Goal: Task Accomplishment & Management: Manage account settings

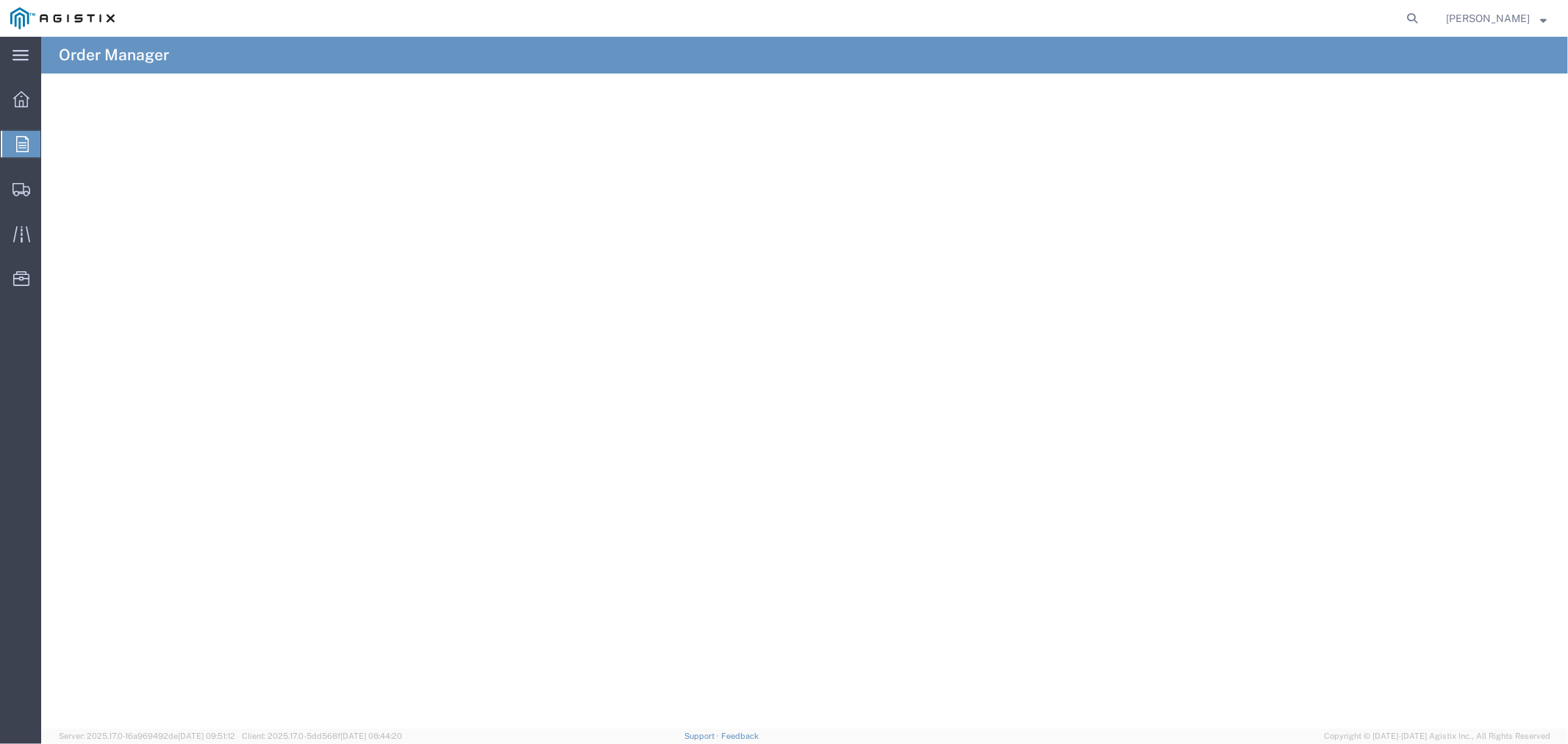
click at [697, 324] on agx-table-manager "Download Row density Default Comfort Compact" at bounding box center [804, 401] width 1527 height 655
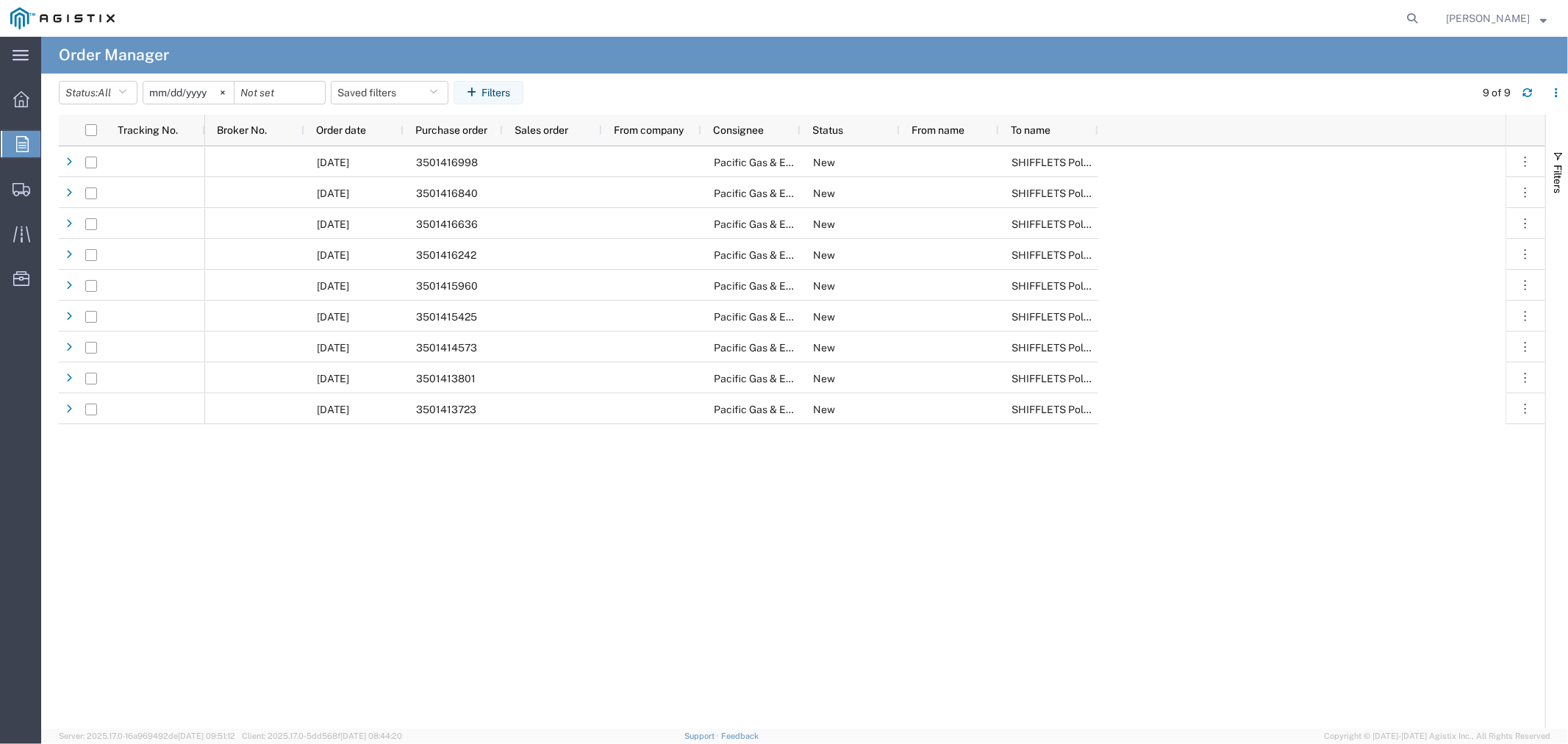
drag, startPoint x: 231, startPoint y: 90, endPoint x: 210, endPoint y: 93, distance: 21.2
click at [231, 90] on svg-icon at bounding box center [222, 92] width 22 height 22
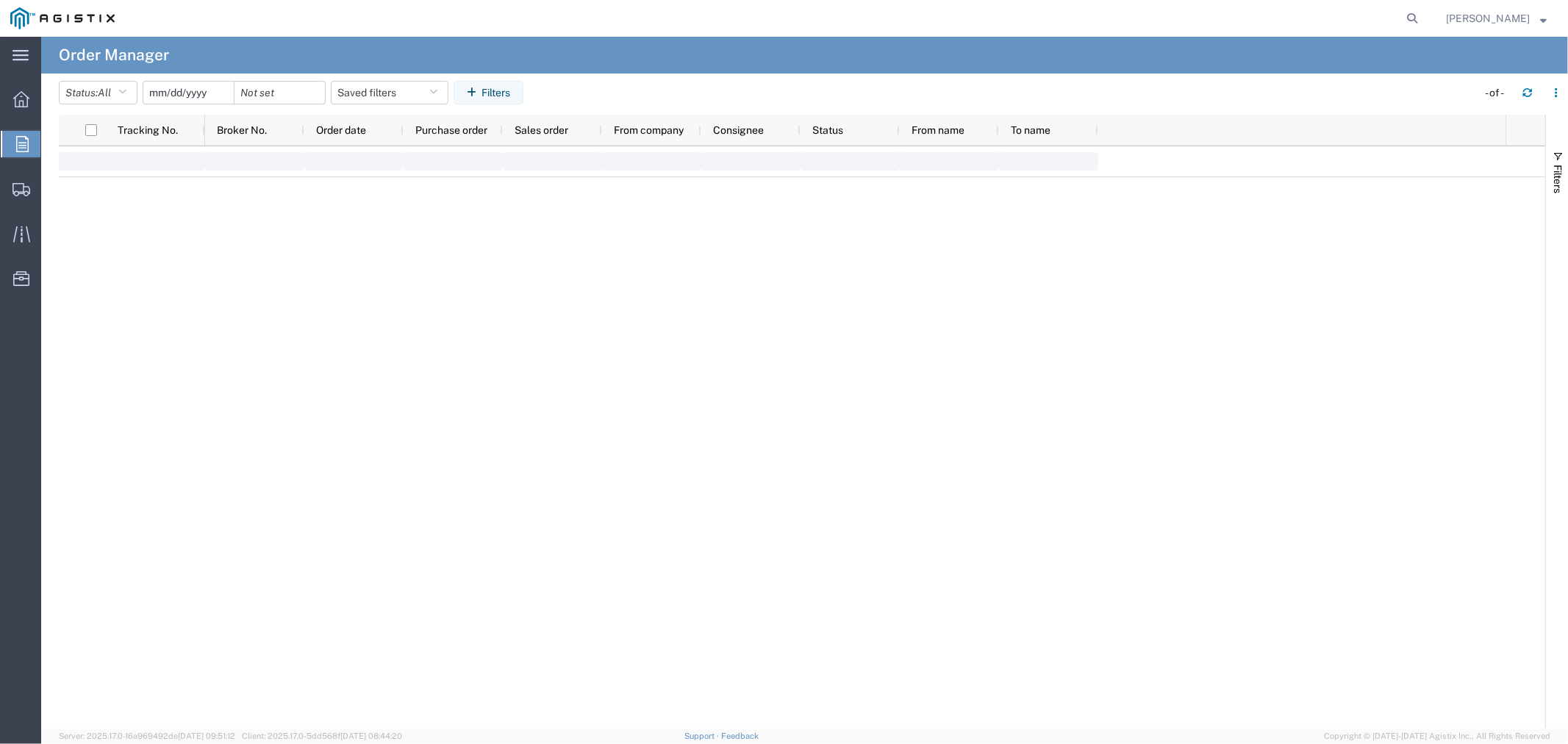
click at [209, 93] on input "date" at bounding box center [188, 92] width 90 height 22
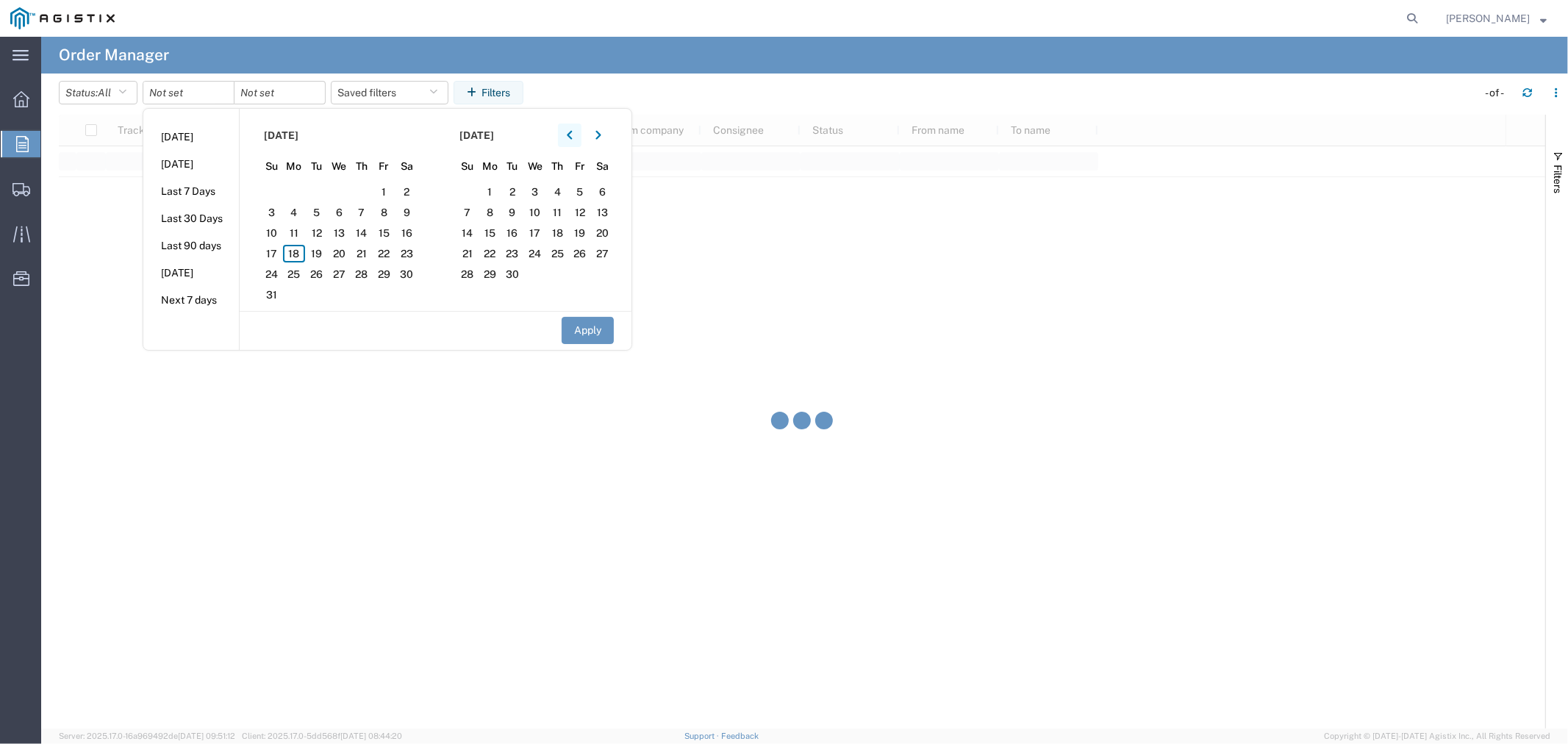
click at [570, 134] on icon "button" at bounding box center [570, 135] width 6 height 10
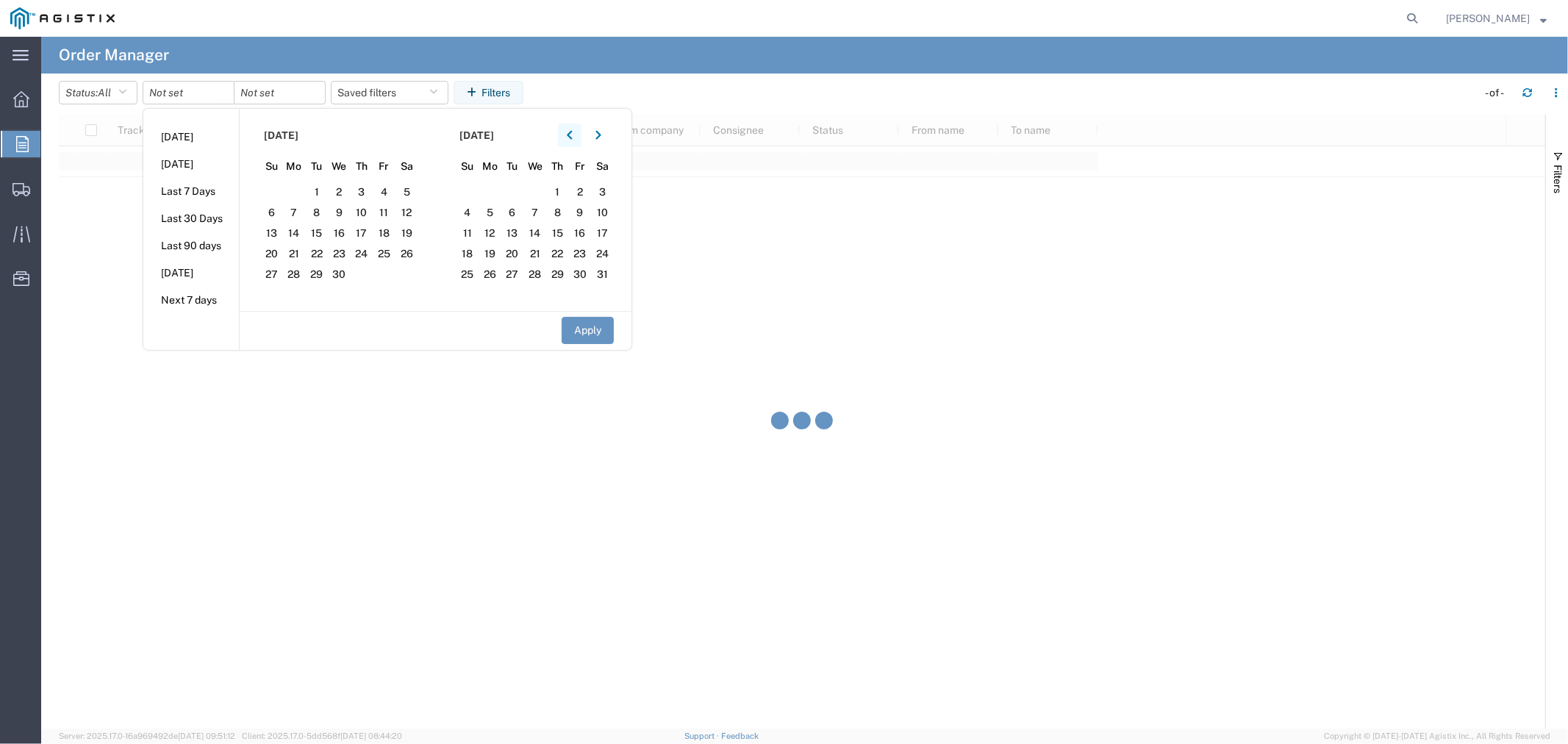
click at [570, 134] on icon "button" at bounding box center [570, 135] width 6 height 10
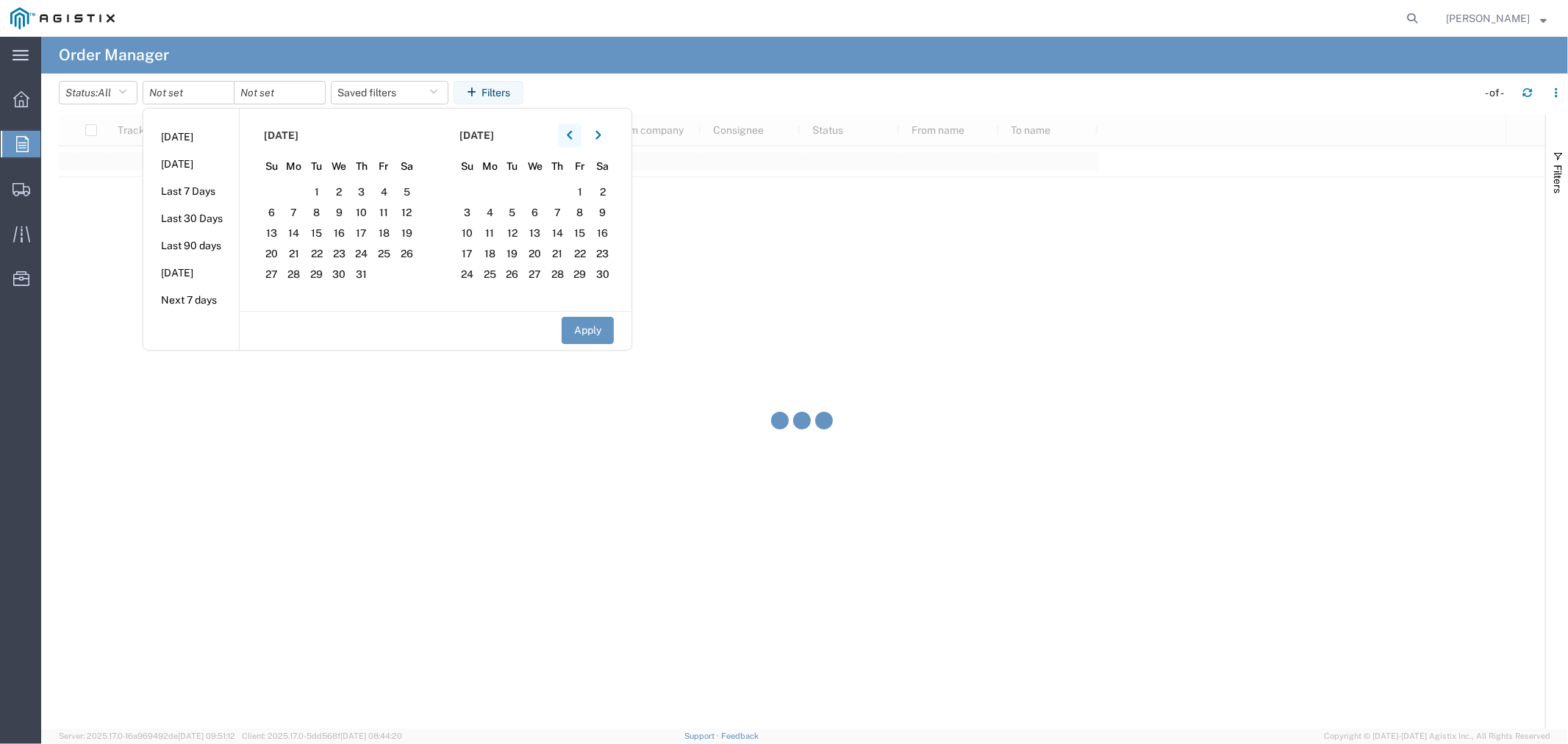
click at [570, 134] on icon "button" at bounding box center [570, 135] width 6 height 10
click at [566, 133] on button "button" at bounding box center [570, 135] width 23 height 23
click at [573, 133] on icon "button" at bounding box center [570, 135] width 6 height 10
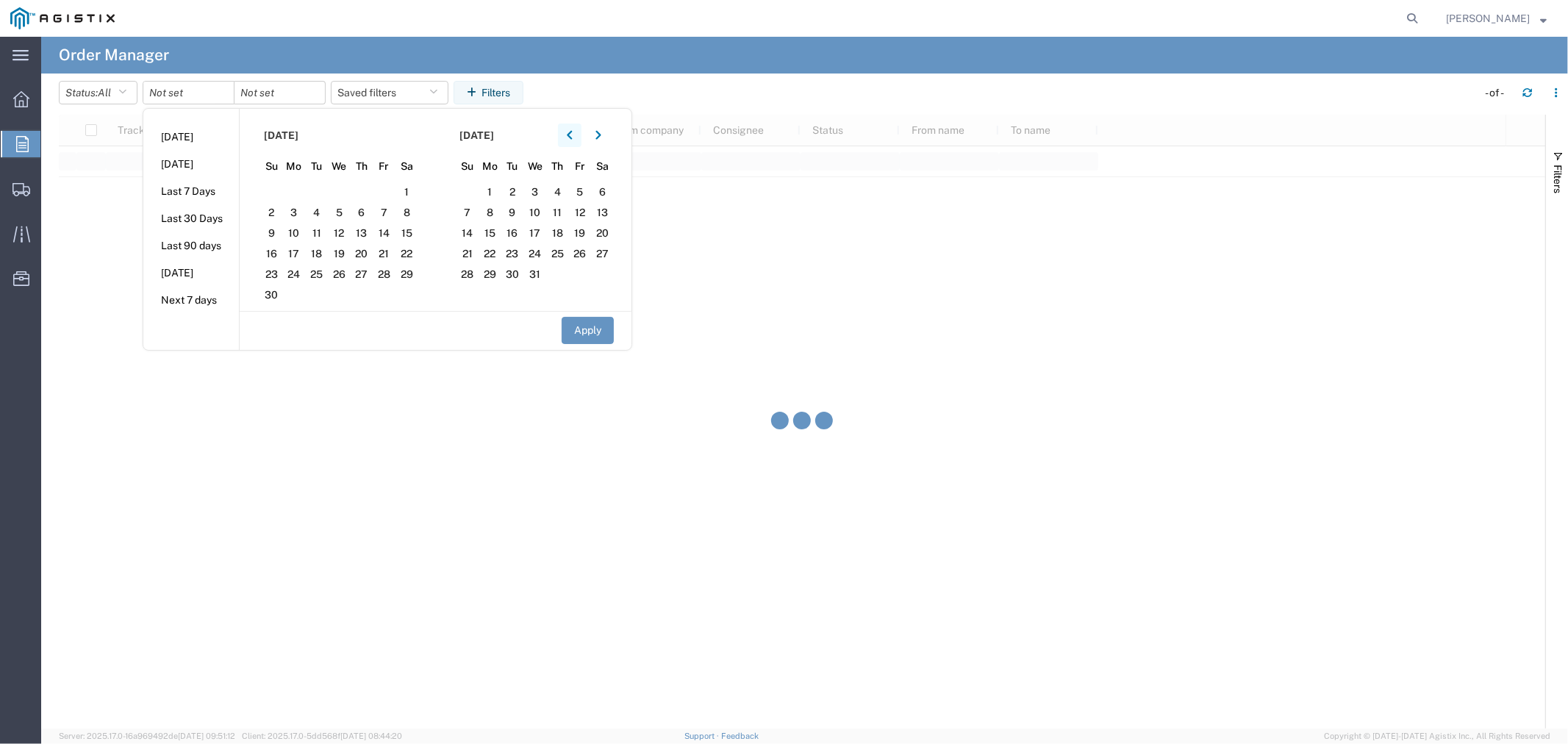
click at [573, 133] on icon "button" at bounding box center [570, 135] width 6 height 10
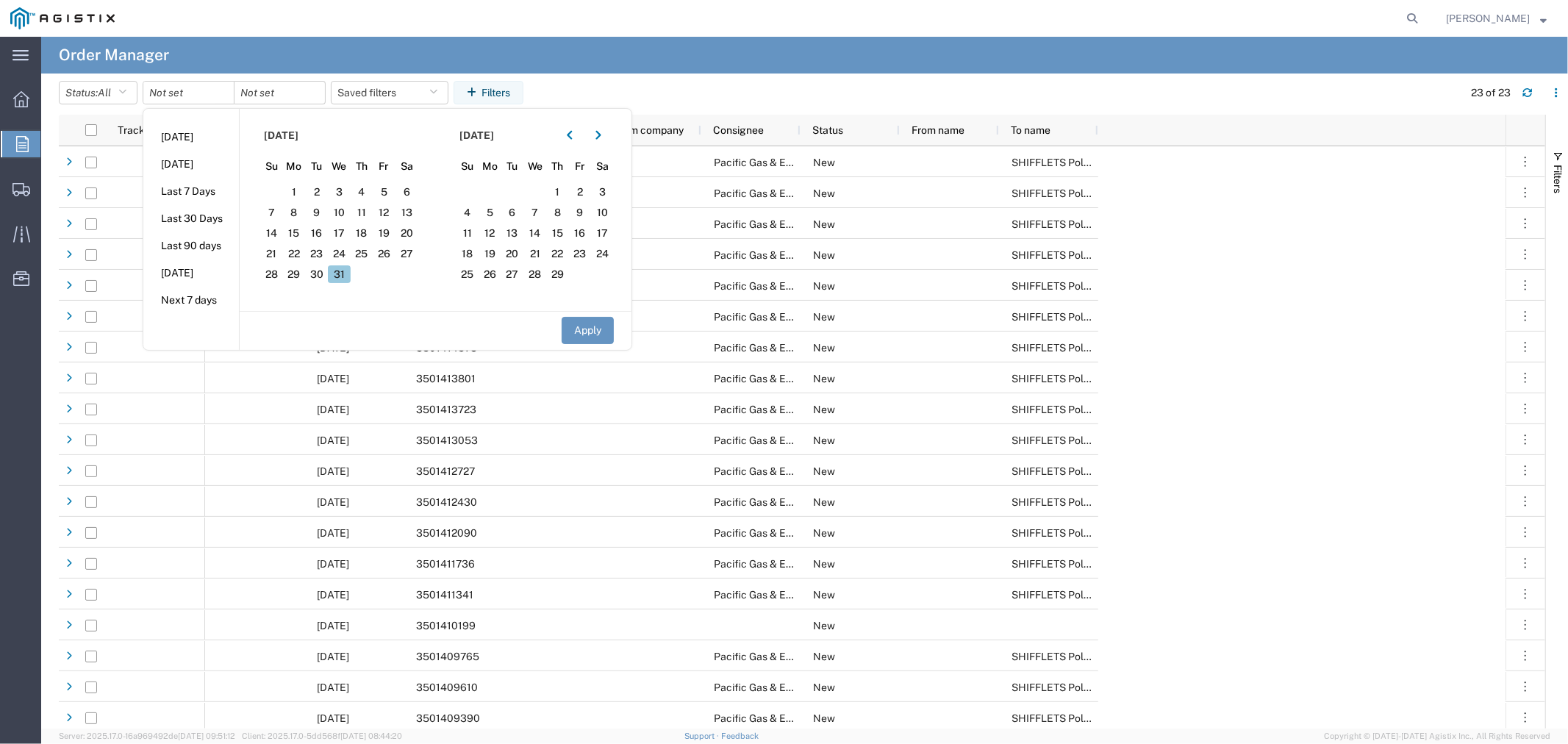
click at [338, 275] on span "31" at bounding box center [338, 274] width 22 height 17
click at [599, 137] on button "button" at bounding box center [598, 135] width 23 height 23
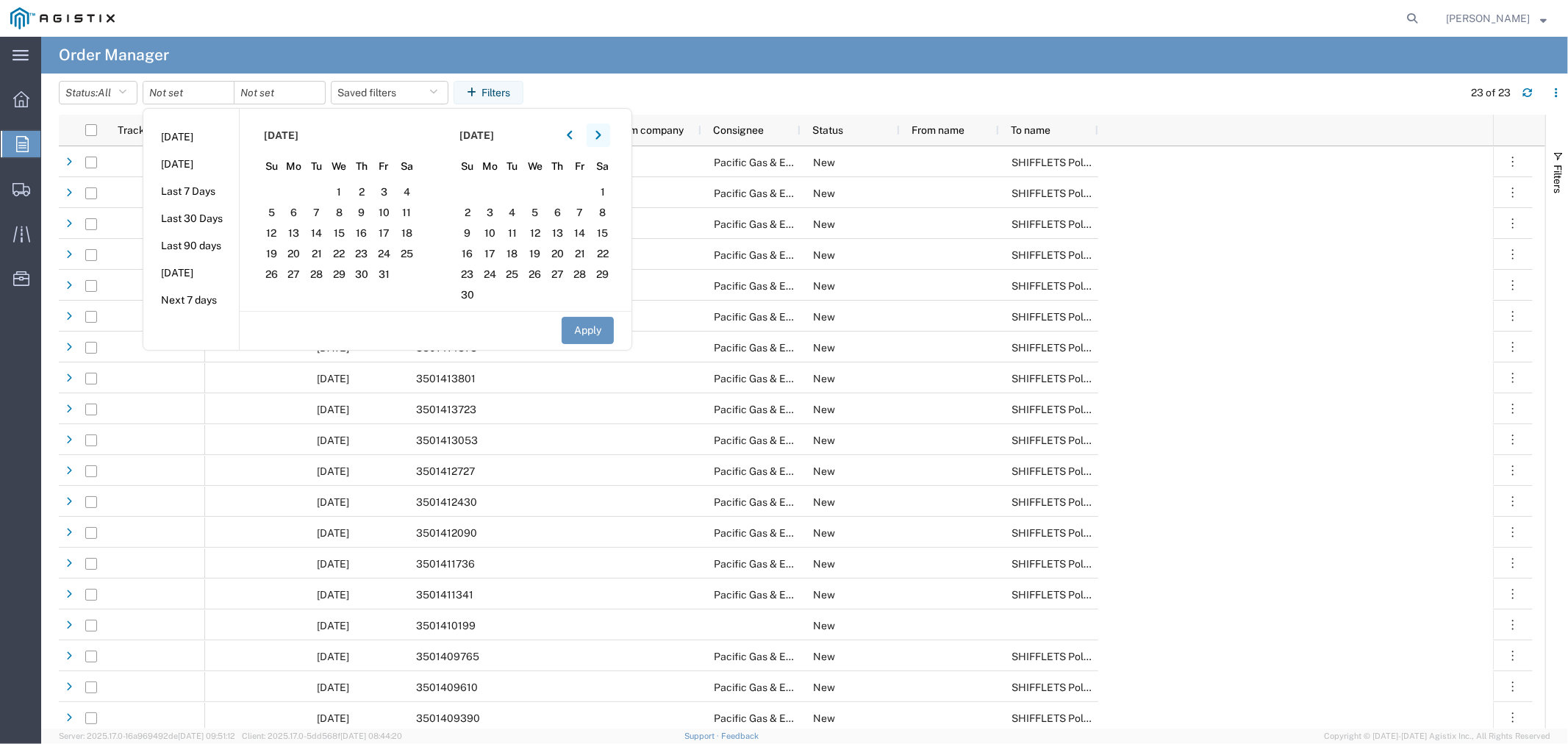
click at [599, 137] on button "button" at bounding box center [598, 135] width 23 height 23
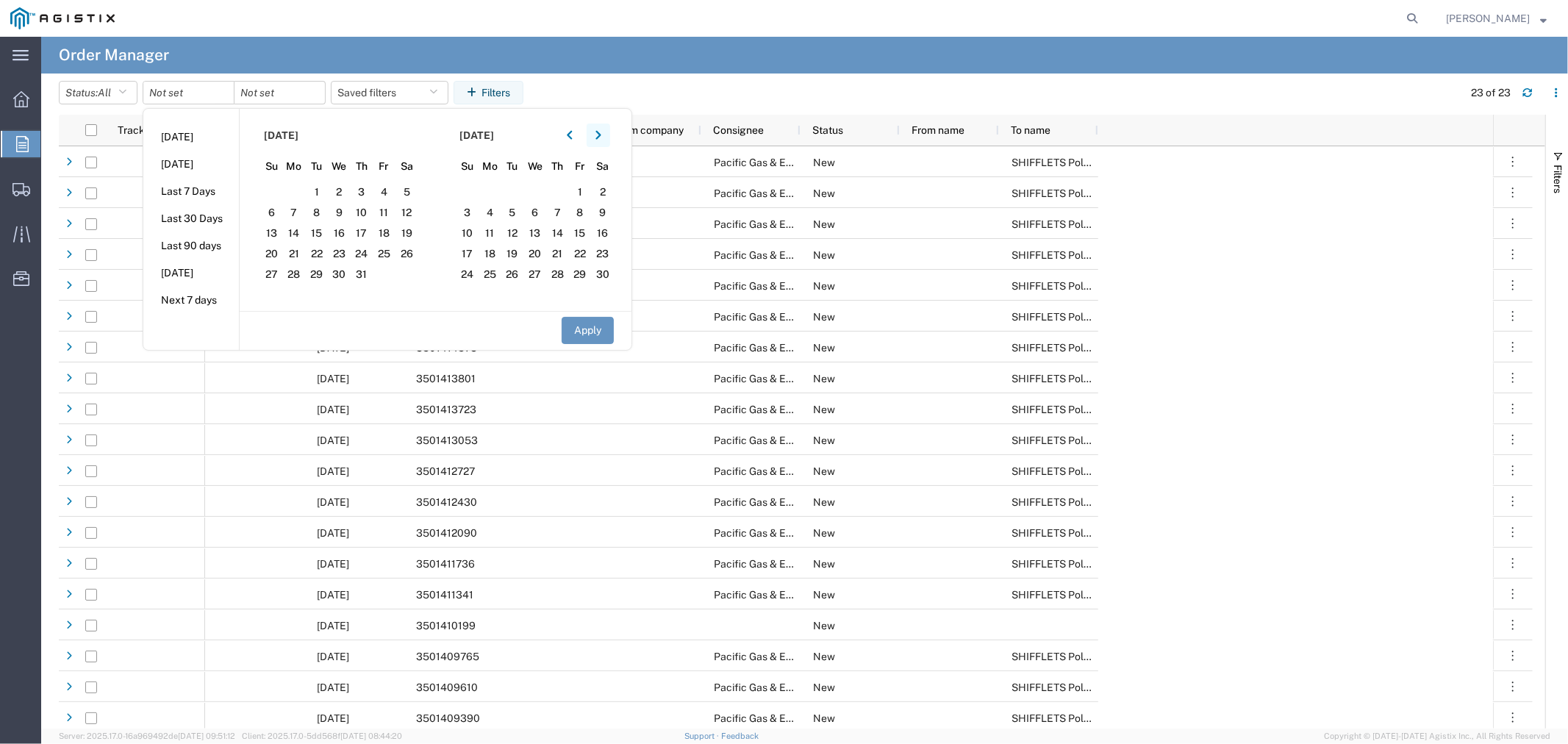
click at [599, 137] on button "button" at bounding box center [598, 135] width 23 height 23
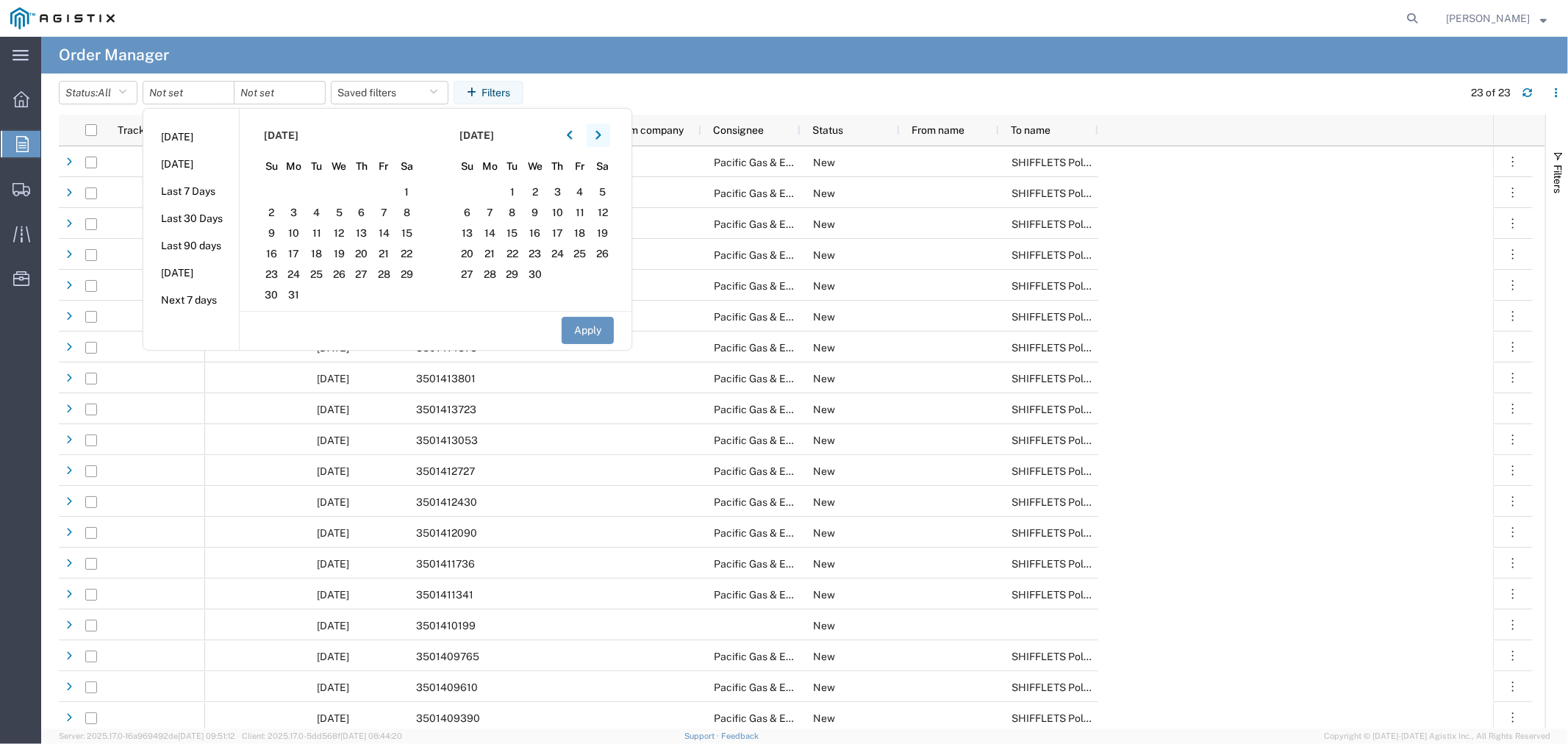
click at [599, 137] on button "button" at bounding box center [598, 135] width 23 height 23
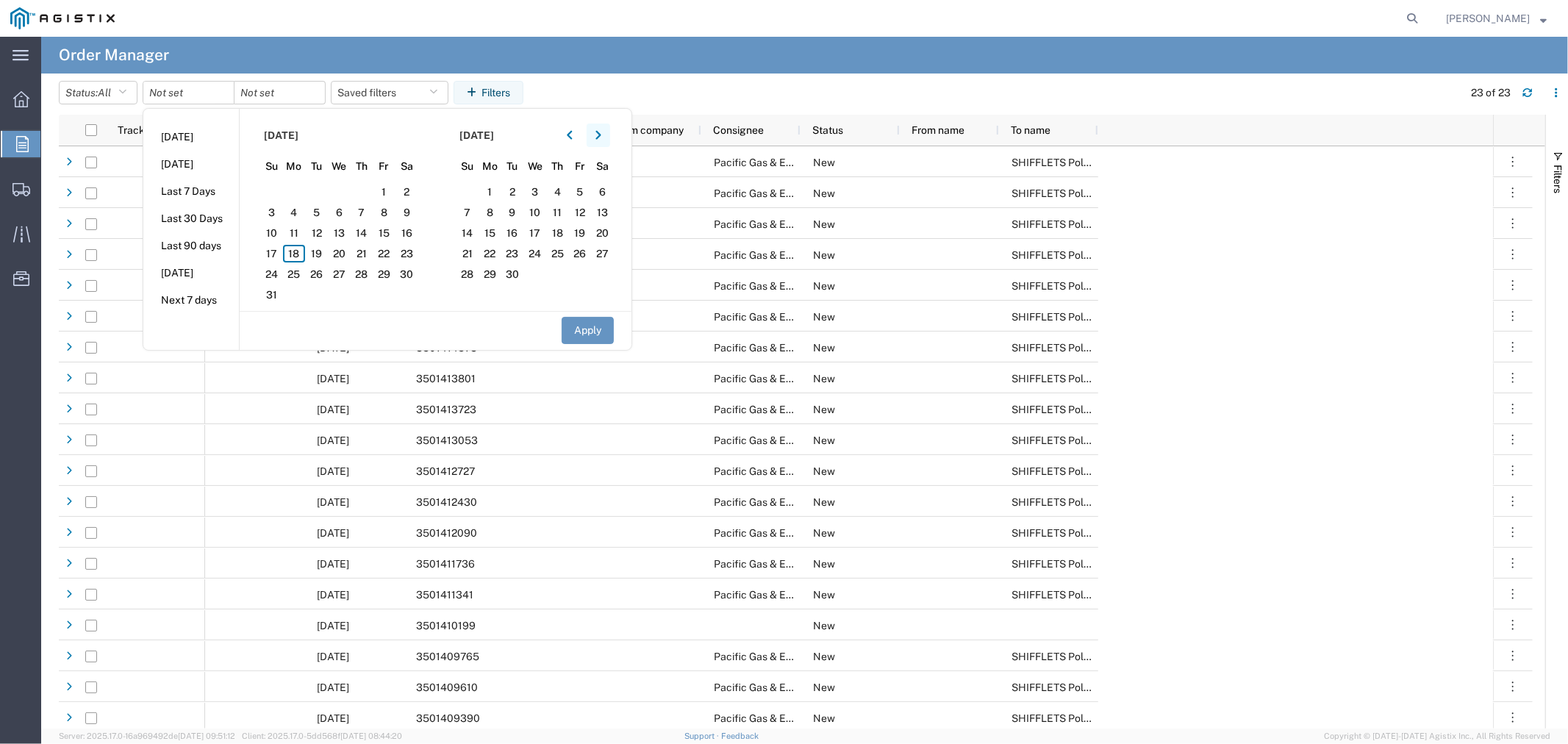
click at [599, 137] on button "button" at bounding box center [598, 135] width 23 height 23
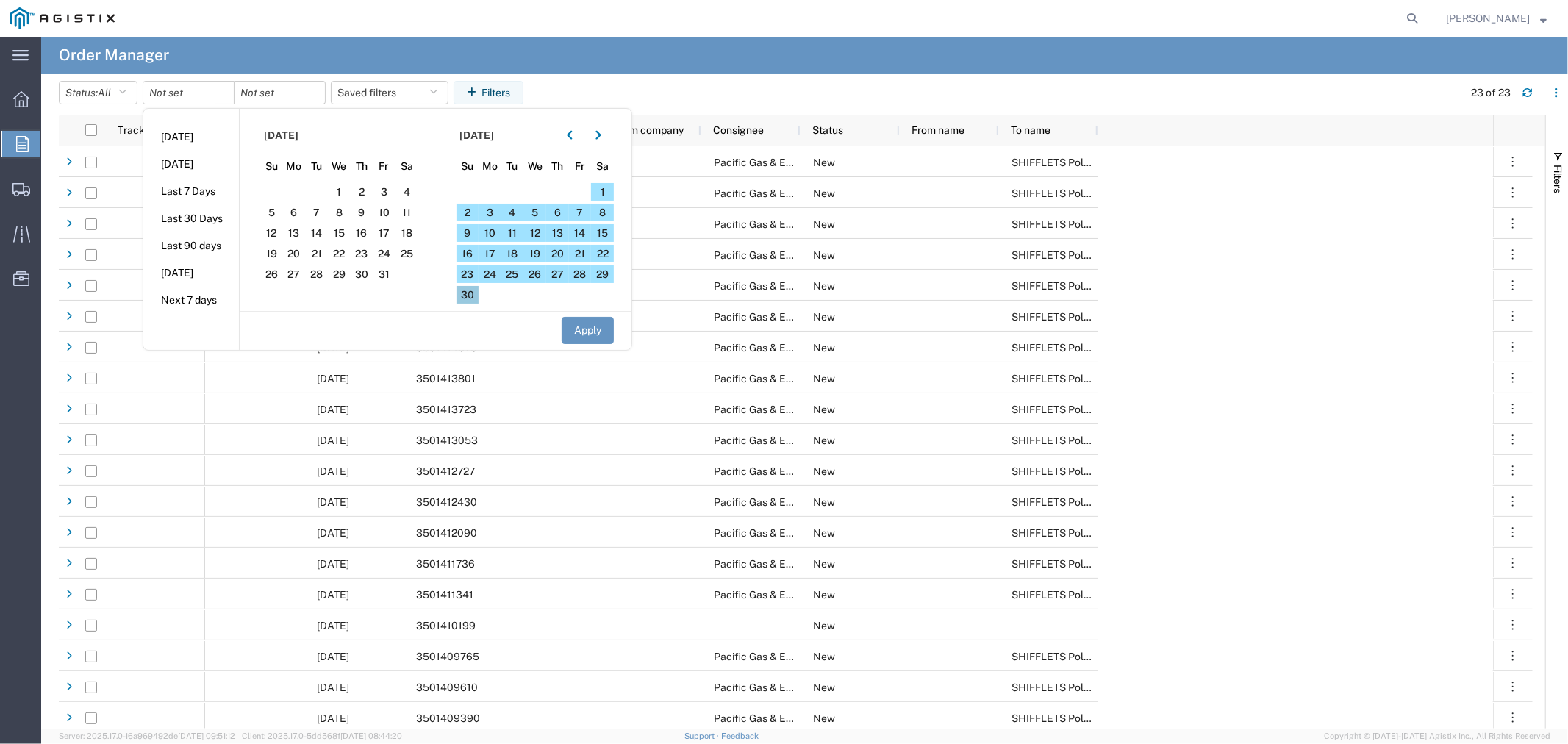
click at [464, 293] on span "30" at bounding box center [468, 294] width 22 height 17
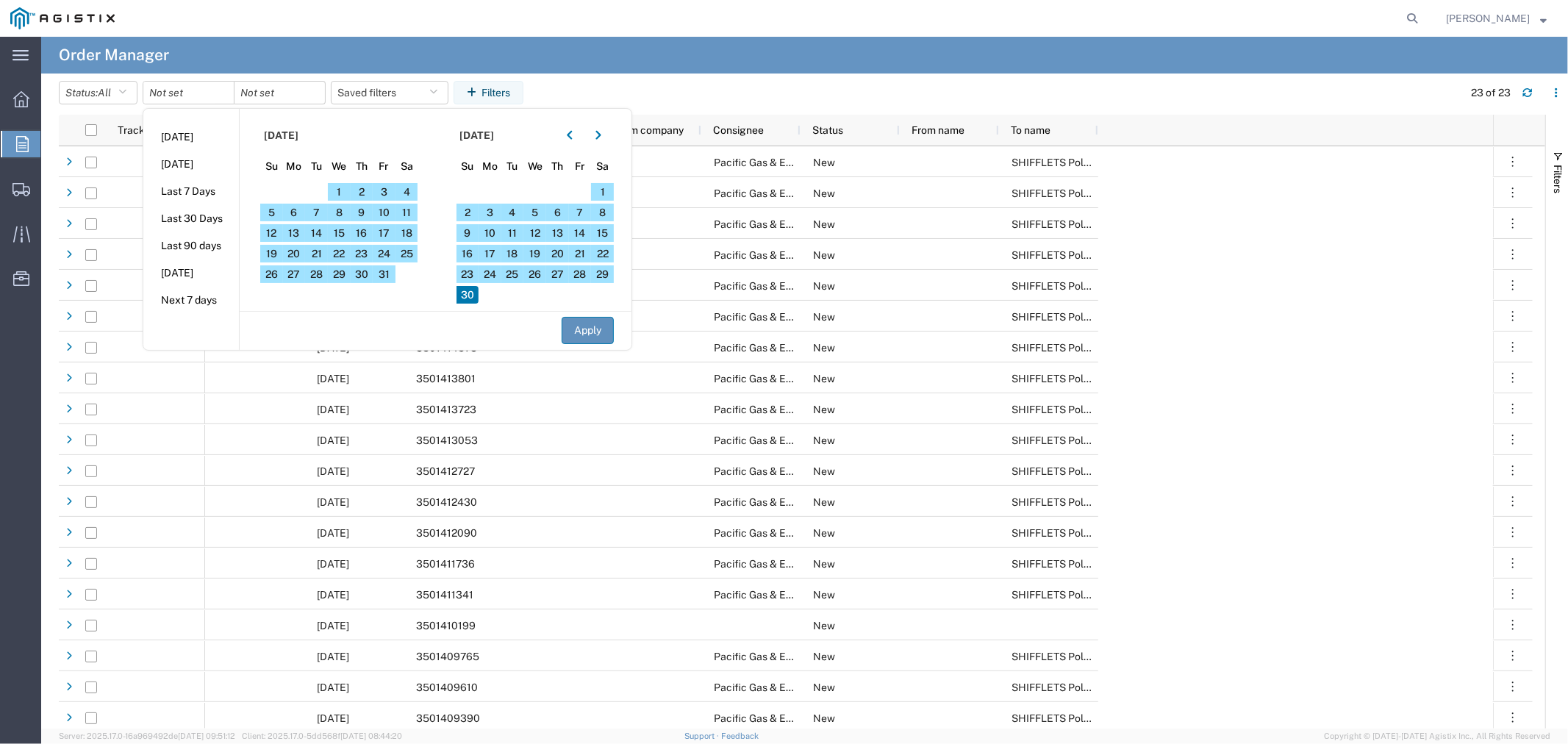
click at [578, 324] on button "Apply" at bounding box center [587, 330] width 52 height 27
type input "2024-01-31"
type input "2025-11-30"
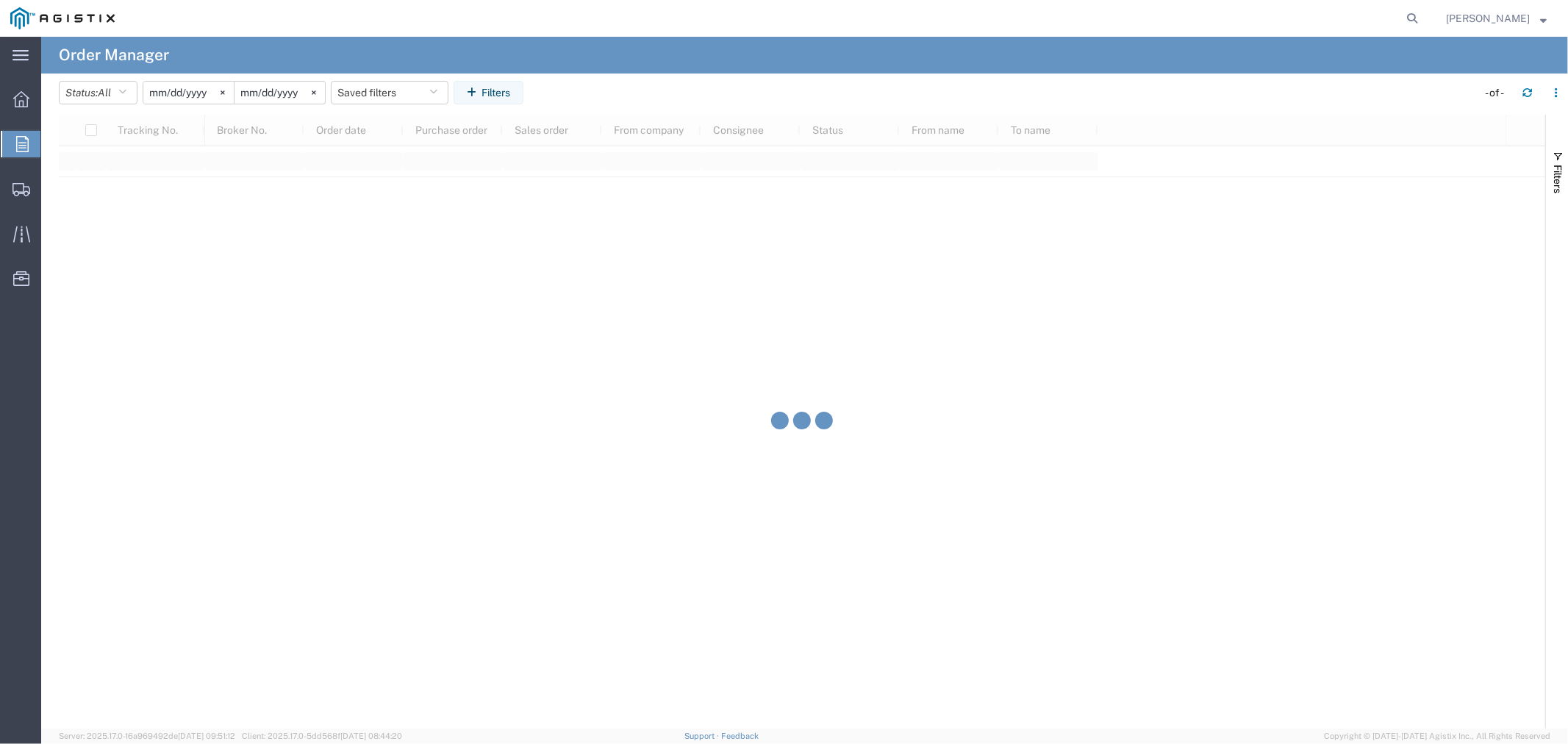
click at [810, 91] on agx-table-filter-chips "Status: All All Cancelled Orders New Orders Updated Orders 2024-01-31 2025-11-3…" at bounding box center [764, 98] width 1410 height 34
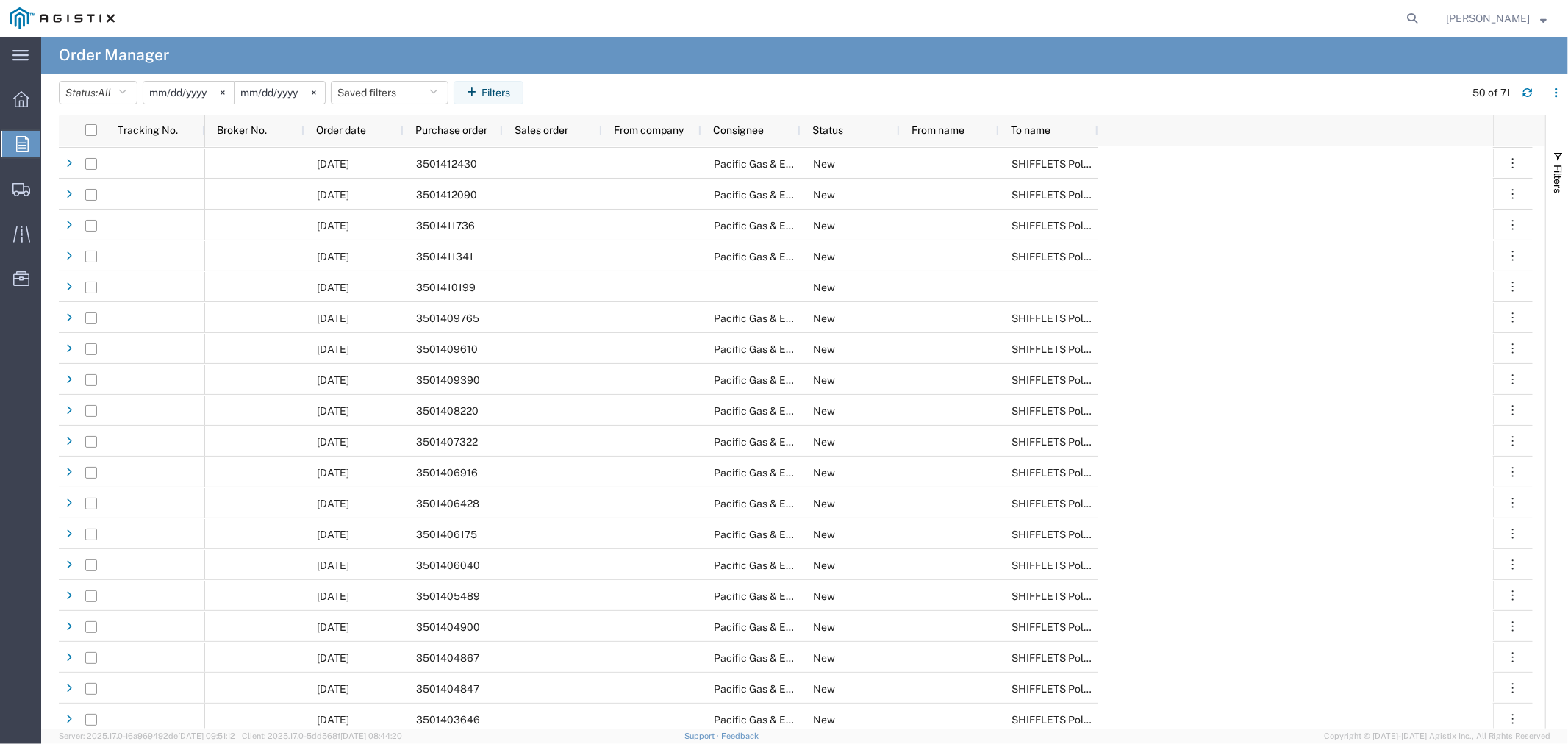
scroll to position [489, 0]
click at [1022, 83] on agx-table-filter-chips "Status: All All Cancelled Orders New Orders Updated Orders 2024-01-31 2025-11-3…" at bounding box center [758, 98] width 1398 height 34
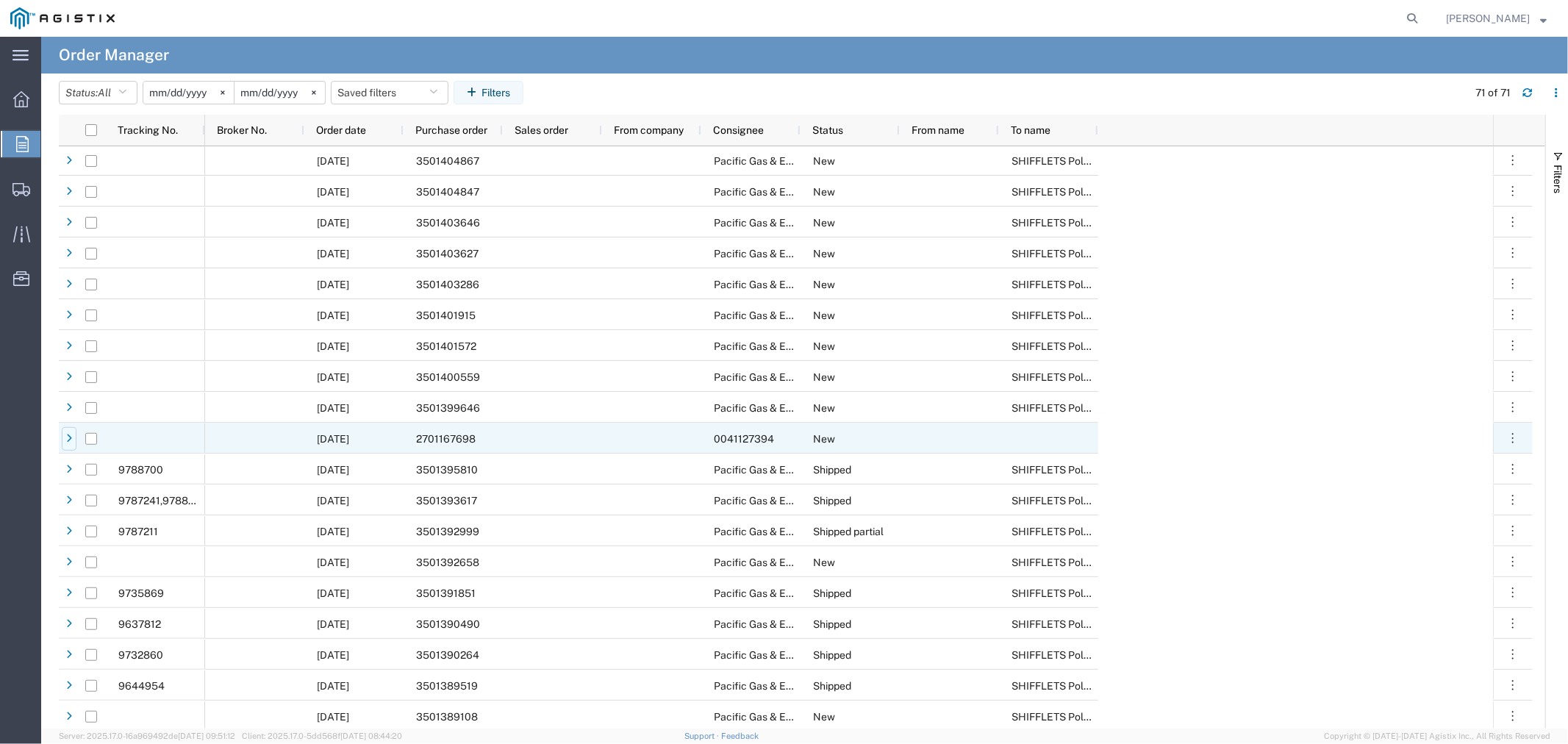
click at [62, 435] on div at bounding box center [69, 439] width 15 height 23
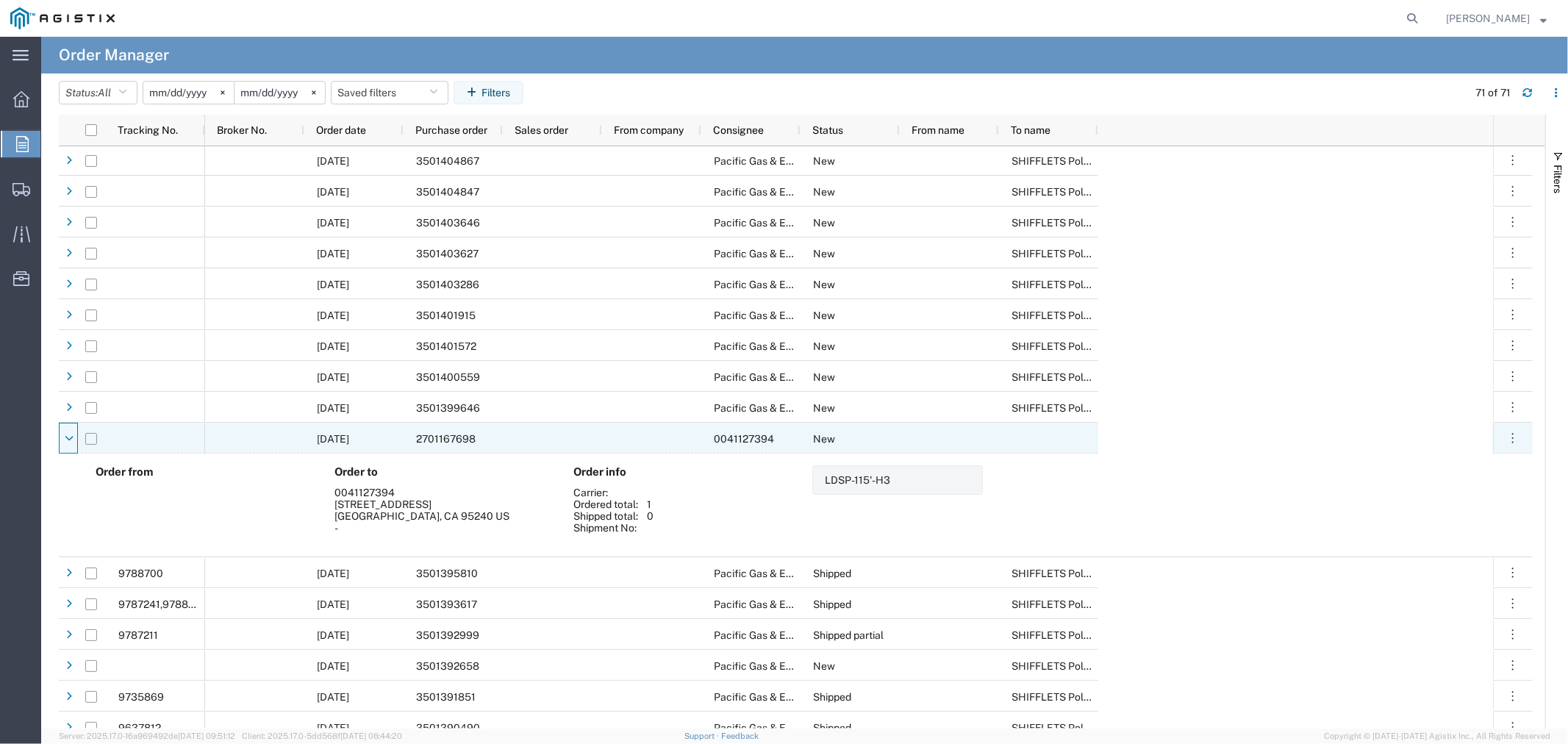
click at [91, 438] on input "Press Space to toggle row selection (unchecked)" at bounding box center [91, 439] width 12 height 12
checkbox input "true"
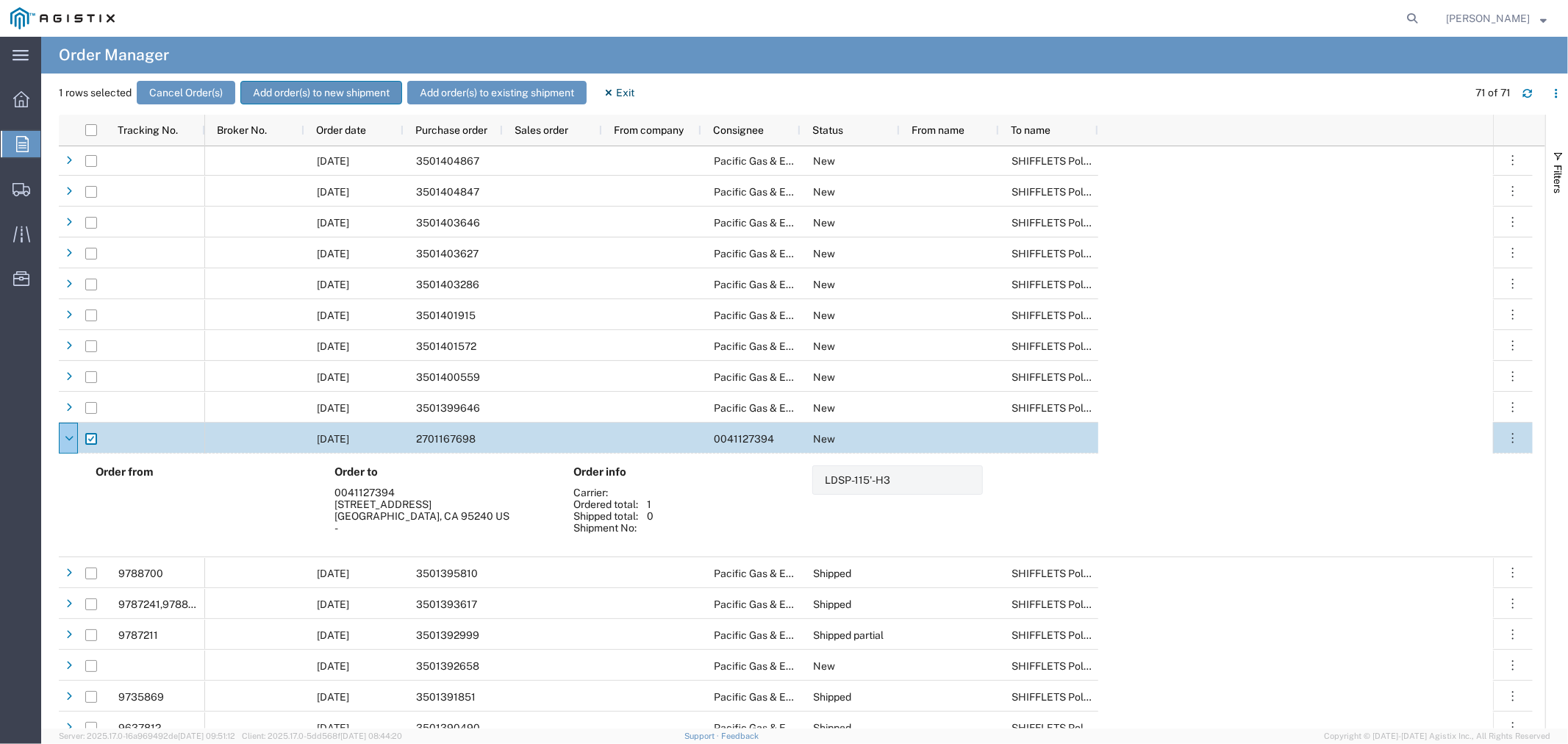
click at [320, 95] on button "Add order(s) to new shipment" at bounding box center [321, 93] width 162 height 23
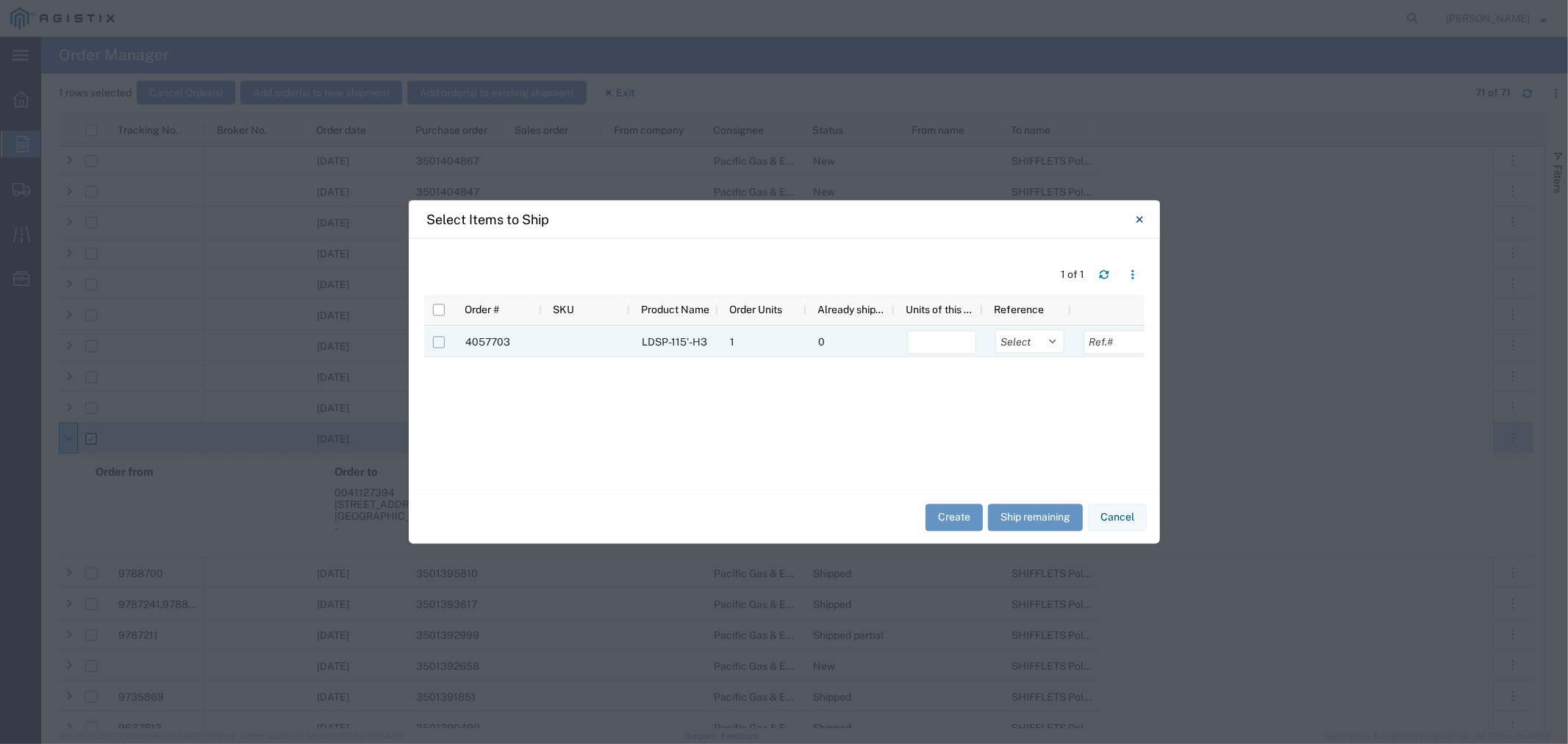
click at [434, 343] on input "Press Space to toggle row selection (unchecked)" at bounding box center [439, 343] width 12 height 12
checkbox input "true"
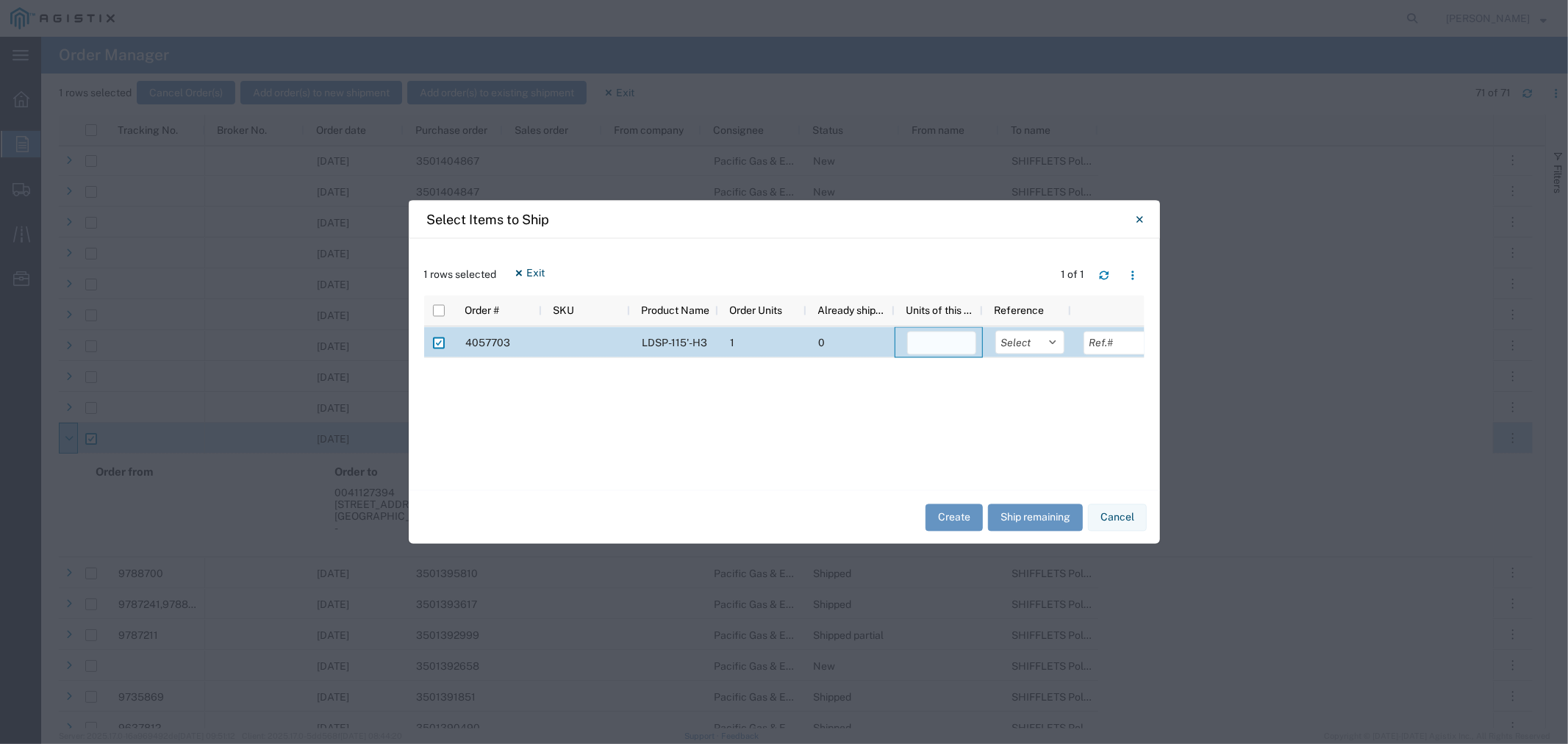
click at [938, 352] on input "number" at bounding box center [941, 343] width 69 height 23
type input "3"
click at [1045, 346] on select "Select Purchase Order Delivery Number" at bounding box center [1029, 343] width 69 height 23
select select "PURCHORD"
click at [995, 331] on select "Select Purchase Order Delivery Number" at bounding box center [1029, 343] width 69 height 23
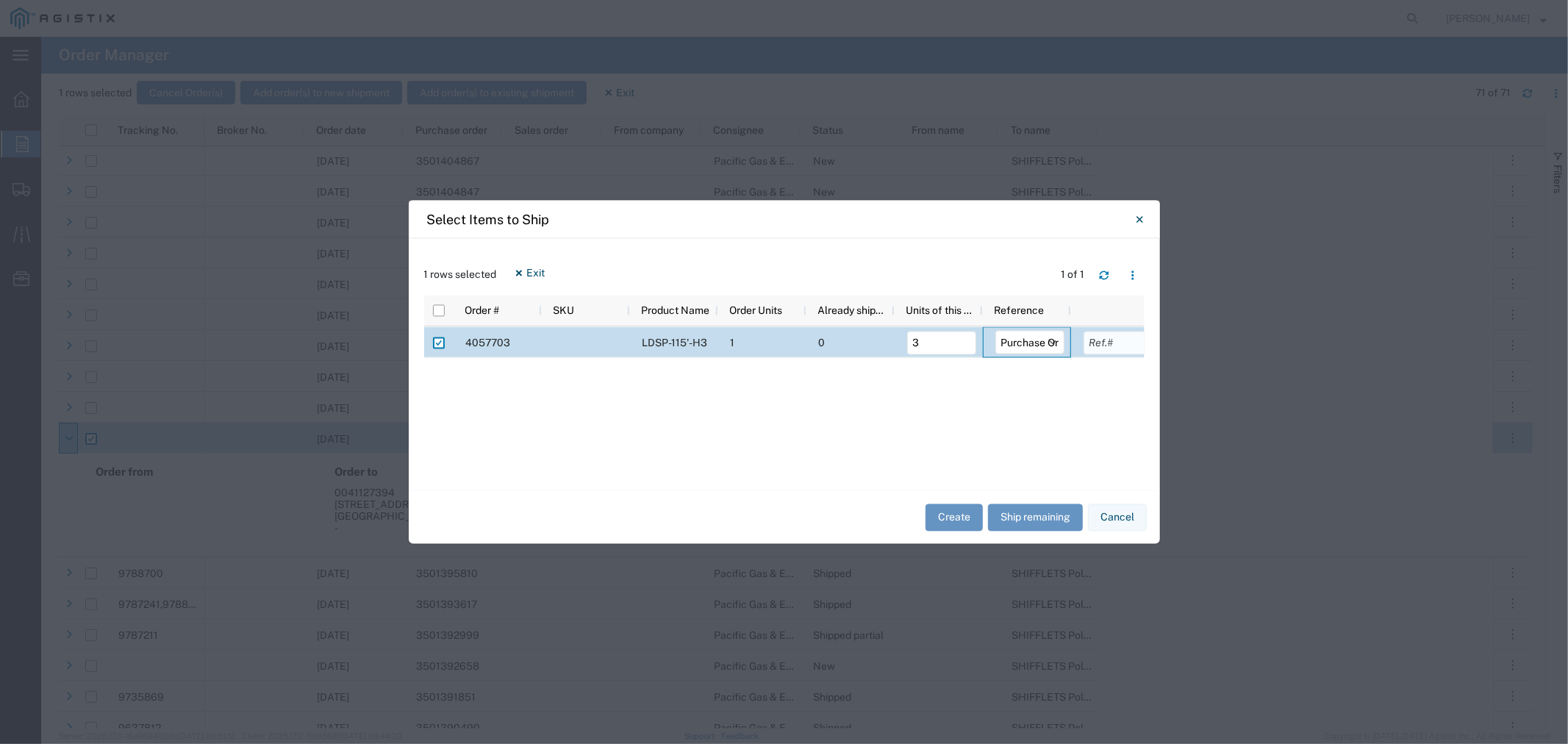
click at [1132, 349] on input "text" at bounding box center [1118, 343] width 69 height 23
paste input "2701167698"
type input "2701167698"
click at [956, 523] on button "Create" at bounding box center [954, 517] width 57 height 27
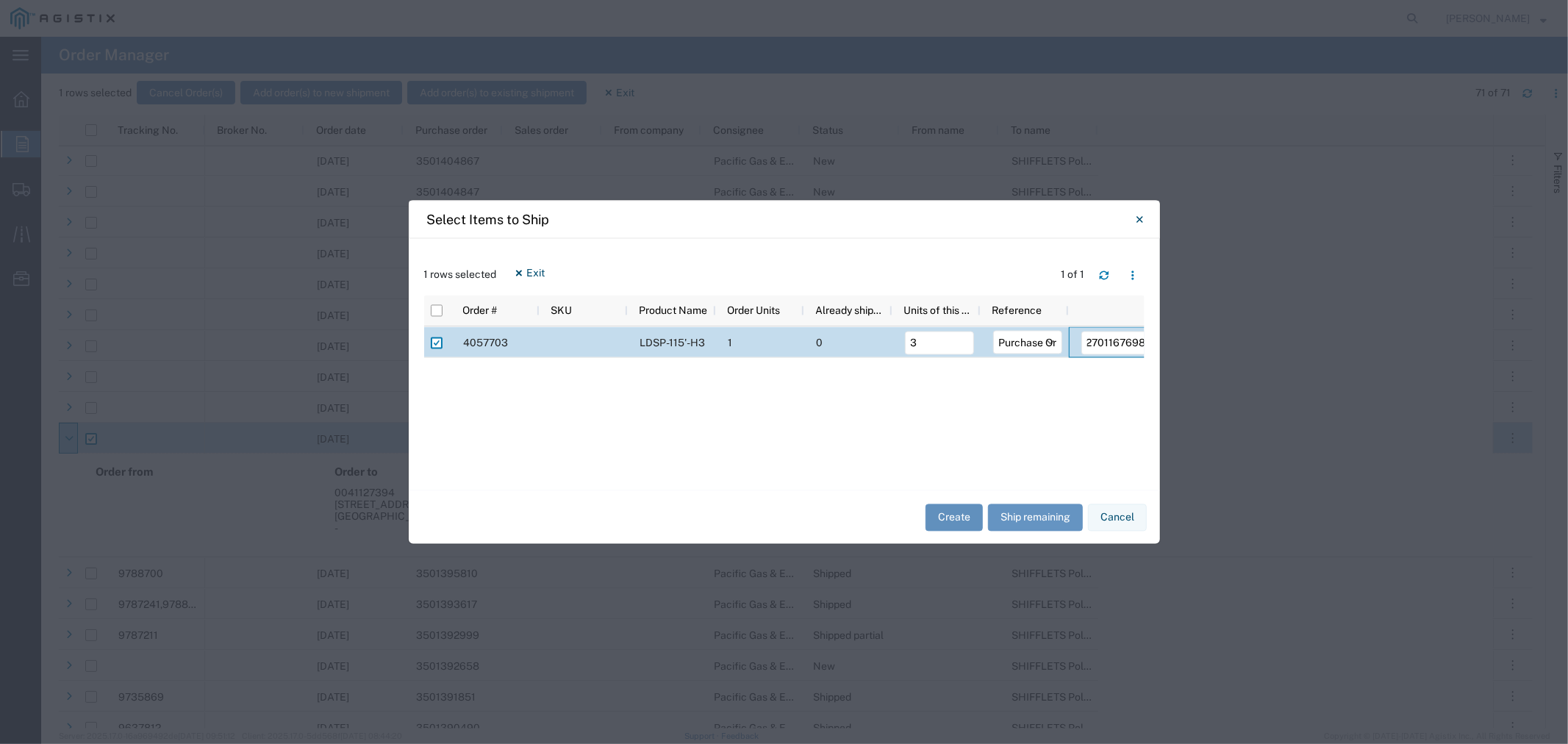
scroll to position [0, 0]
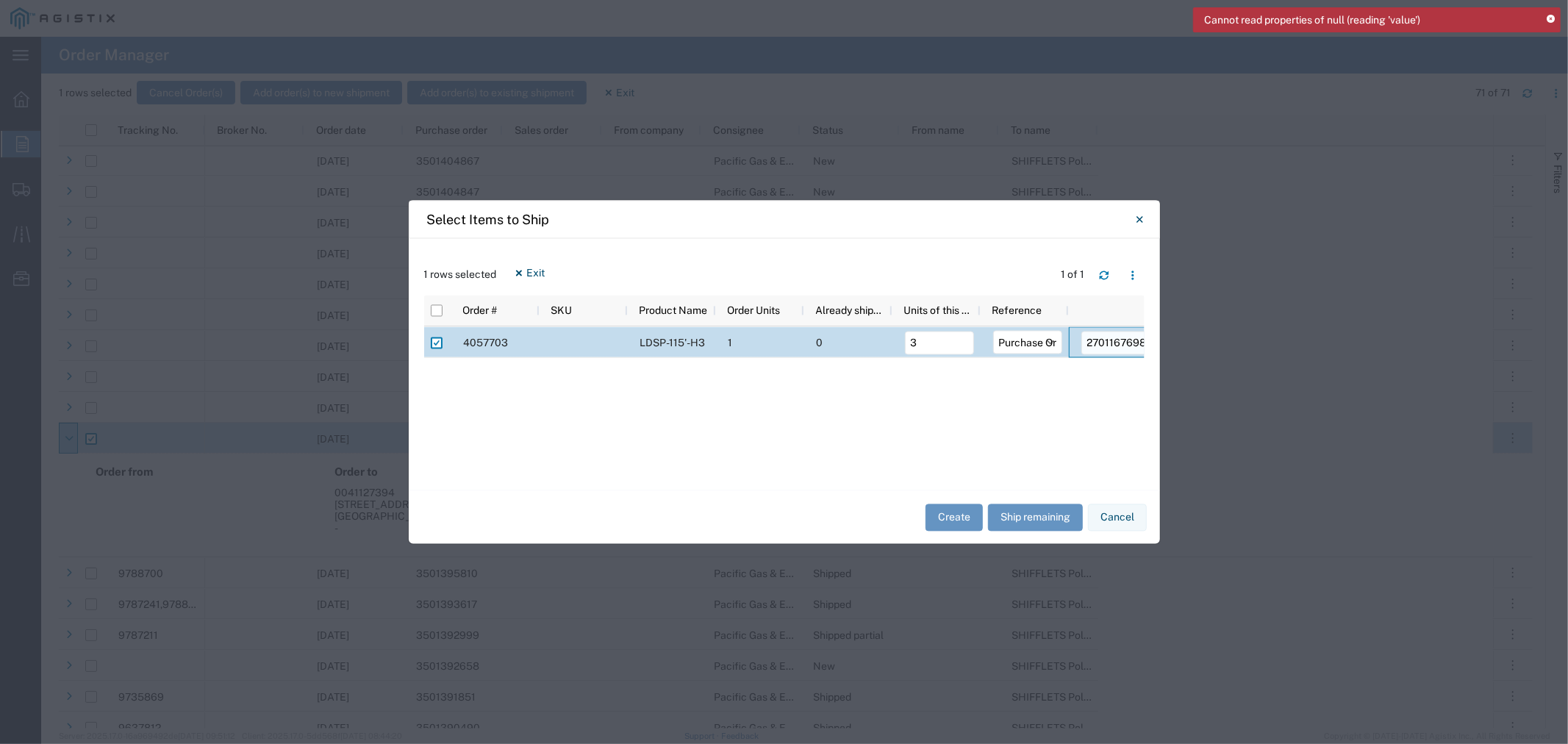
click at [1089, 342] on input "2701167698" at bounding box center [1115, 343] width 69 height 23
click at [1022, 347] on select "Select Purchase Order Delivery Number" at bounding box center [1027, 343] width 69 height 23
click at [993, 331] on select "Select Purchase Order Delivery Number" at bounding box center [1027, 343] width 69 height 23
click at [923, 340] on input "3" at bounding box center [939, 343] width 69 height 23
click at [937, 524] on button "Create" at bounding box center [954, 517] width 57 height 27
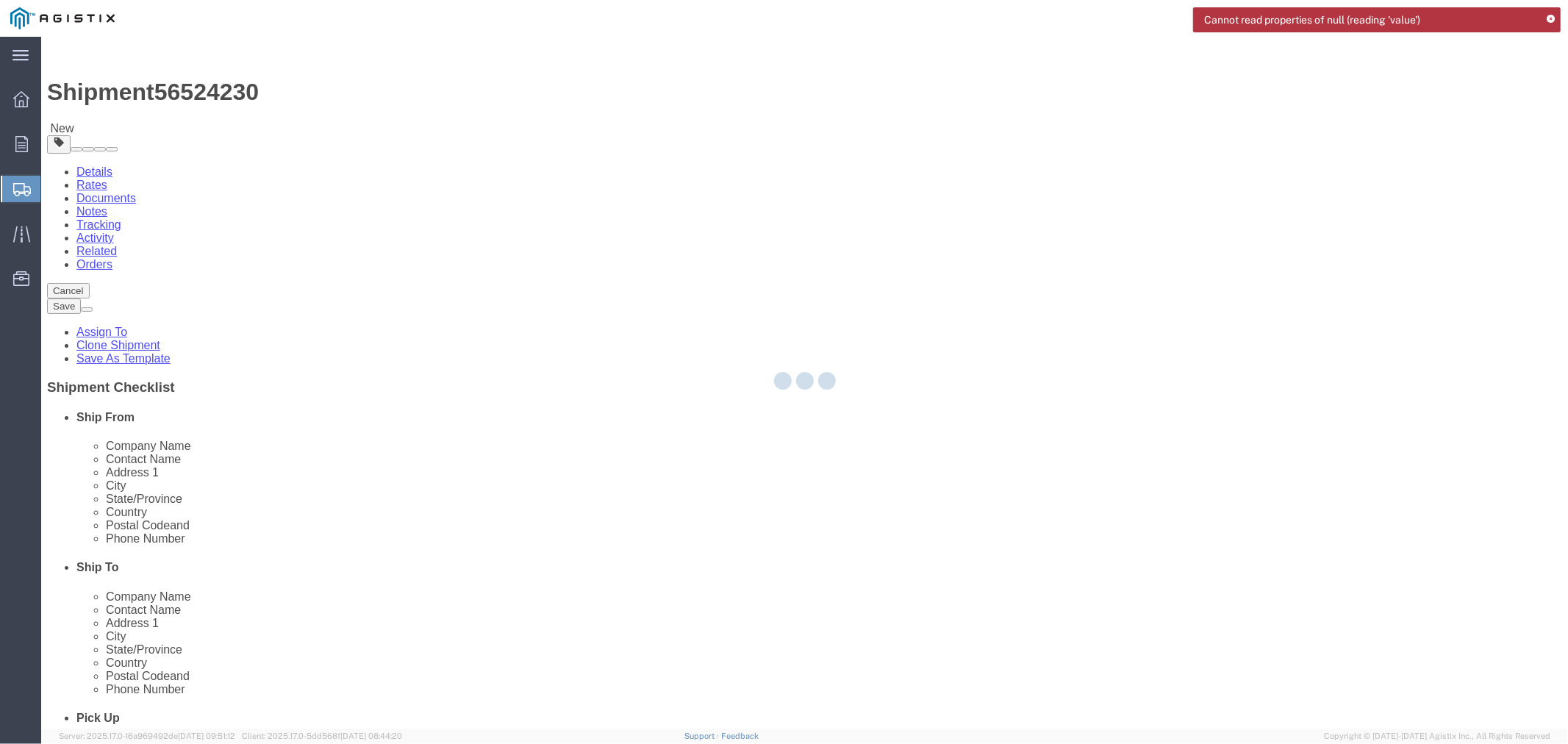
select select
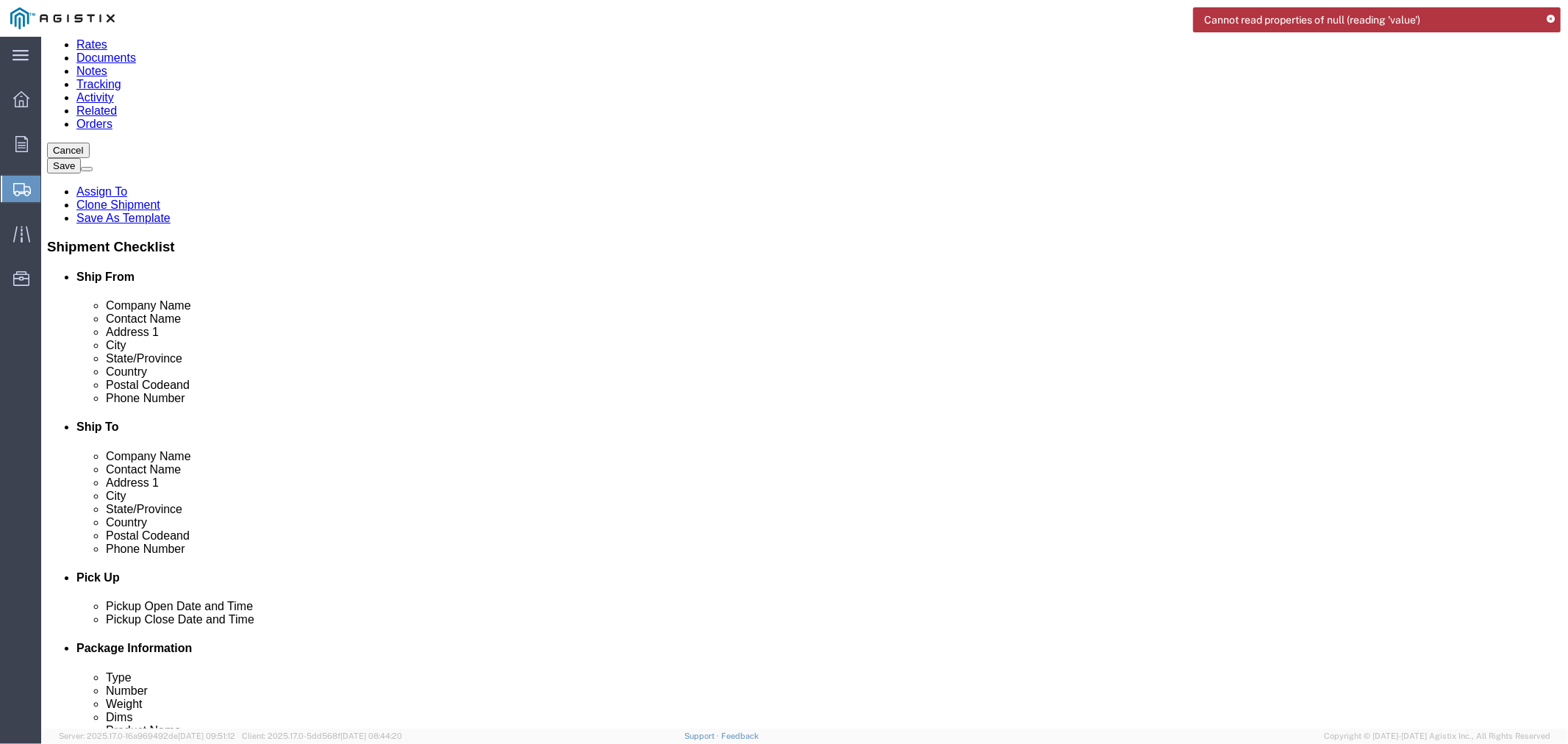
scroll to position [163, 0]
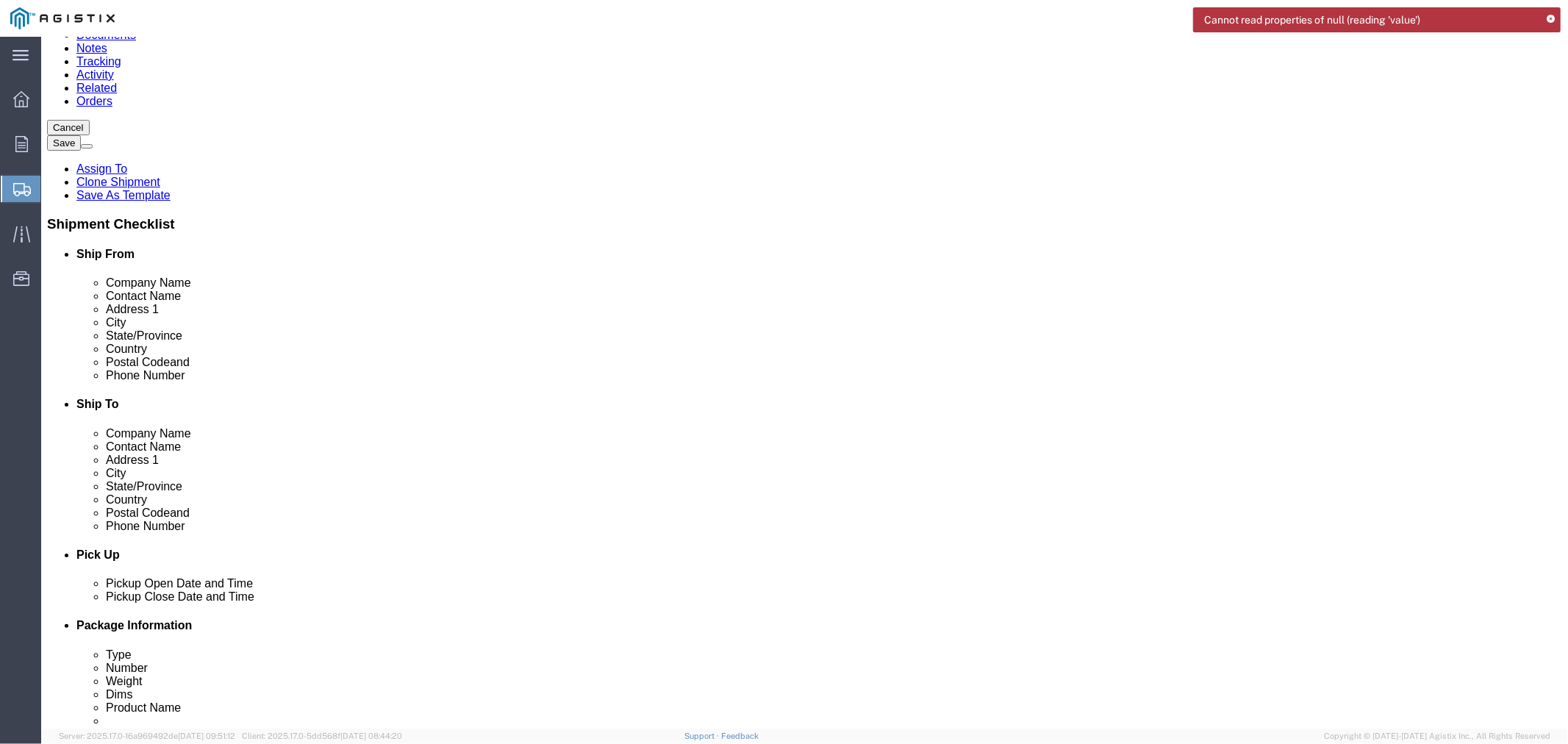
click label "Company Name"
click input "text"
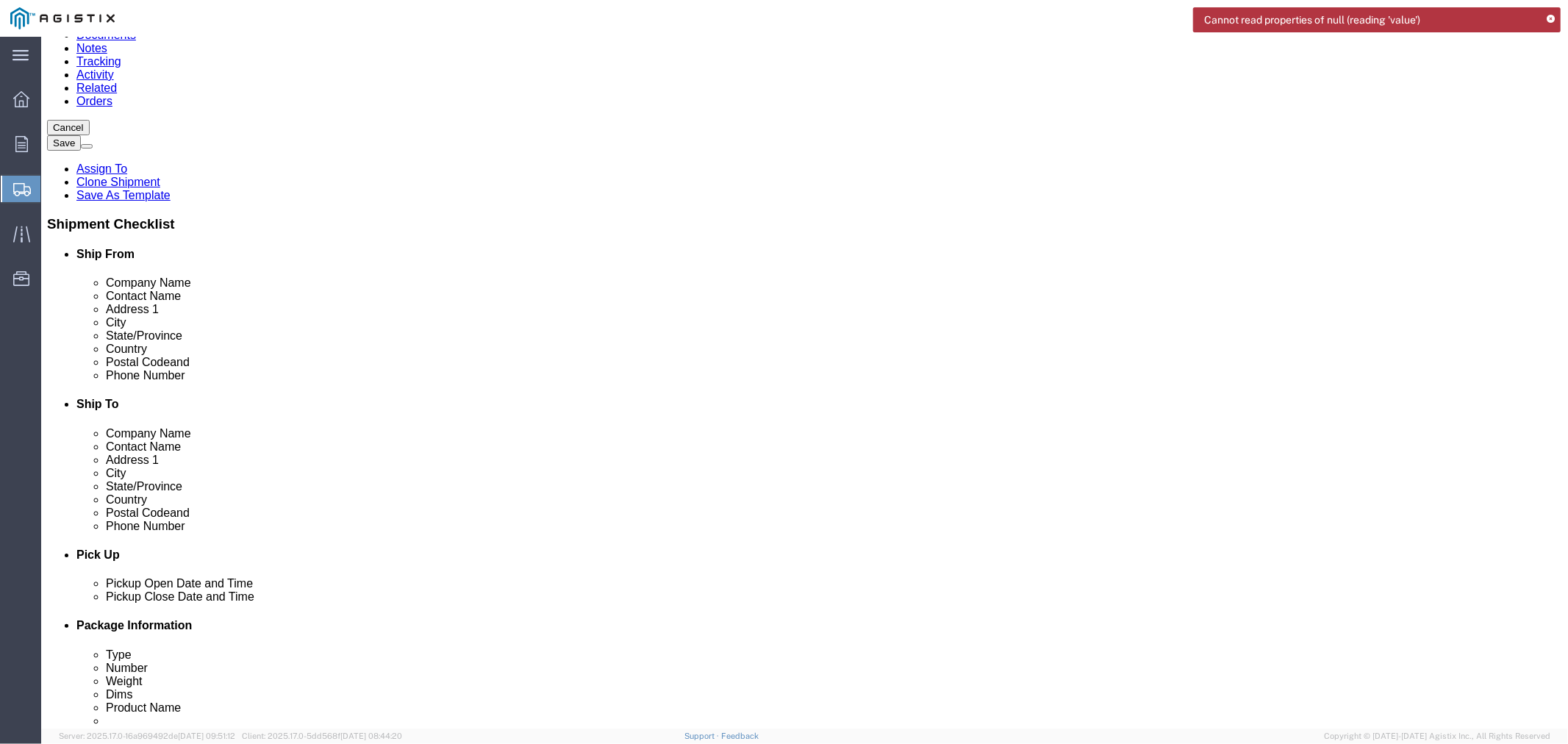
paste input "1663 - Hager"
click div
drag, startPoint x: 263, startPoint y: 234, endPoint x: 200, endPoint y: 233, distance: 63.0
click div
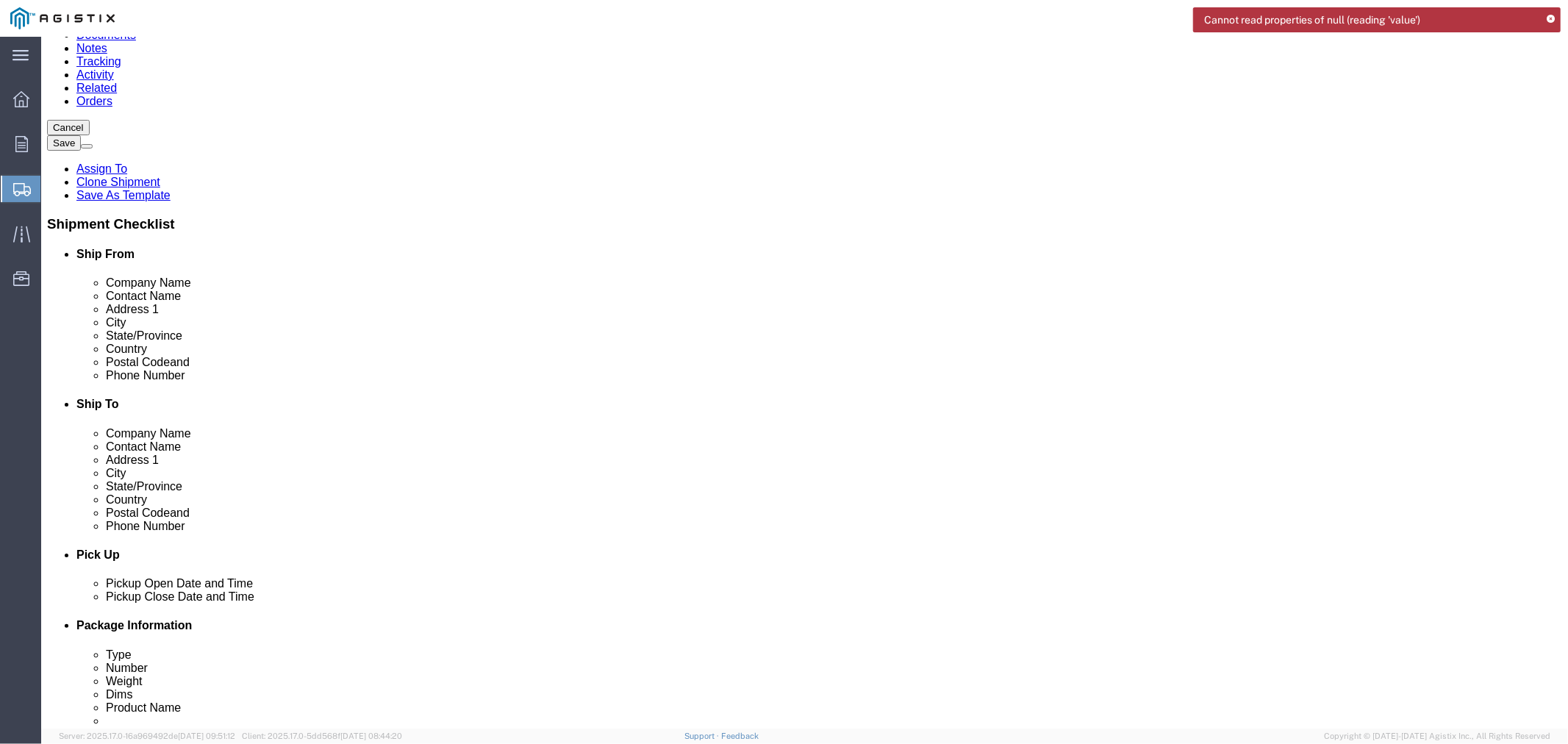
click body "Shipment 56524230 New Details Rates Documents Notes Tracking Activity Related O…"
click input "1663 - Hager"
drag, startPoint x: 263, startPoint y: 231, endPoint x: 178, endPoint y: 234, distance: 85.1
click div "Company Name 1663 - Hager"
click input "1663 - Hager"
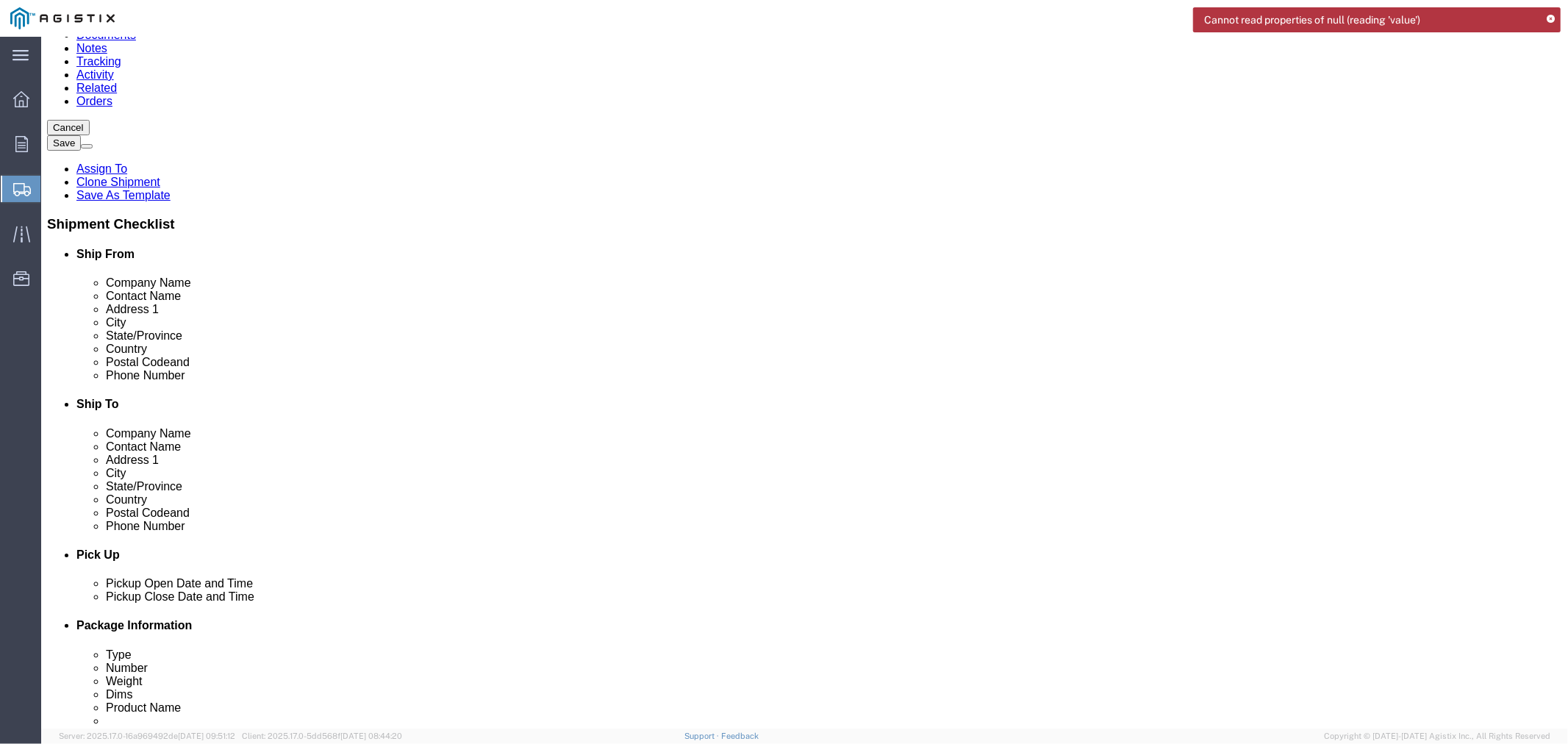
click input "1663 - Hager"
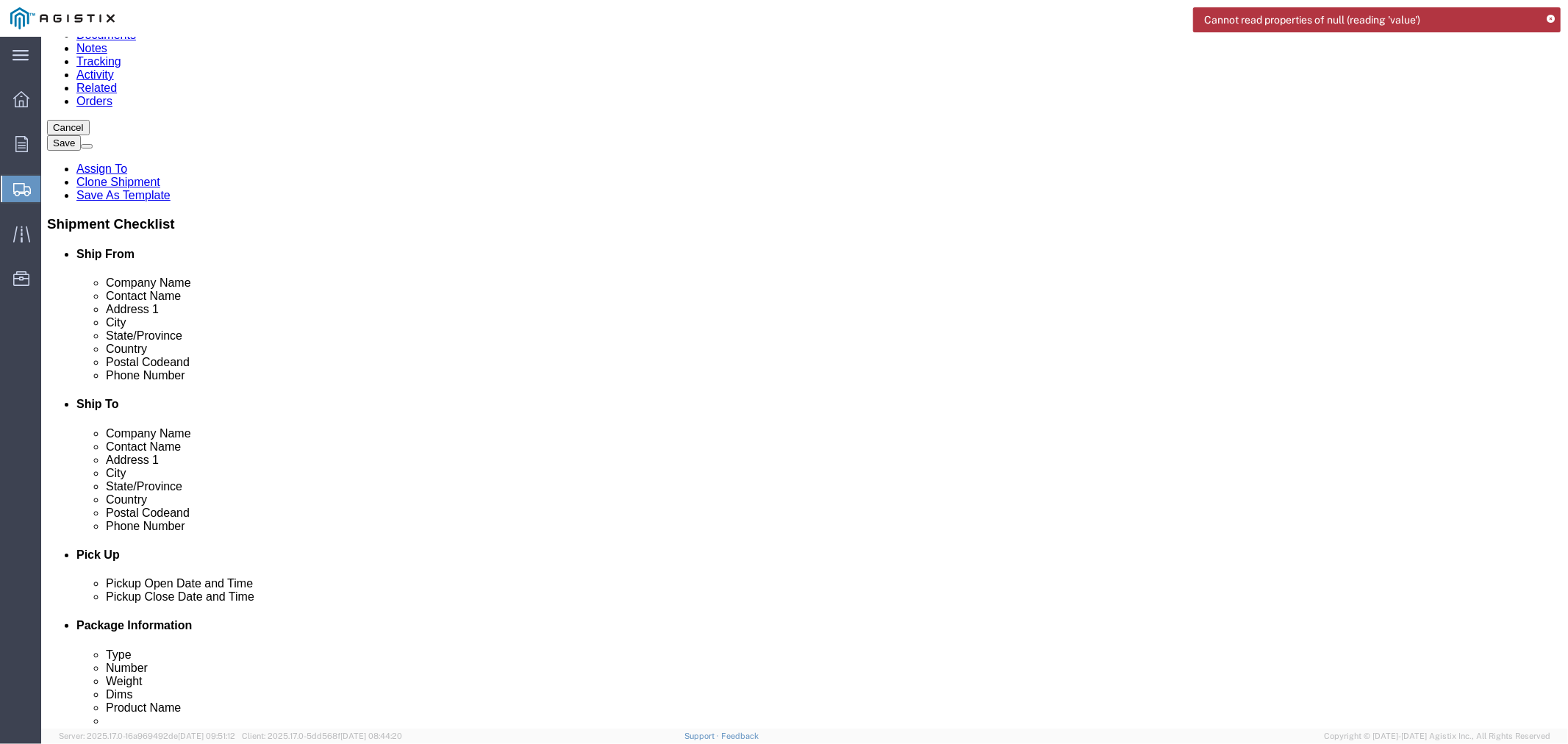
drag, startPoint x: 308, startPoint y: 219, endPoint x: 301, endPoint y: 232, distance: 14.8
click div "Location My Profile Location (OBSOLETE) BURNEY SC - GC TRAILER (OBSOLETE) BURNE…"
click input "1663 - Hager"
drag, startPoint x: 321, startPoint y: 237, endPoint x: 174, endPoint y: 230, distance: 147.2
click div "Company Name 1663 - Hager"
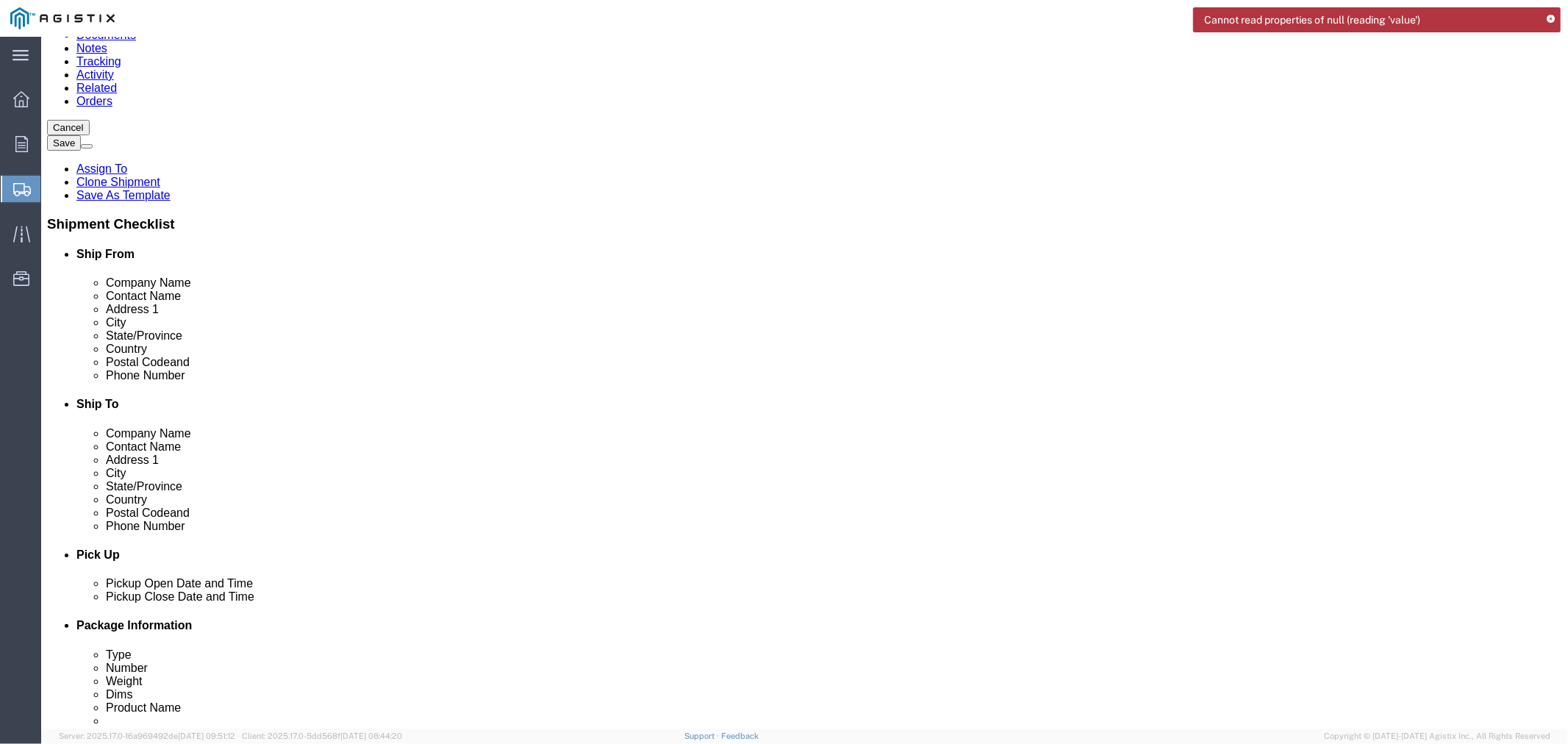
paste input "Meyer Utility Structures LLC - 1663"
click input "Meyer Utility Structures LLC - 1663"
type input "[PERSON_NAME] Utility Structures LLC - [PERSON_NAME] plant 1663"
click input "text"
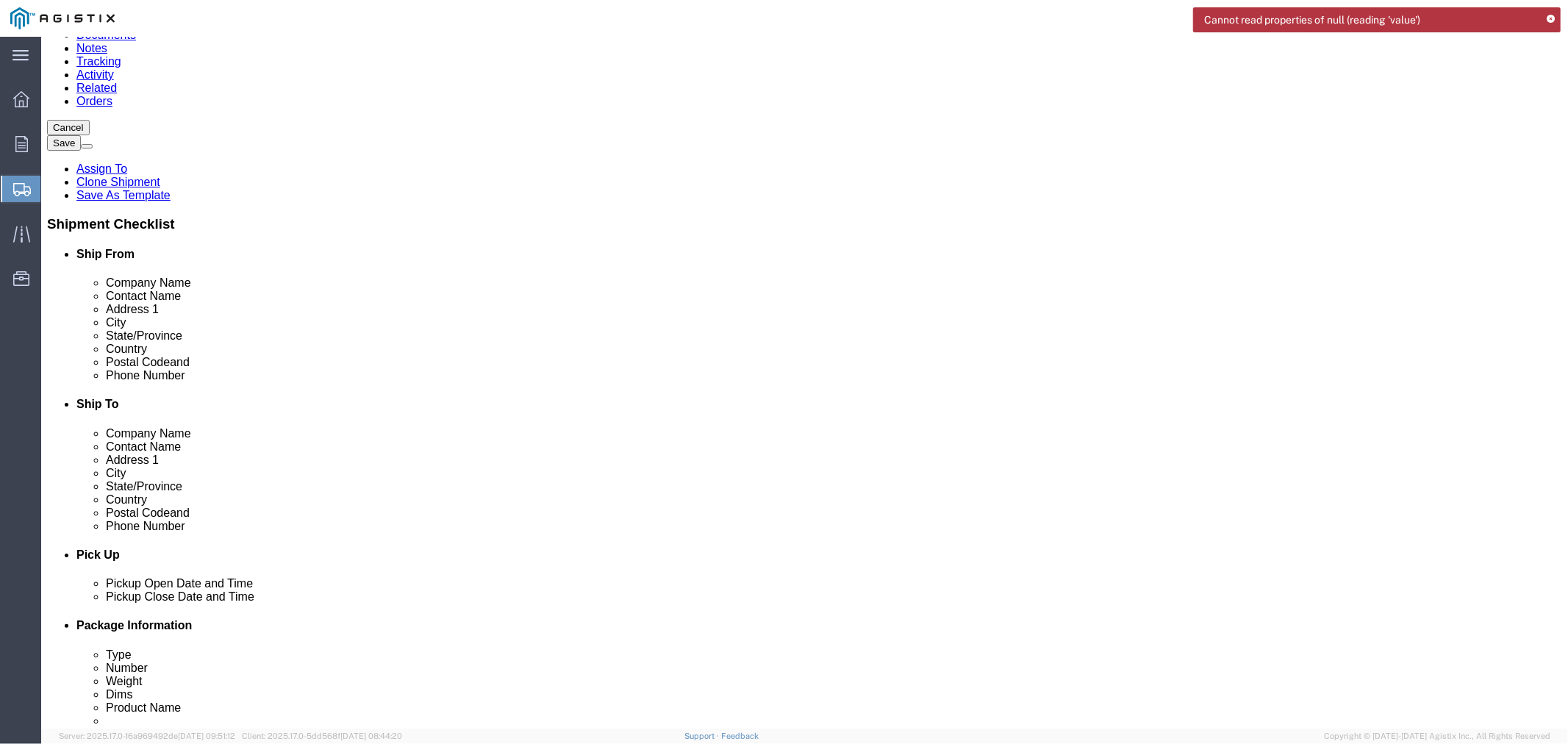
drag, startPoint x: 269, startPoint y: 267, endPoint x: 259, endPoint y: 266, distance: 10.0
click input "Loonie"
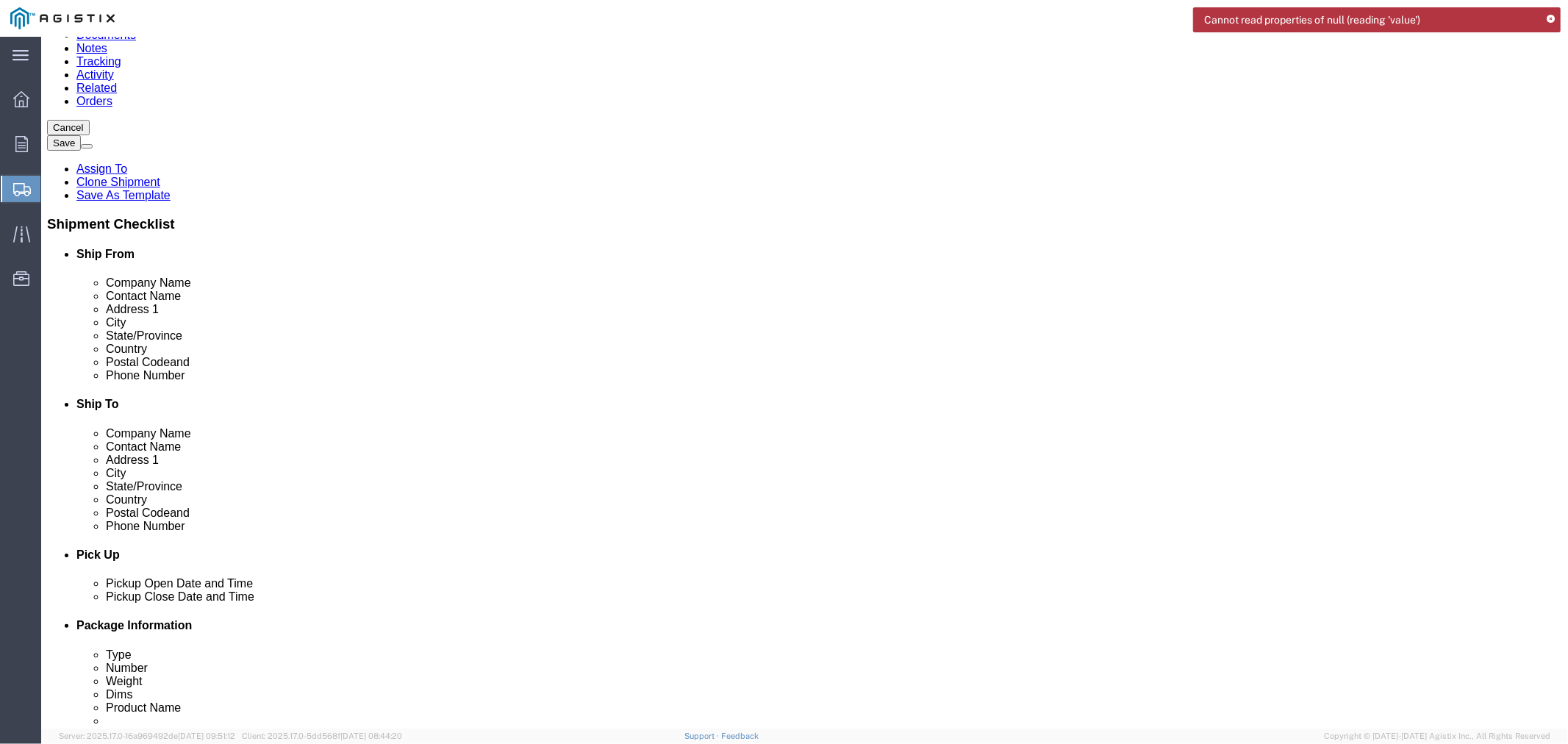
paste input "nnie Warner"
type input "[PERSON_NAME]"
click input "text"
click input "[PERSON_NAME]"
click input "text"
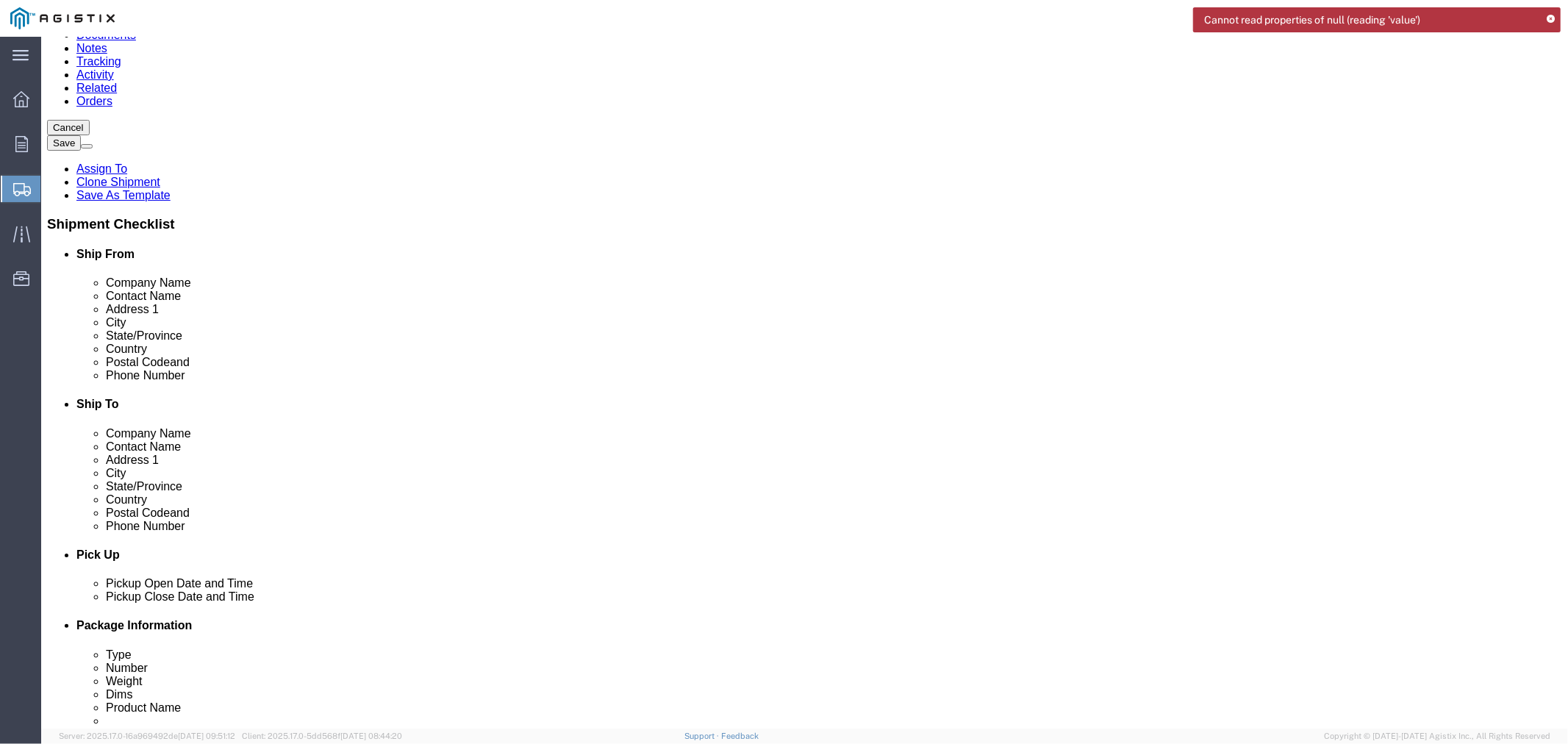
click input "text"
paste input "(715-792-3028)"
drag, startPoint x: 245, startPoint y: 457, endPoint x: 260, endPoint y: 460, distance: 15.3
click input "(715-792-3028)"
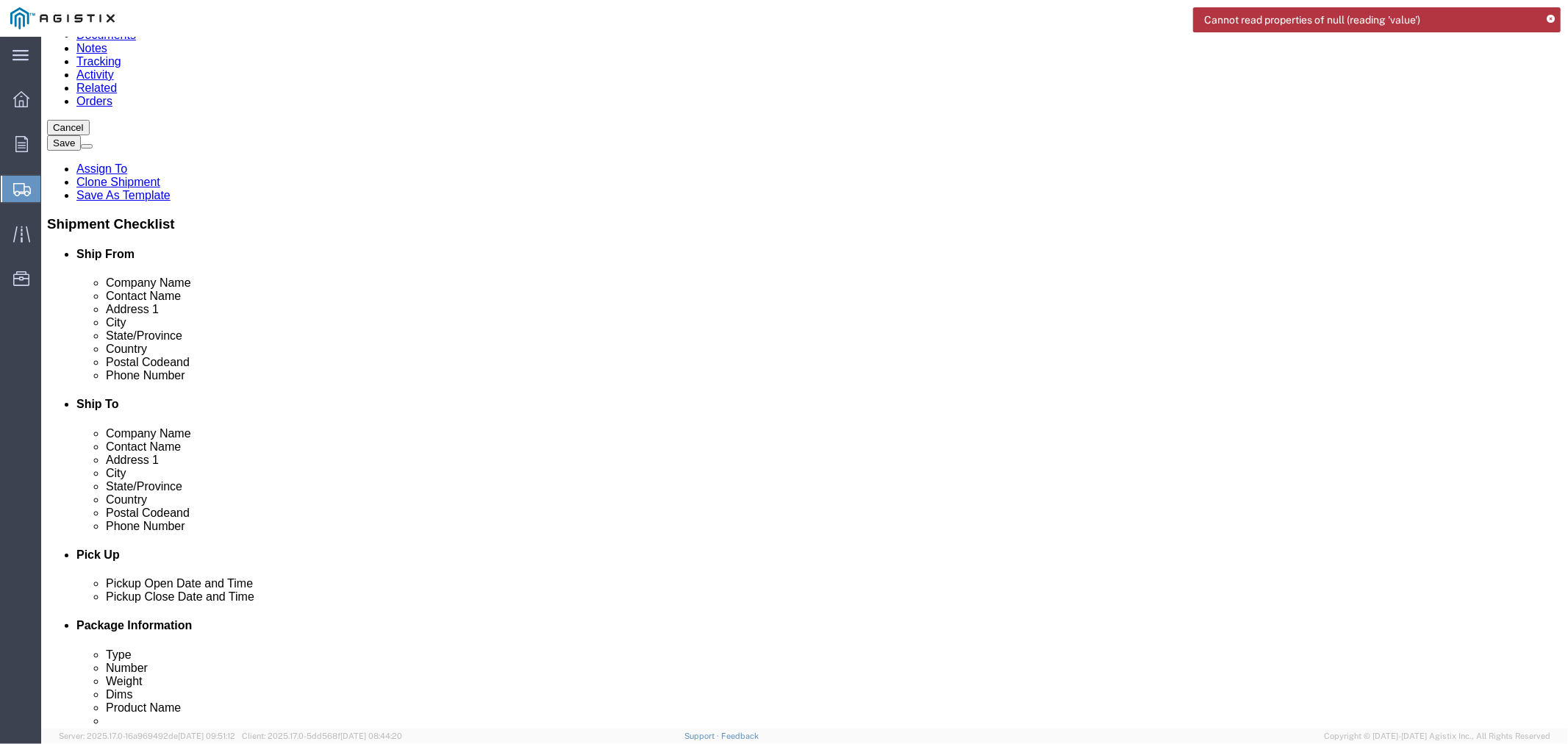
click input "715-792-3028)"
type input "[PHONE_NUMBER]"
click input "text"
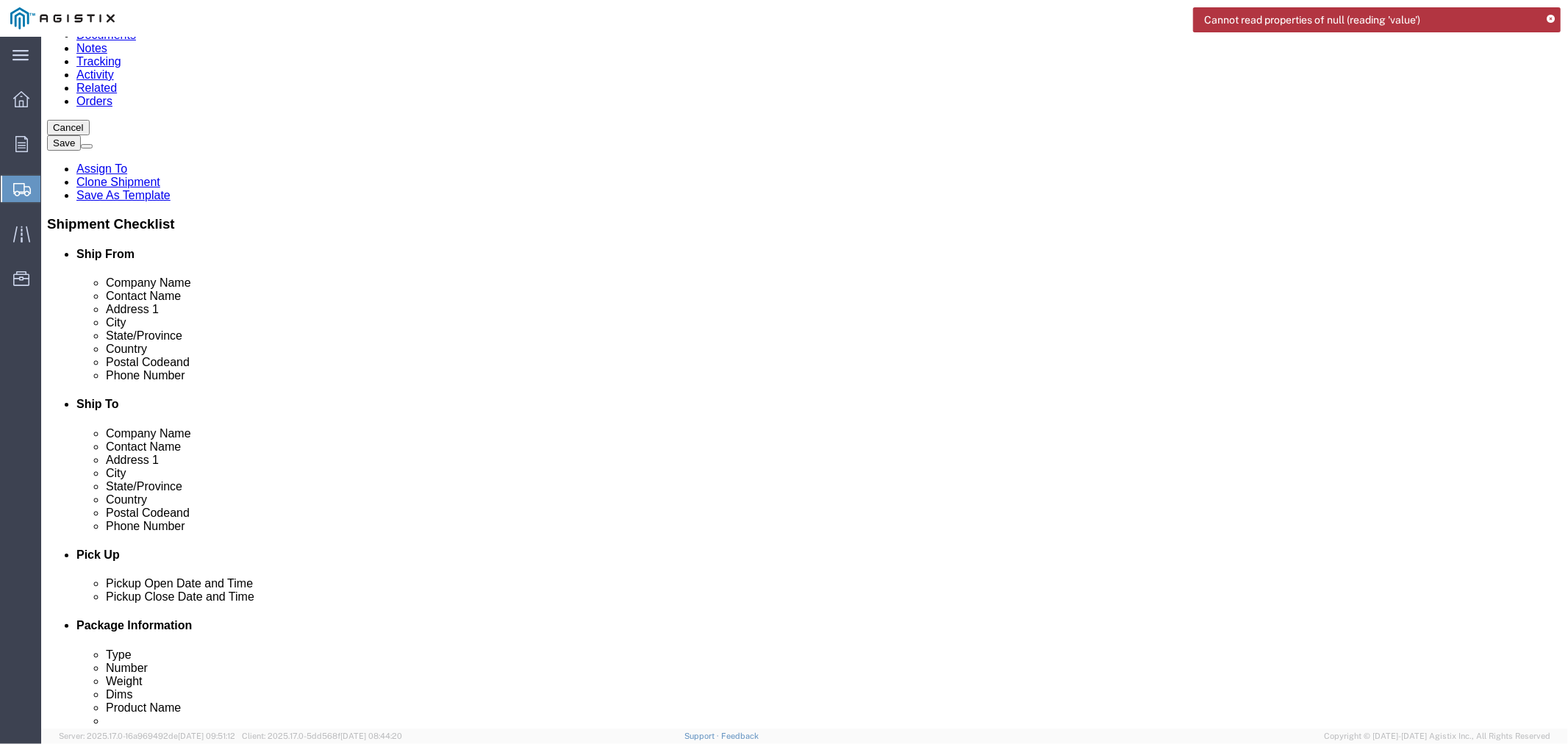
paste input "W8050 150th Avenue, Hager City, Wisconsin 54014"
drag, startPoint x: 333, startPoint y: 292, endPoint x: 510, endPoint y: 283, distance: 177.2
click input "W8050 150th Avenue, Hager City, Wisconsin 54014"
type input "W8050 150th Avenue, Hager City, Wisconsin 54014"
click input "text"
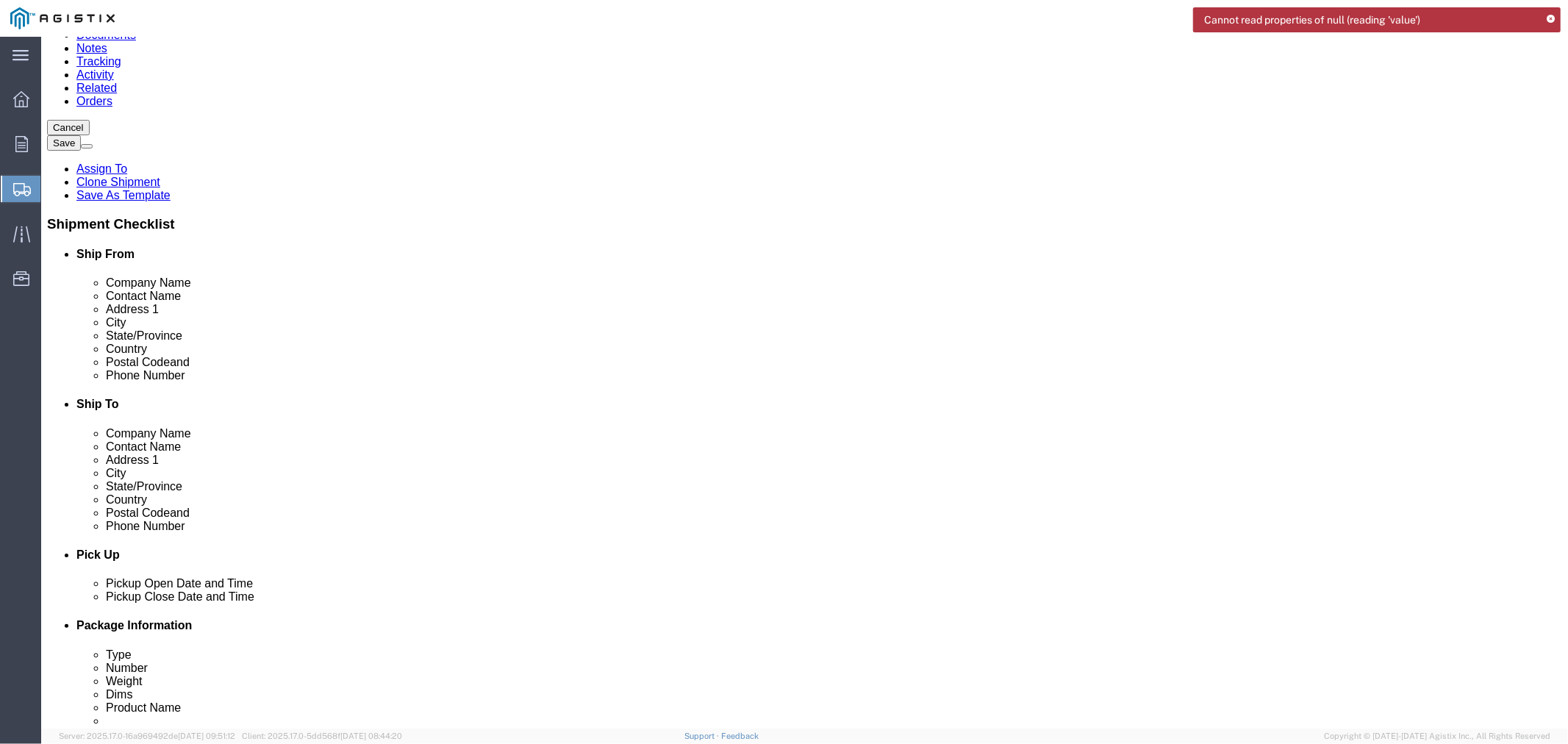
drag, startPoint x: 334, startPoint y: 289, endPoint x: 381, endPoint y: 291, distance: 47.0
click input "W8050 150th Avenue, Hager City, Wisconsin 54014"
click input "text"
paste input "[GEOGRAPHIC_DATA]"
type input "[GEOGRAPHIC_DATA]"
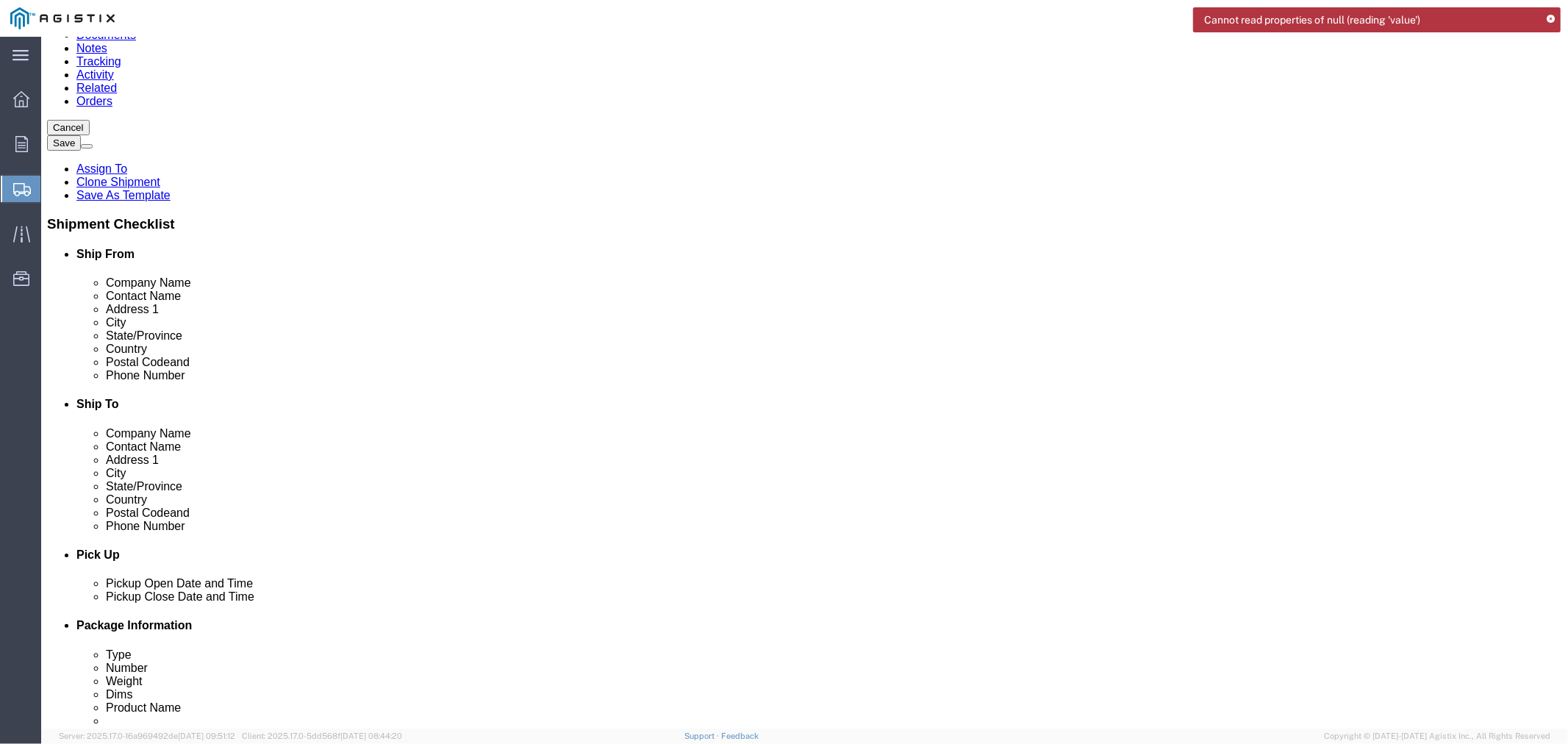
type input "wisco"
drag, startPoint x: 437, startPoint y: 289, endPoint x: 477, endPoint y: 285, distance: 40.2
click input "W8050 150th Avenue, Hager City, Wisconsin 54014"
click input "text"
paste input "54014"
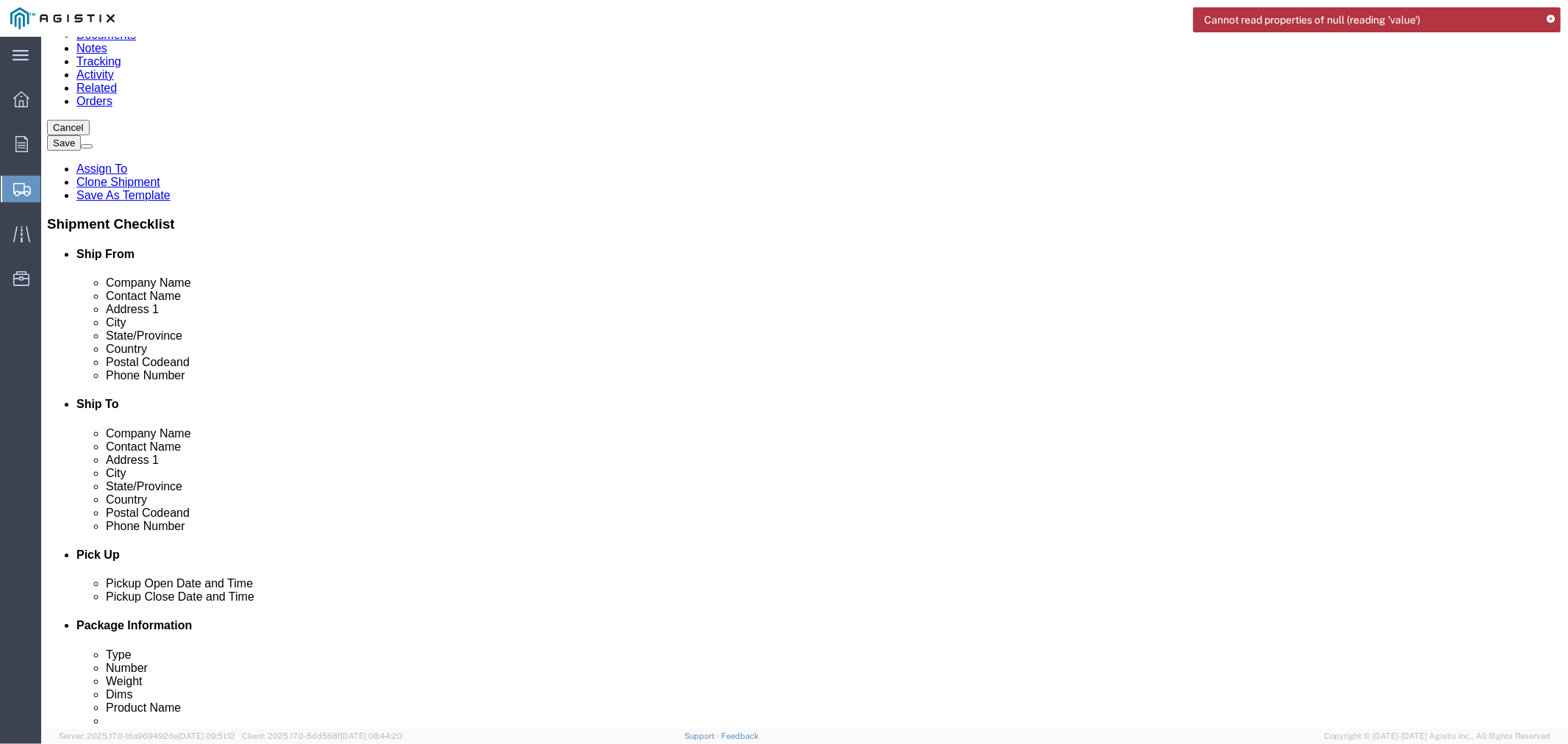
type input "54014"
click input "W8050 150th Avenue, Hager City, Wisconsin 54014"
drag, startPoint x: 330, startPoint y: 289, endPoint x: 518, endPoint y: 288, distance: 188.0
click input "W8050 150th Avenue, Hager City, Wisconsin 54014"
type input "W8050 [GEOGRAPHIC_DATA]"
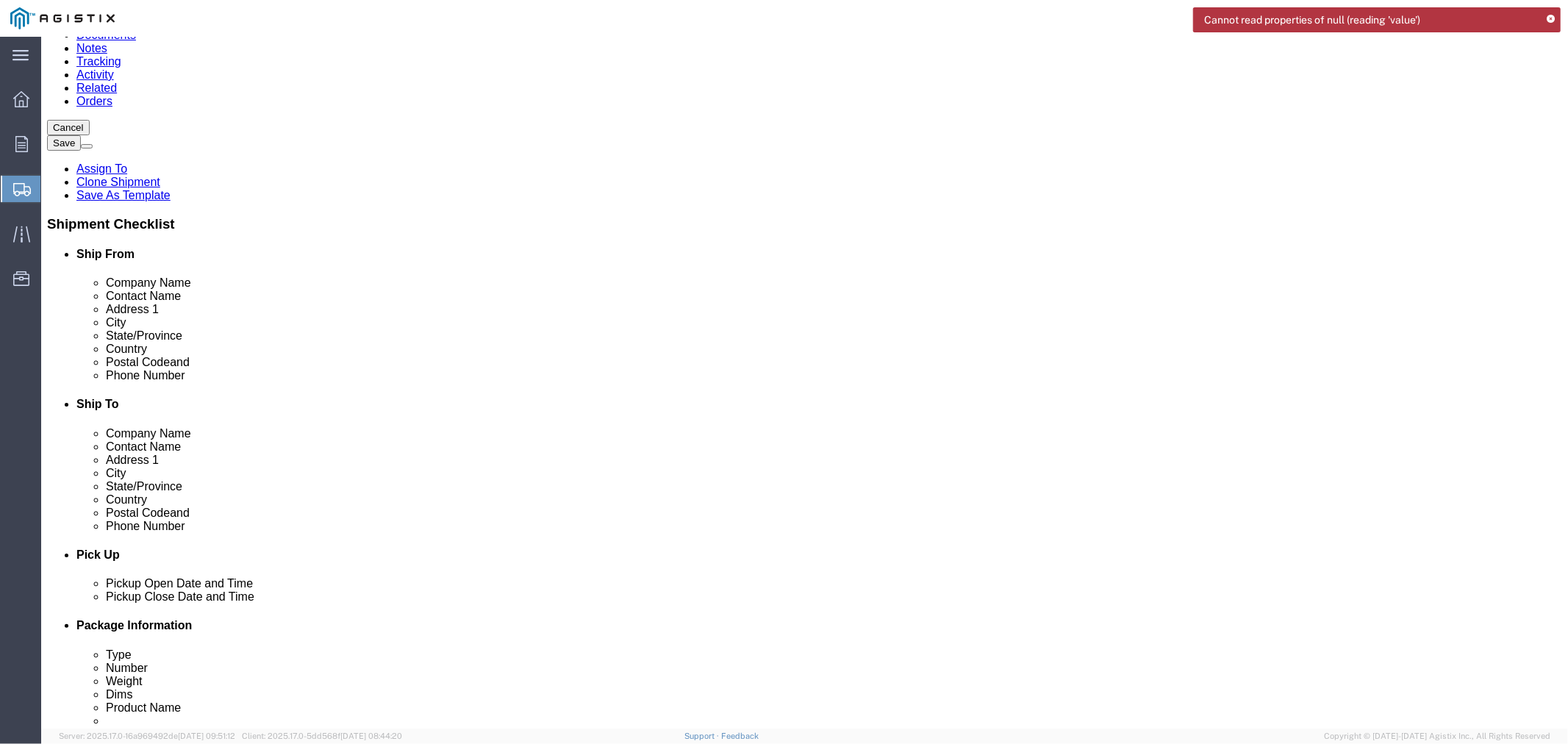
click input "text"
click div "Location My Profile Location (OBSOLETE) BURNEY SC - GC TRAILER (OBSOLETE) BURNE…"
click input "-"
drag, startPoint x: 847, startPoint y: 457, endPoint x: 803, endPoint y: 456, distance: 44.0
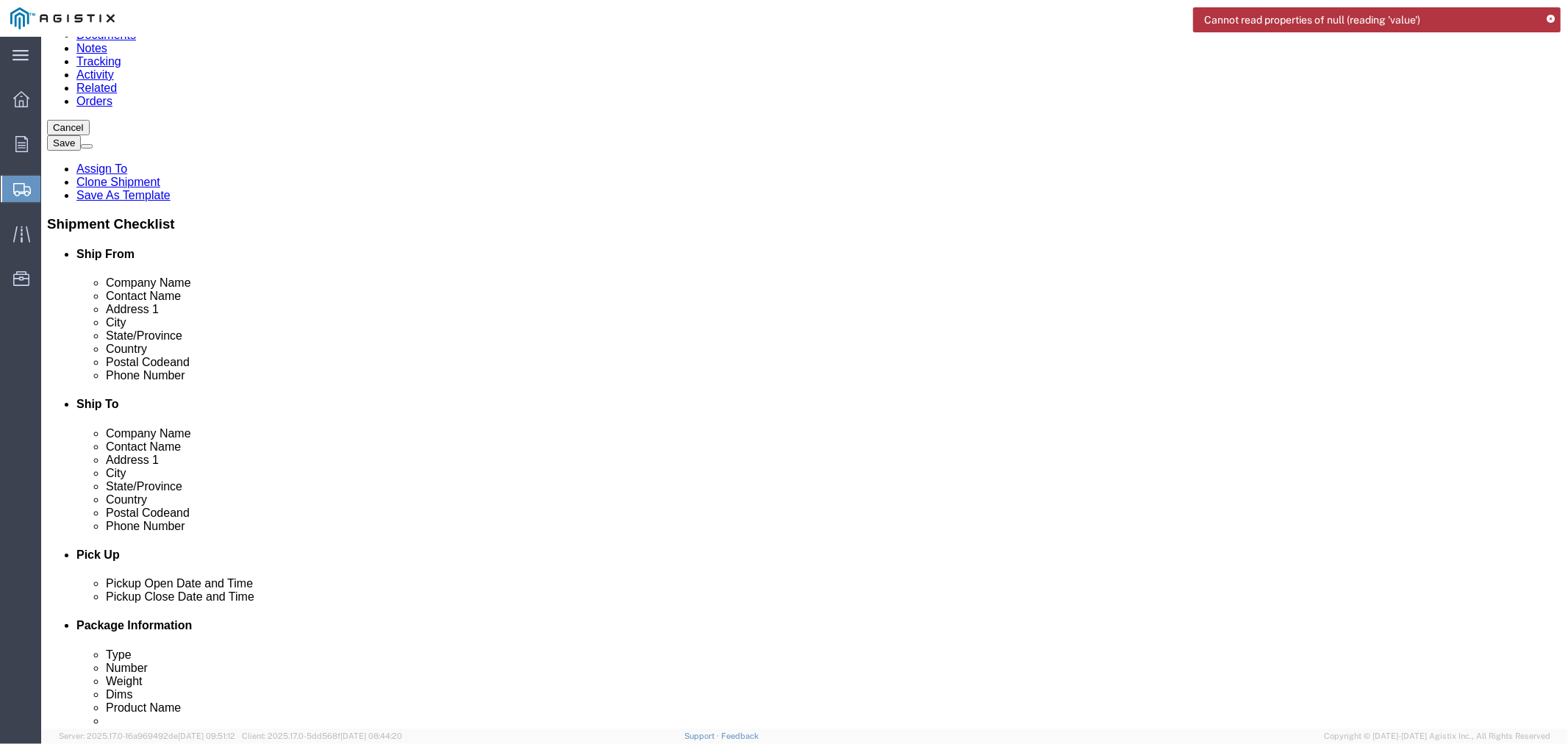
click div "Phone Number -"
click input "text"
drag, startPoint x: 938, startPoint y: 283, endPoint x: 784, endPoint y: 285, distance: 154.0
click div "Location My Profile Location (OBSOLETE) BURNEY SC - GC TRAILER (OBSOLETE) BURNE…"
click input "text"
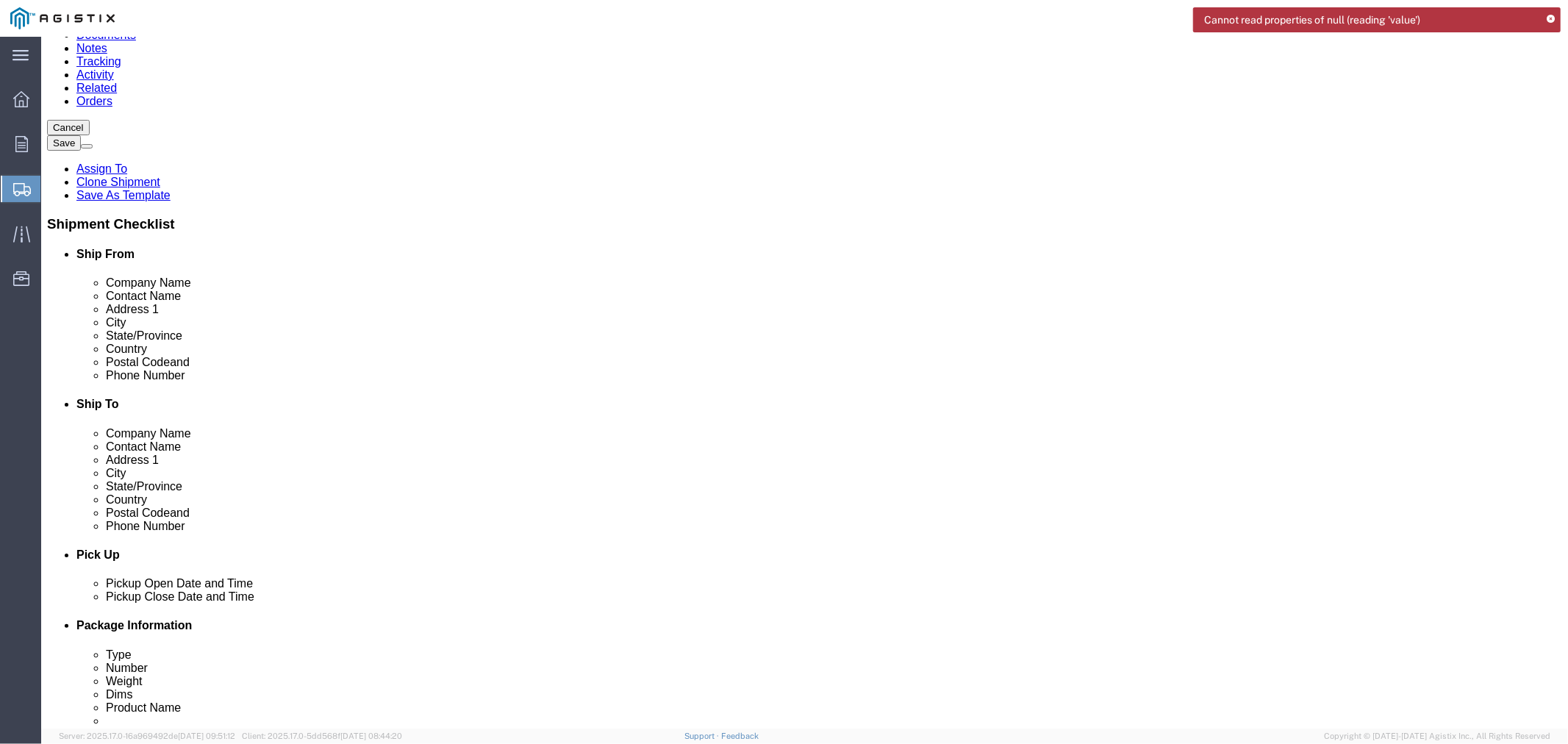
paste input "+1 (209) 4501811"
drag, startPoint x: 879, startPoint y: 458, endPoint x: 838, endPoint y: 452, distance: 41.4
click div "+1 (209) 4501811 4"
type input "[PHONE_NUMBER]"
click div "Ship To Location Location My Profile Location (OBSOLETE) BURNEY SC - GC TRAILER…"
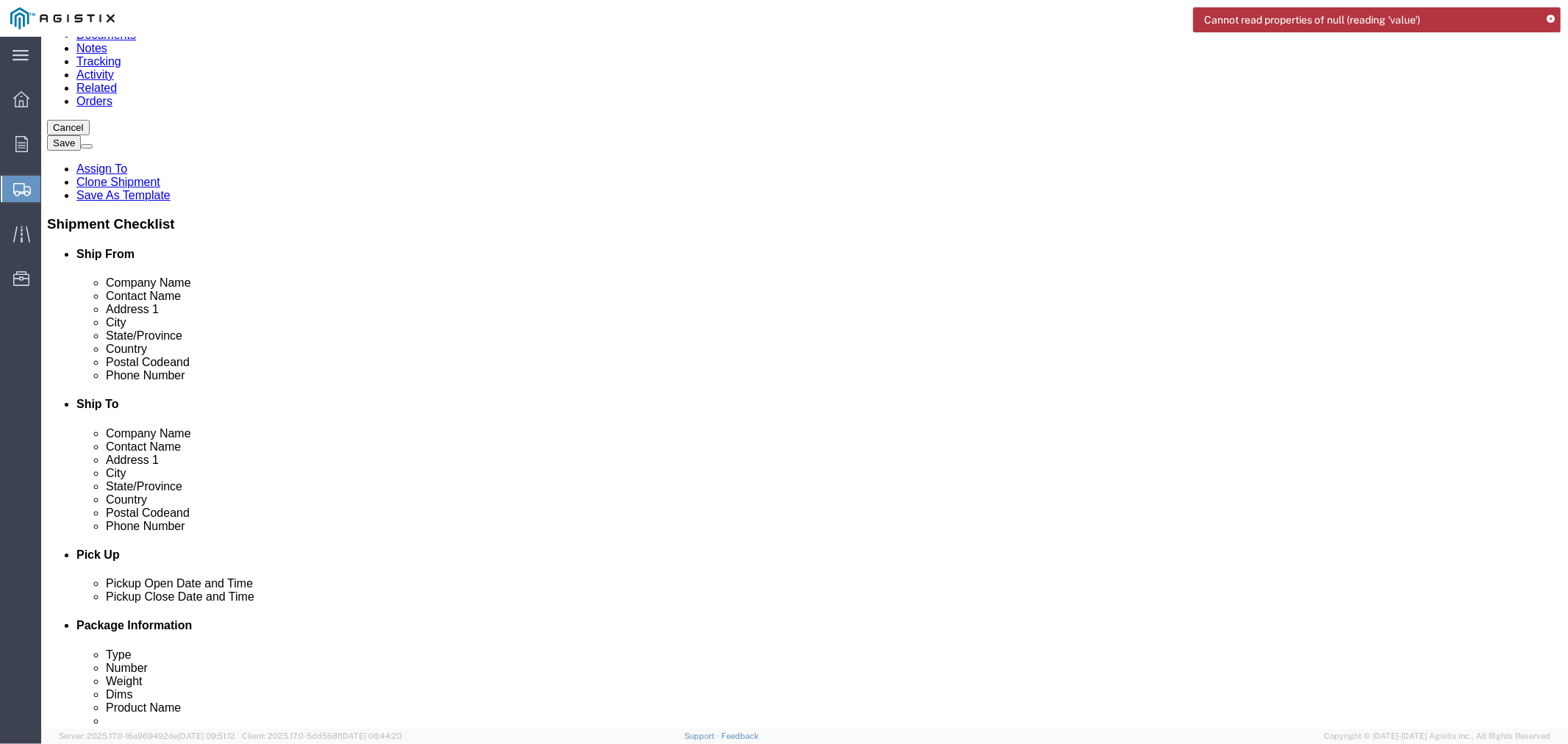
click div "Pickup Date and Time"
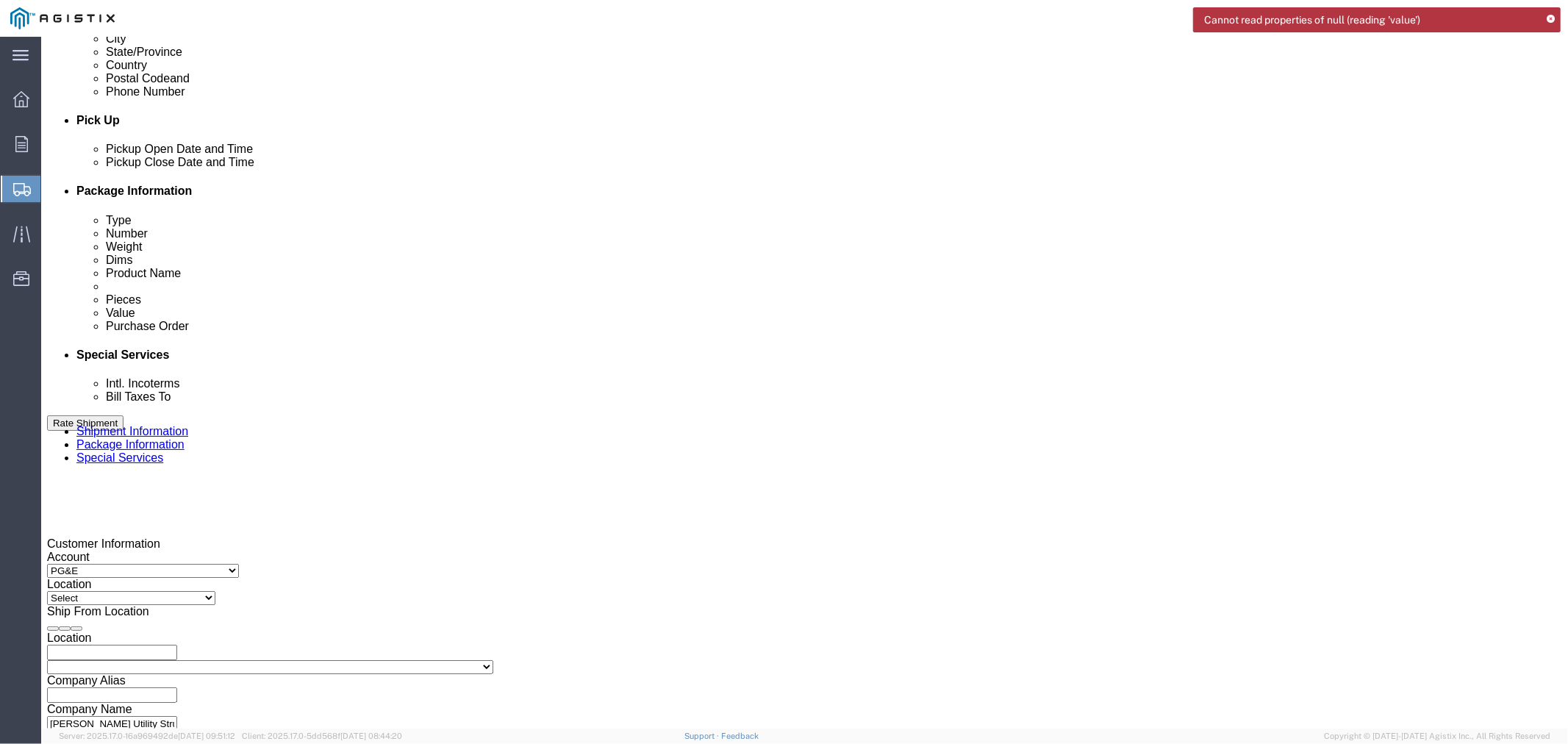
scroll to position [571, 0]
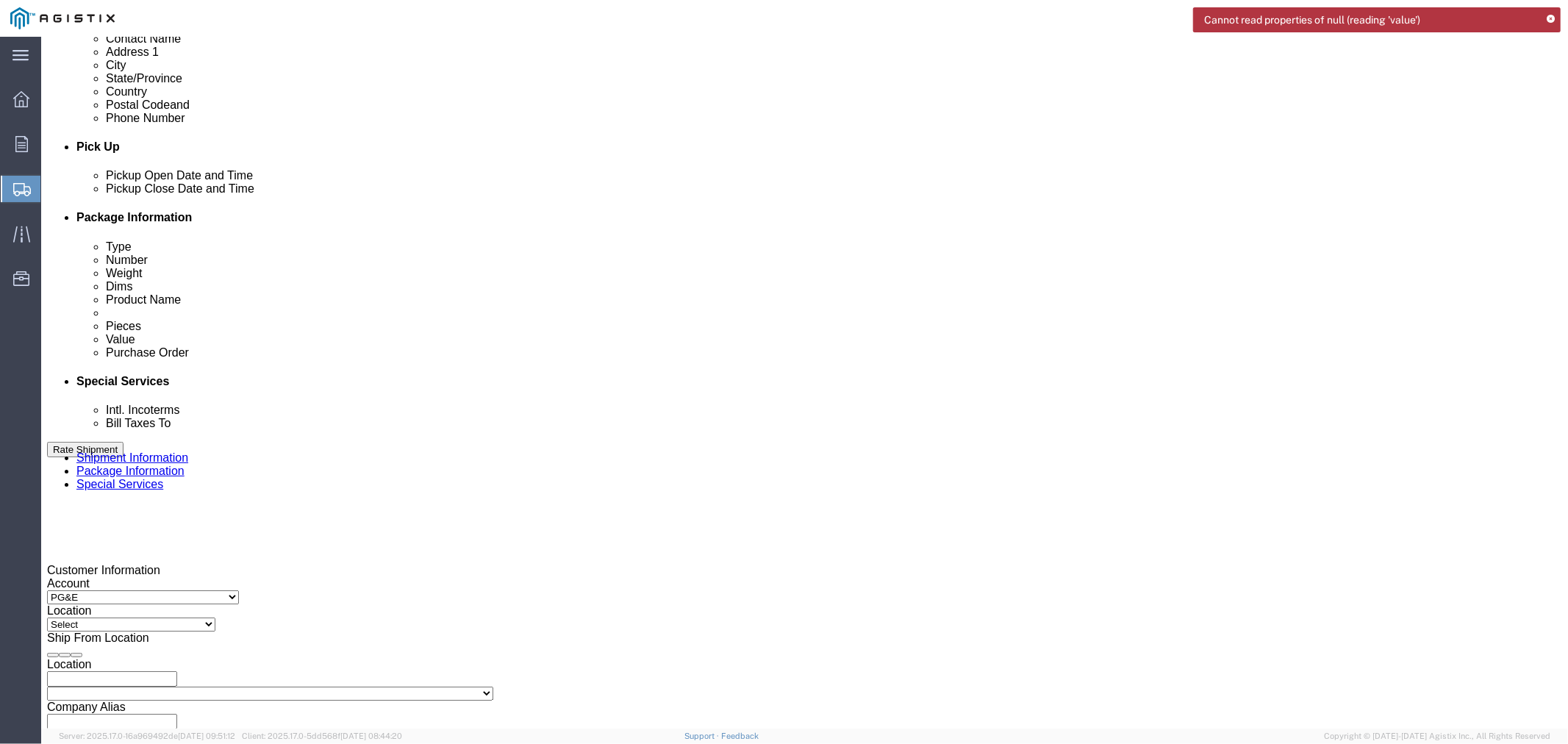
click div "Aug 18 2025 10:00 AM"
click input "10:00 AM"
click div "Customer Information Account Select Meyer Utility Structures LLC PG&E Location …"
click div "Aug 22 2025 12:00 PM"
click button "Apply"
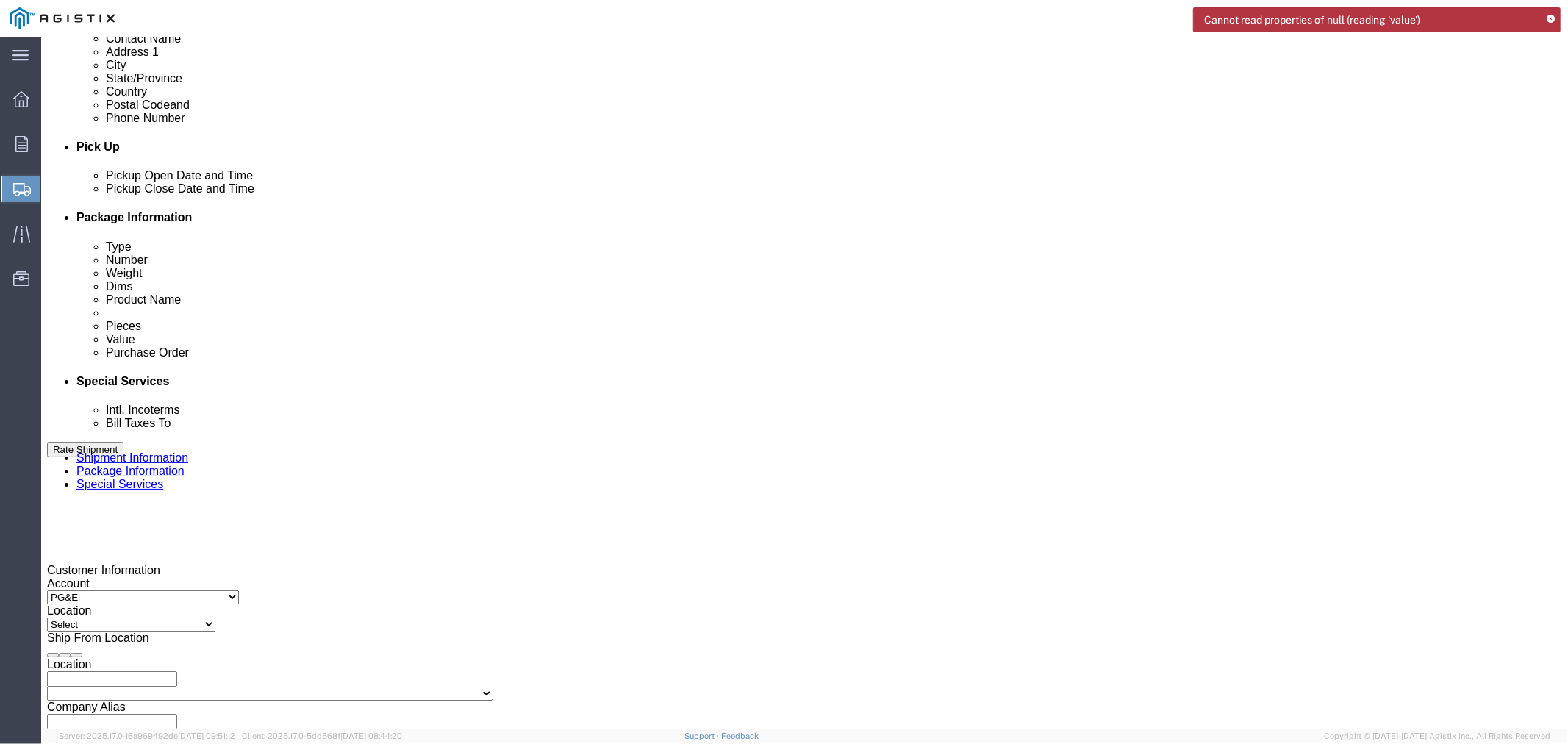
click div "Delivery by Date Delivery Start Date Delivery Start Time Deliver Open Date and …"
click div "Customer Information Account Select Meyer Utility Structures LLC PG&E Location …"
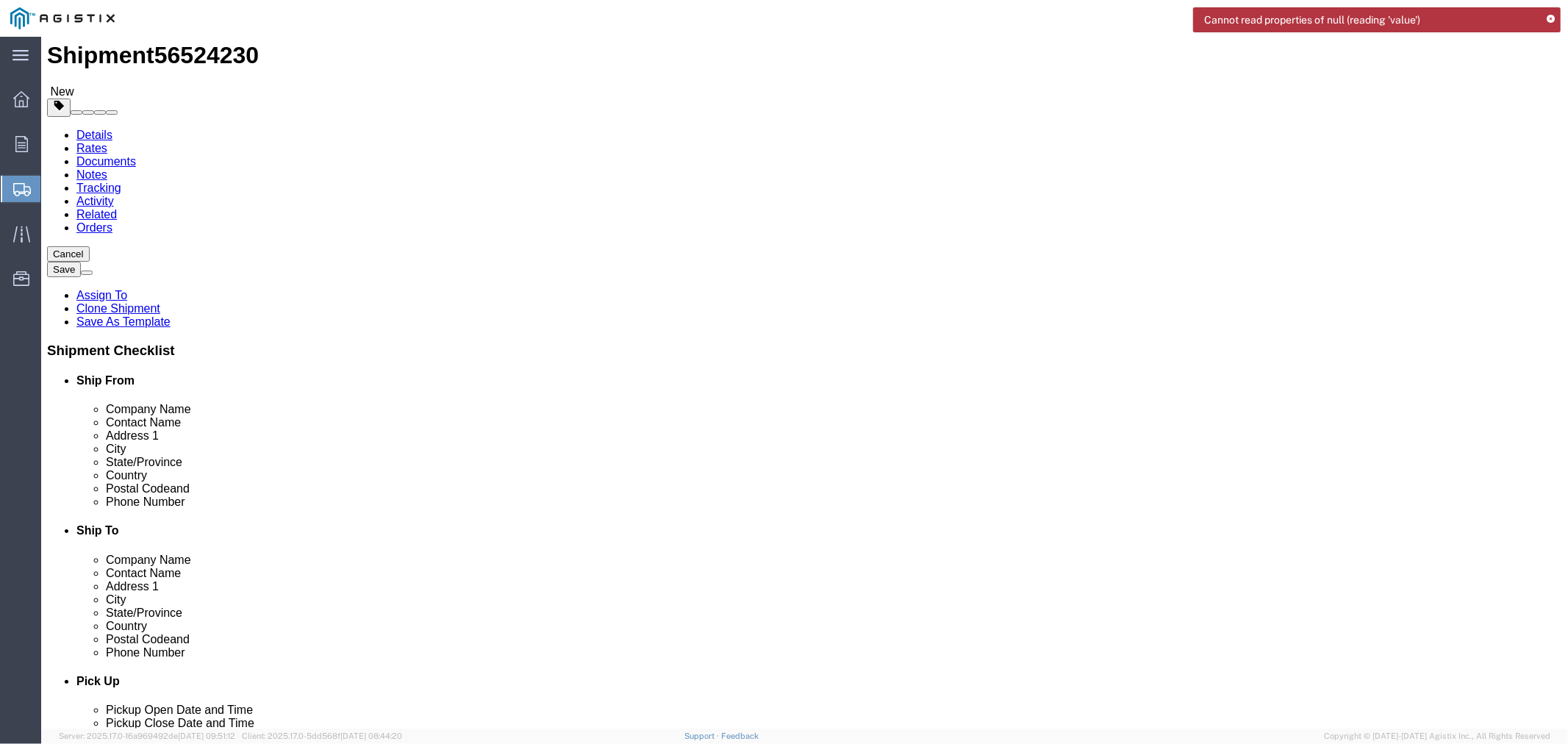
scroll to position [0, 0]
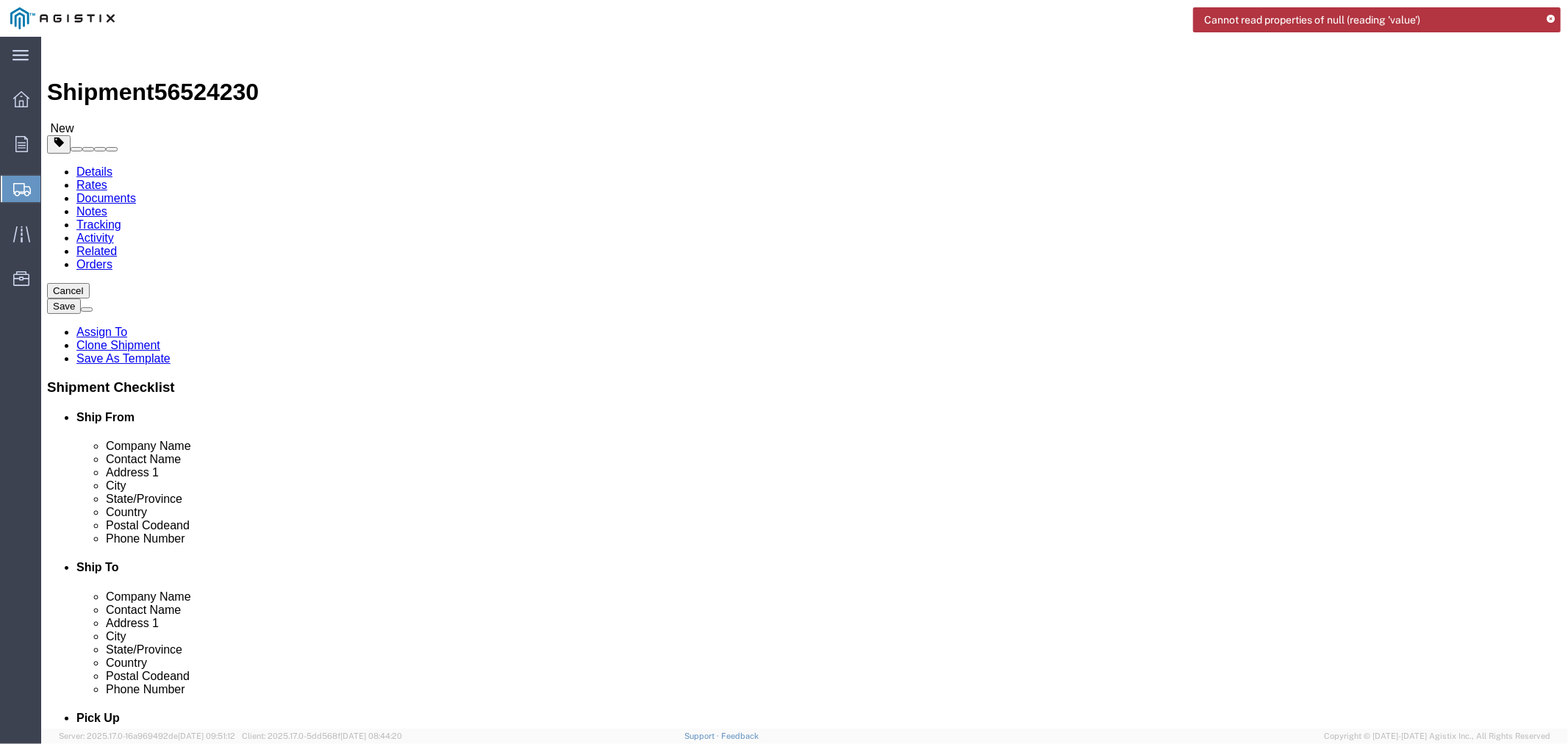
click select "Select All Others Fremont DC Fresno DC Wheatland DC"
select select "23082"
click select "Select All Others Fremont DC Fresno DC Wheatland DC"
click div "Location Select All Others Fremont DC Fresno DC Wheatland DC"
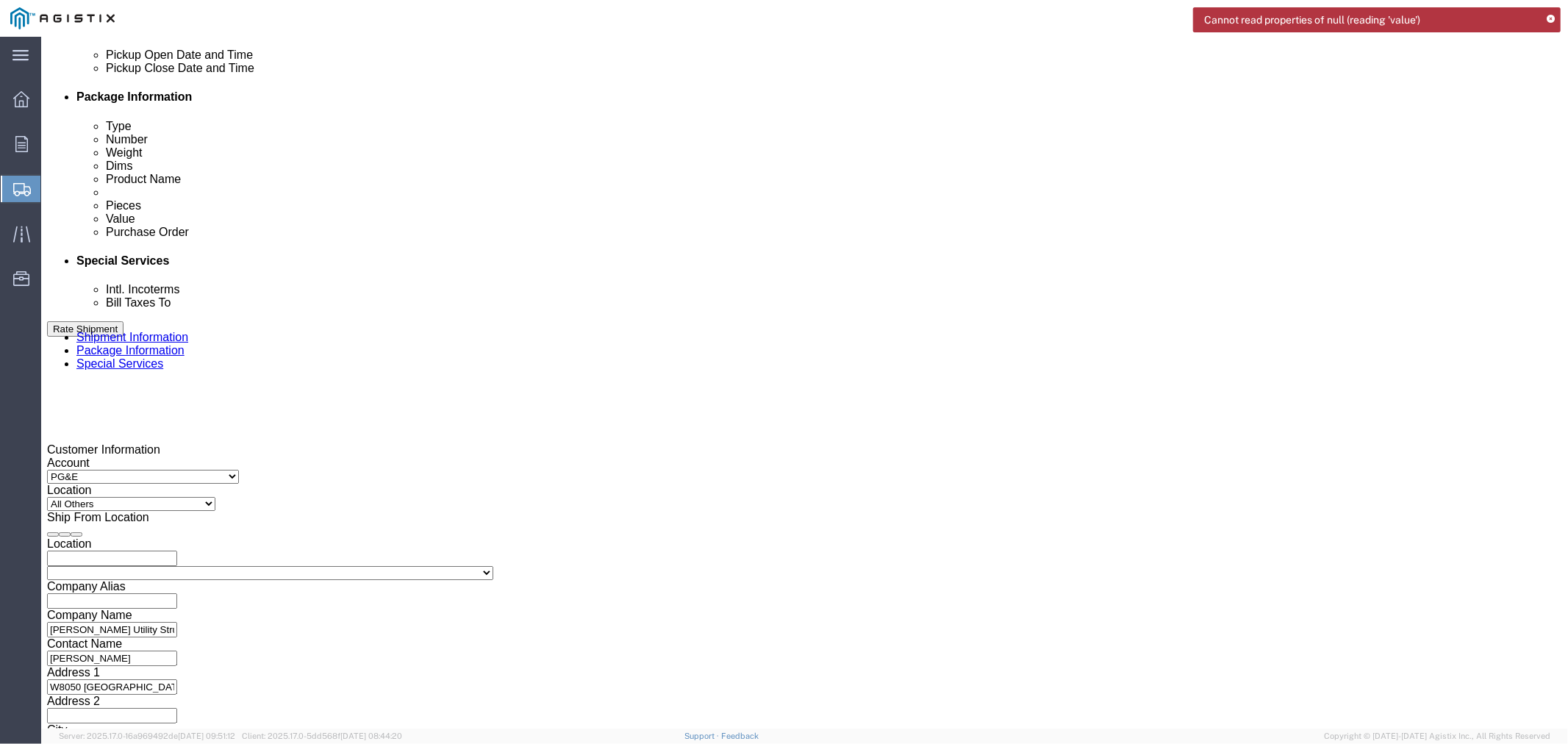
scroll to position [697, 0]
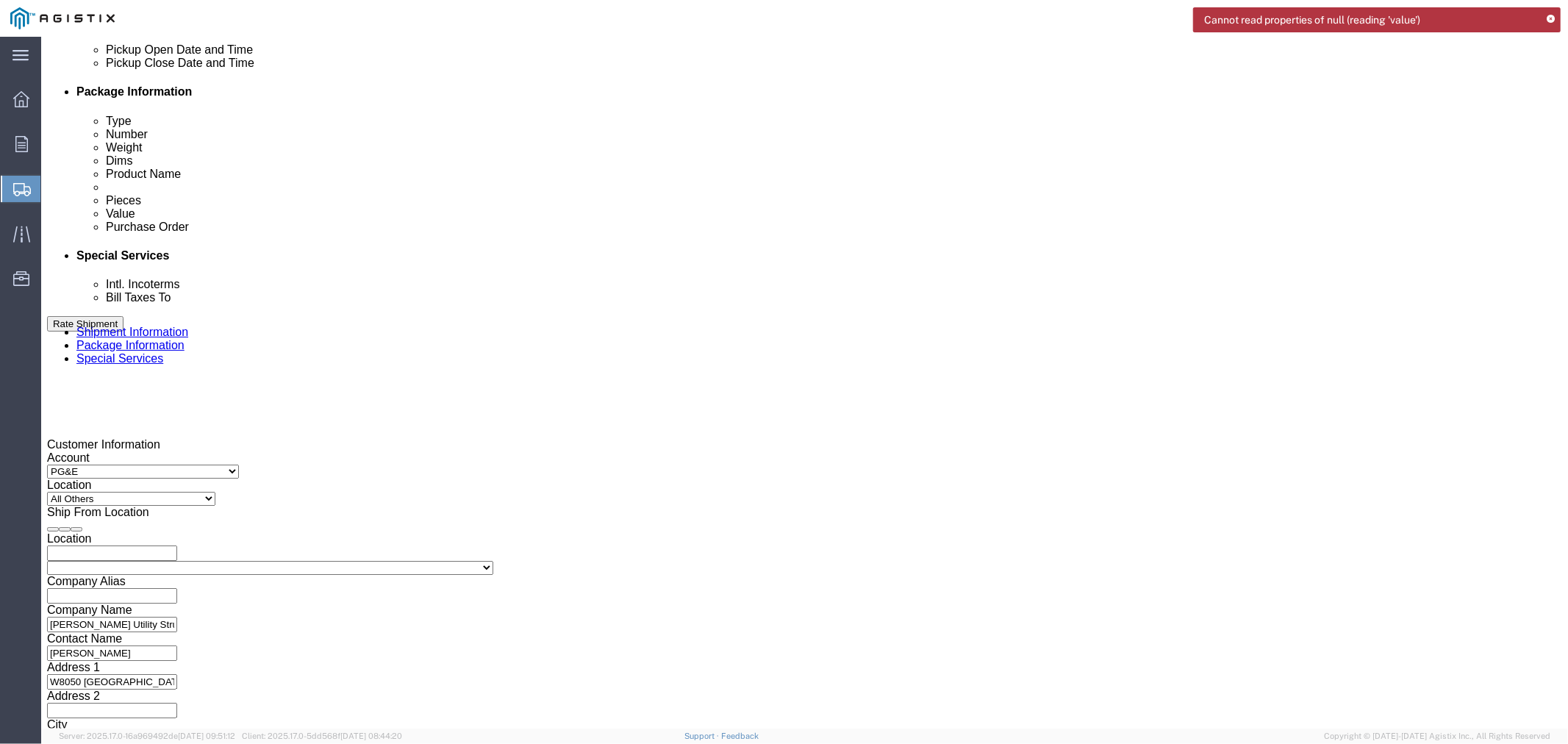
click select "Select Air Less than Truckload Multi-Leg Ocean Freight Rail Small Parcel Truckl…"
select select "TL"
click select "Select Air Less than Truckload Multi-Leg Ocean Freight Rail Small Parcel Truckl…"
click select "Select 1-Ton (PSS) 10 Wheel 10 Yard Dump Truck 20 Yard Dump Truck Bobtail Botto…"
select select "FLBD"
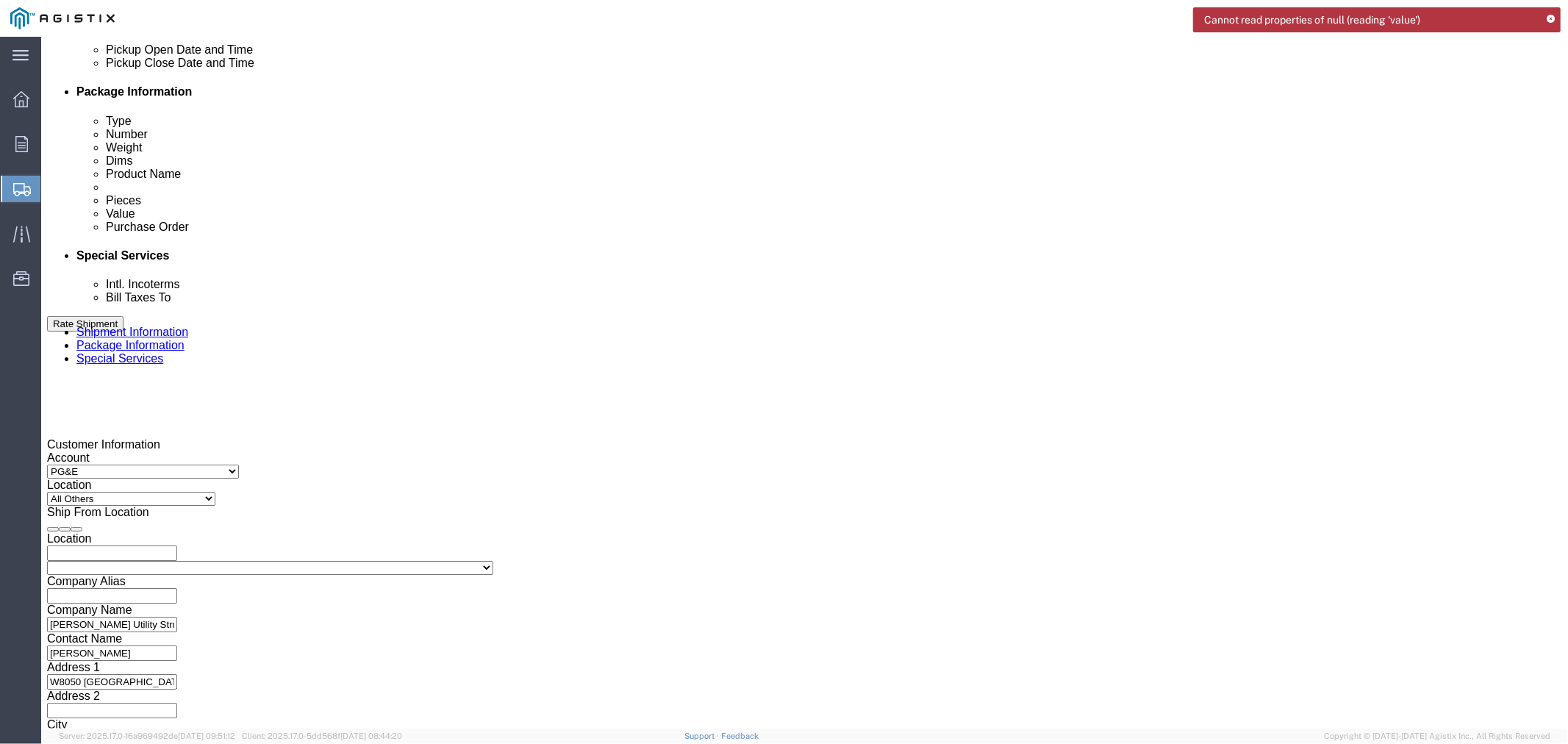
click select "Select 1-Ton (PSS) 10 Wheel 10 Yard Dump Truck 20 Yard Dump Truck Bobtail Botto…"
drag, startPoint x: 209, startPoint y: 623, endPoint x: 263, endPoint y: 626, distance: 54.1
click div "Previous Continue"
click button "Continue"
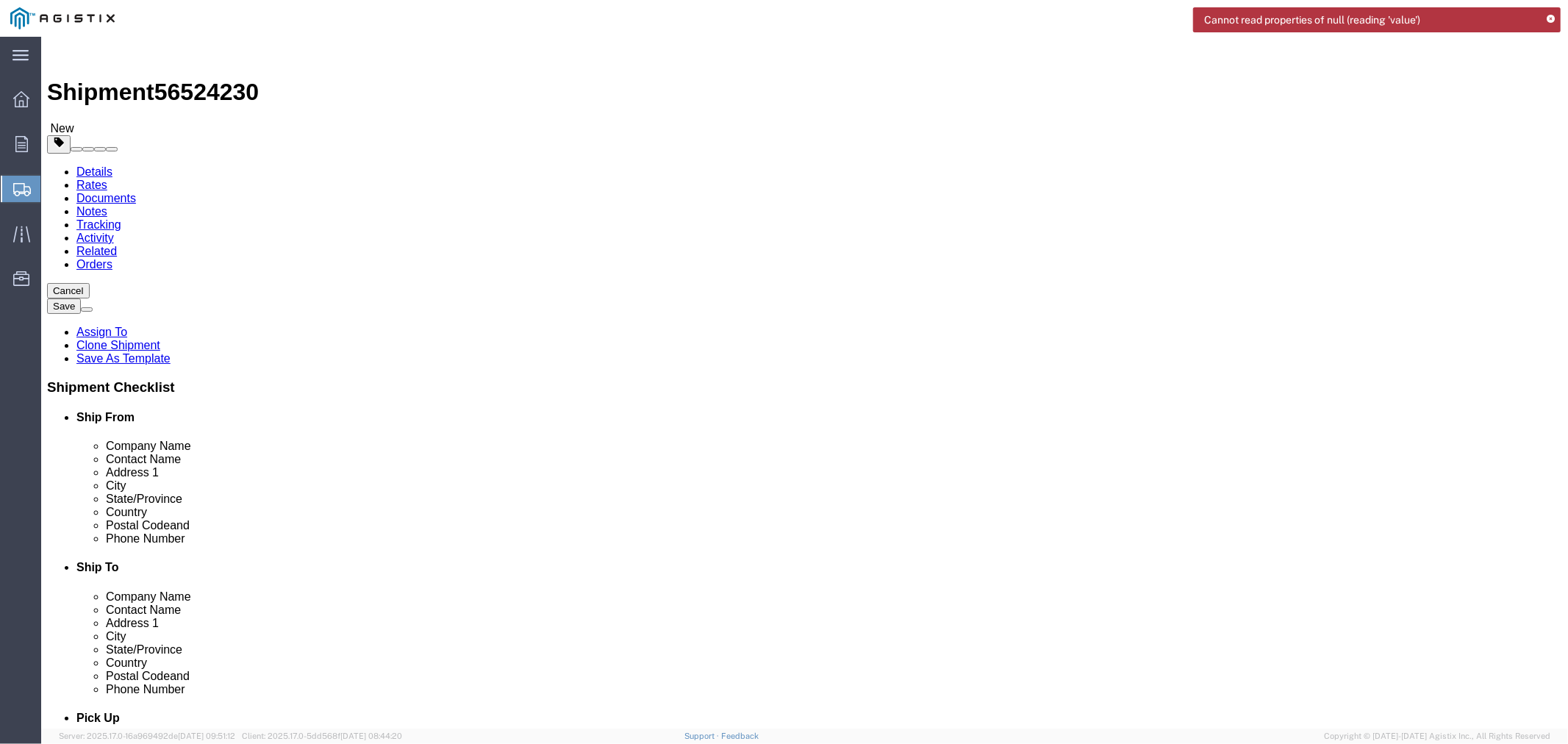
click select "Select Bulk Bundle(s) Cardboard Box(es) Carton(s) Crate(s) Drum(s) (Fiberboard)…"
select select "BNDL"
click select "Select Bulk Bundle(s) Cardboard Box(es) Carton(s) Crate(s) Drum(s) (Fiberboard)…"
click input "0"
drag, startPoint x: 244, startPoint y: 284, endPoint x: 178, endPoint y: 281, distance: 66.1
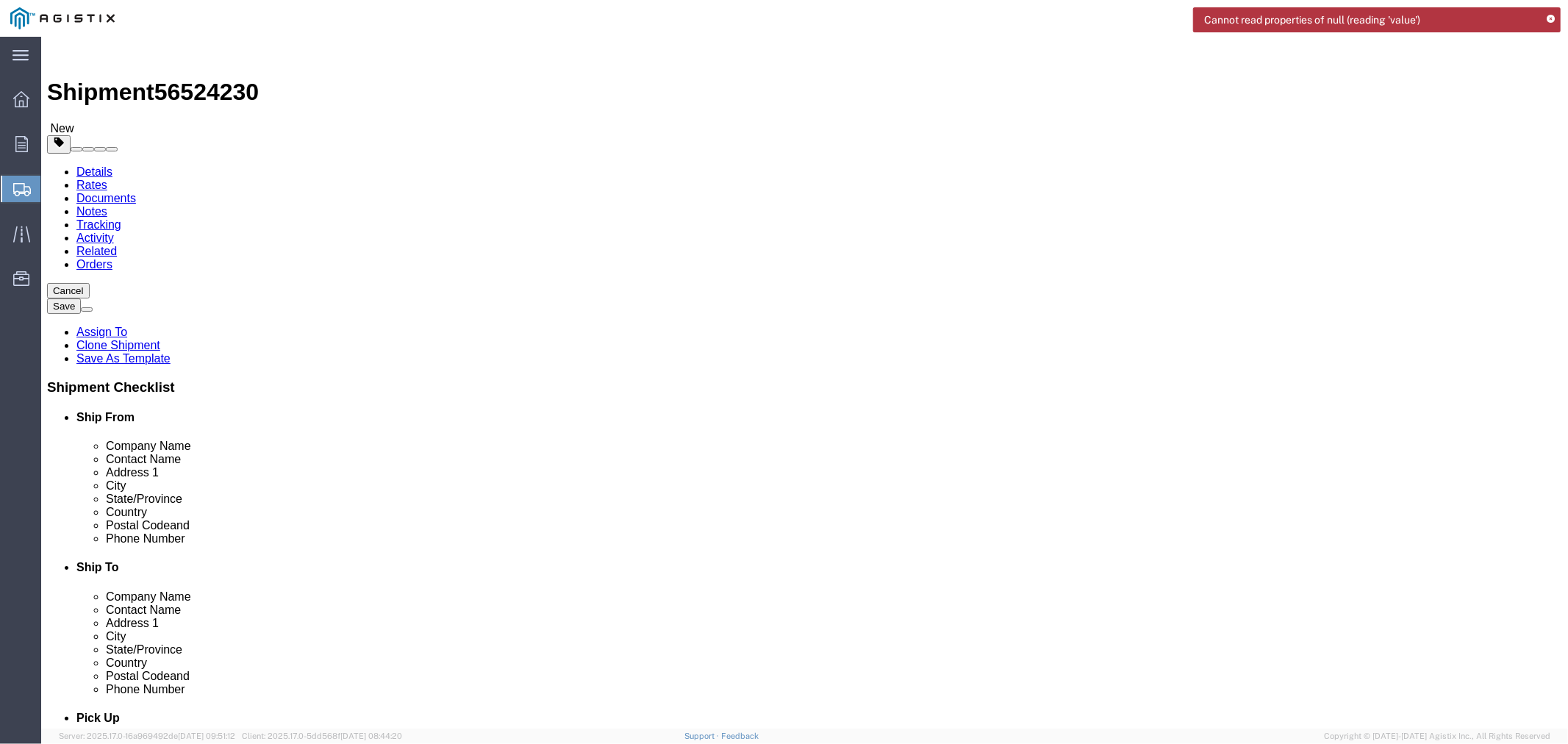
click div "Number 0"
type input "3"
click input "0.00"
drag, startPoint x: 271, startPoint y: 314, endPoint x: 159, endPoint y: 312, distance: 112.0
click div "Dimensions Length 0.00 x Width 0.00 x Height 0.00 Select cm ft in"
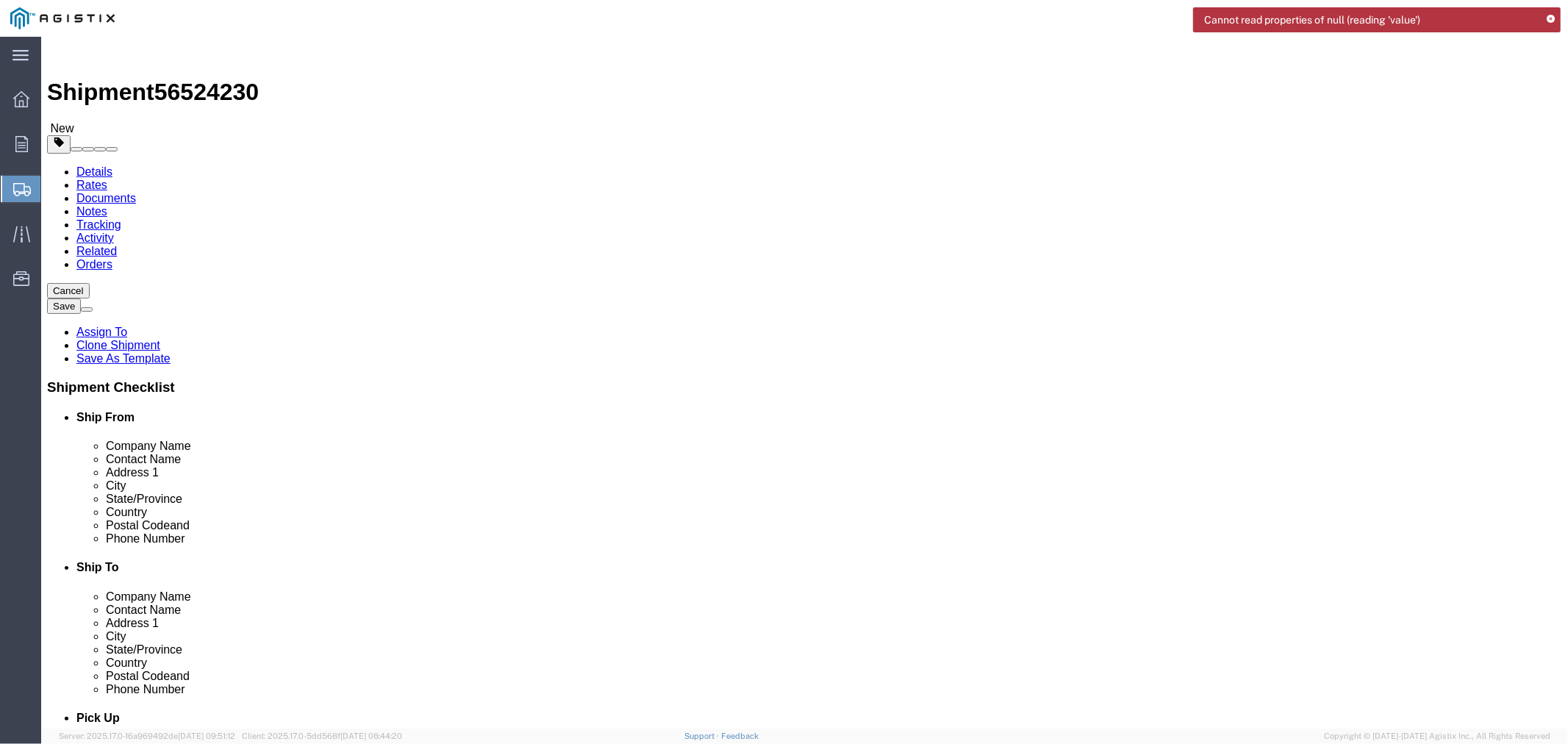
type input "636"
click input "0.00"
drag, startPoint x: 351, startPoint y: 316, endPoint x: 279, endPoint y: 312, distance: 72.1
click div "Length 636 x Width 0.00 x Height 0.00 Select cm ft in"
click input "636"
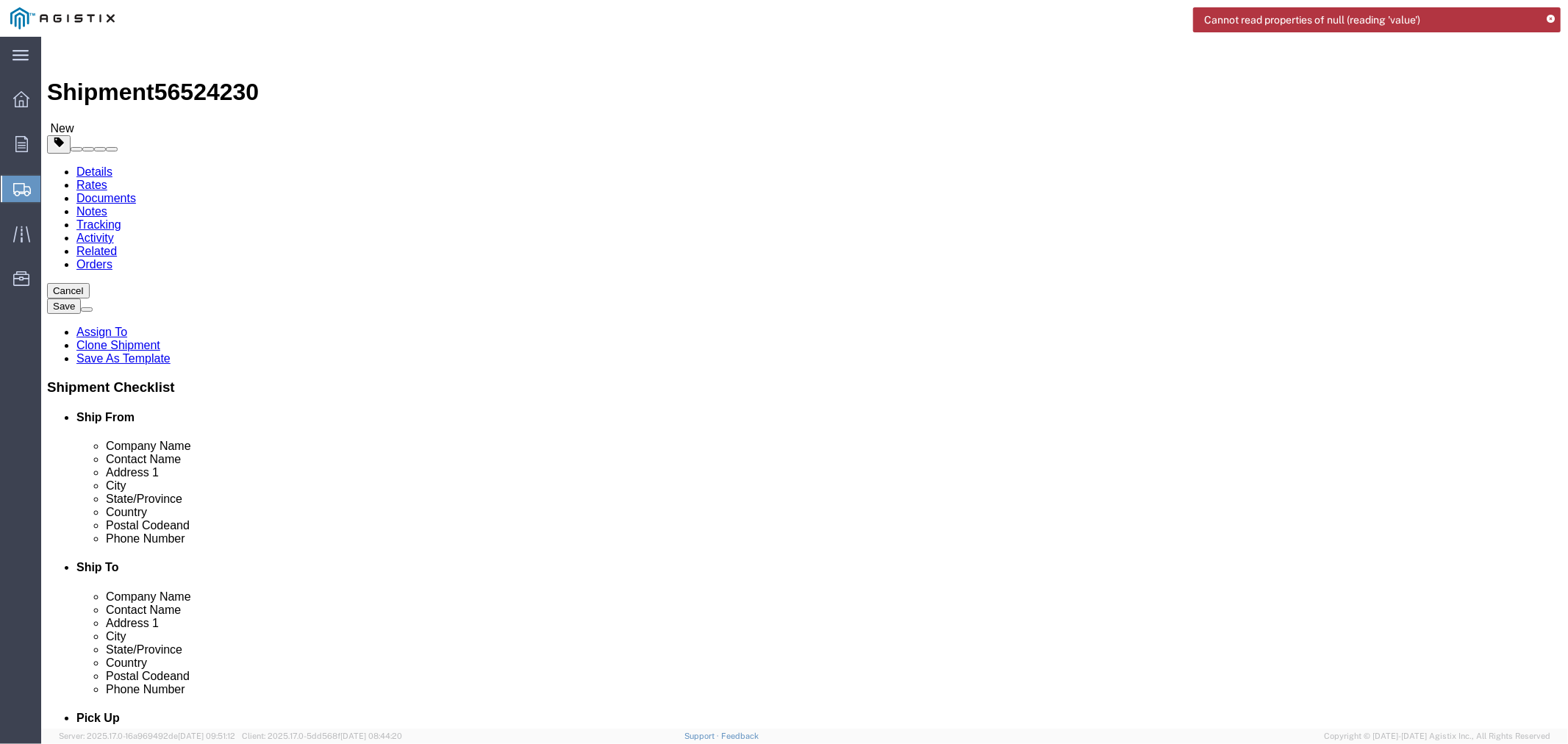
drag, startPoint x: 245, startPoint y: 311, endPoint x: 184, endPoint y: 314, distance: 61.1
click div "Dimensions Length 636 x Width 0.00 x Height 0.00 Select cm ft in"
click input "0.00"
drag, startPoint x: 348, startPoint y: 311, endPoint x: 299, endPoint y: 313, distance: 49.0
click div "Length 636 x Width 0.00 x Height 0.00 Select cm ft in"
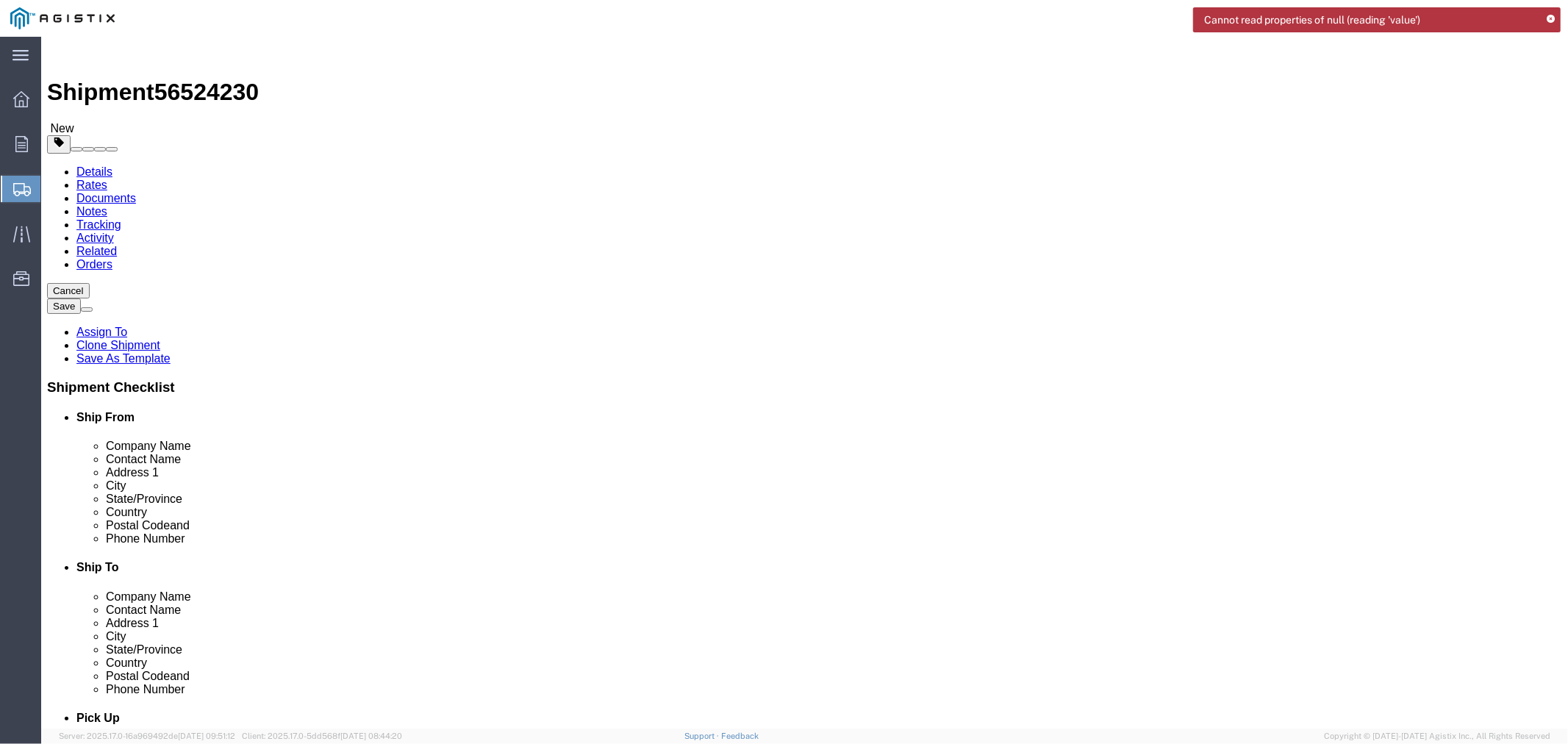
type input "45"
click input "0.00"
drag, startPoint x: 425, startPoint y: 313, endPoint x: 357, endPoint y: 314, distance: 68.0
click div "Length 636 x Width 45 x Height 0.00 Select cm ft in"
type input "45"
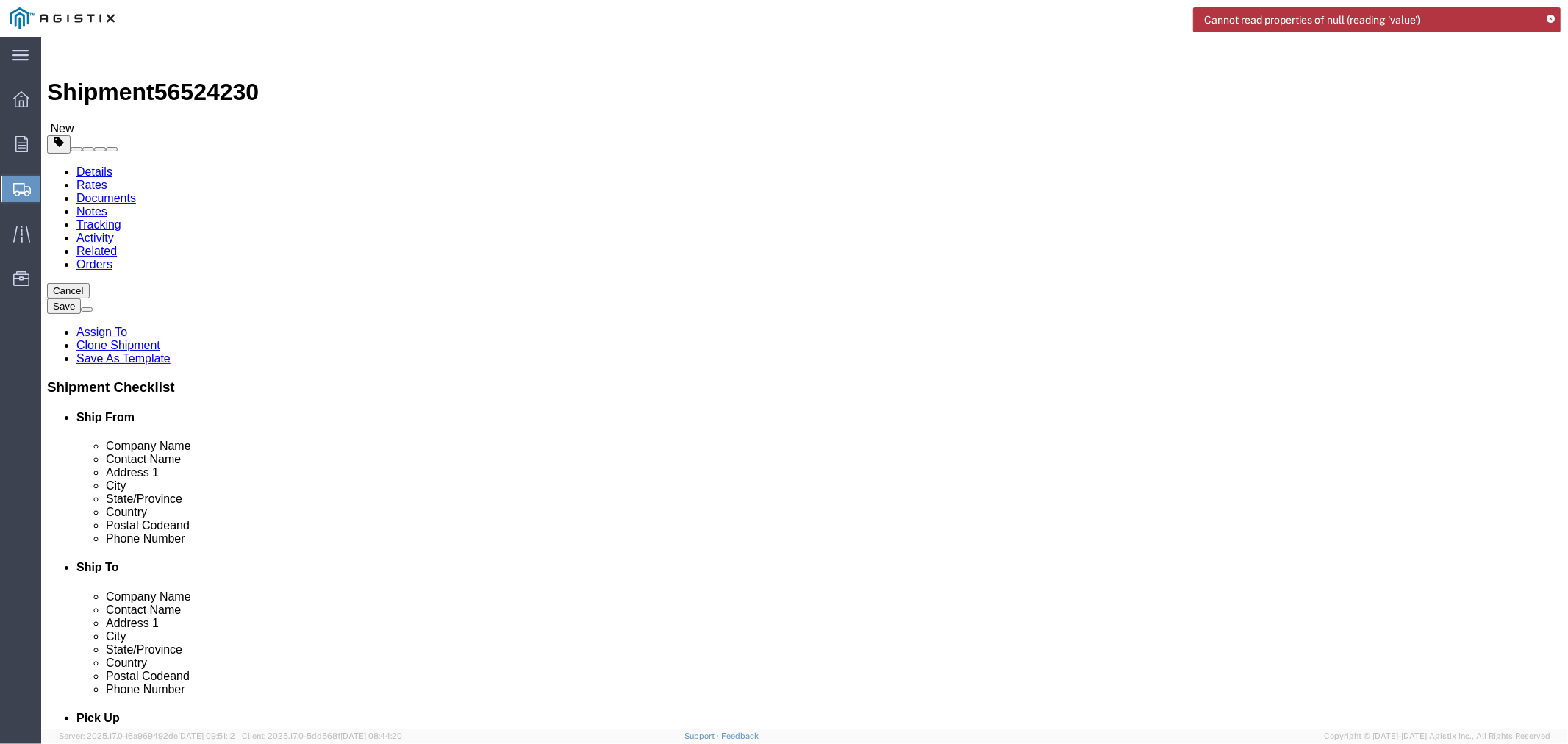
click div "Previous Continue"
drag, startPoint x: 256, startPoint y: 346, endPoint x: 175, endPoint y: 343, distance: 81.1
click div "Weight 0.00 Select kgs lbs Ship. t°"
type input "5000"
click div "Previous Continue"
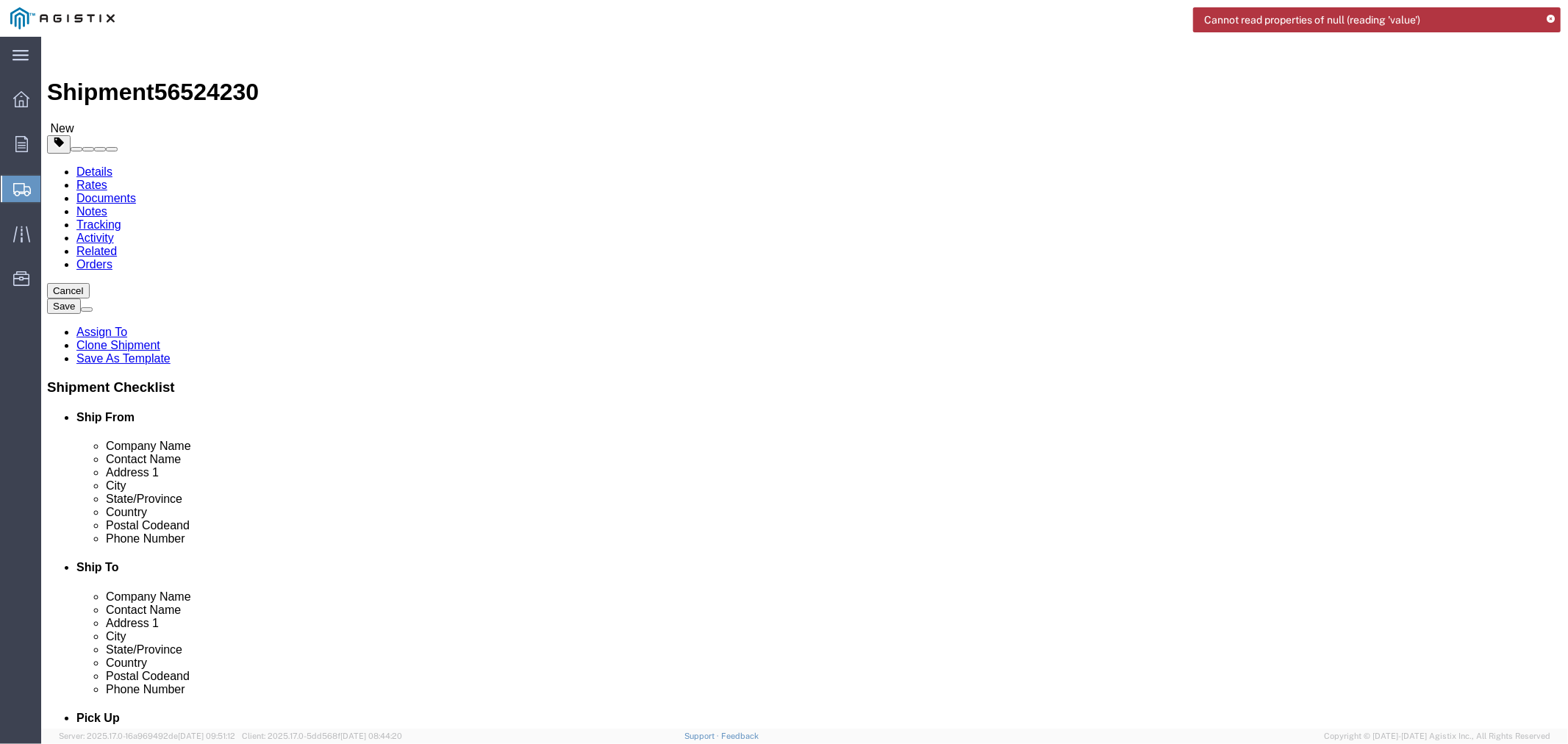
click dd "3.00 Each"
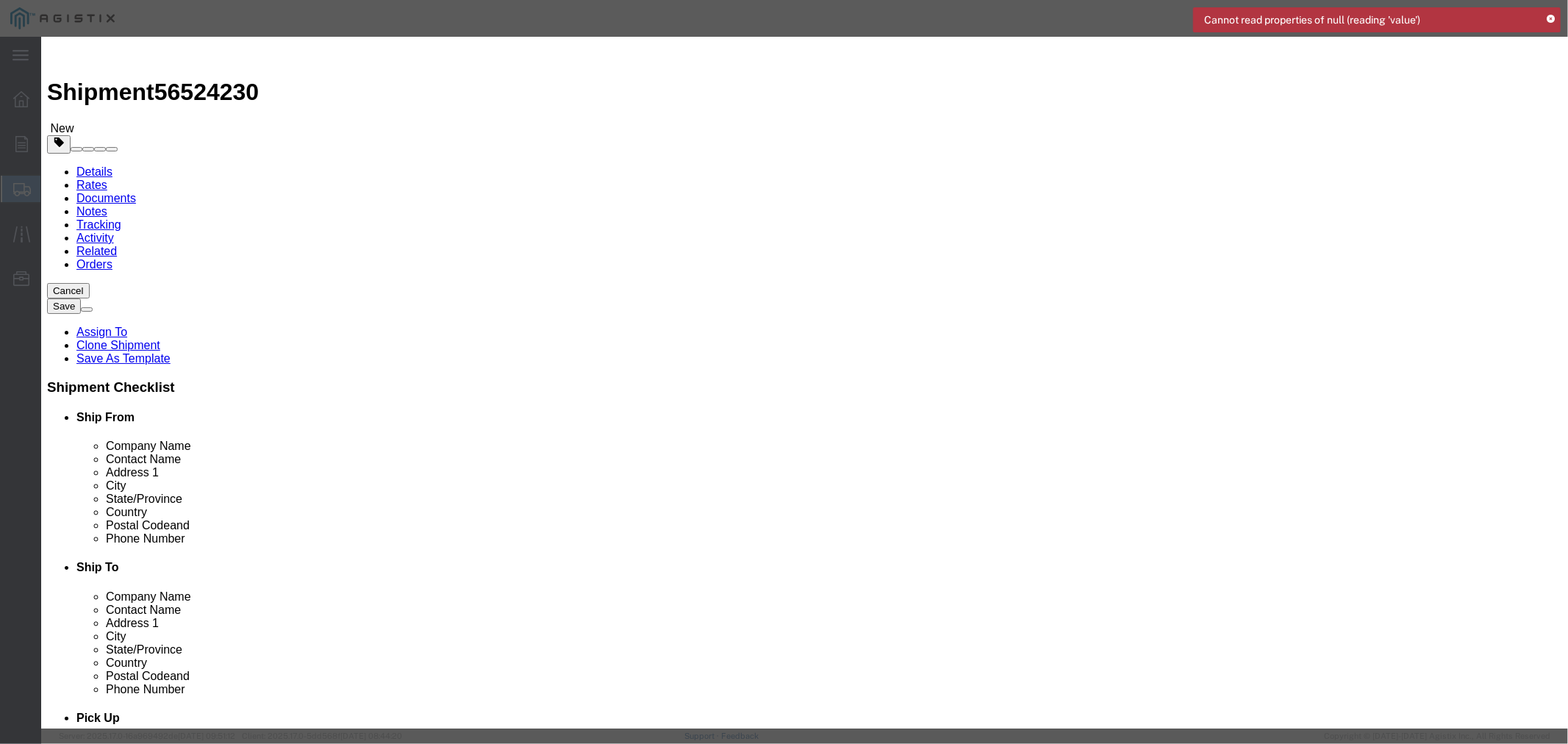
click input "text"
type input "1"
click input "LDSP-115'-H3"
click button "Save & Close"
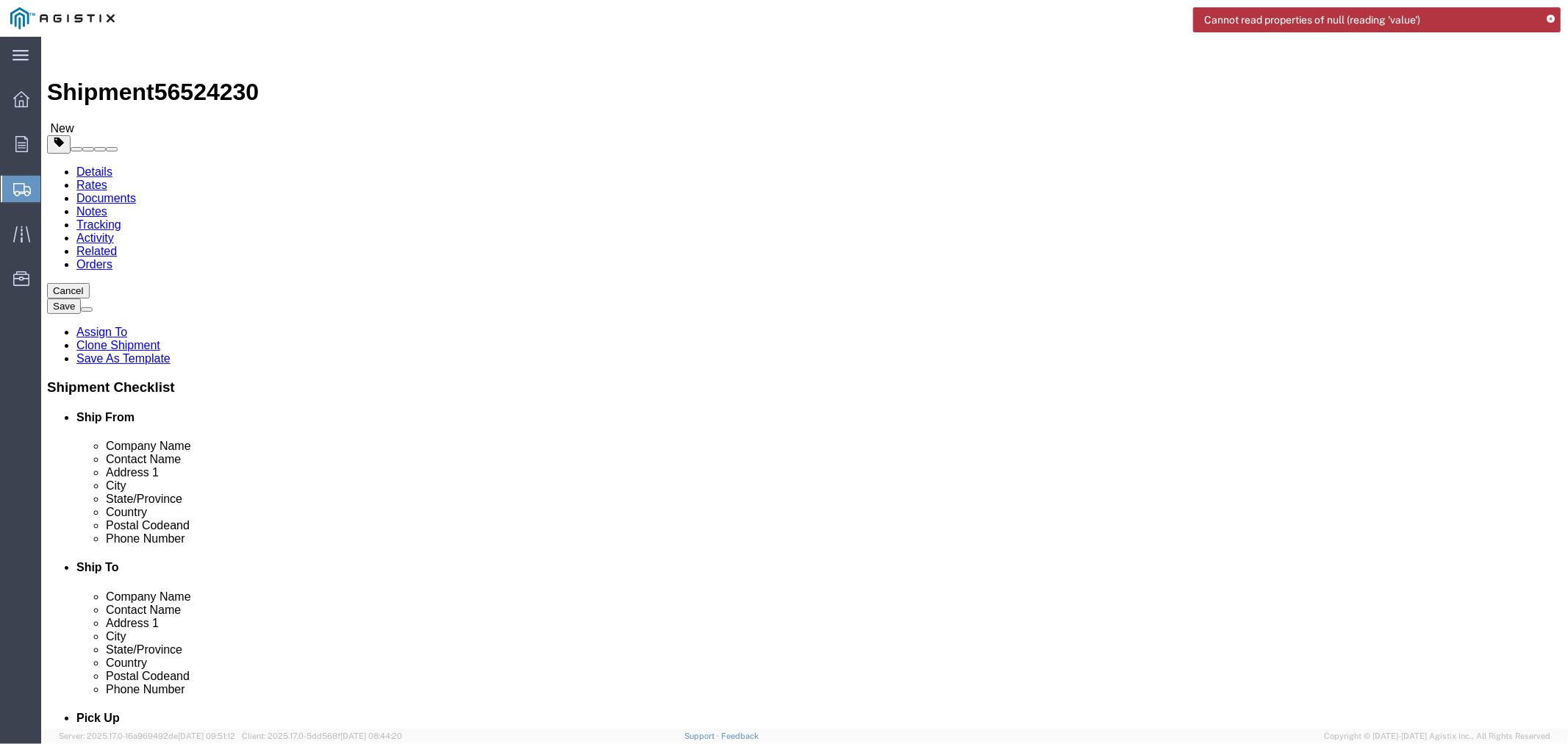
click div "Previous Continue"
click div "Shipment 56524230 New Details Rates Documents Notes Tracking Activity Related O…"
click div "Previous Continue"
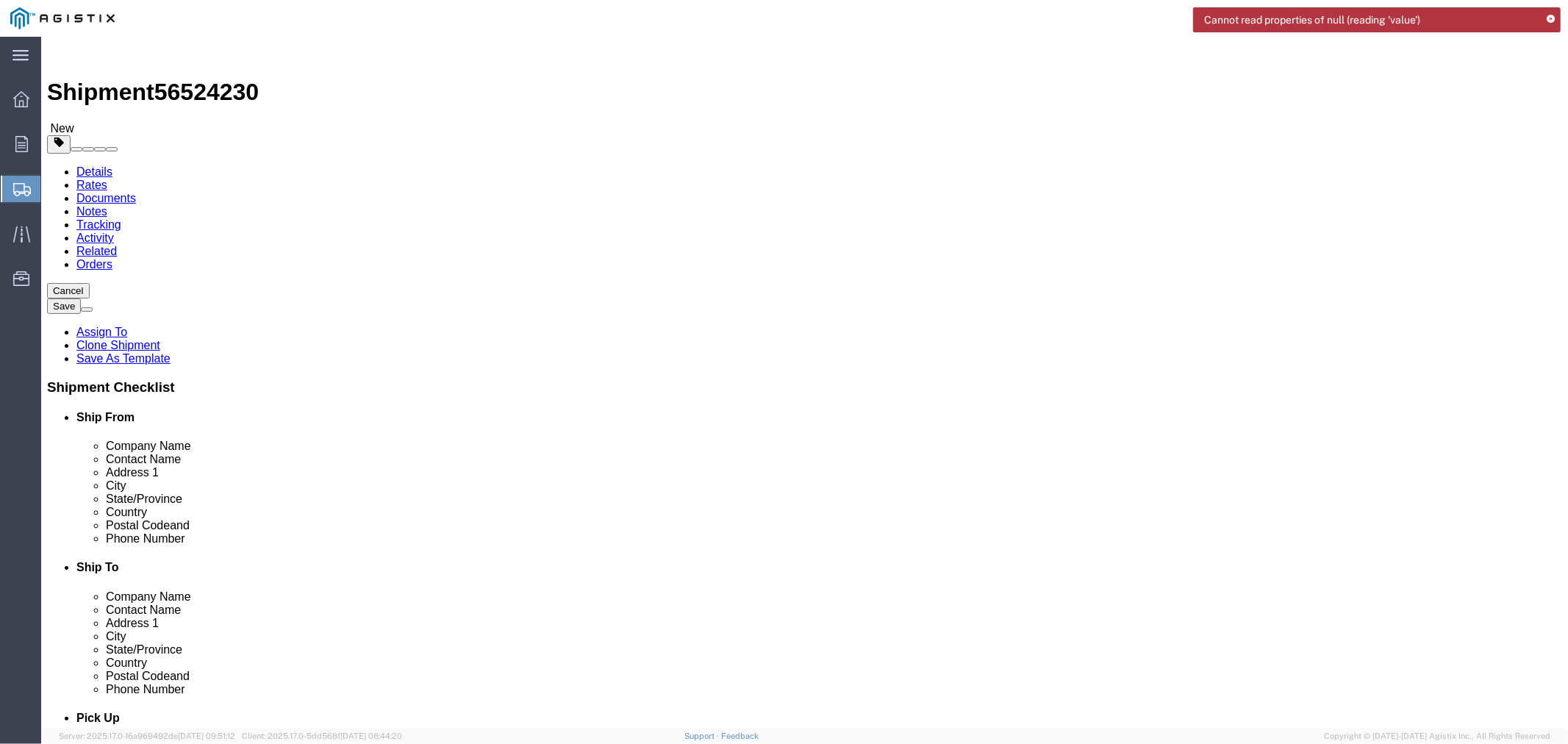
drag, startPoint x: 729, startPoint y: 474, endPoint x: 709, endPoint y: 473, distance: 20.0
click div "Previous Continue"
click button "Continue"
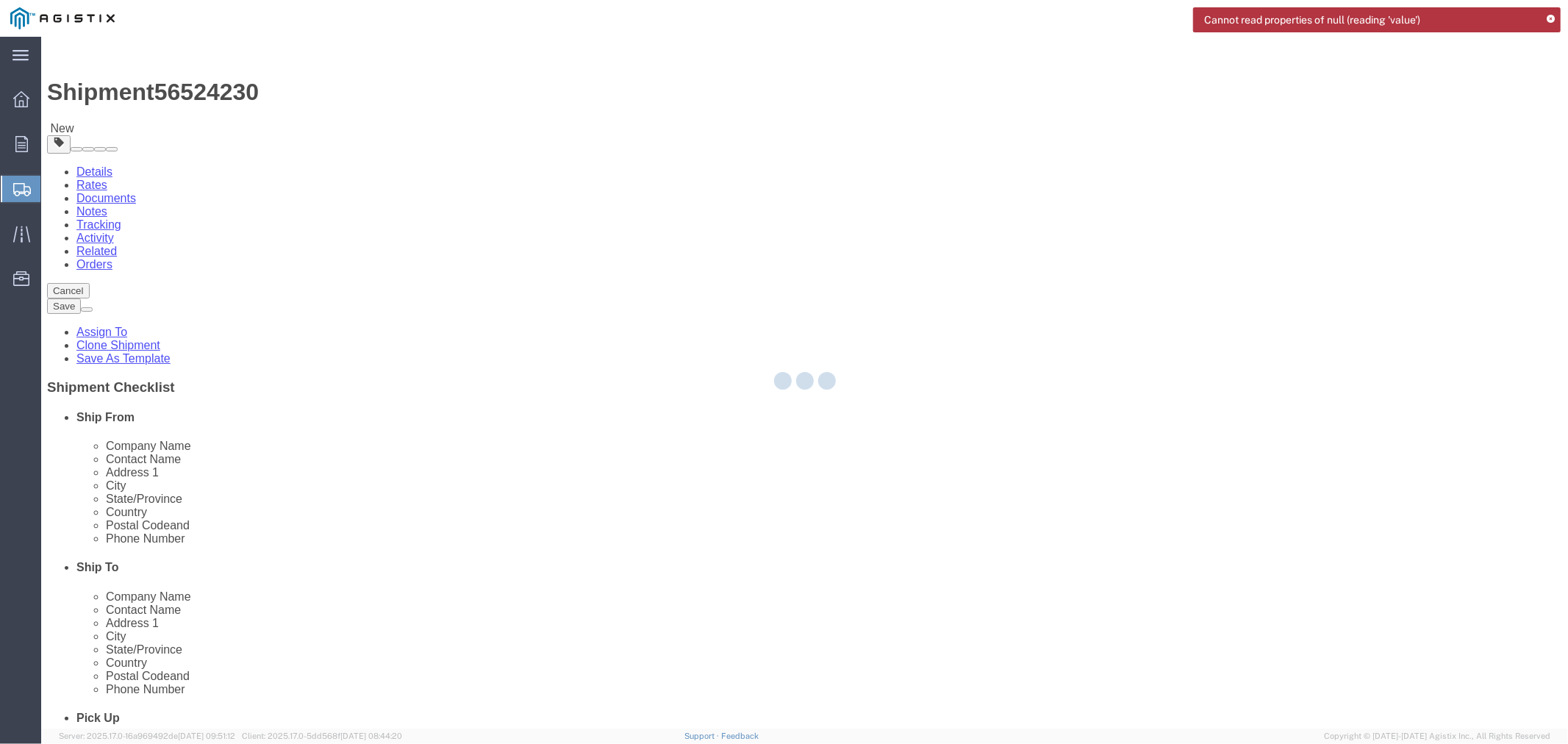
select select
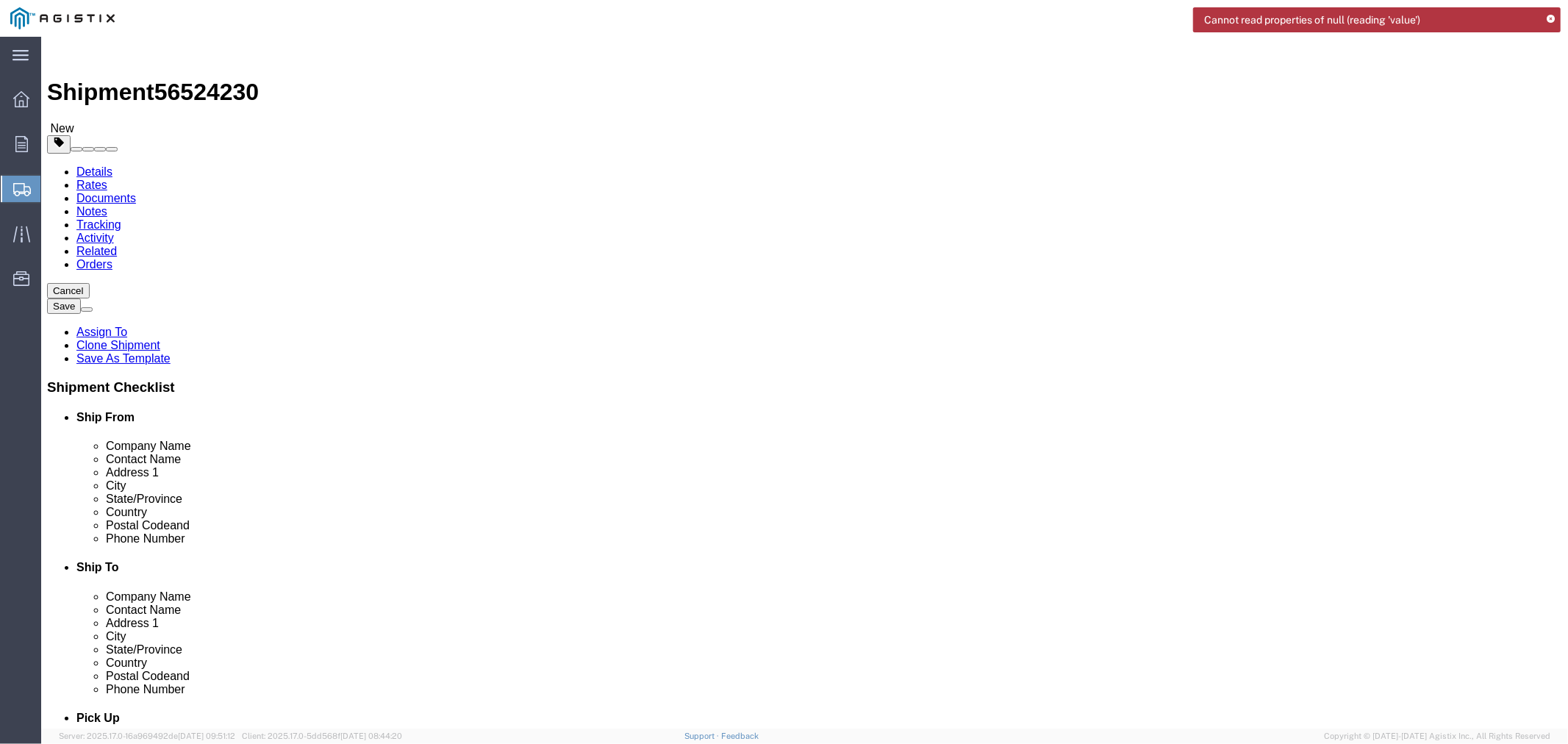
click textarea
click textarea "Driver need to call POC to schedule PU and prior arrival with an ETA."
paste textarea "47843A"
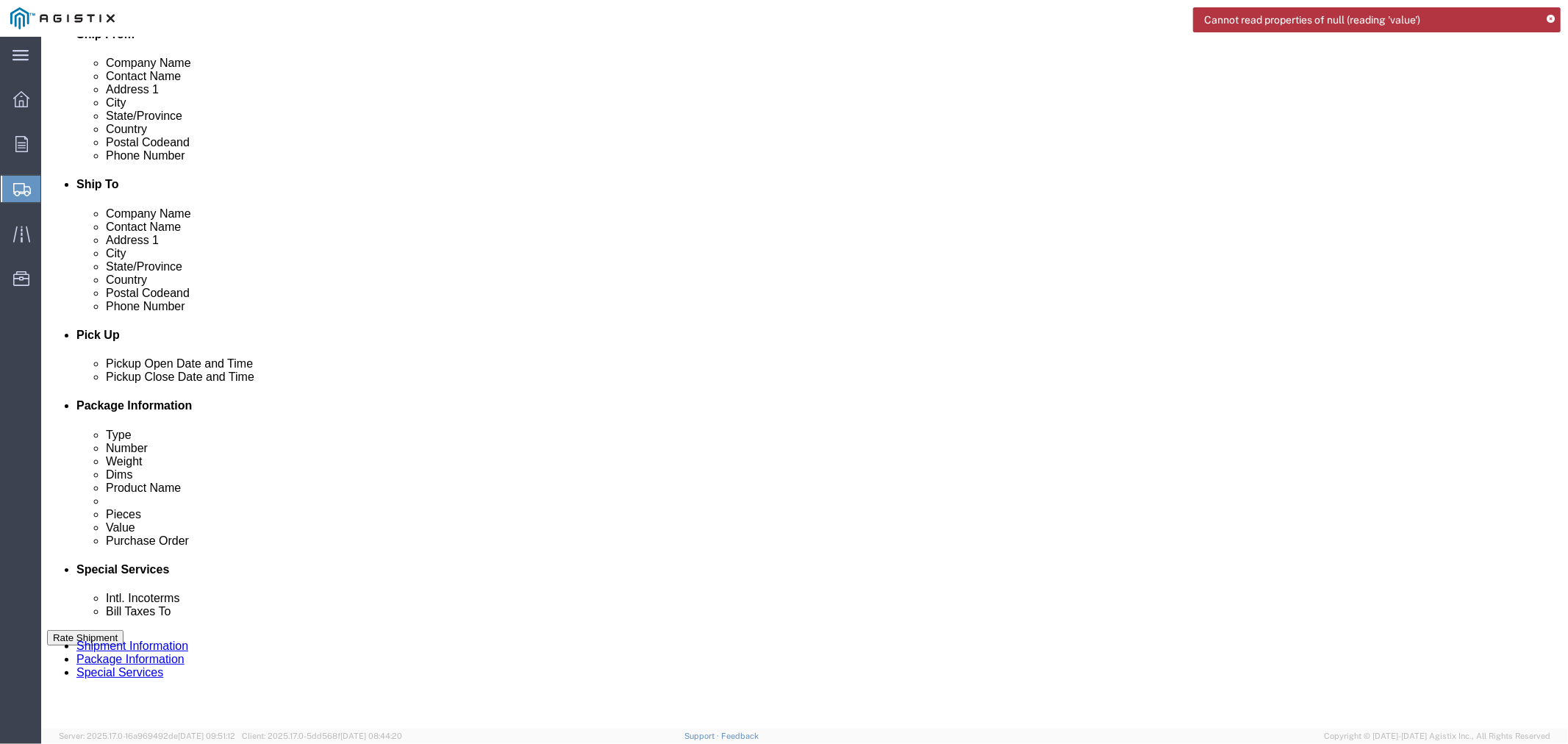
scroll to position [408, 0]
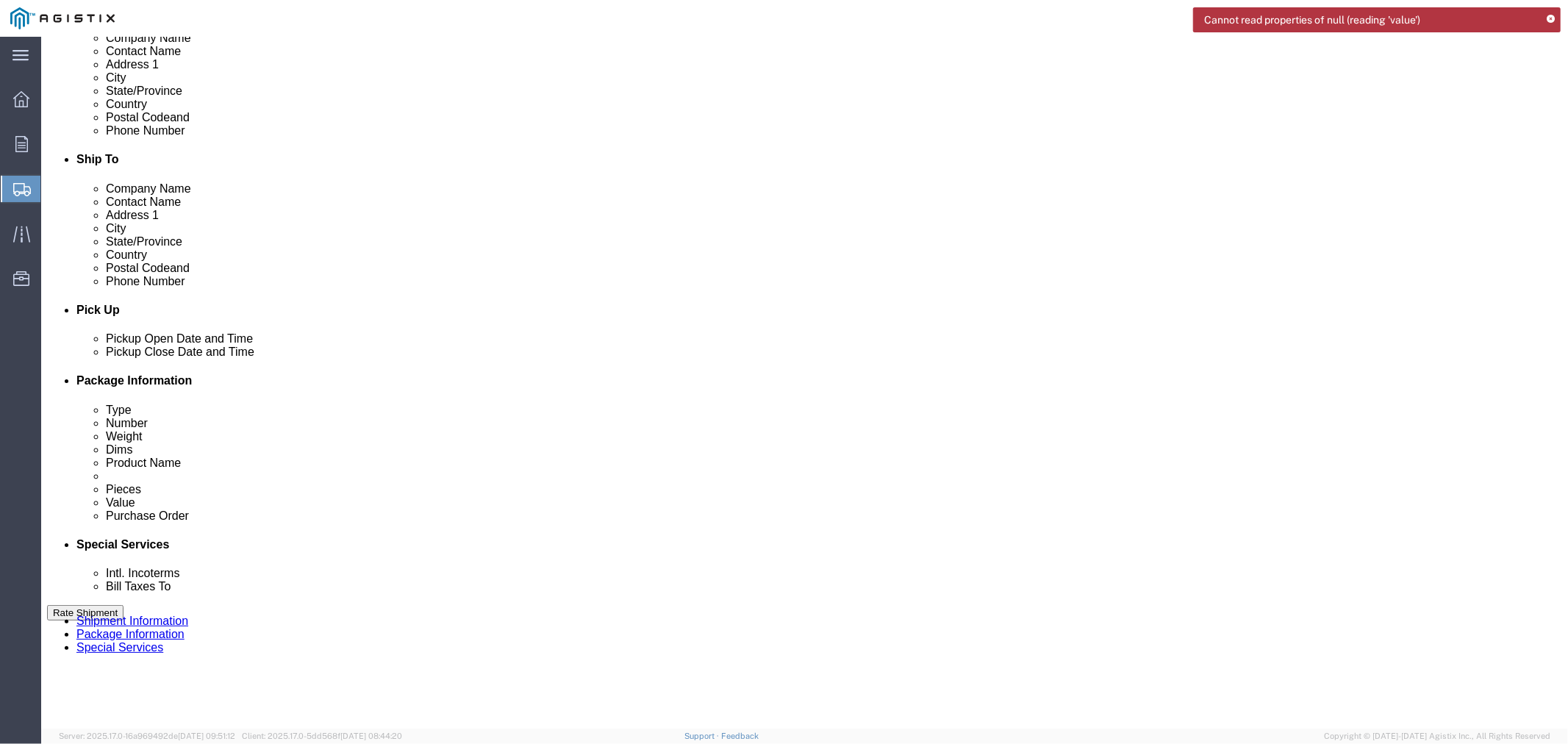
type textarea "Driver need to call POC to schedule PU and prior arrival with an ETA. He can gi…"
click div "To Include shipping documents What documents that would like to be included wit…"
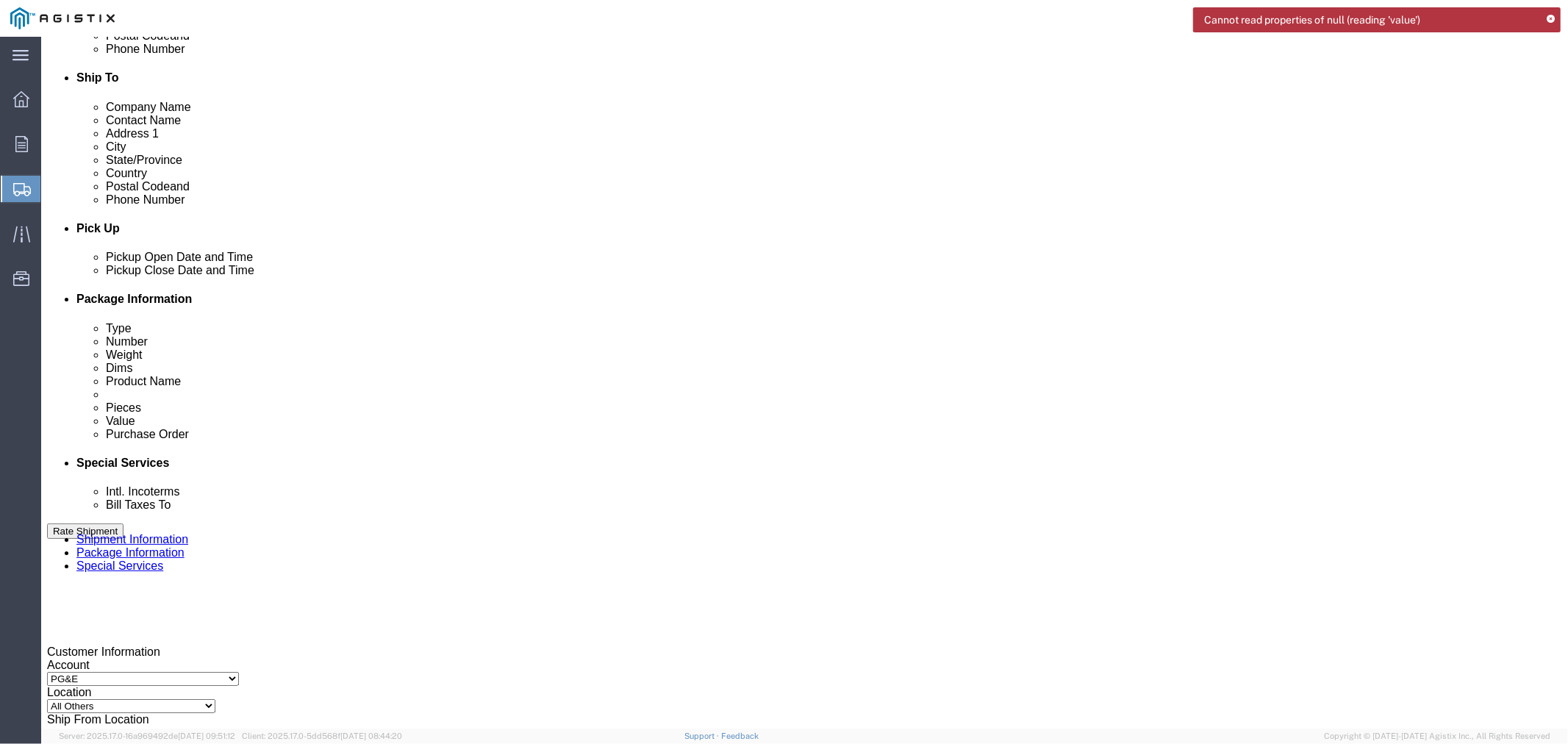
type input "jorge.barrera@arcosa.com"
click div "jorge.barrera@arcosa.com (new)"
click ul "jorge.barrera@arcosa.com (new)"
type input "lonnie.warner@arcosa.com"
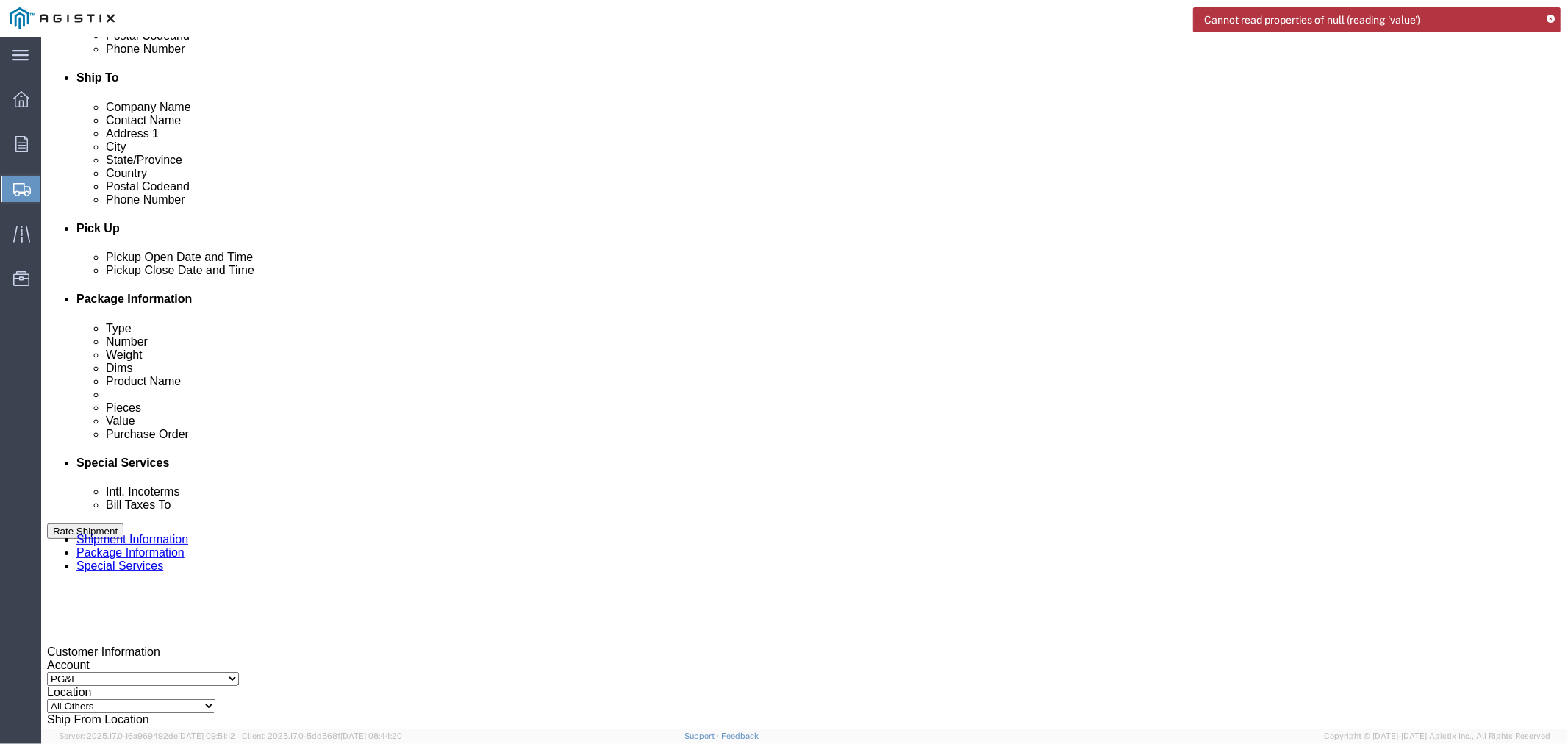
click div "To jorge.barrera@arcosa.com (new) lonnie.warner@arcosa.com (new) Include shippi…"
click input "Include shipping documents"
checkbox input "true"
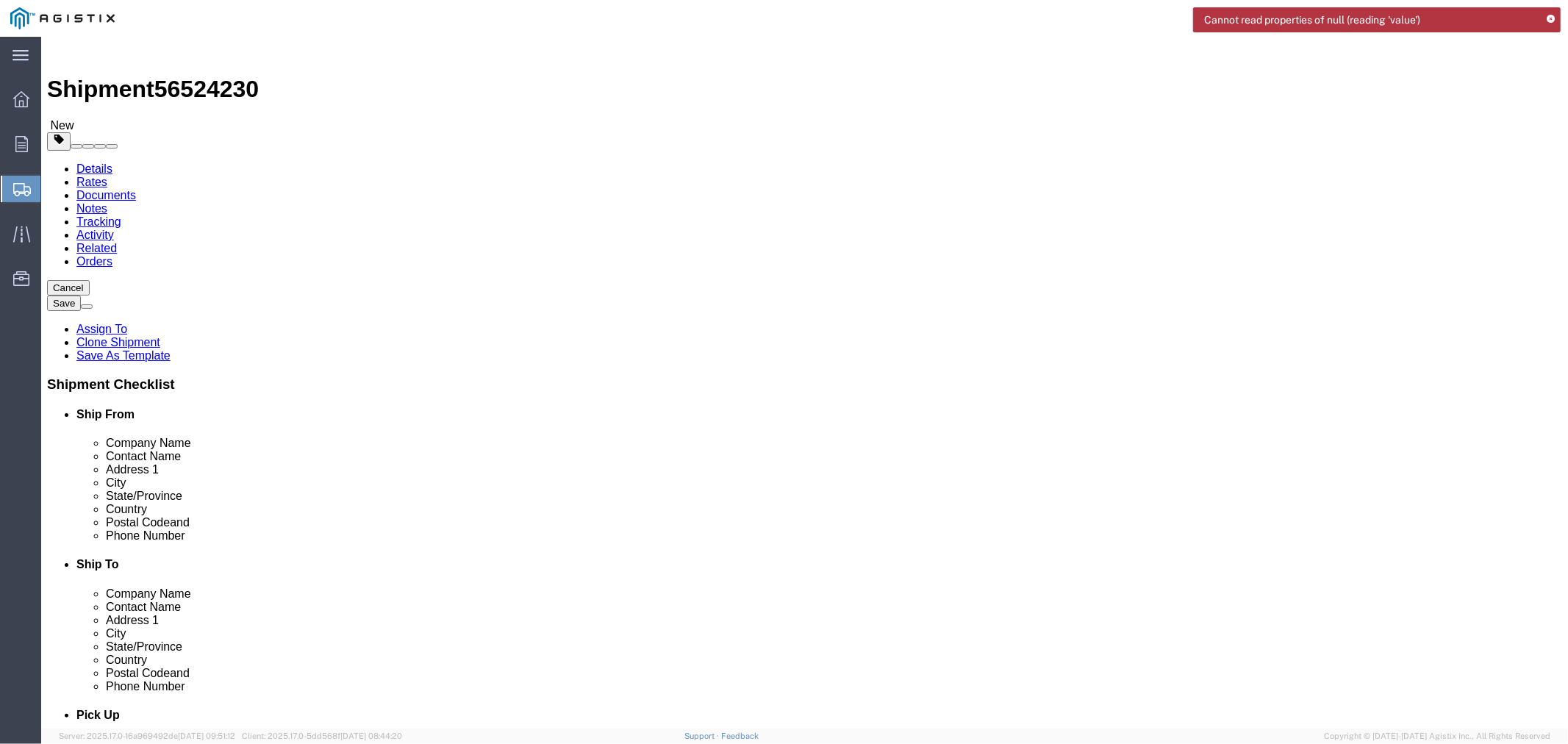
scroll to position [0, 0]
click textarea "Driver need to call POC to schedule PU and prior arrival with an ETA. He can gi…"
drag, startPoint x: 706, startPoint y: 319, endPoint x: 411, endPoint y: 301, distance: 295.5
click div "Services Select one or more 10 Wheeler 12 ton Crane (25,000 lb cap) 3 Axle Trac…"
click textarea "Driver need to call POC to schedule PU and prior arrival with an ETA. He can gi…"
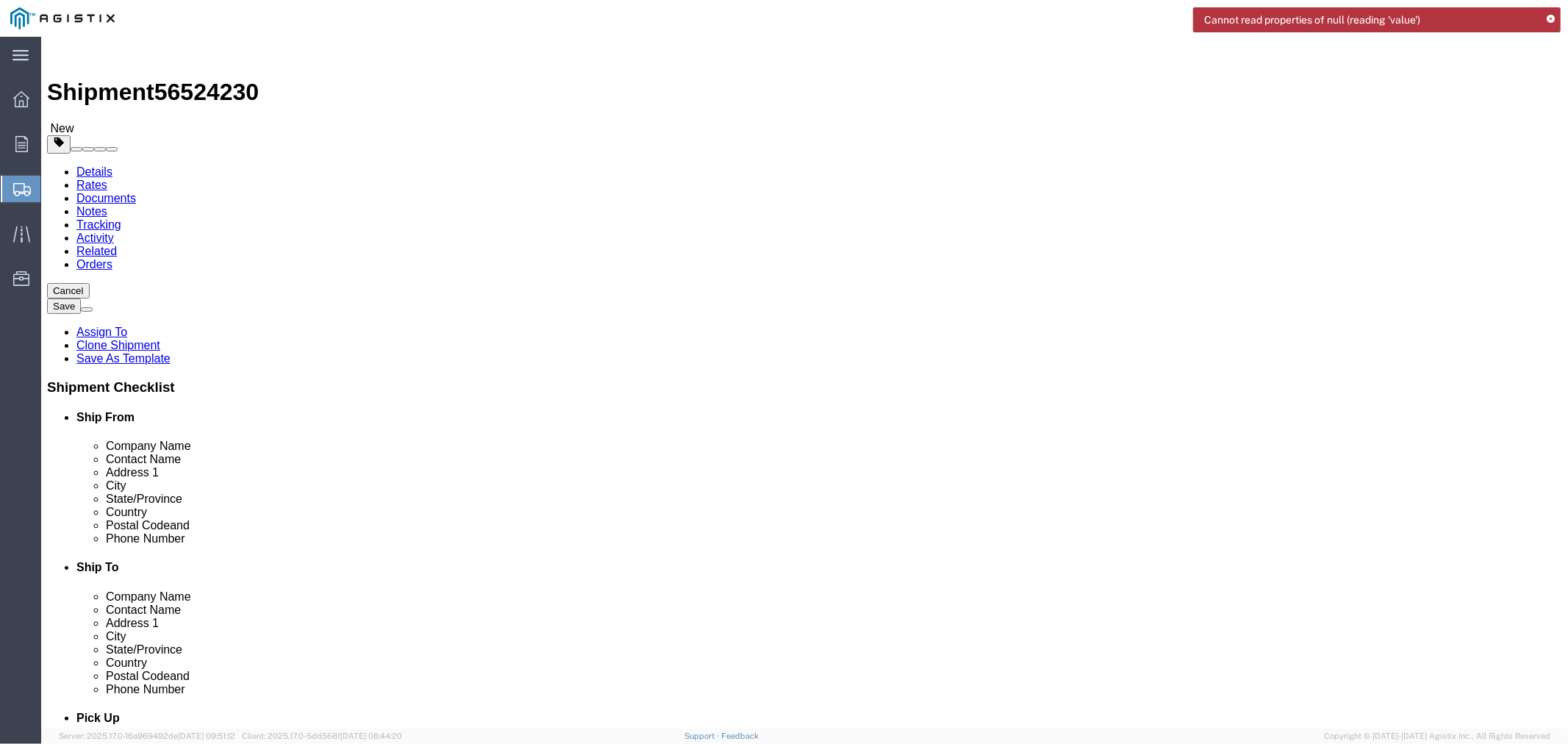
scroll to position [29, 0]
drag, startPoint x: 632, startPoint y: 312, endPoint x: 910, endPoint y: 388, distance: 288.2
click div "Handling Options Services Select one or more 10 Wheeler 12 ton Crane (25,000 lb…"
click span "56524230"
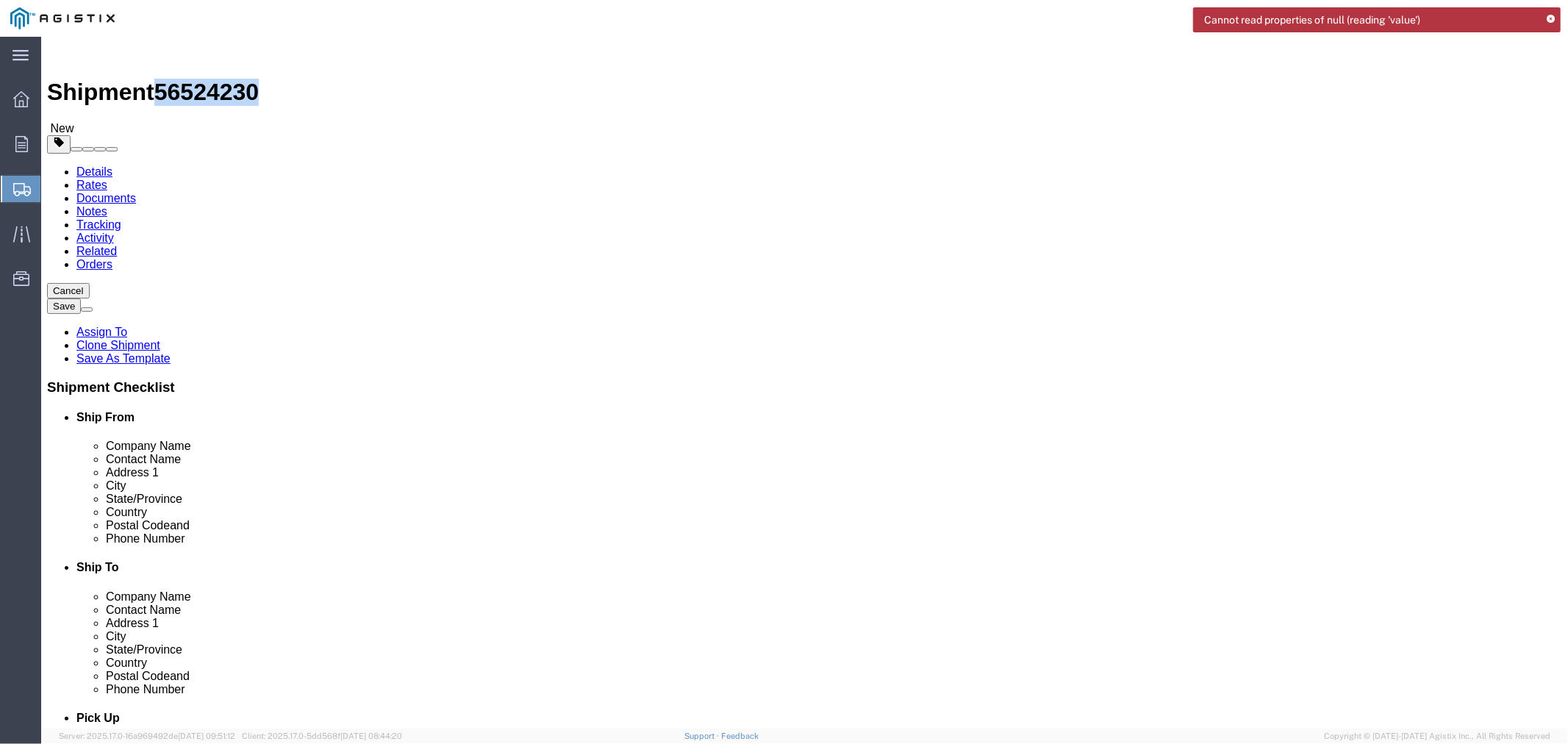
click textarea "Driver need to call POC to schedule PU and prior arrival with an ETA. He can gi…"
paste textarea "Load will be ready to PU 08/22"
click textarea "Driver need to call POC to schedule PU and prior arrival with an ETA. He can gi…"
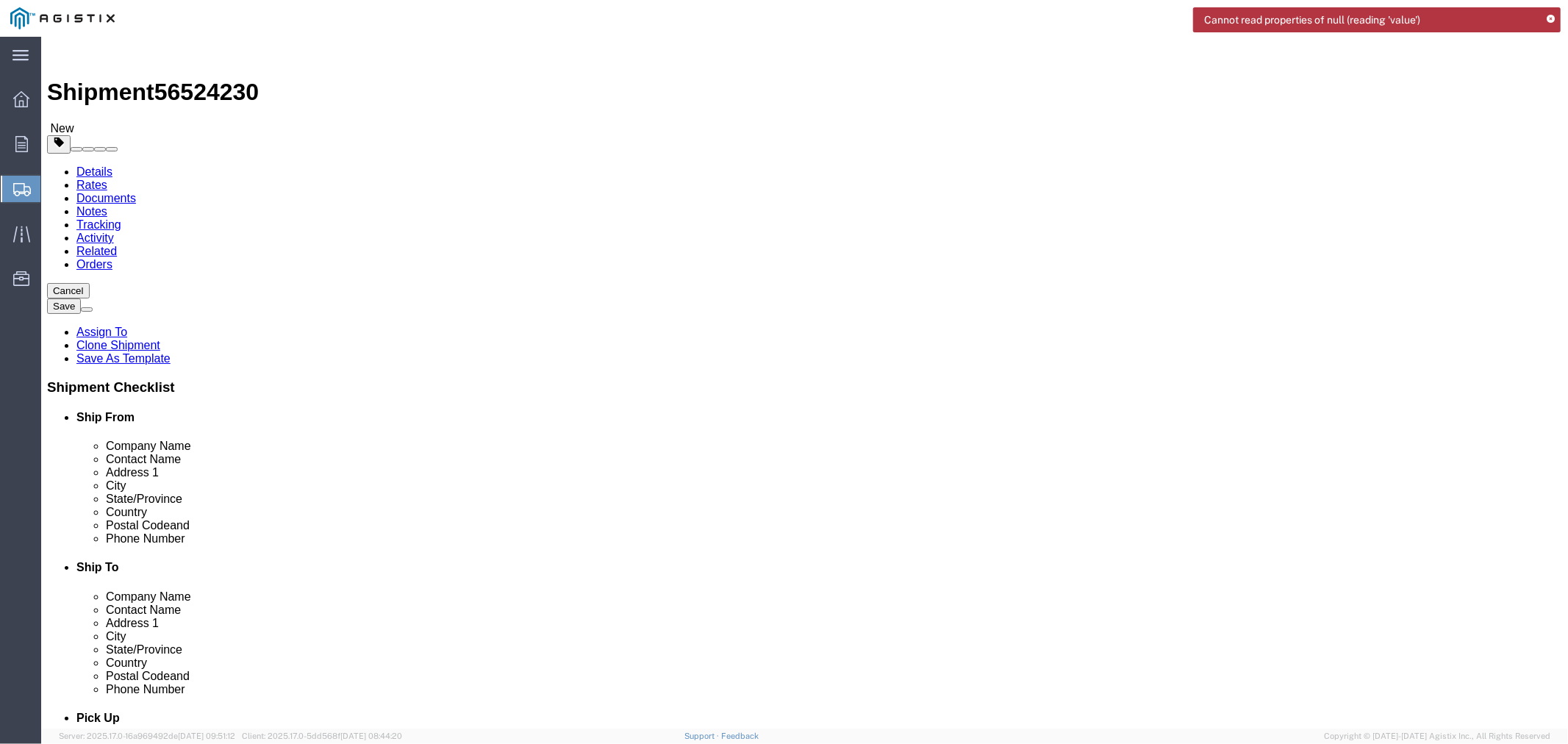
click textarea "Driver need to call POC to schedule PU and prior arrival with an ETA. He can gi…"
paste textarea "001"
drag, startPoint x: 710, startPoint y: 335, endPoint x: 721, endPoint y: 336, distance: 11.0
click textarea "Driver need to call POC to schedule PU and prior arrival with an ETA. He can gi…"
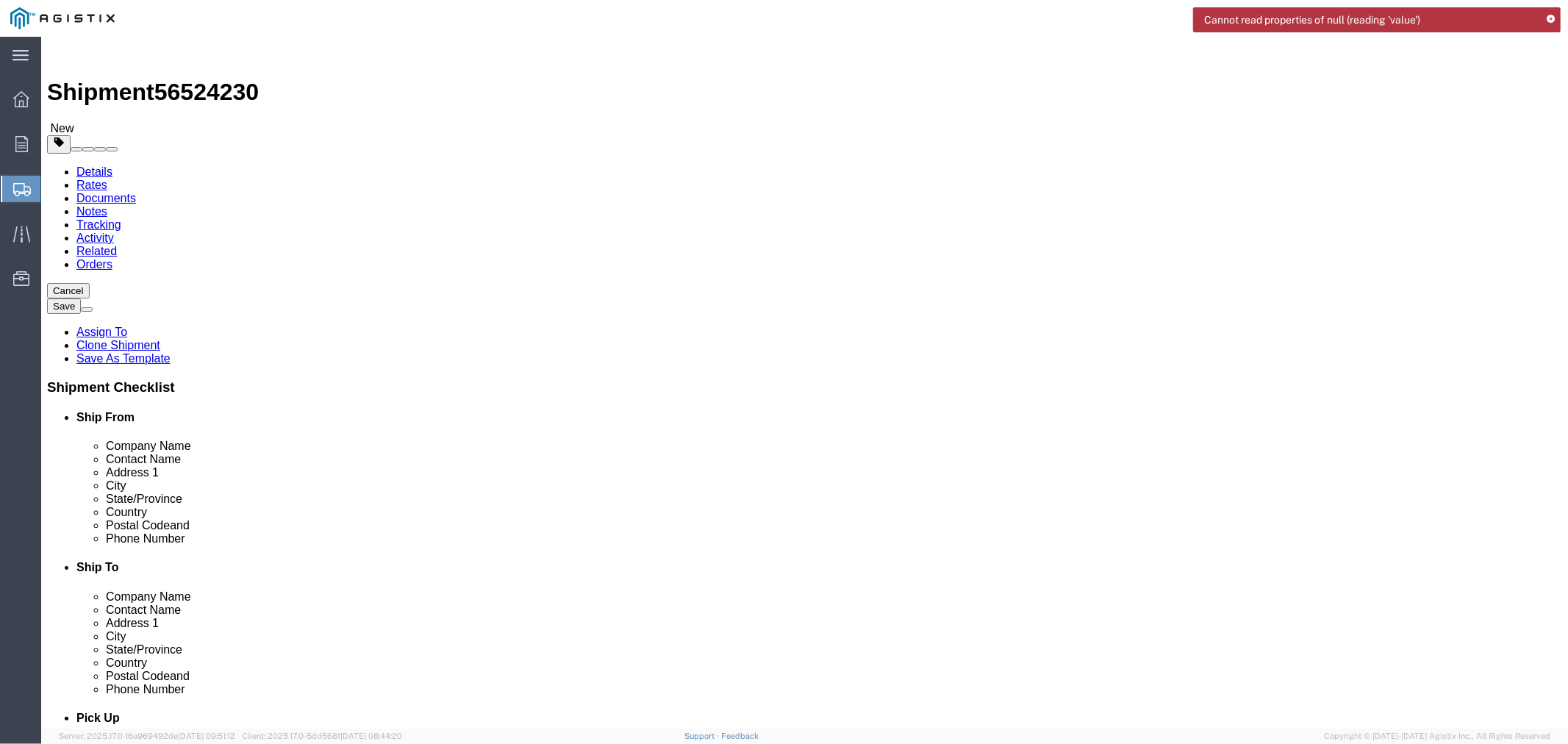
click textarea "Driver need to call POC to schedule PU and prior arrival with an ETA. He can gi…"
click textarea "Driver need to call POC to schedule PU and prior arrival with an ETA, he can gi…"
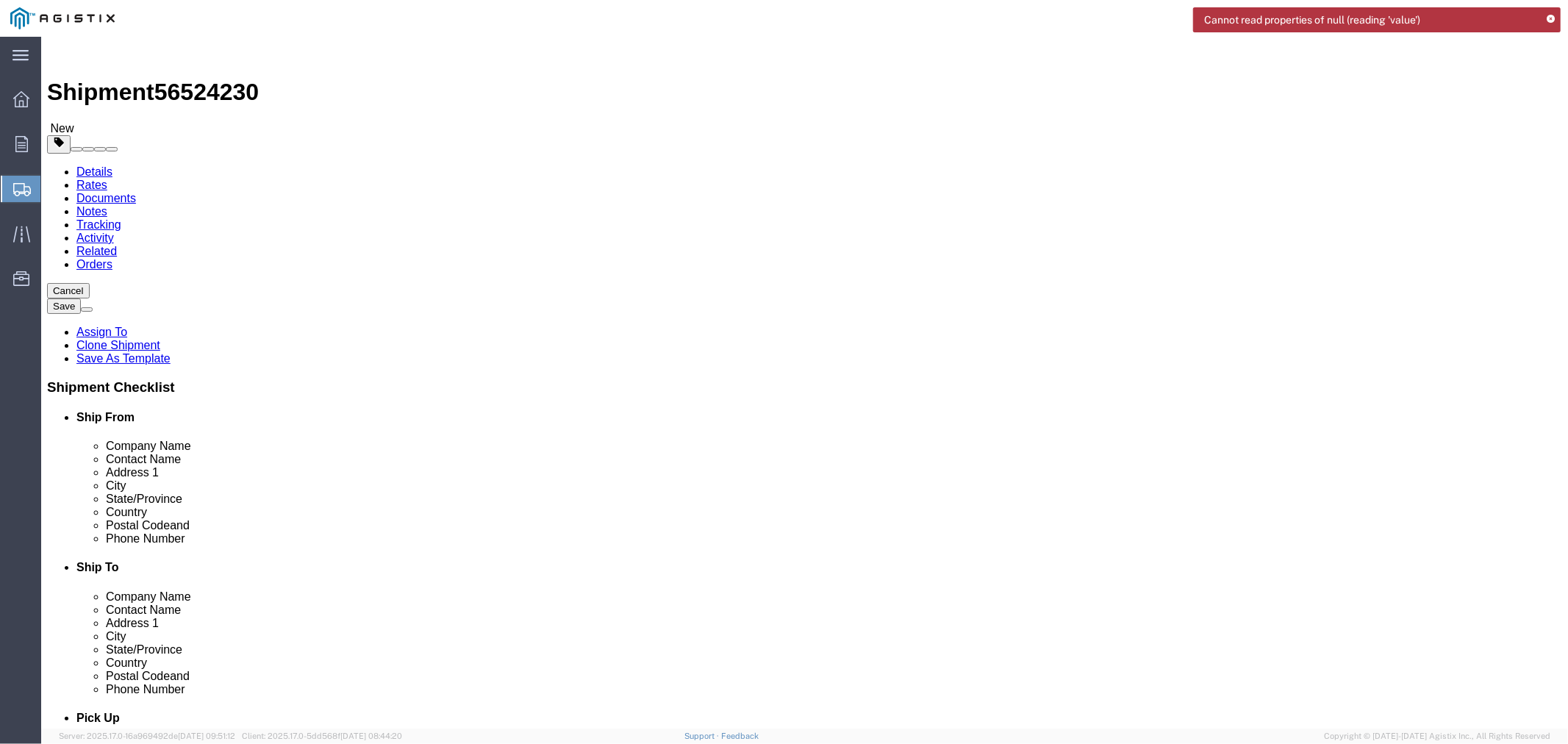
click textarea "Driver need to call POC to schedule PU and prior arrival with an ETA, he can gi…"
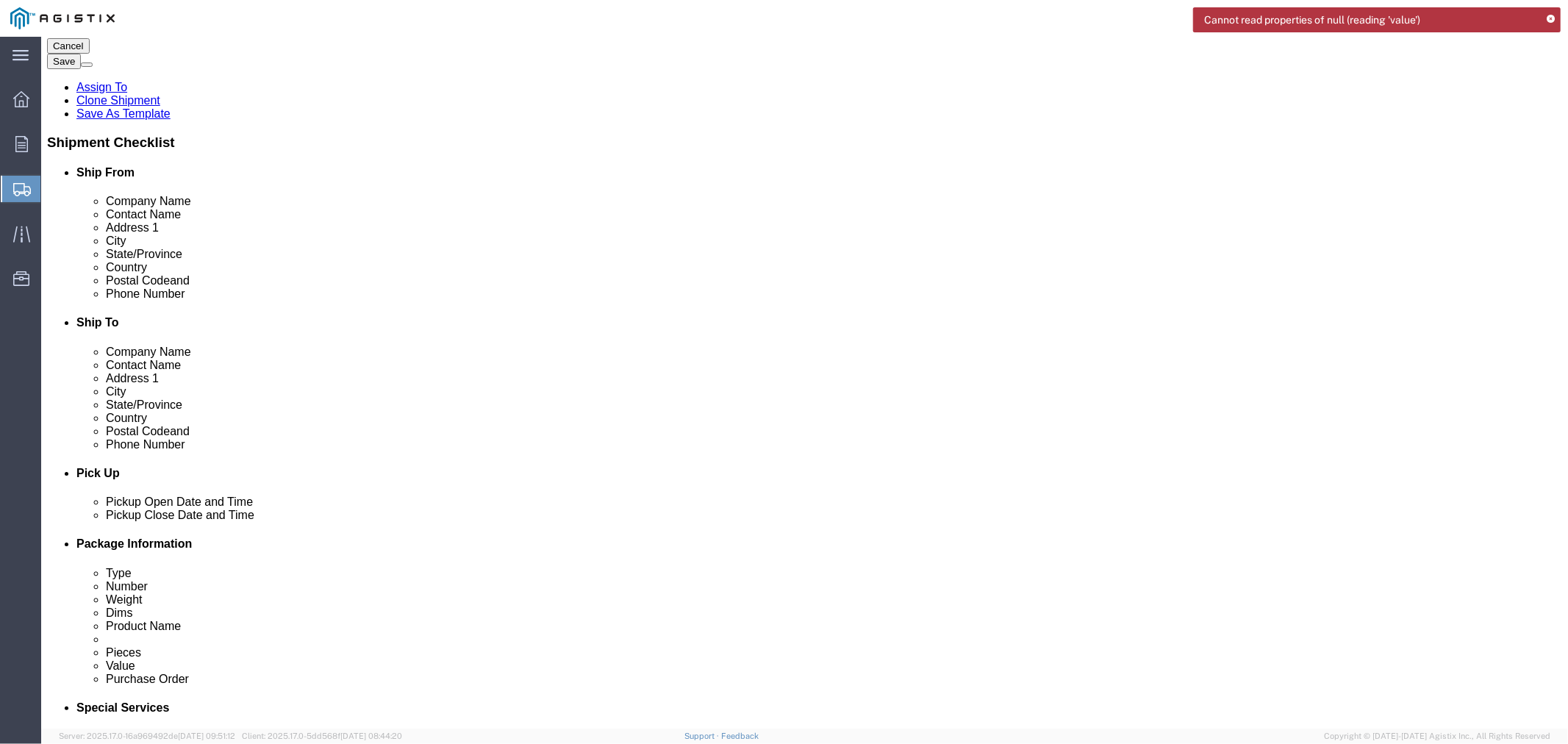
type textarea "Driver need to call POC to schedule PU and prior arrival with an ETA, he can gi…"
click div "To jorge.barrera@arcosa.com (new) lonnie.warner@arcosa.com (new) Include shippi…"
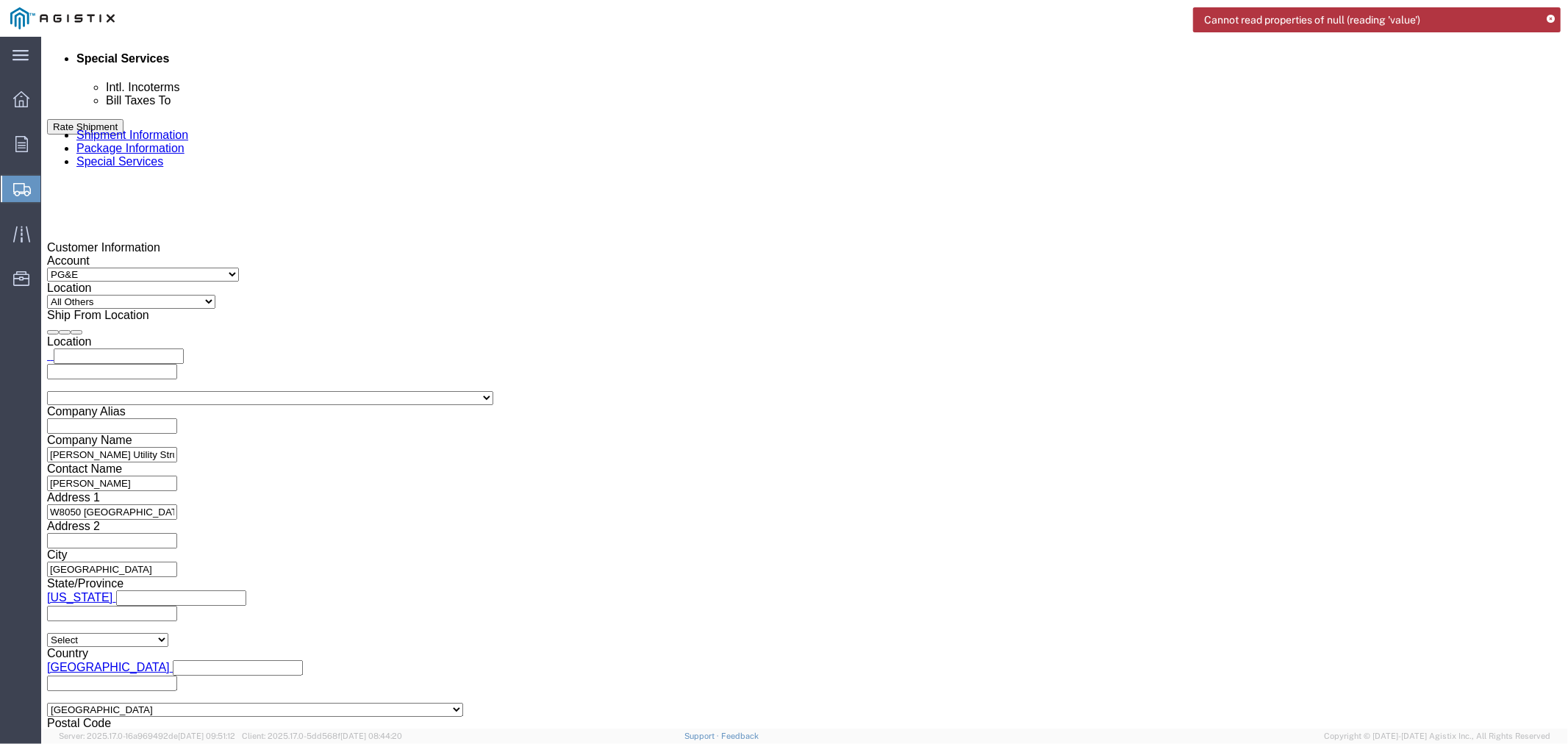
scroll to position [898, 0]
click button "Rate Shipment"
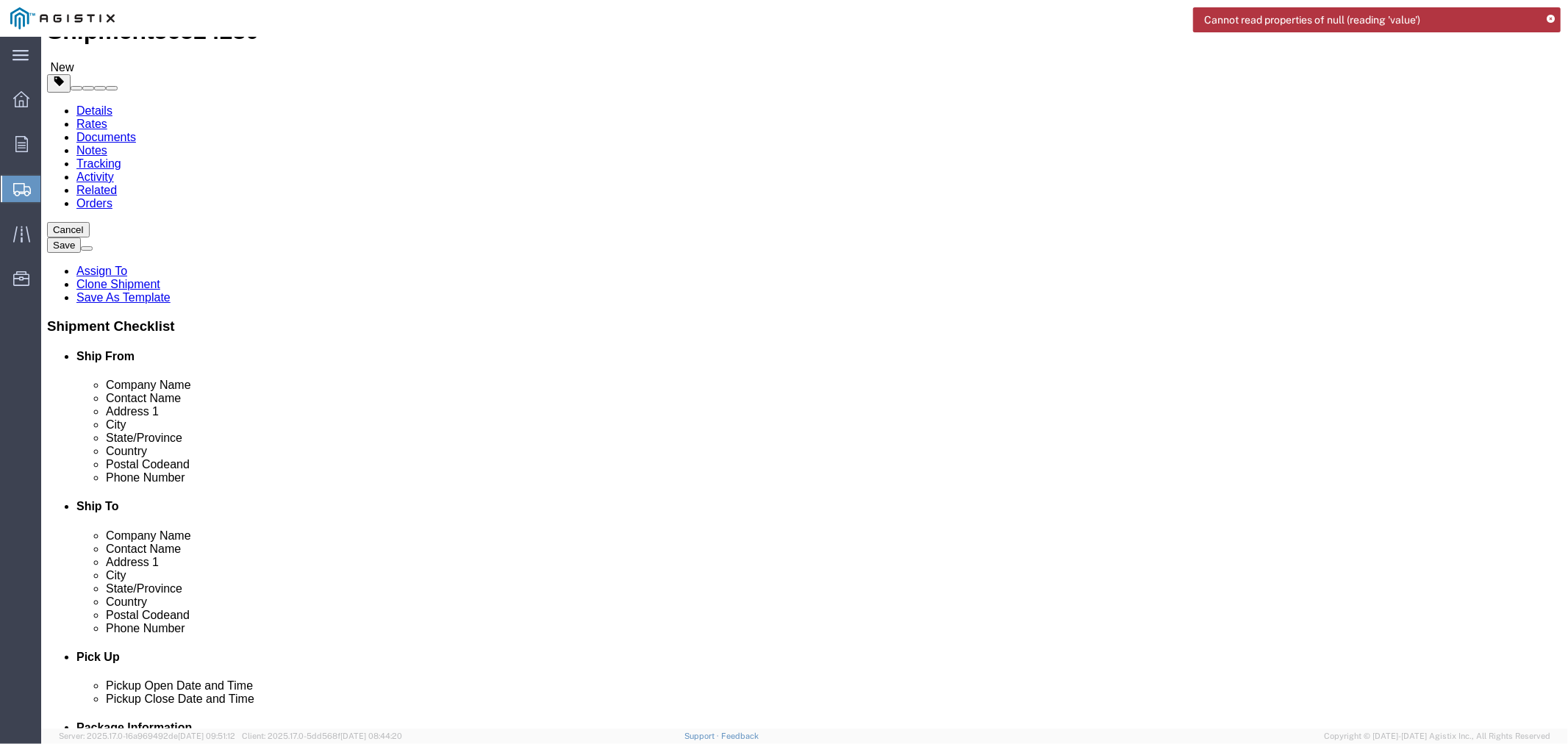
scroll to position [0, 0]
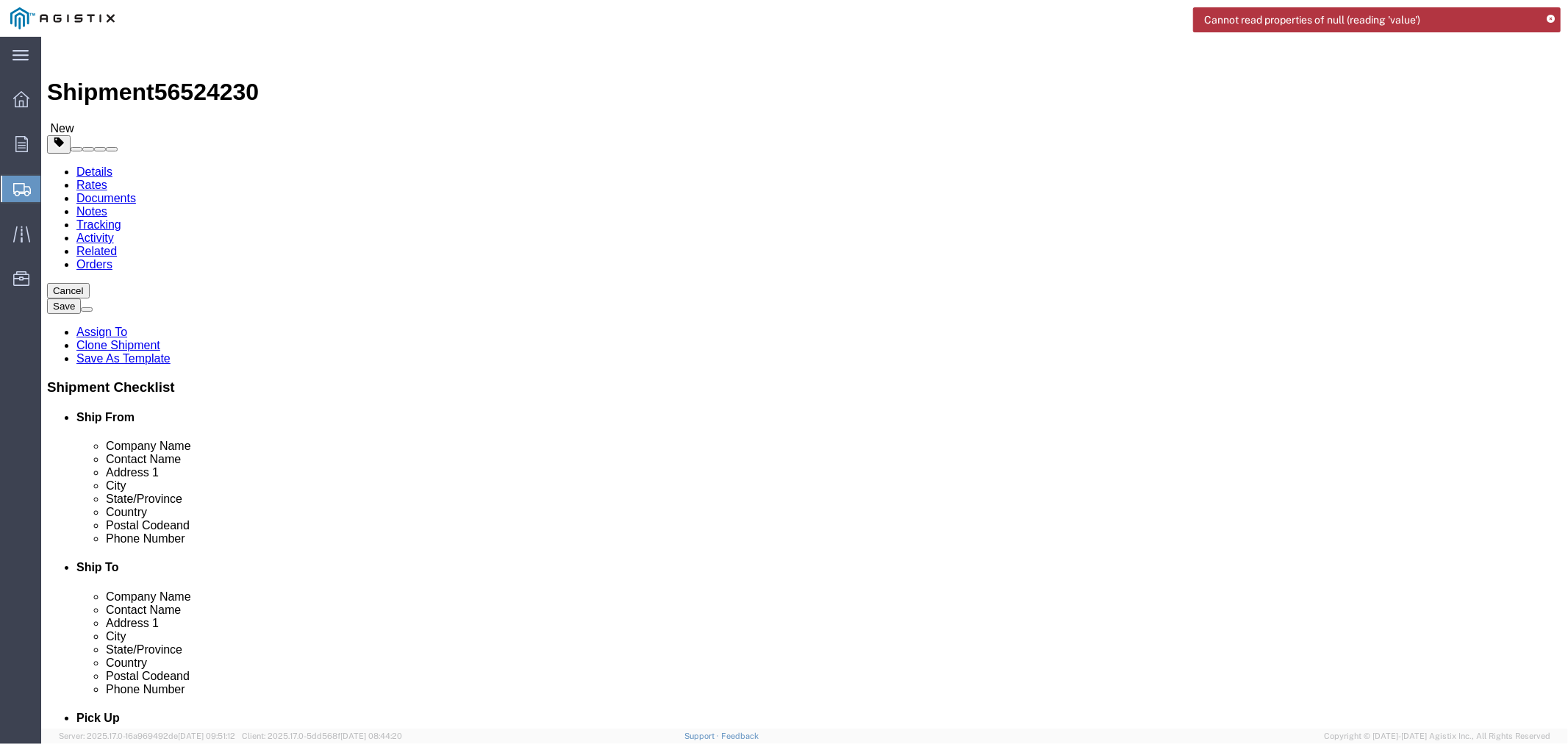
click icon
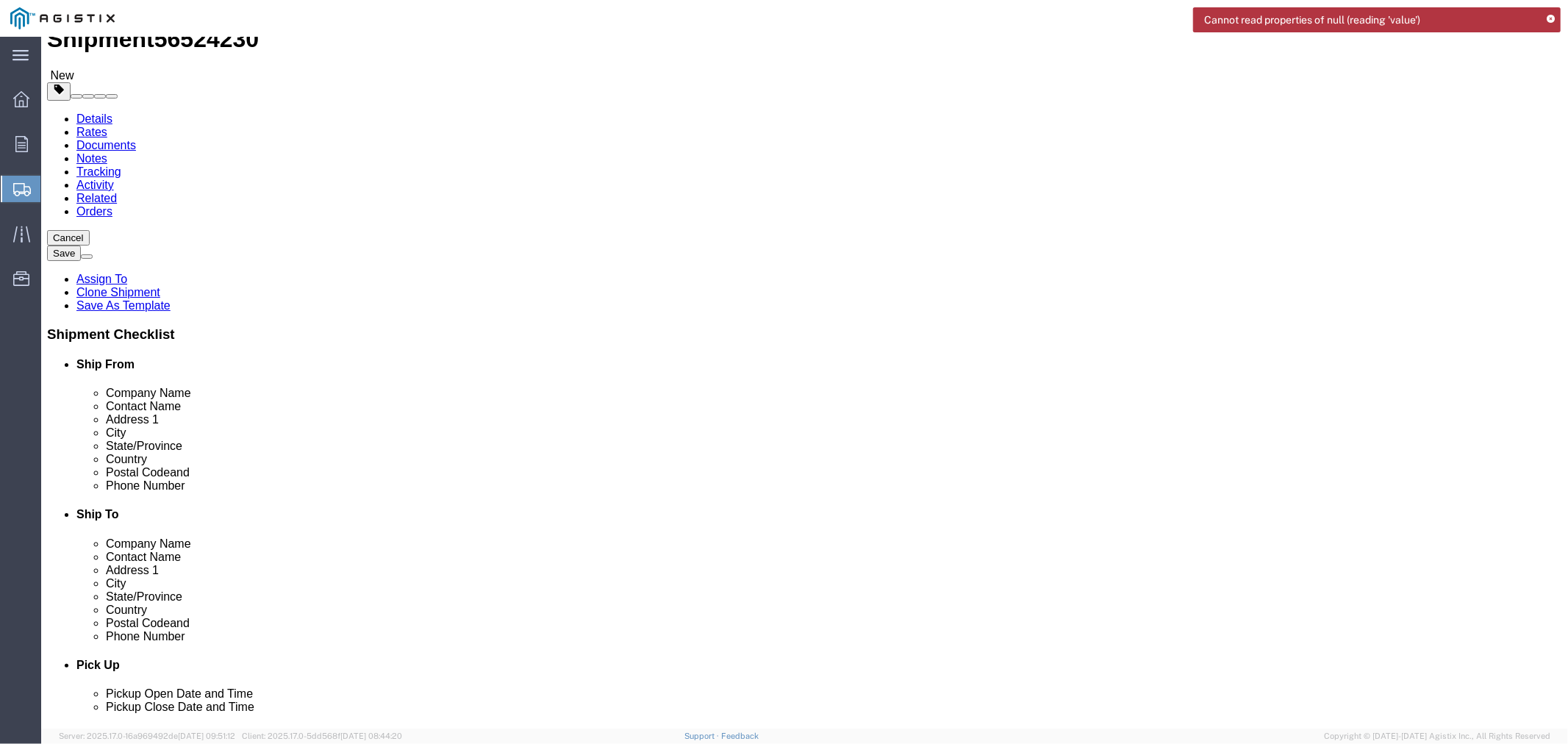
scroll to position [81, 0]
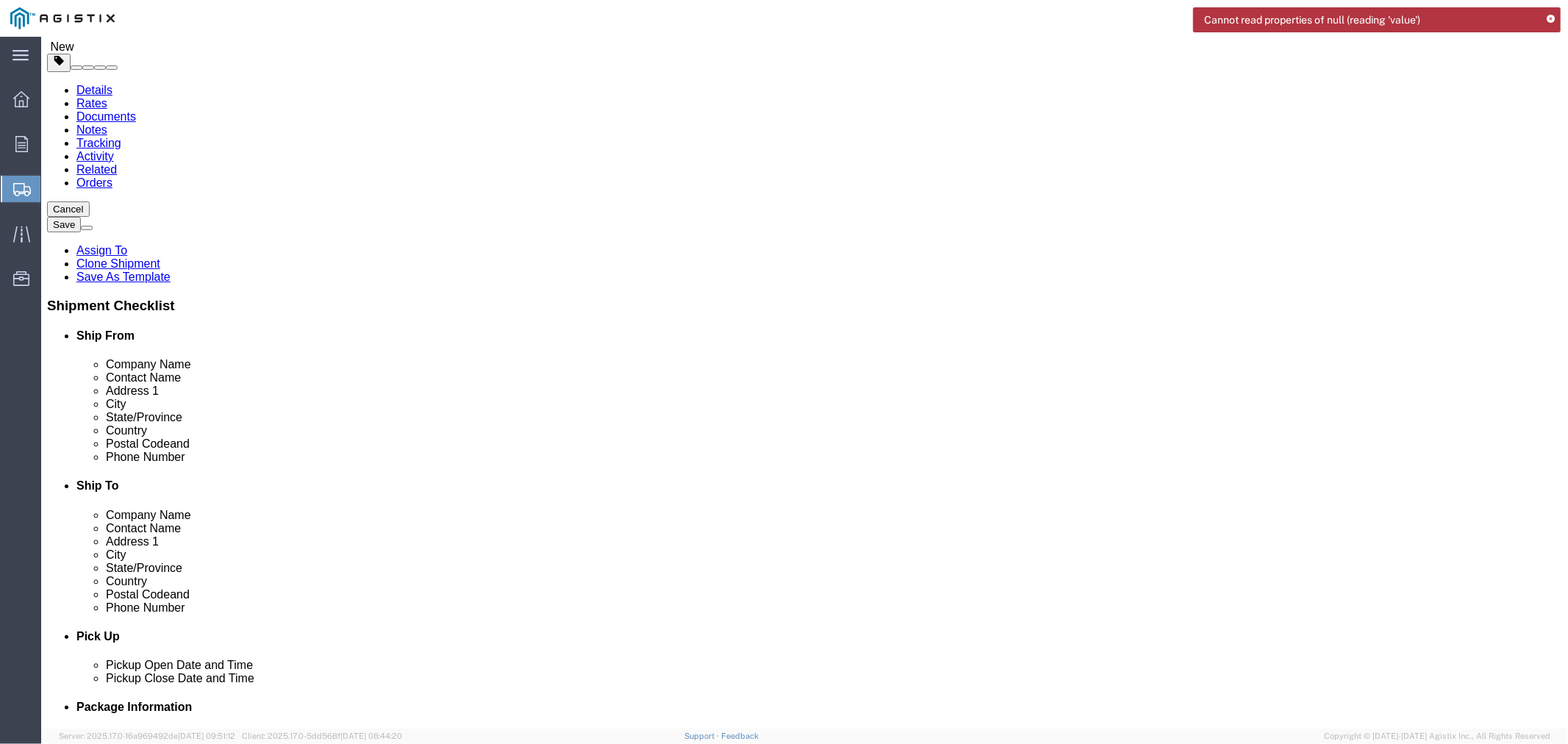
click input "0041127394"
click input "[STREET_ADDRESS]"
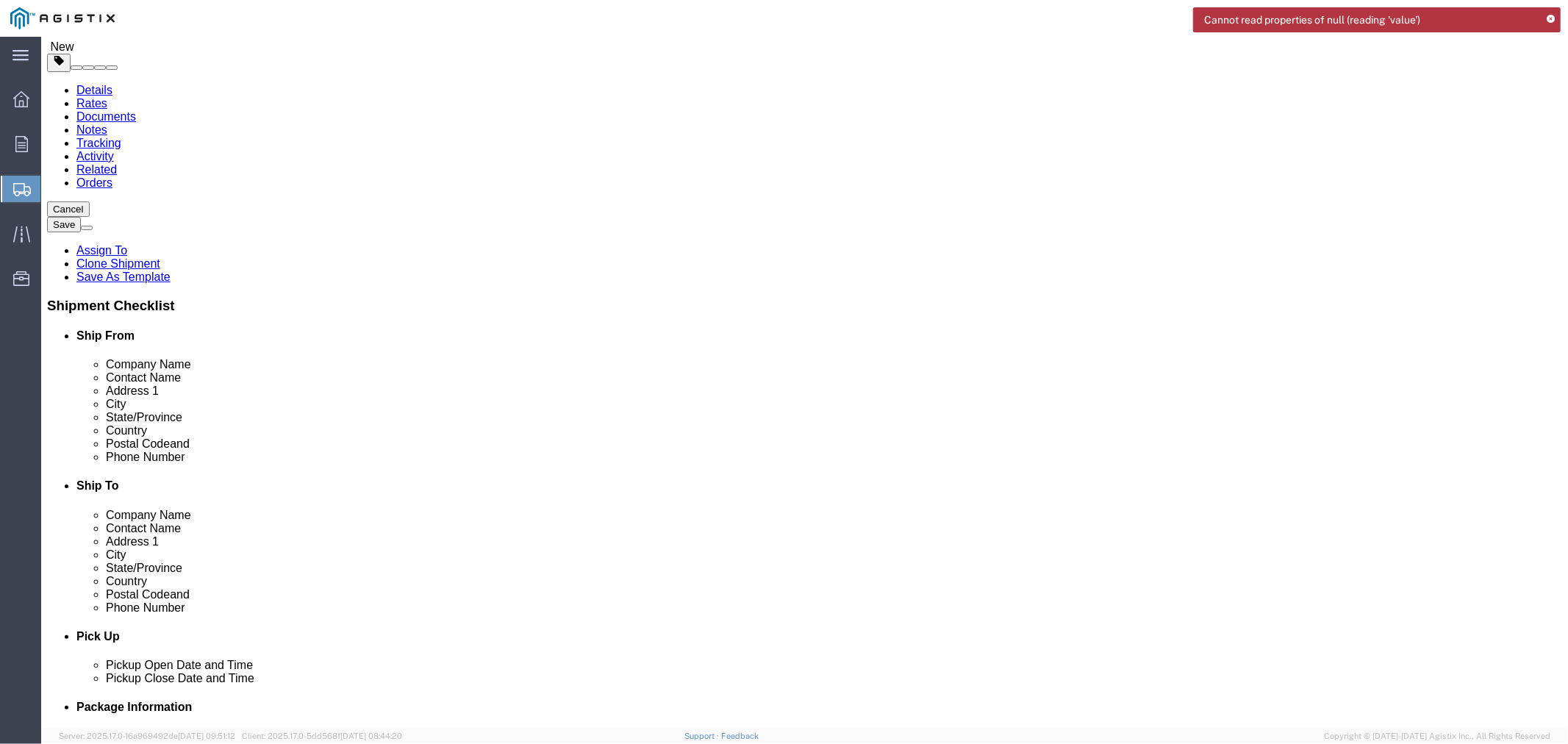
click input "Ship To Location / Contact Name : This field is required."
paste input "PG&E [GEOGRAPHIC_DATA]"
type input "PG&E [GEOGRAPHIC_DATA]"
click label "Address 2"
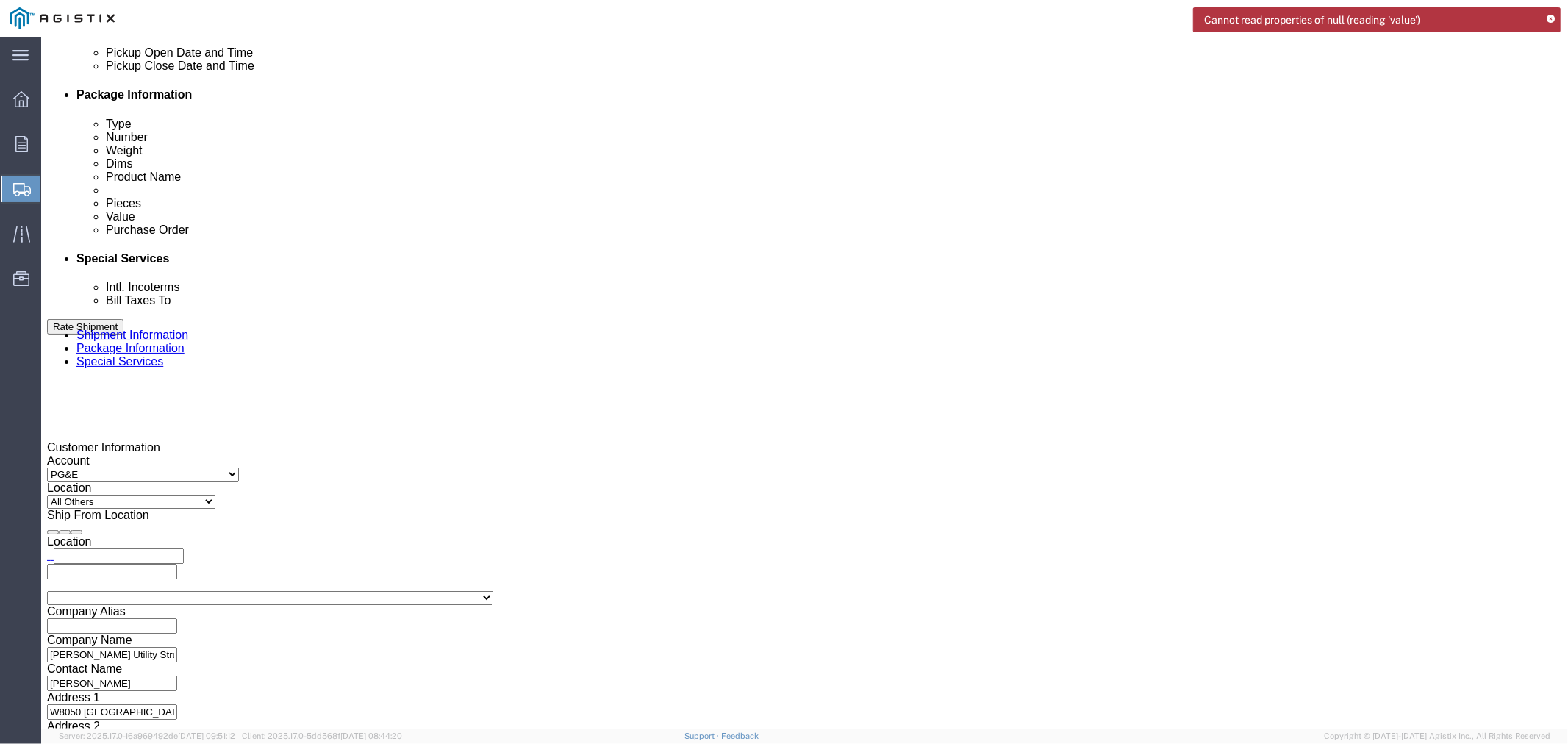
scroll to position [697, 0]
click button "Rate Shipment"
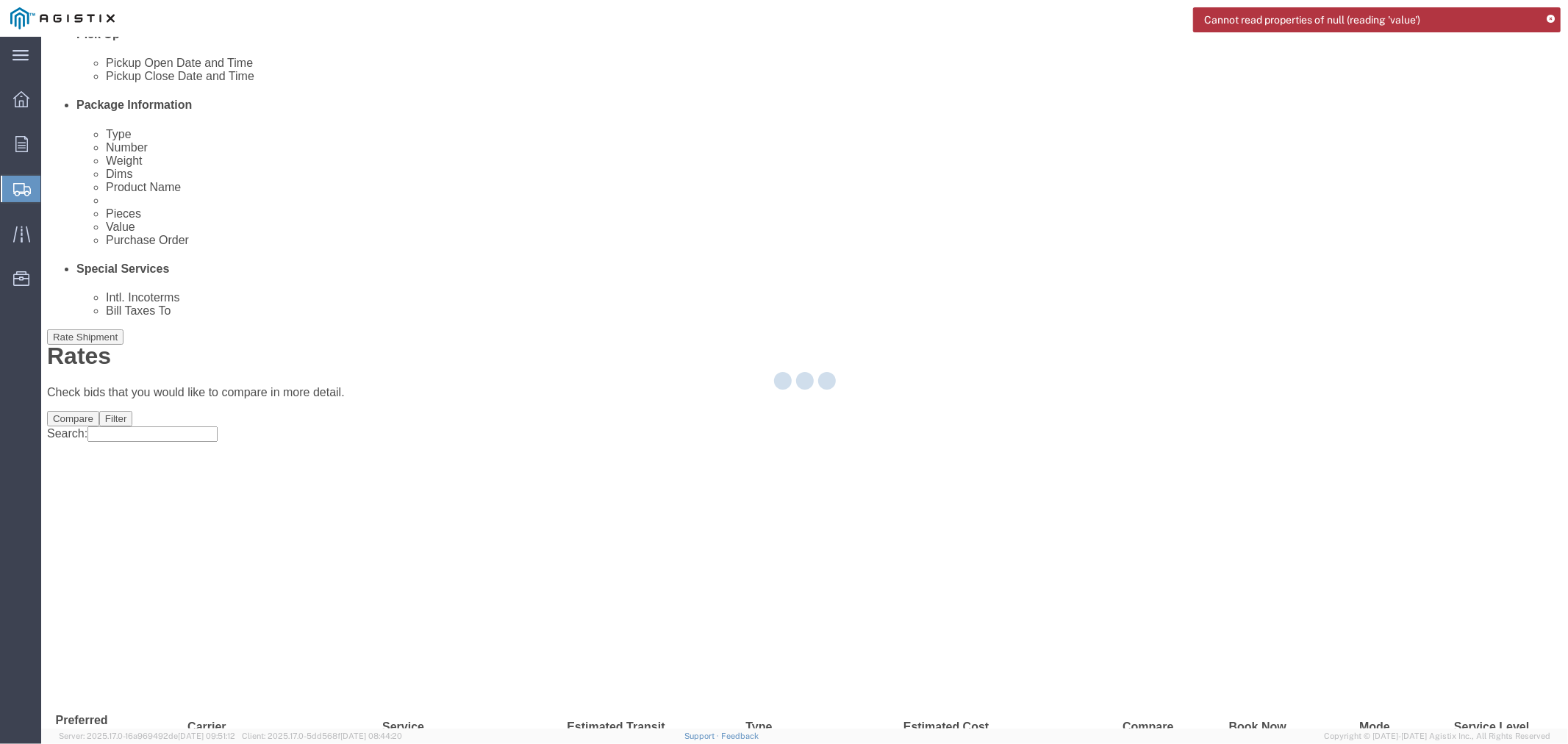
scroll to position [0, 0]
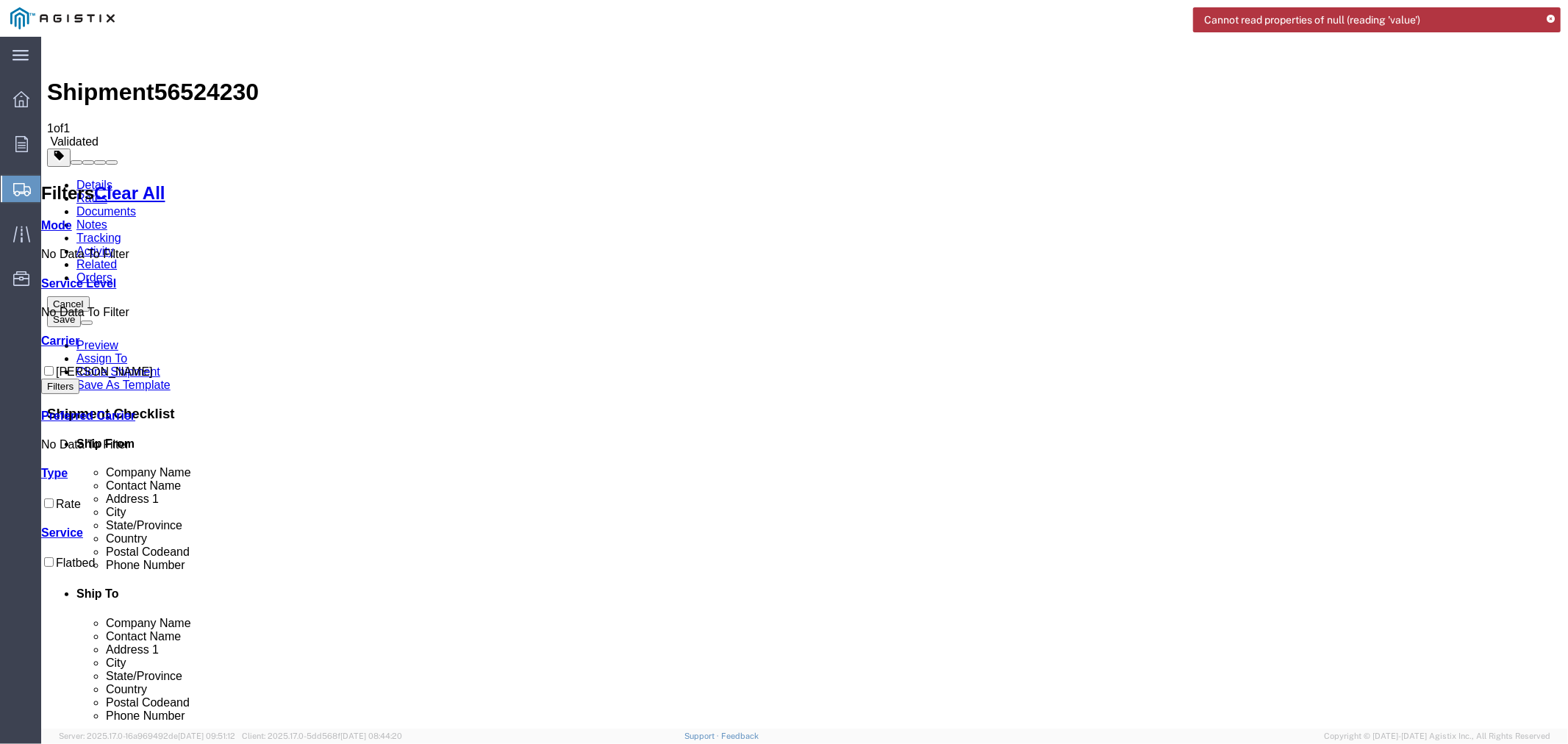
click at [165, 503] on div "Filters Clear All Mode No Data To Filter Cost - Service Level No Data To Filter…" at bounding box center [103, 448] width 124 height 561
click at [206, 78] on span "56524230" at bounding box center [206, 91] width 104 height 27
copy span "56524230"
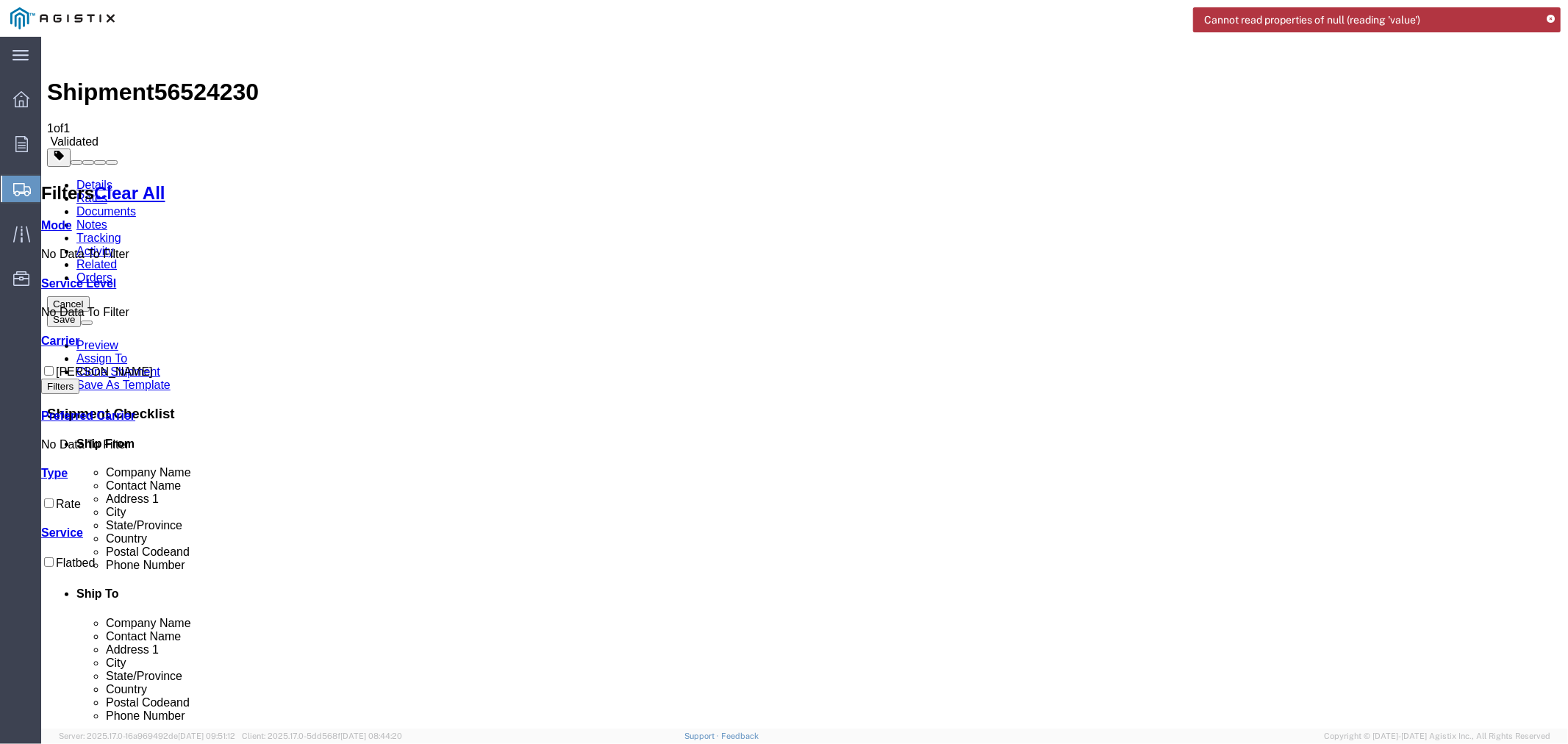
click at [220, 78] on span "56524230" at bounding box center [206, 91] width 104 height 27
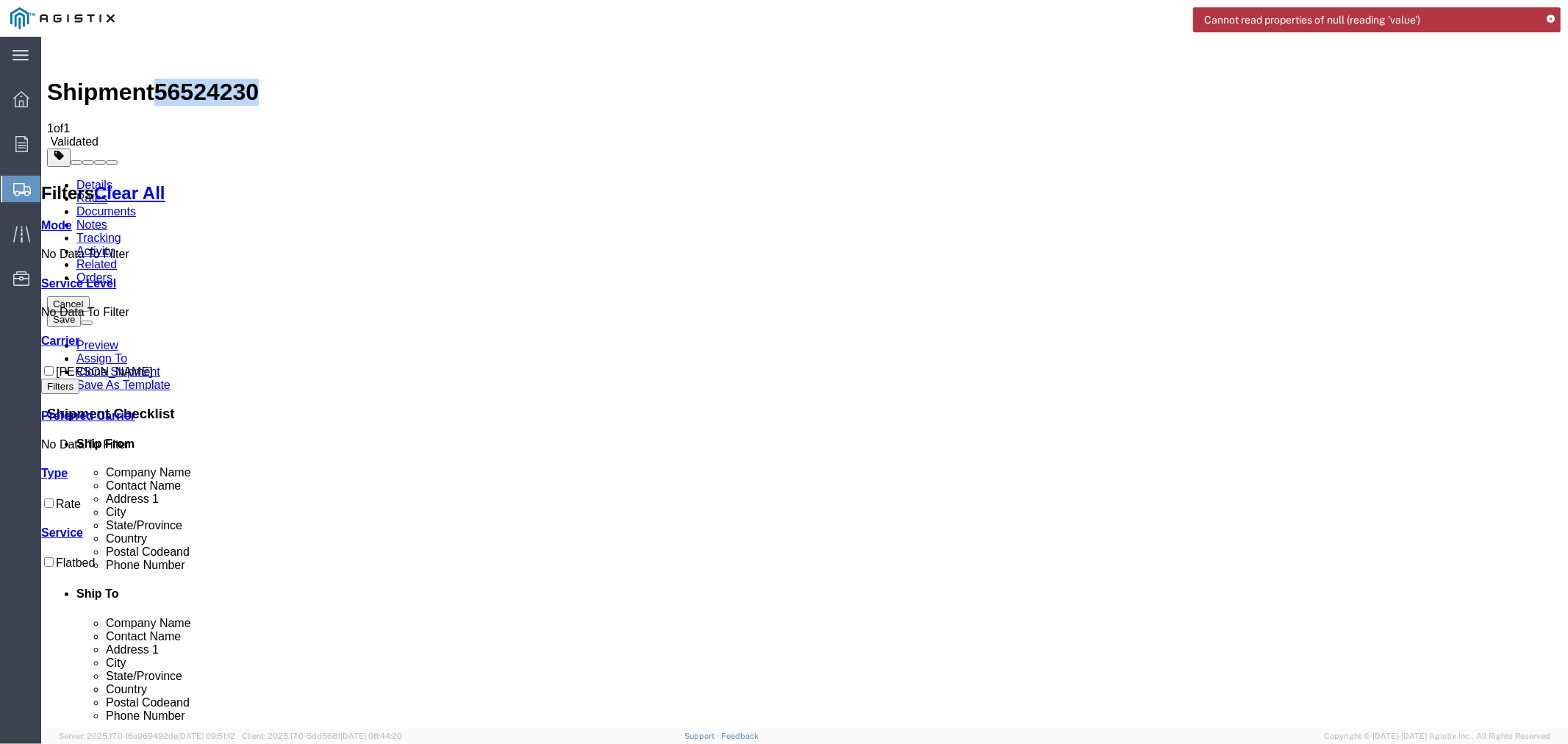
copy span "56524230"
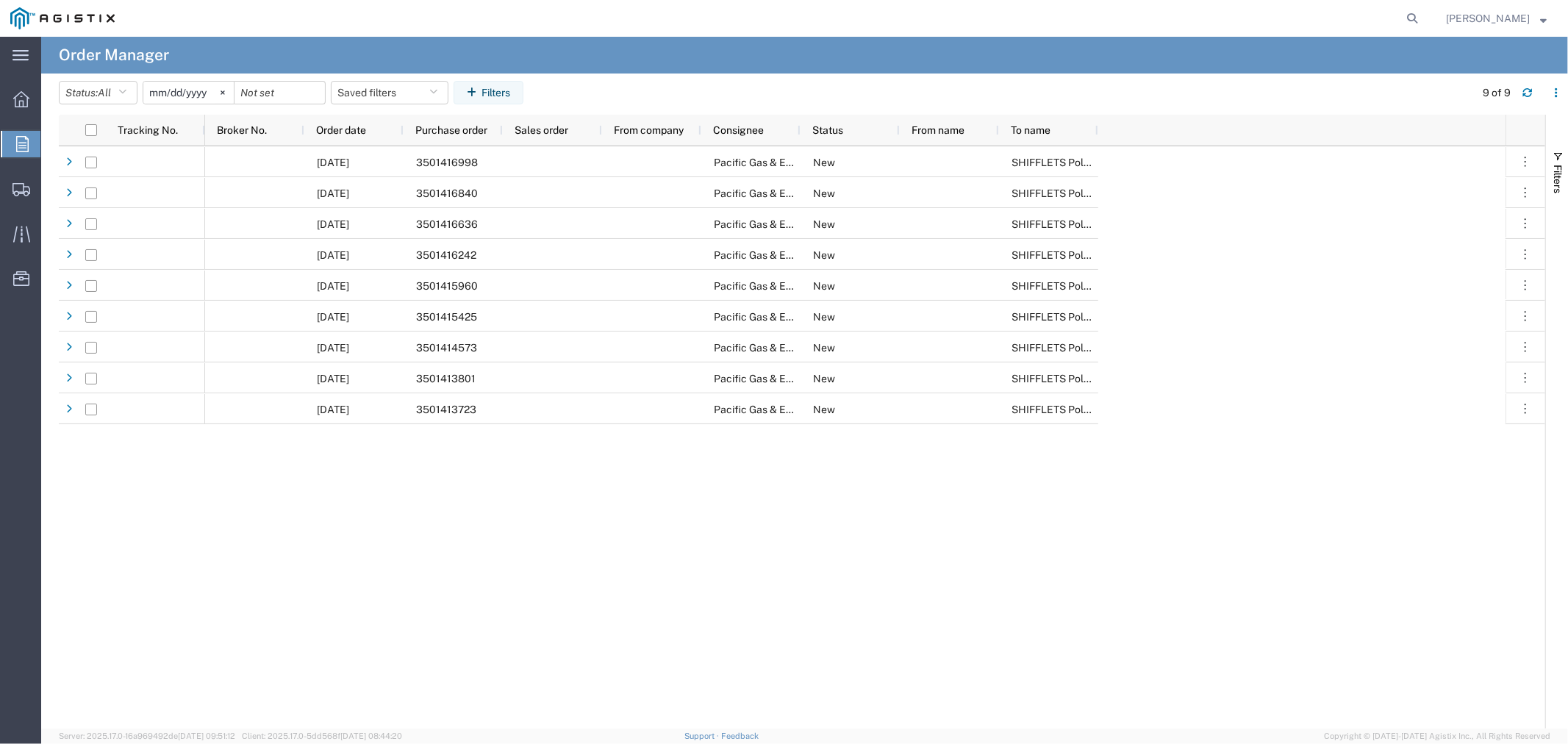
click at [225, 93] on icon at bounding box center [222, 92] width 4 height 4
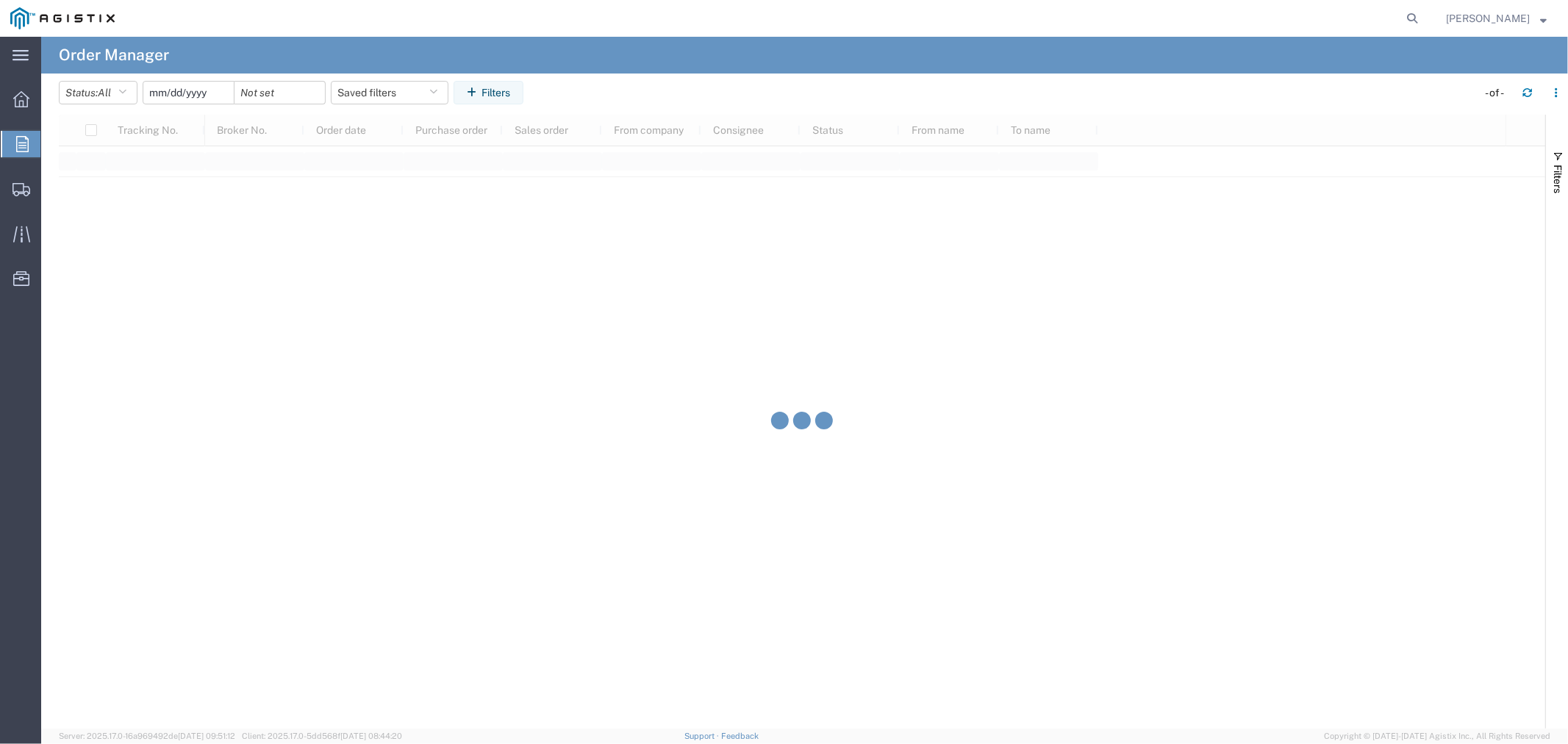
click at [211, 94] on input "date" at bounding box center [188, 92] width 90 height 22
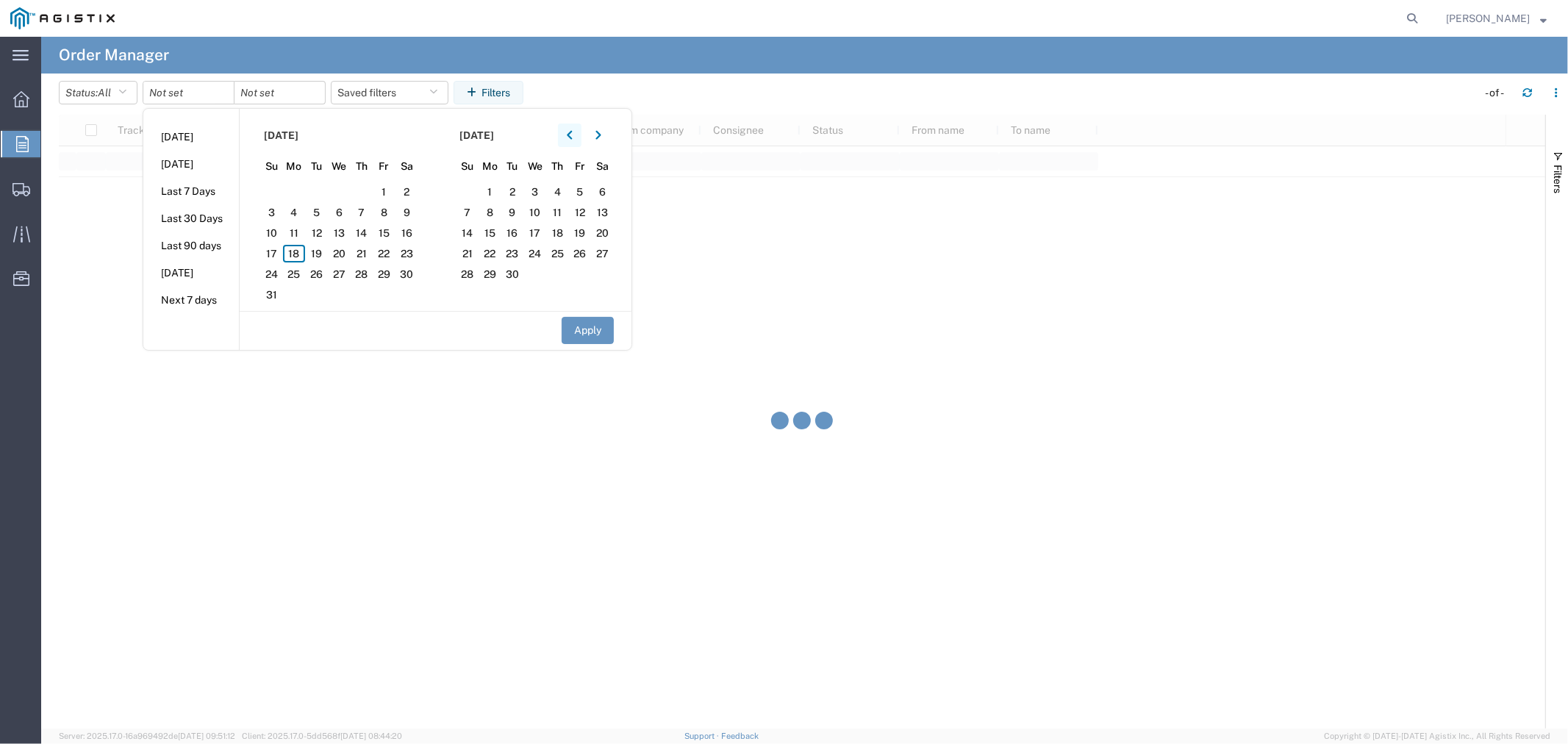
click at [570, 136] on icon "button" at bounding box center [570, 135] width 6 height 10
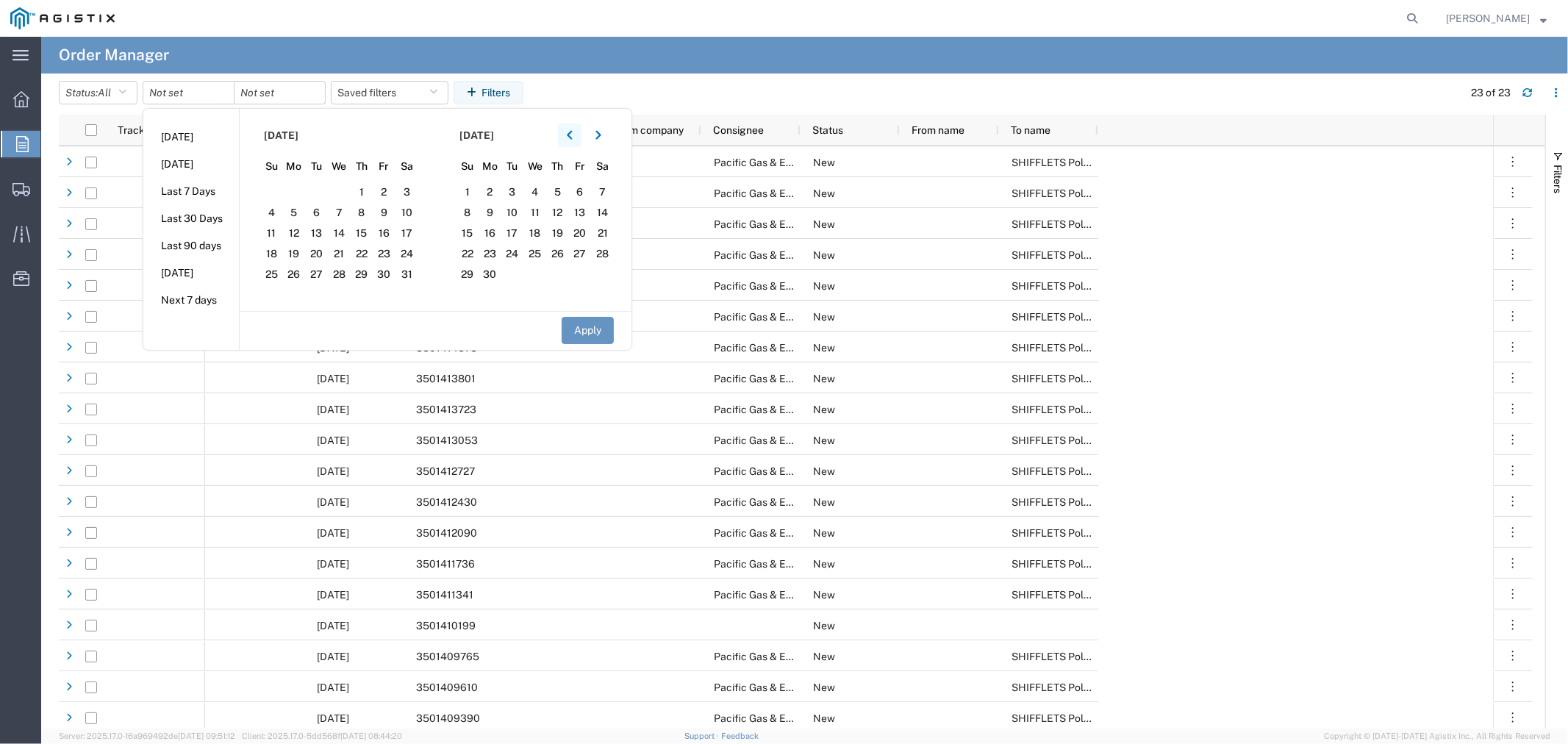
click at [570, 136] on icon "button" at bounding box center [570, 135] width 6 height 10
click at [570, 136] on button "button" at bounding box center [570, 135] width 23 height 23
click at [380, 270] on span "28" at bounding box center [383, 274] width 22 height 17
click at [600, 137] on icon "button" at bounding box center [598, 135] width 6 height 10
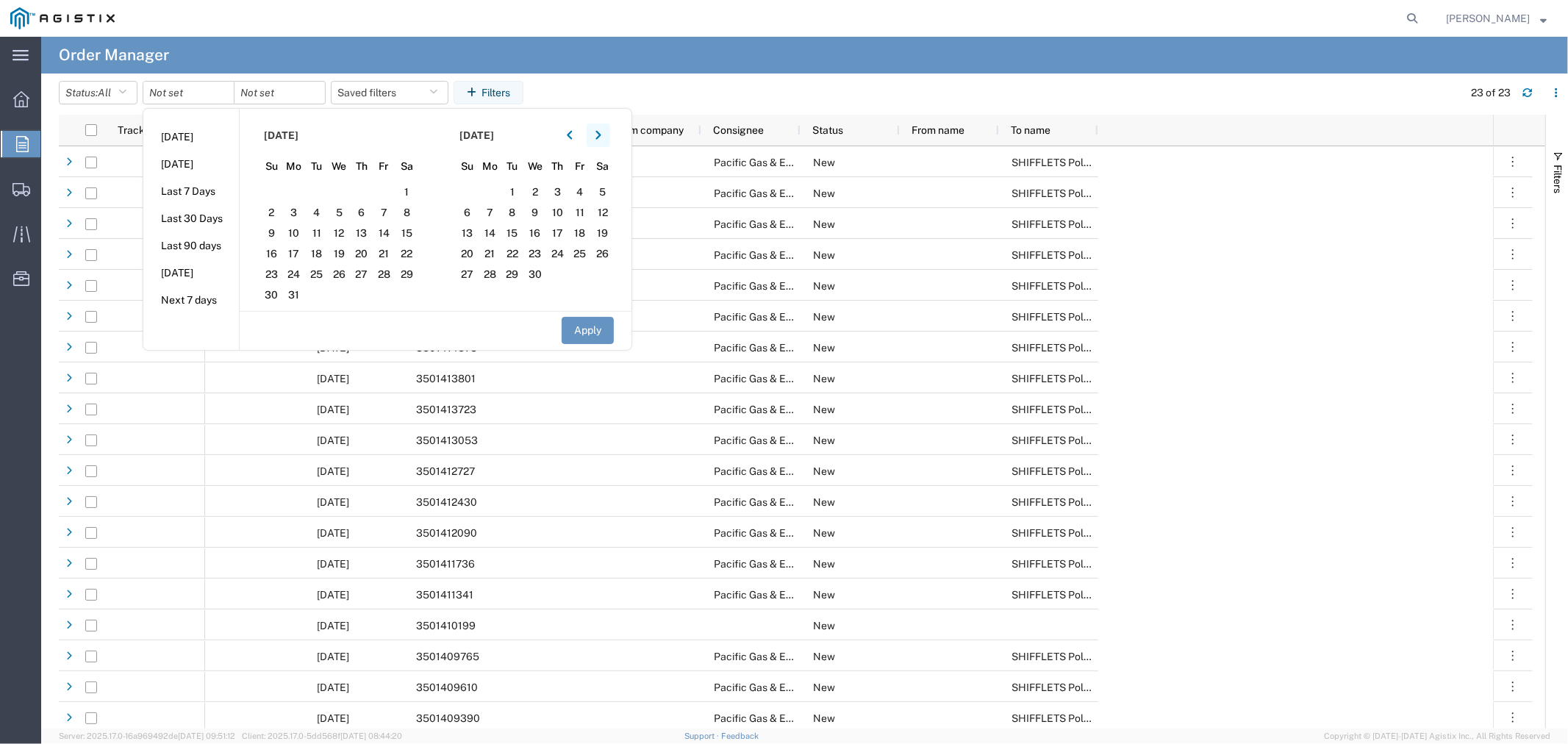
click at [600, 137] on icon "button" at bounding box center [598, 135] width 6 height 10
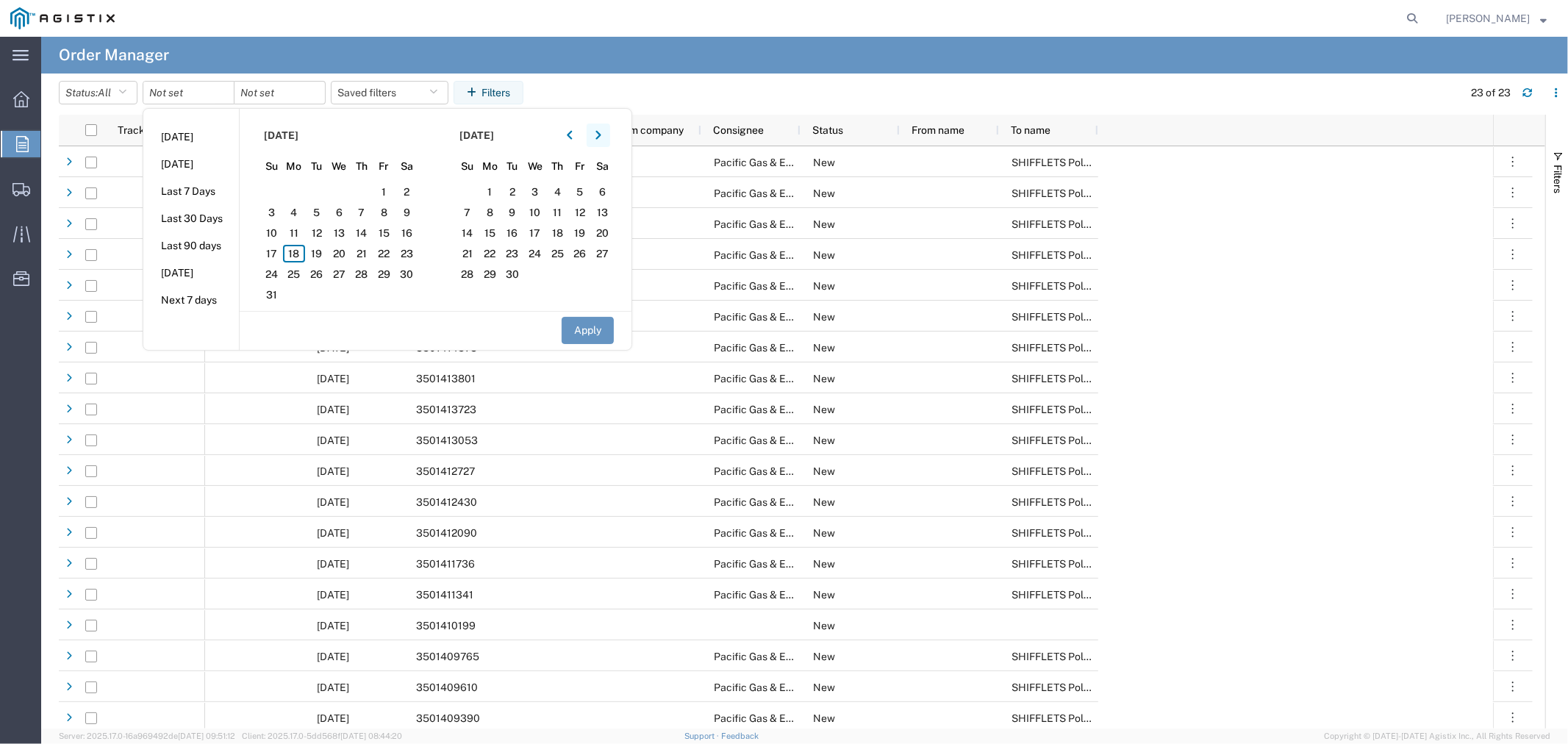
click at [600, 137] on icon "button" at bounding box center [598, 135] width 6 height 10
click at [586, 131] on div at bounding box center [584, 135] width 52 height 23
click at [573, 134] on icon "button" at bounding box center [570, 135] width 6 height 10
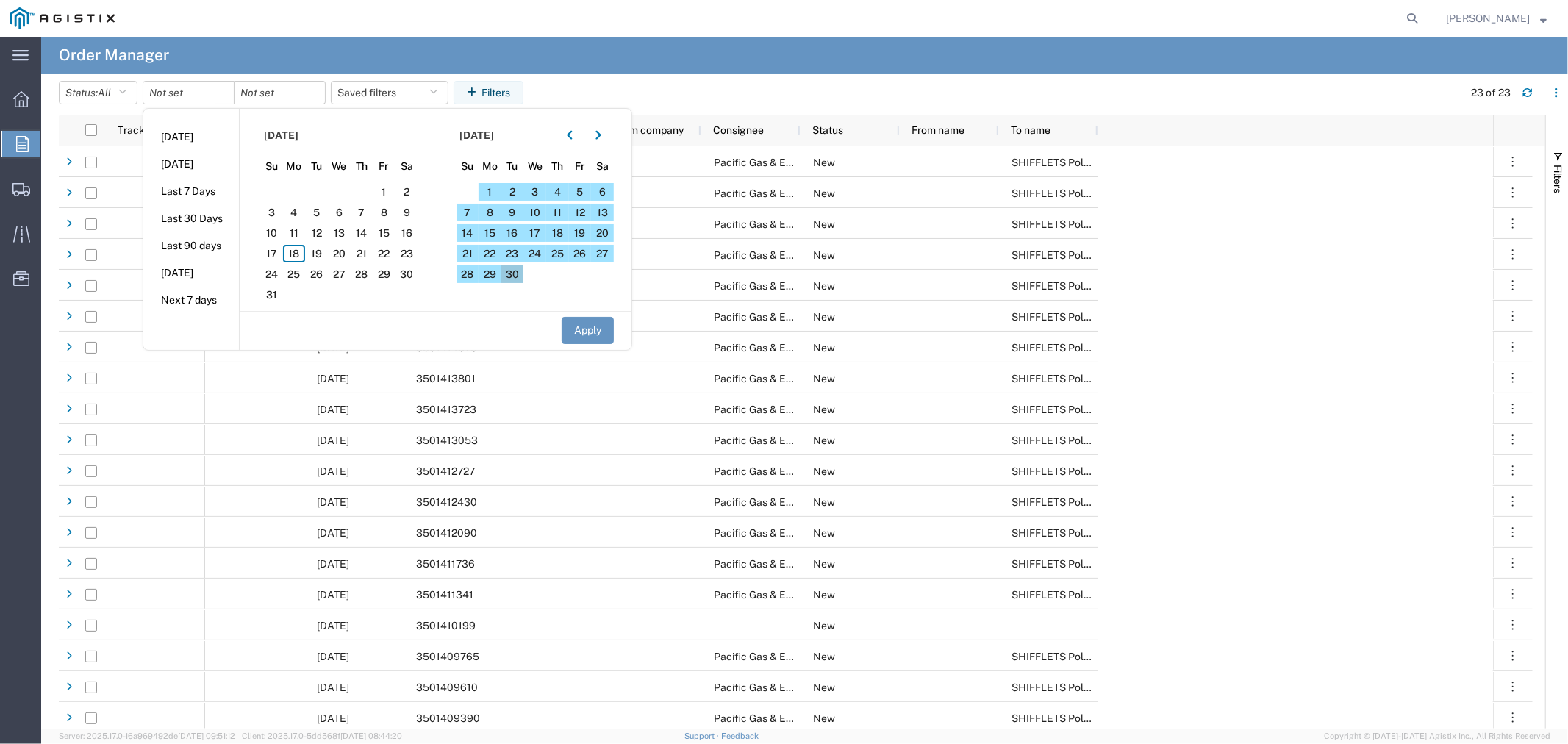
click at [522, 266] on span "30" at bounding box center [512, 274] width 22 height 17
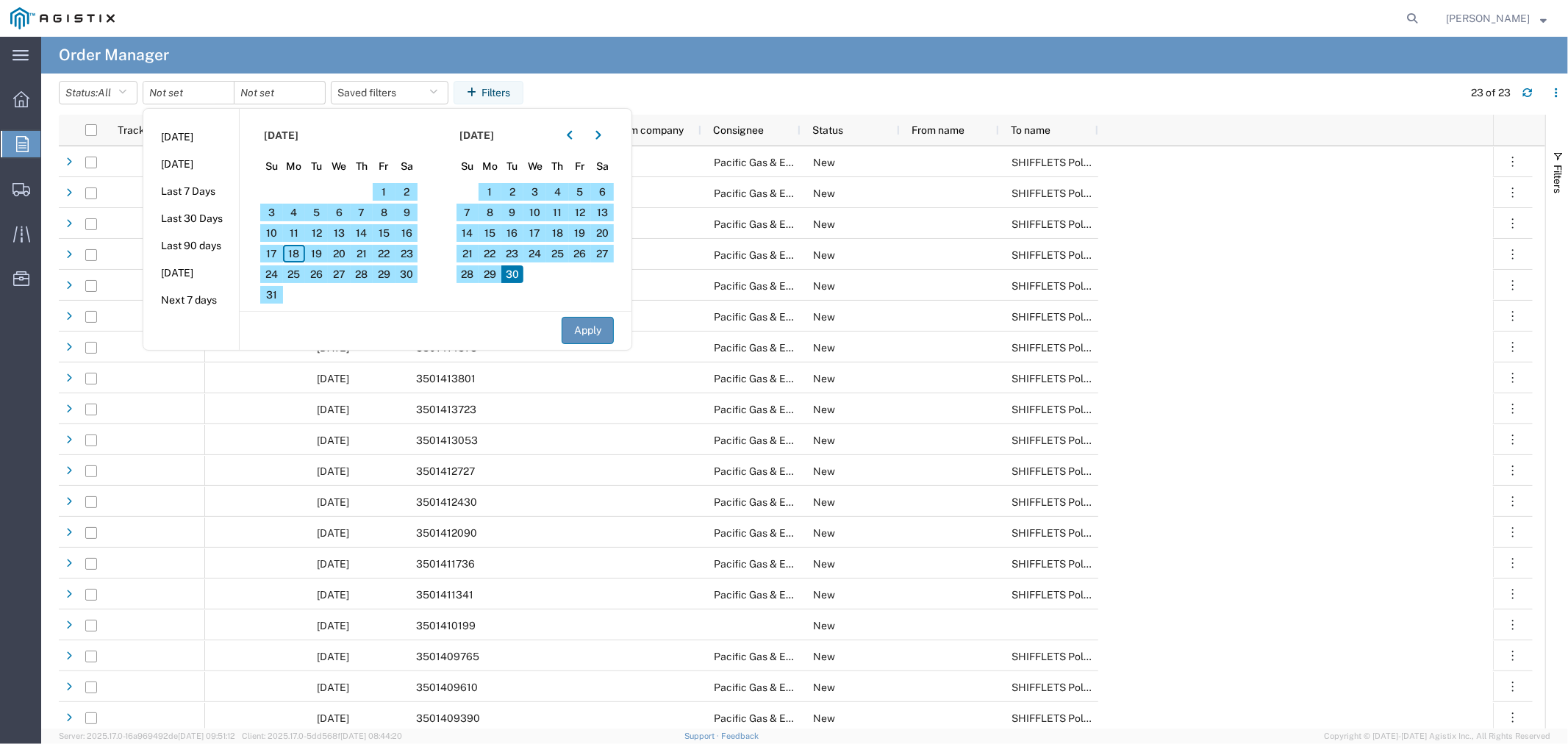
click at [597, 328] on button "Apply" at bounding box center [587, 330] width 52 height 27
type input "2025-02-28"
type input "2025-09-30"
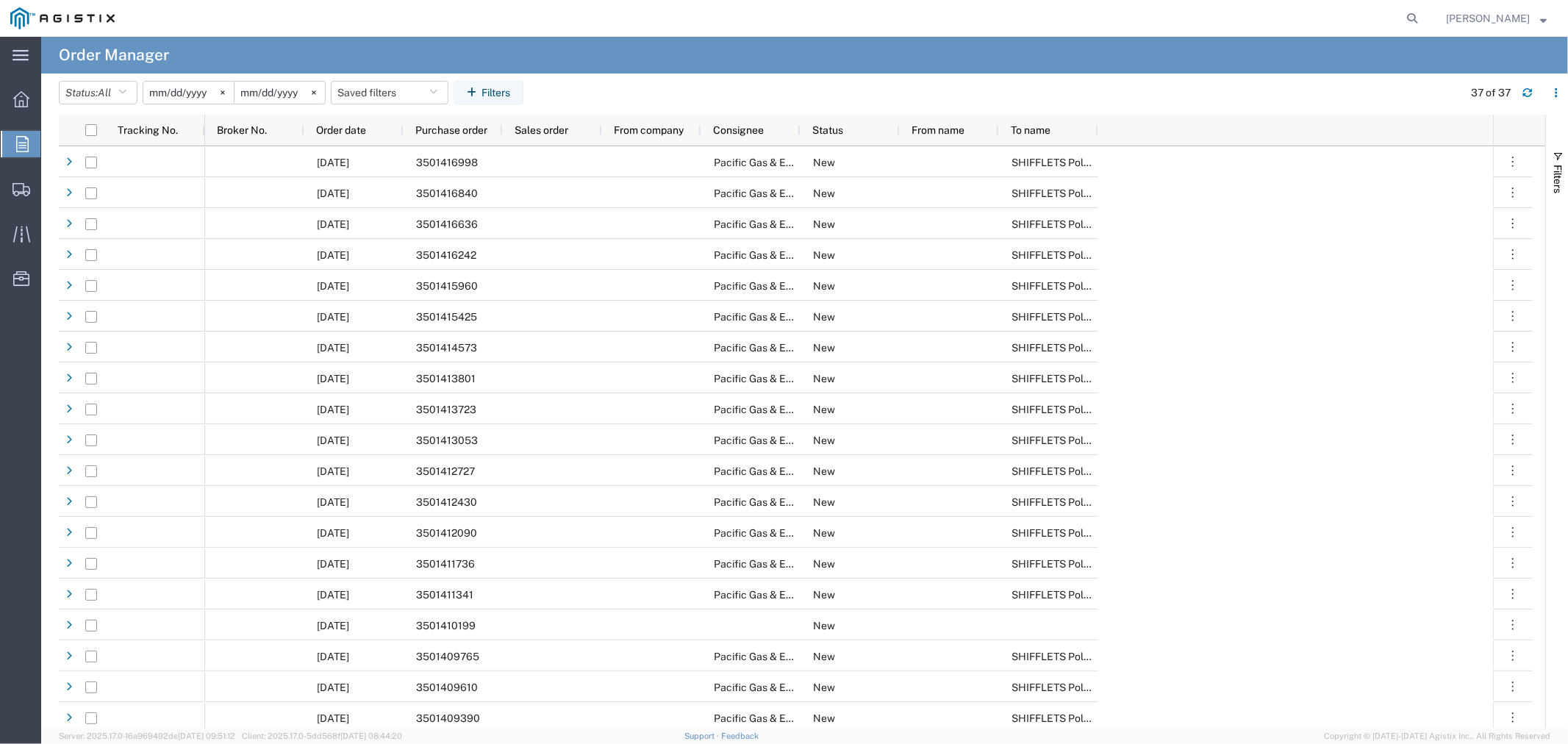
click at [1331, 266] on div "08/12/2025 3501416998 Pacific Gas & Electric Company New SHIFFLETS Pole Yard 08…" at bounding box center [848, 717] width 1288 height 1143
click at [224, 91] on icon at bounding box center [222, 92] width 3 height 3
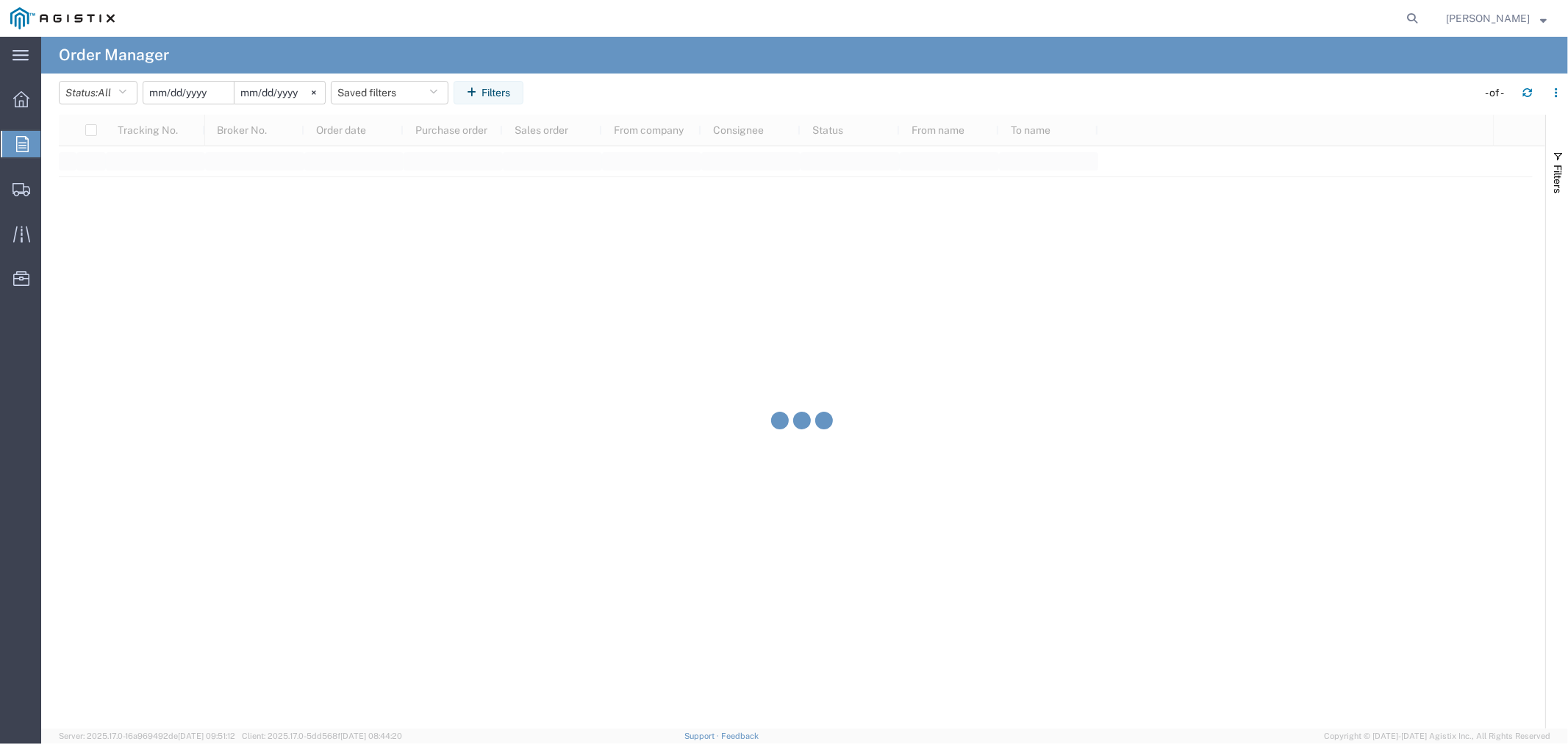
click at [210, 90] on input "date" at bounding box center [188, 92] width 90 height 22
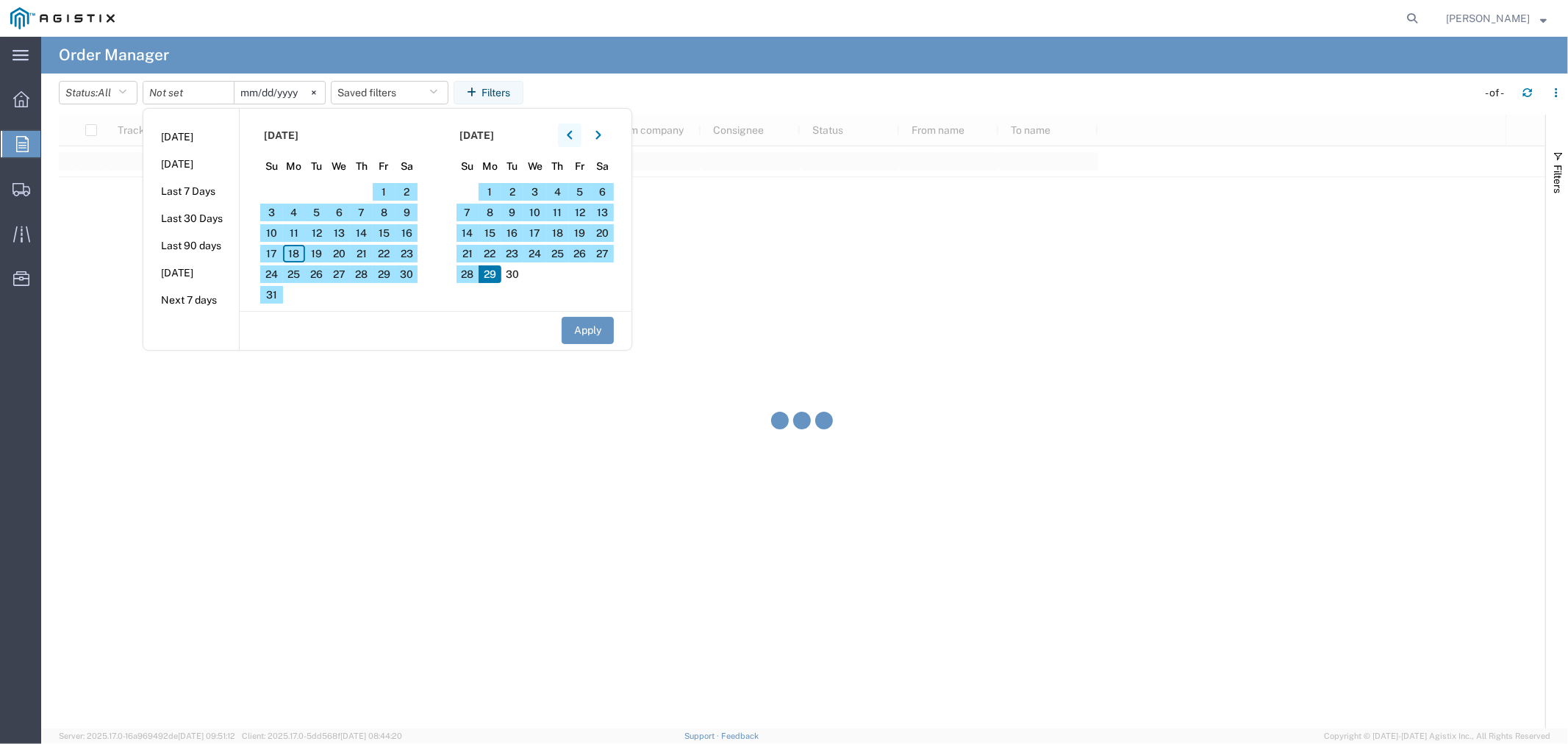
click at [566, 131] on button "button" at bounding box center [570, 135] width 23 height 23
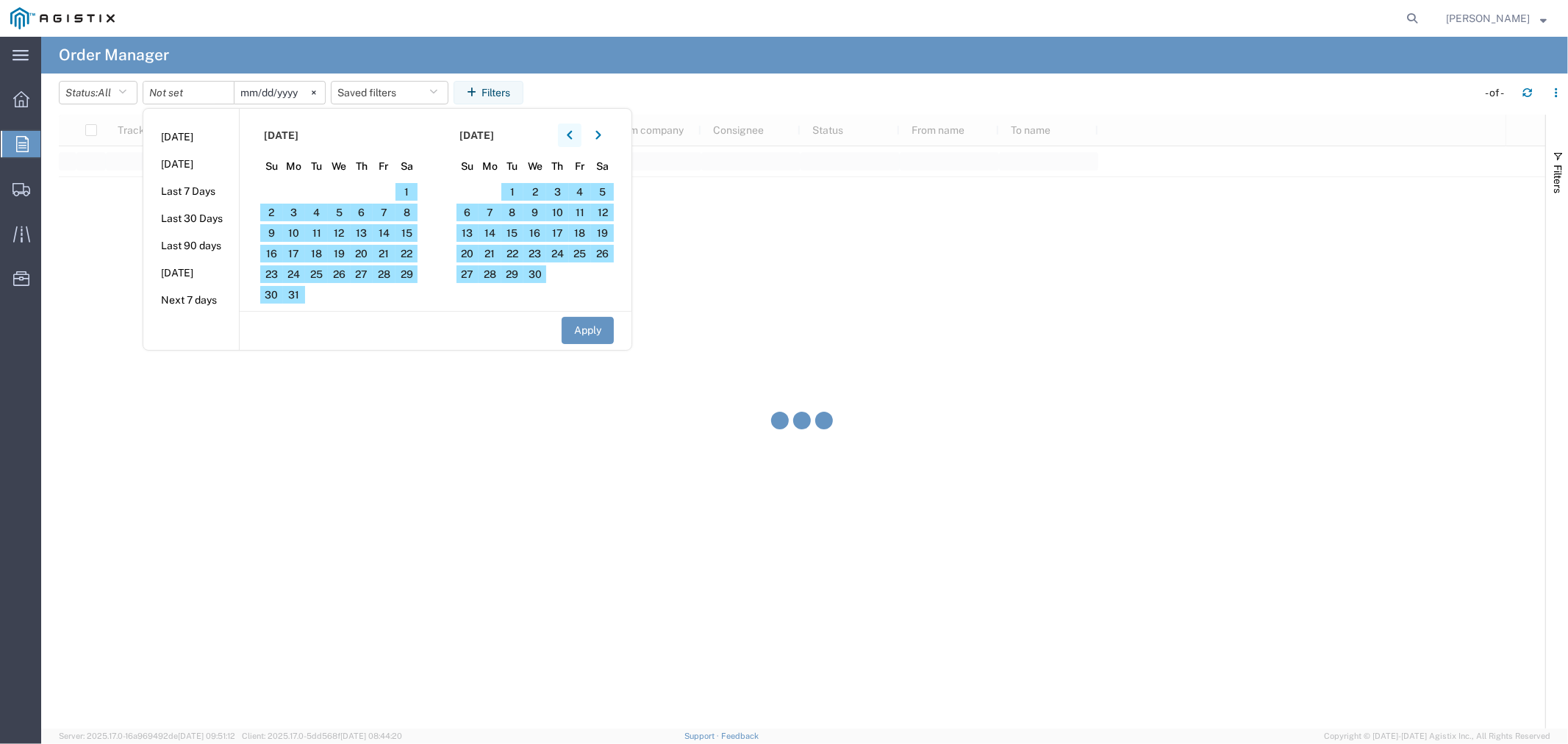
click at [566, 131] on button "button" at bounding box center [570, 135] width 23 height 23
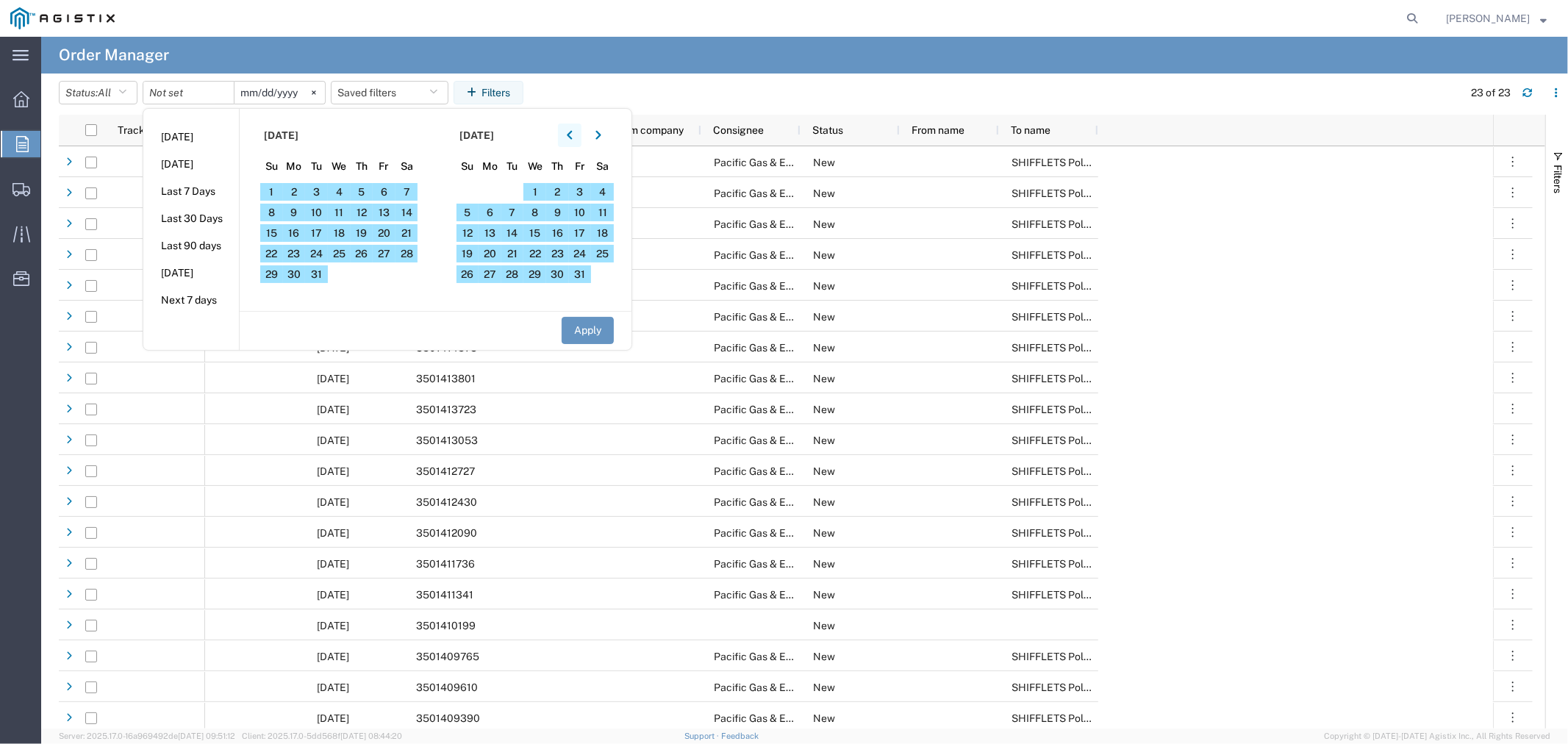
click at [566, 131] on button "button" at bounding box center [570, 135] width 23 height 23
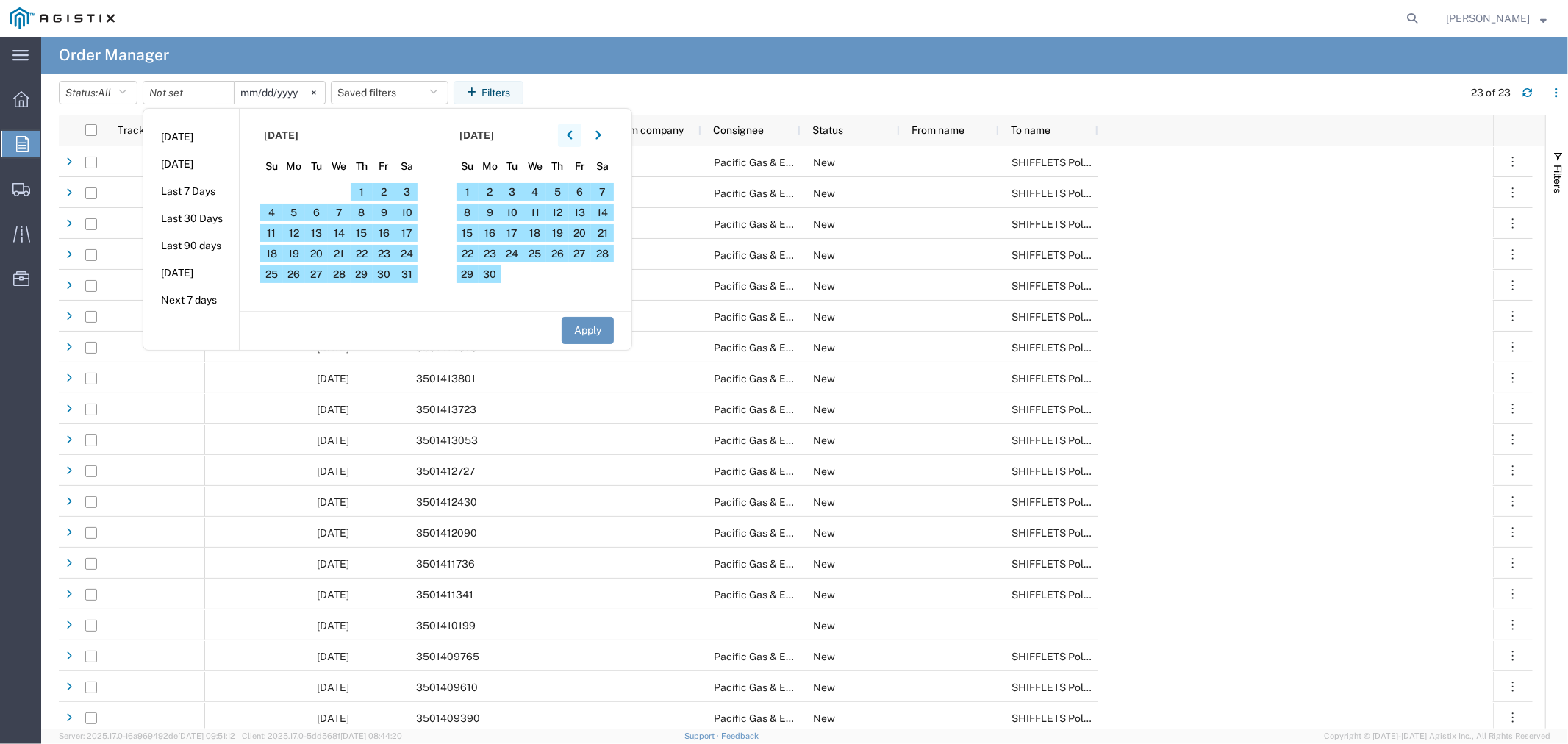
click at [566, 131] on button "button" at bounding box center [570, 135] width 23 height 23
click at [537, 151] on section "April 2024 Su Mo Tu We Th Fr Sa 31 1 2 3 4 5 6 7 8 9 10 11 12 13 14 15 16 17 18…" at bounding box center [534, 210] width 197 height 202
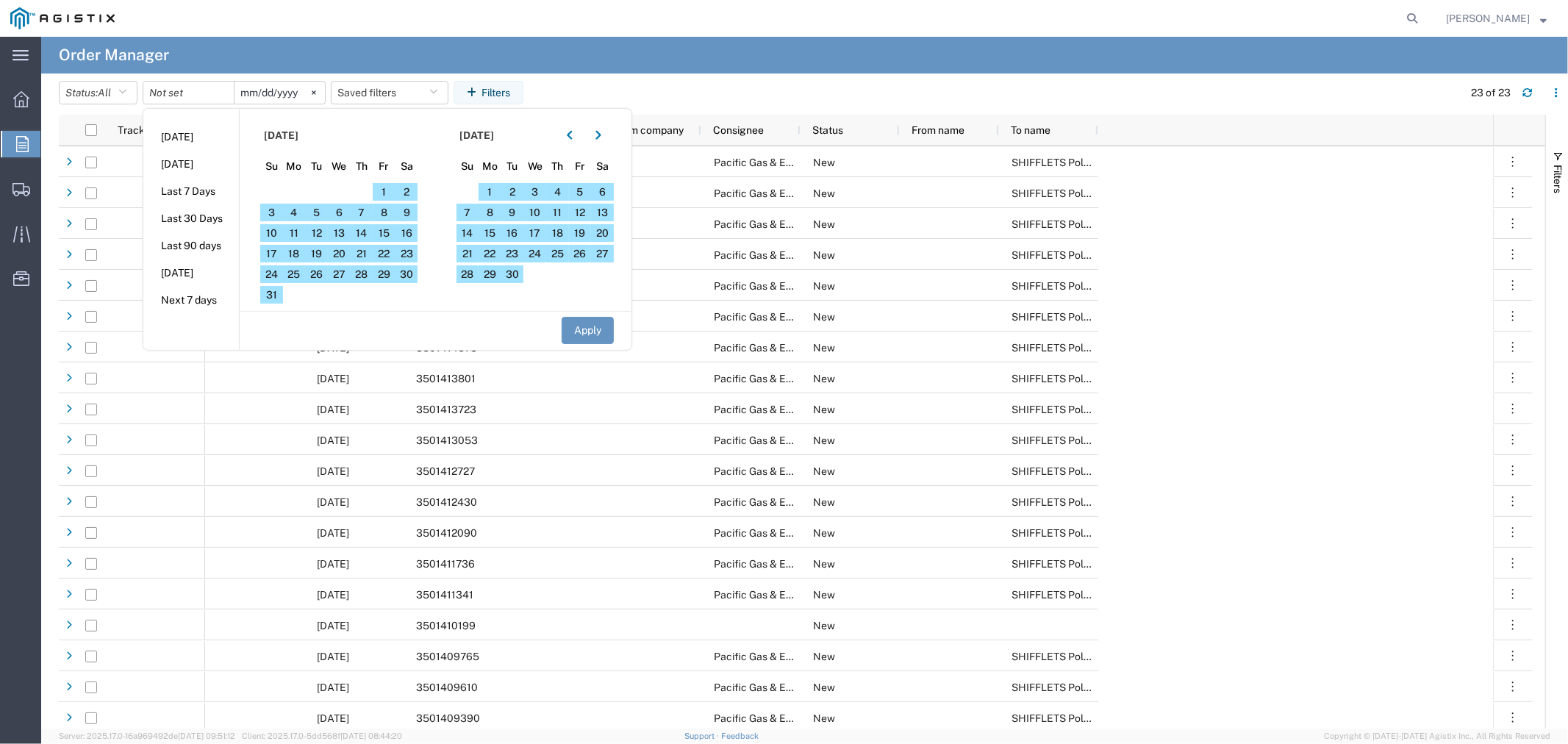
click at [539, 151] on section "April 2024 Su Mo Tu We Th Fr Sa 31 1 2 3 4 5 6 7 8 9 10 11 12 13 14 15 16 17 18…" at bounding box center [534, 210] width 197 height 202
click at [539, 150] on section "April 2024 Su Mo Tu We Th Fr Sa 31 1 2 3 4 5 6 7 8 9 10 11 12 13 14 15 16 17 18…" at bounding box center [534, 210] width 197 height 202
click at [573, 138] on icon "button" at bounding box center [570, 135] width 6 height 10
click at [572, 138] on icon "button" at bounding box center [570, 135] width 5 height 9
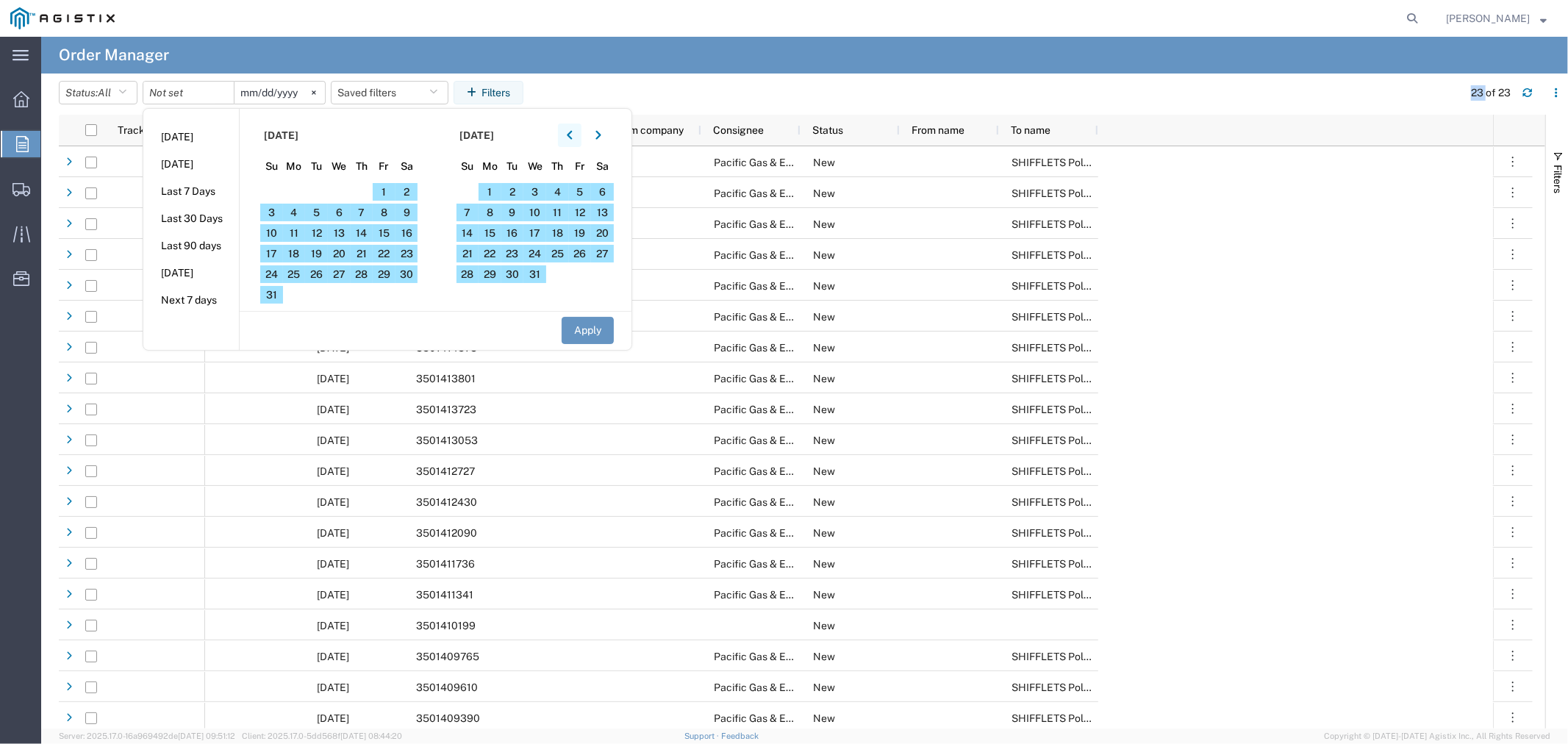
click at [572, 138] on icon "button" at bounding box center [570, 135] width 5 height 9
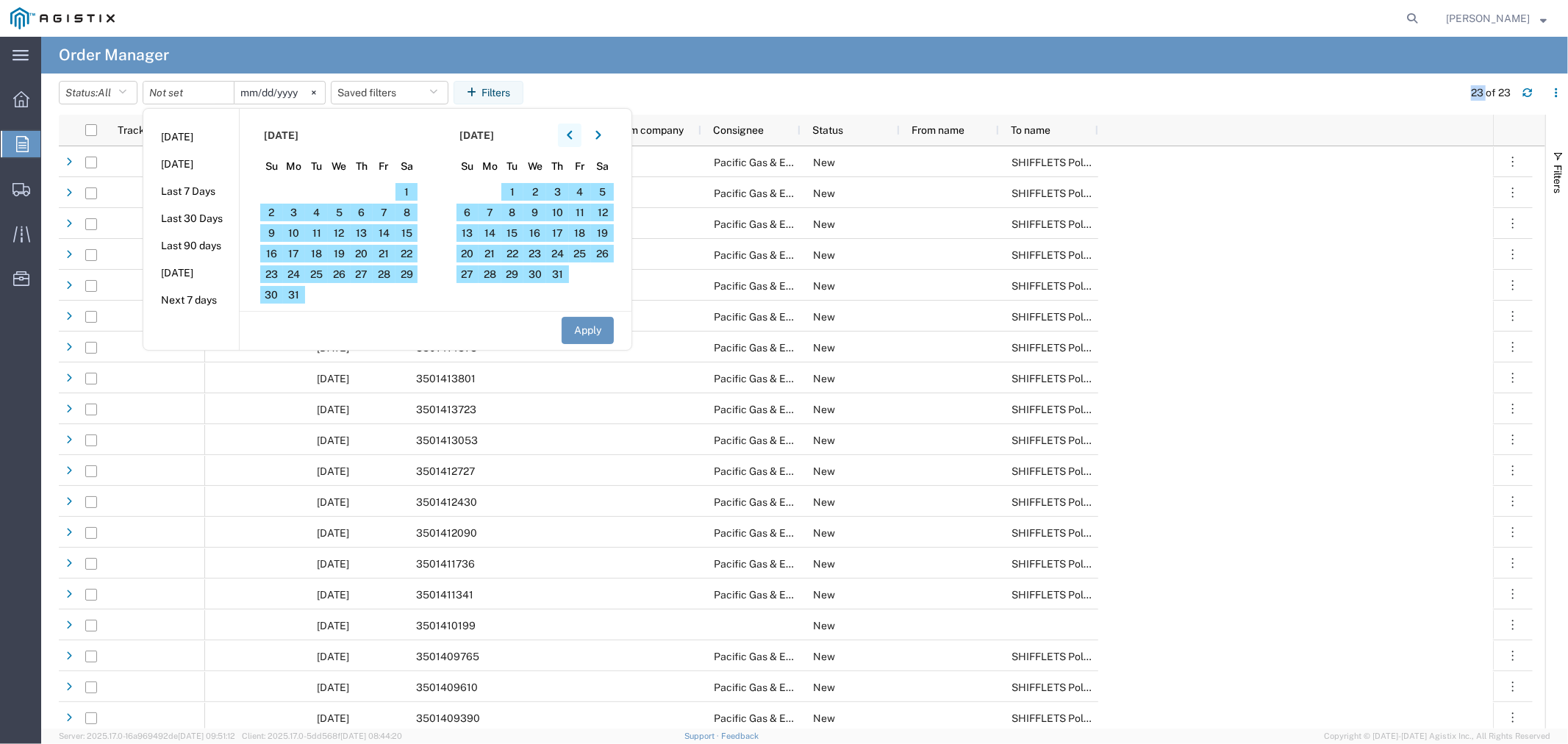
click at [572, 138] on icon "button" at bounding box center [570, 135] width 5 height 9
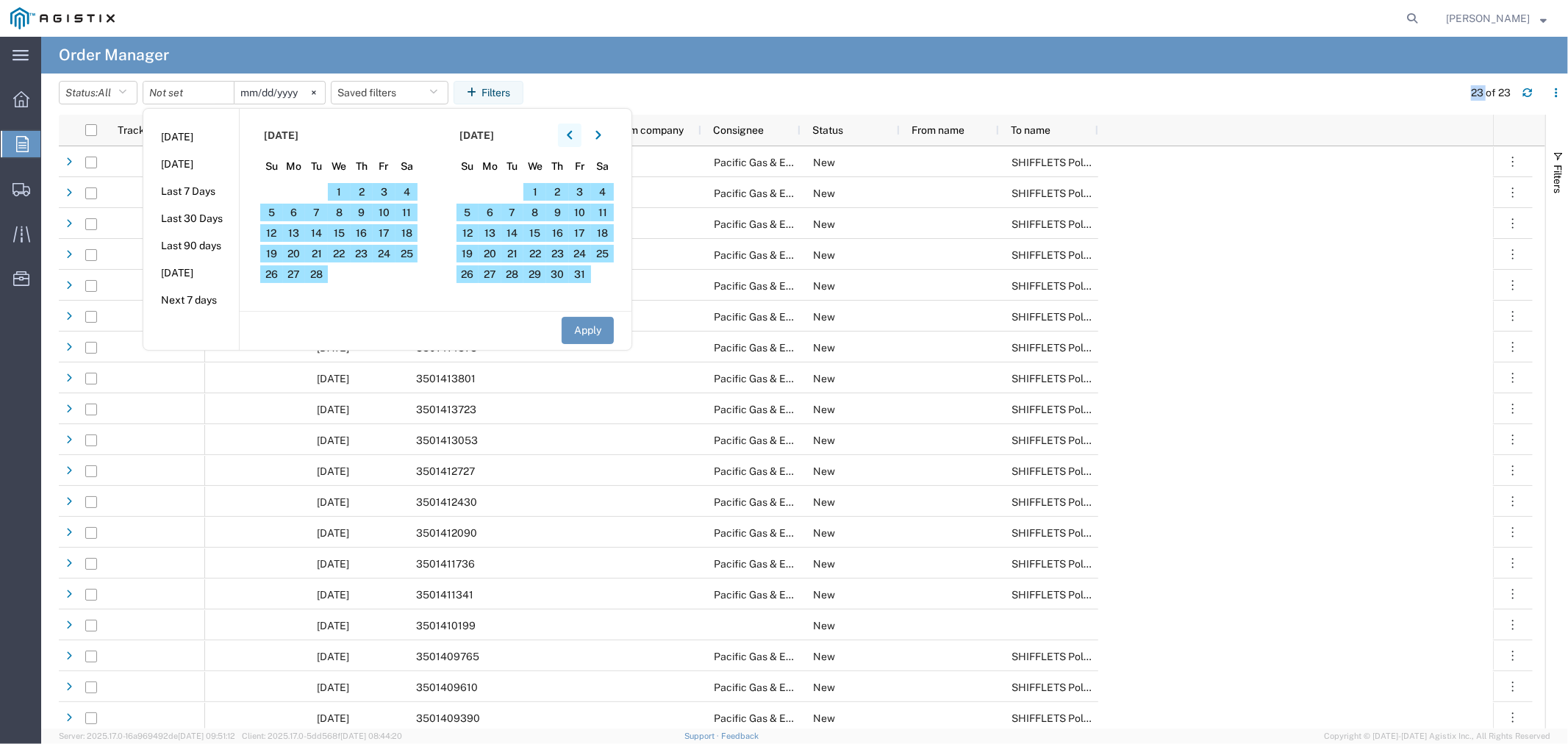
click at [572, 138] on icon "button" at bounding box center [570, 135] width 5 height 9
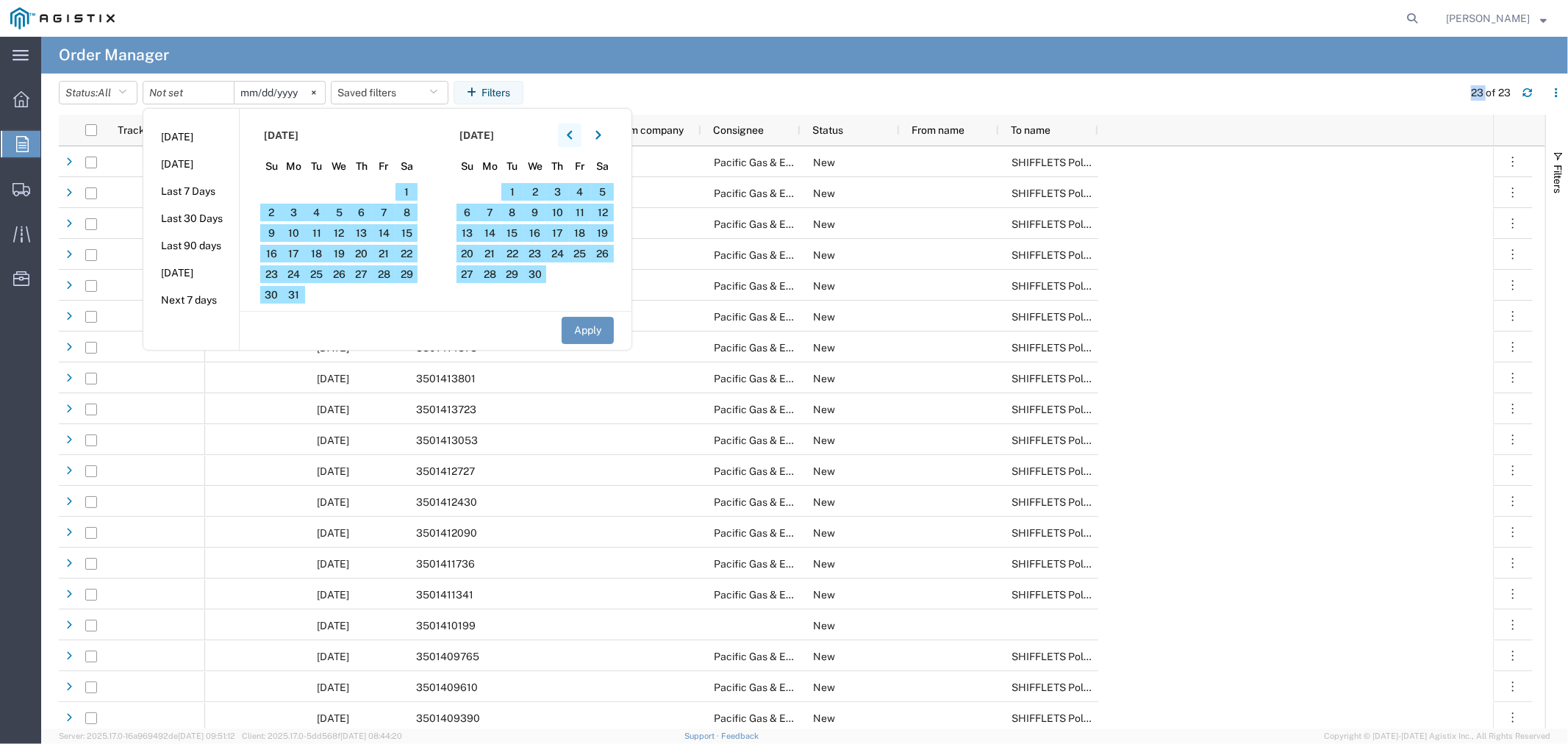
click at [572, 138] on icon "button" at bounding box center [570, 135] width 5 height 9
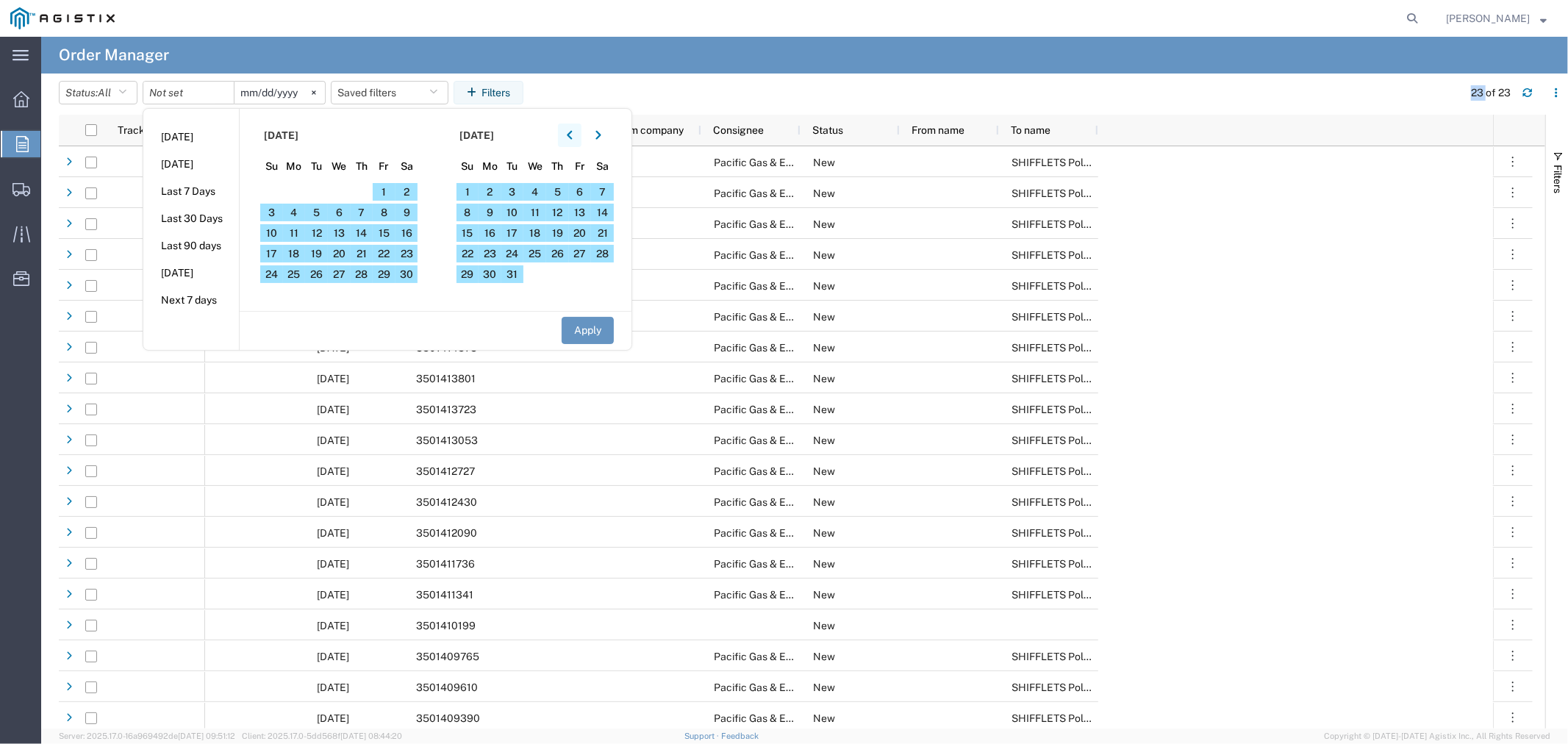
click at [572, 138] on icon "button" at bounding box center [570, 135] width 5 height 9
click at [267, 272] on span "27" at bounding box center [271, 274] width 22 height 17
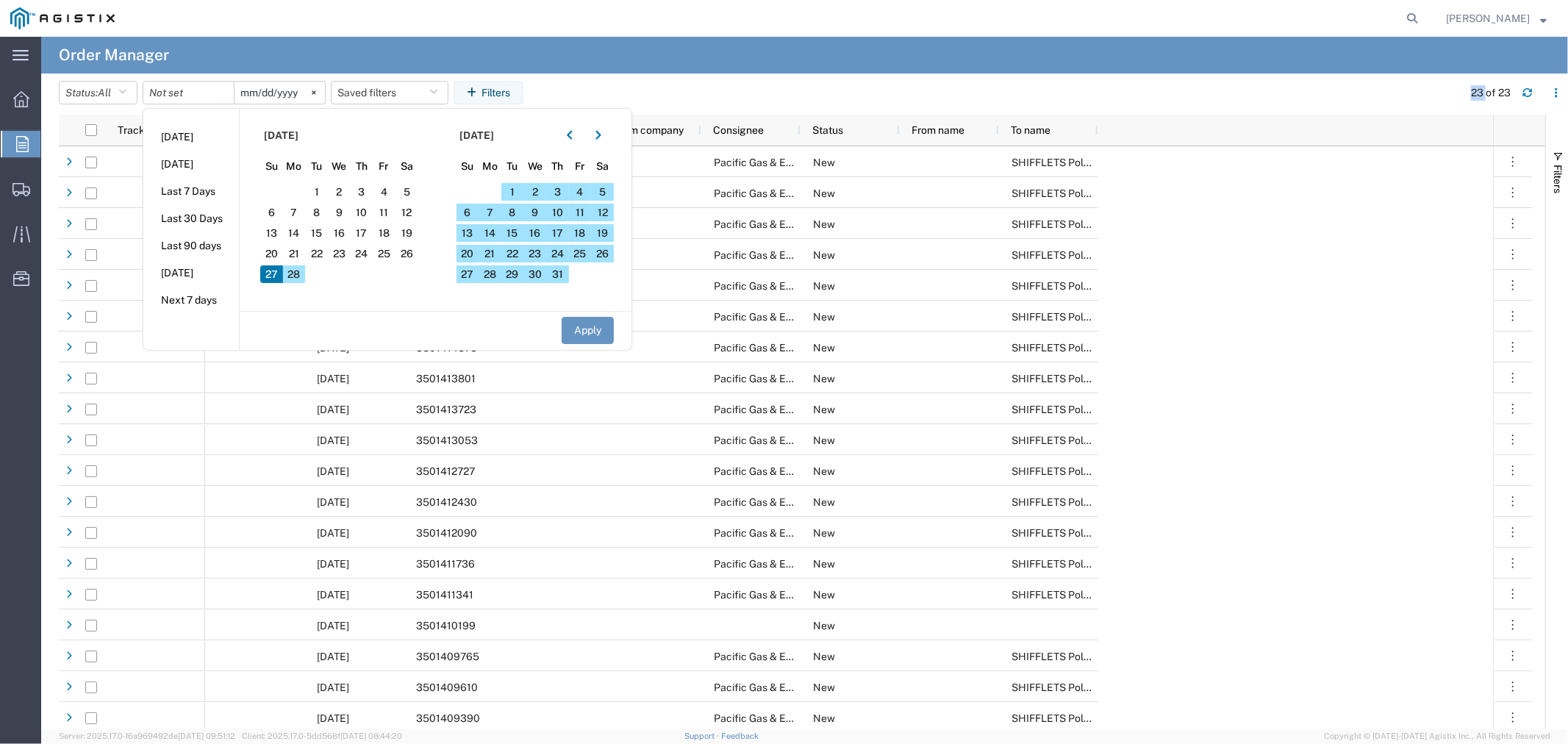
click at [274, 272] on span "27" at bounding box center [271, 274] width 22 height 17
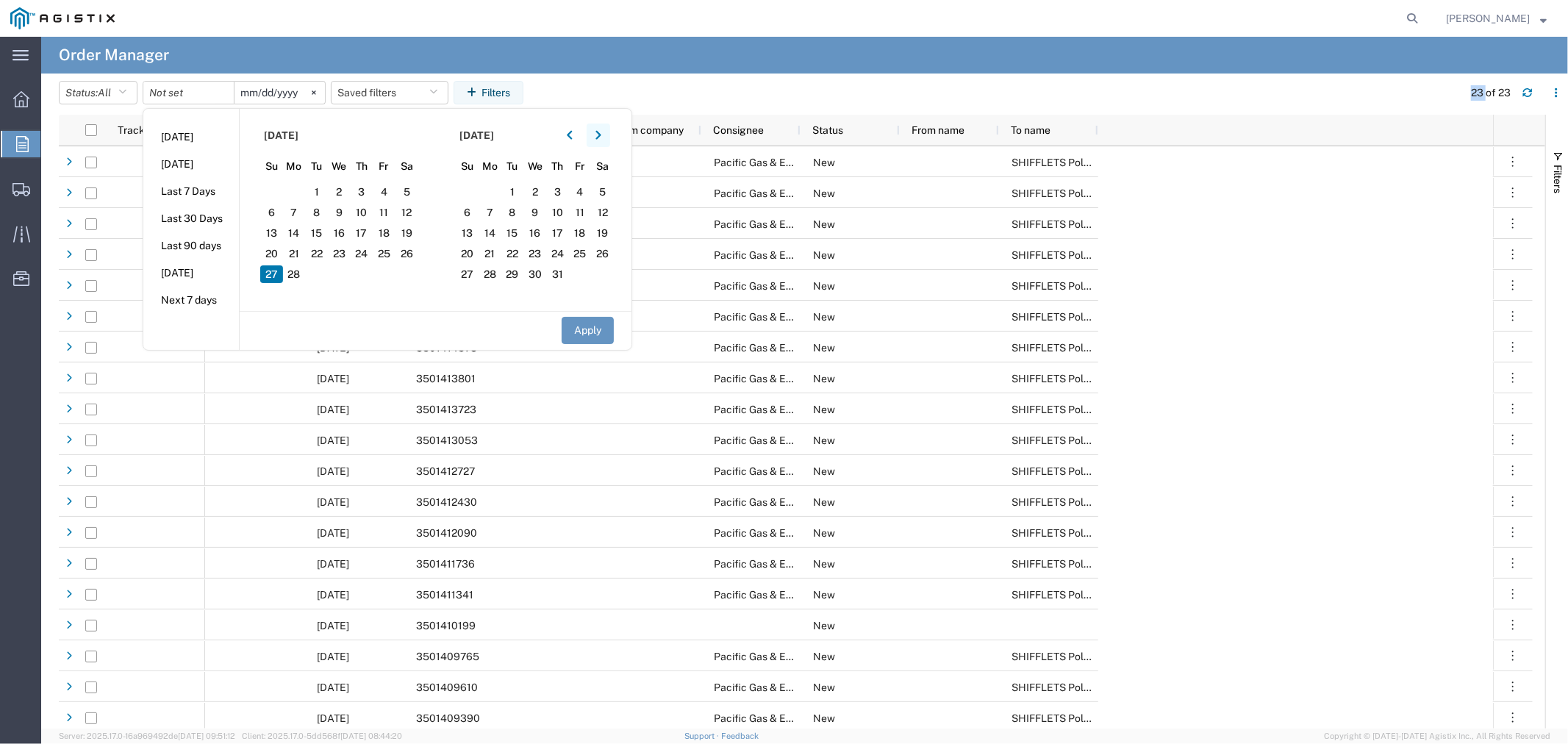
click at [607, 136] on button "button" at bounding box center [598, 135] width 23 height 23
click at [606, 136] on button "button" at bounding box center [598, 135] width 23 height 23
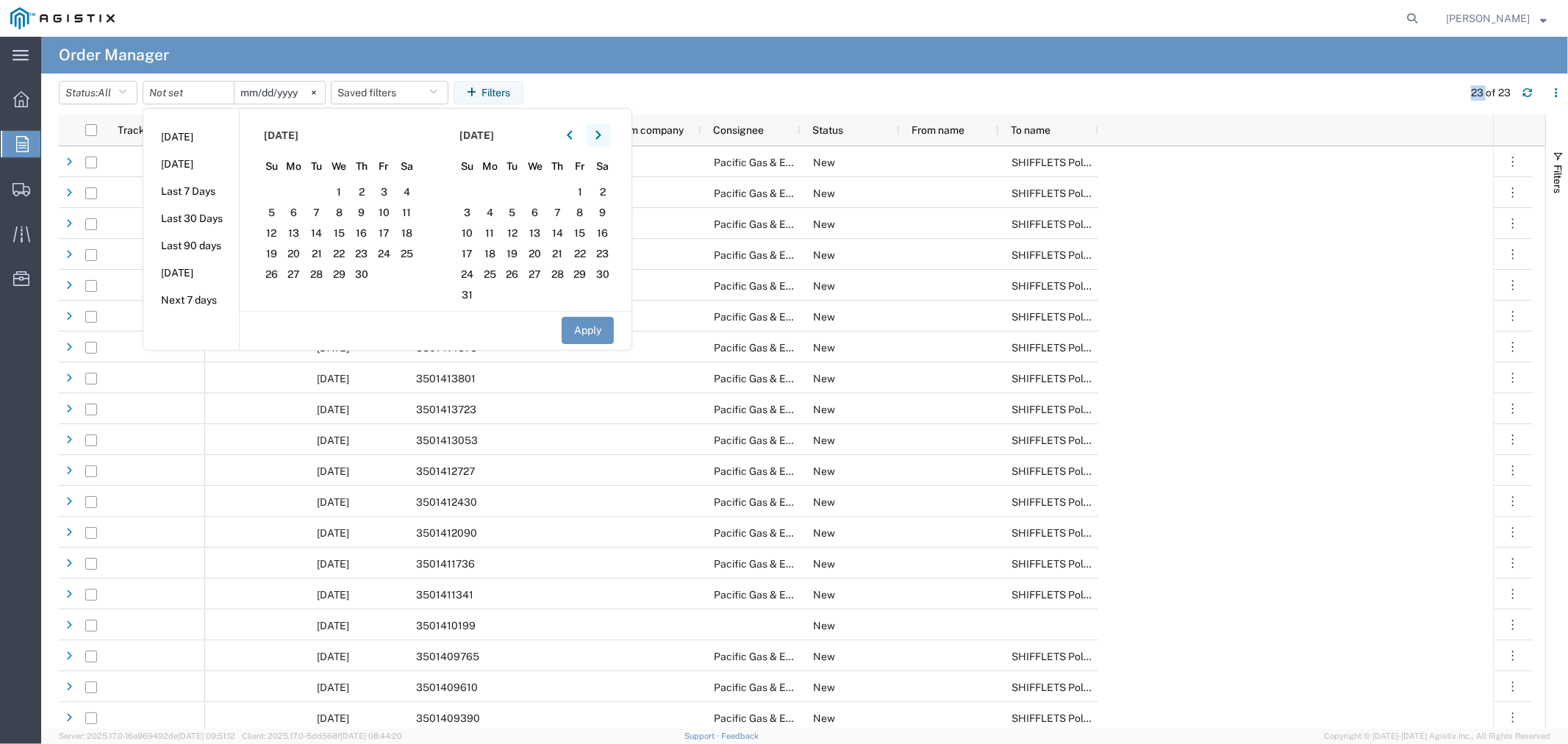
click at [606, 136] on button "button" at bounding box center [598, 135] width 23 height 23
click at [601, 136] on icon "button" at bounding box center [598, 135] width 6 height 10
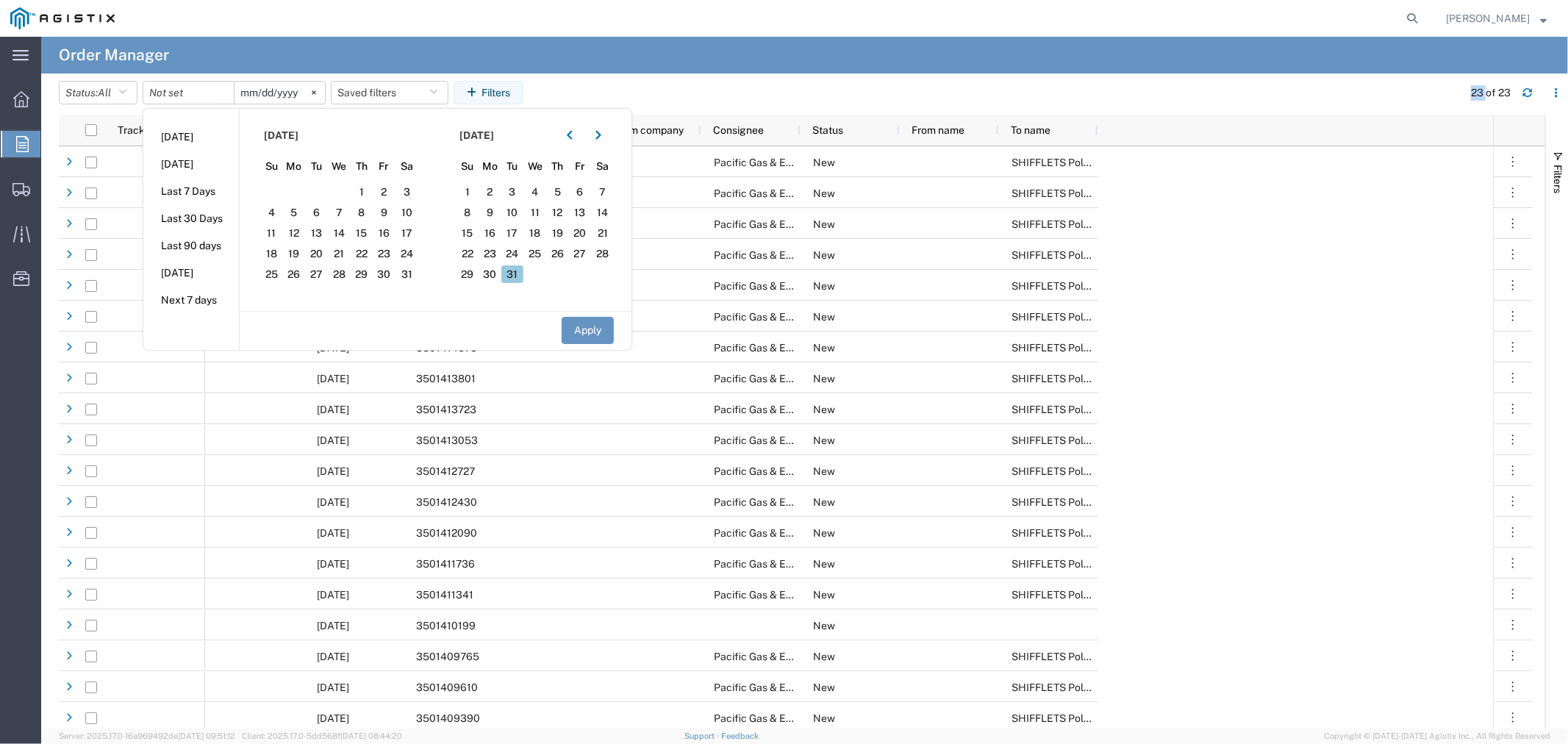
click at [520, 272] on span "31" at bounding box center [512, 274] width 22 height 17
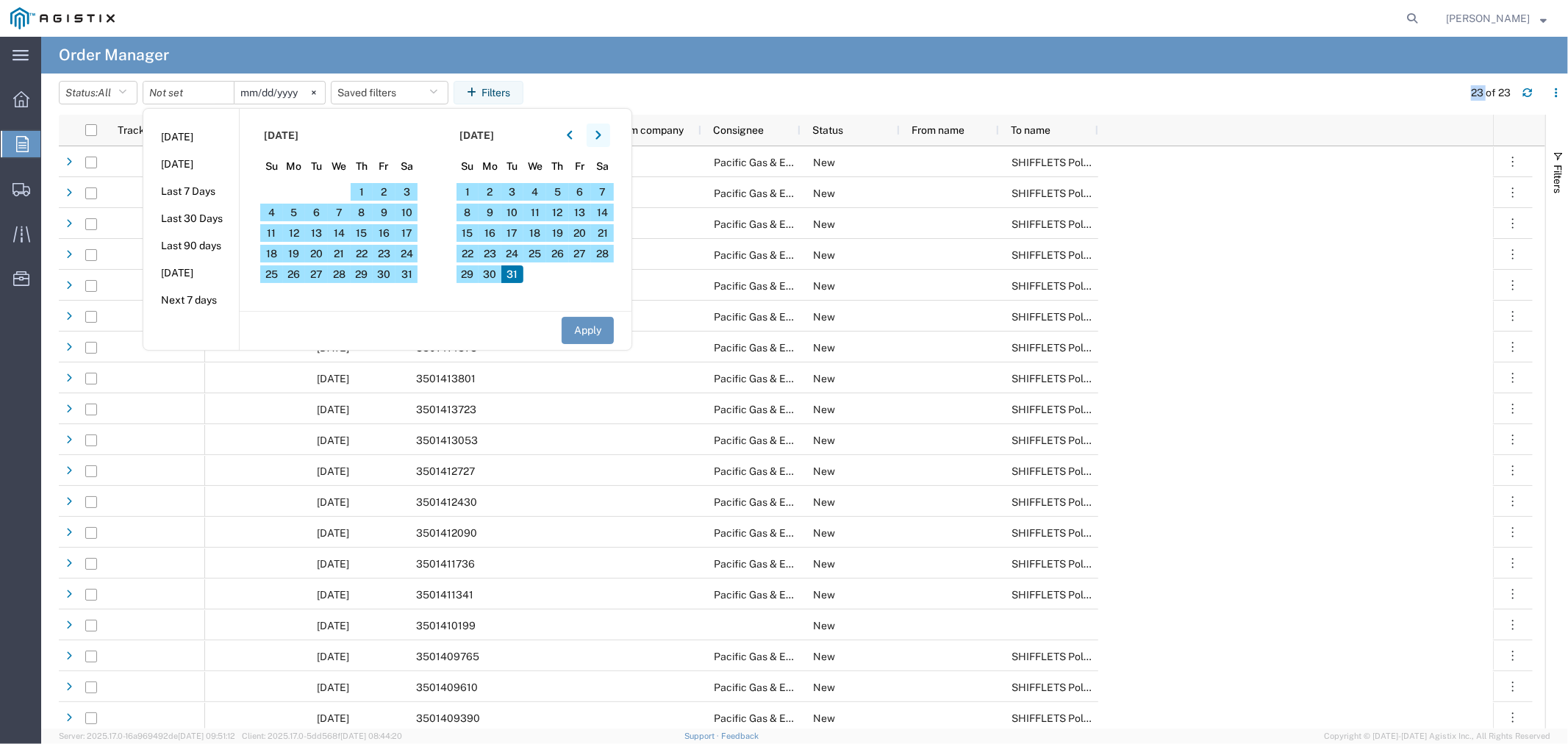
click at [608, 134] on button "button" at bounding box center [598, 135] width 23 height 23
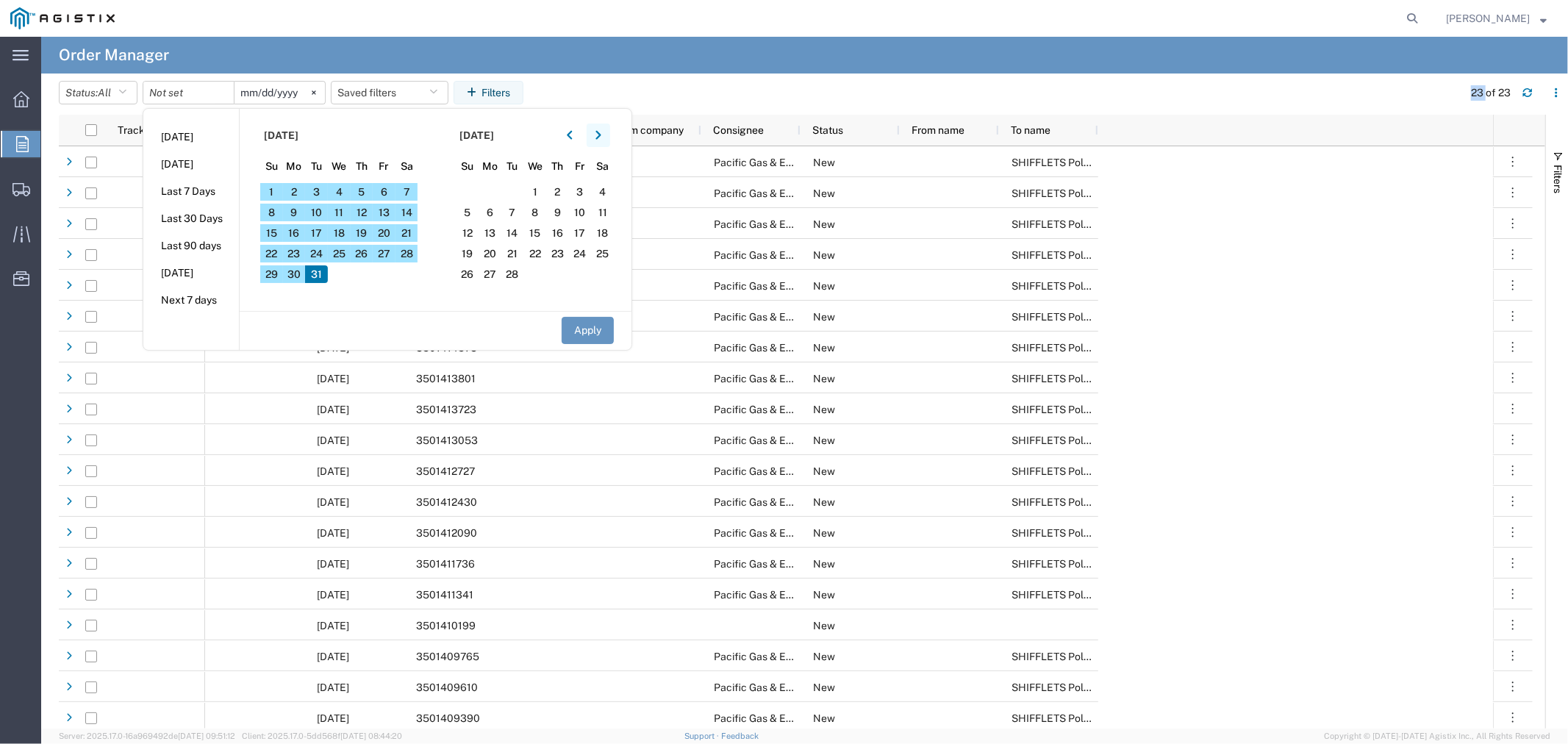
click at [608, 134] on button "button" at bounding box center [598, 135] width 23 height 23
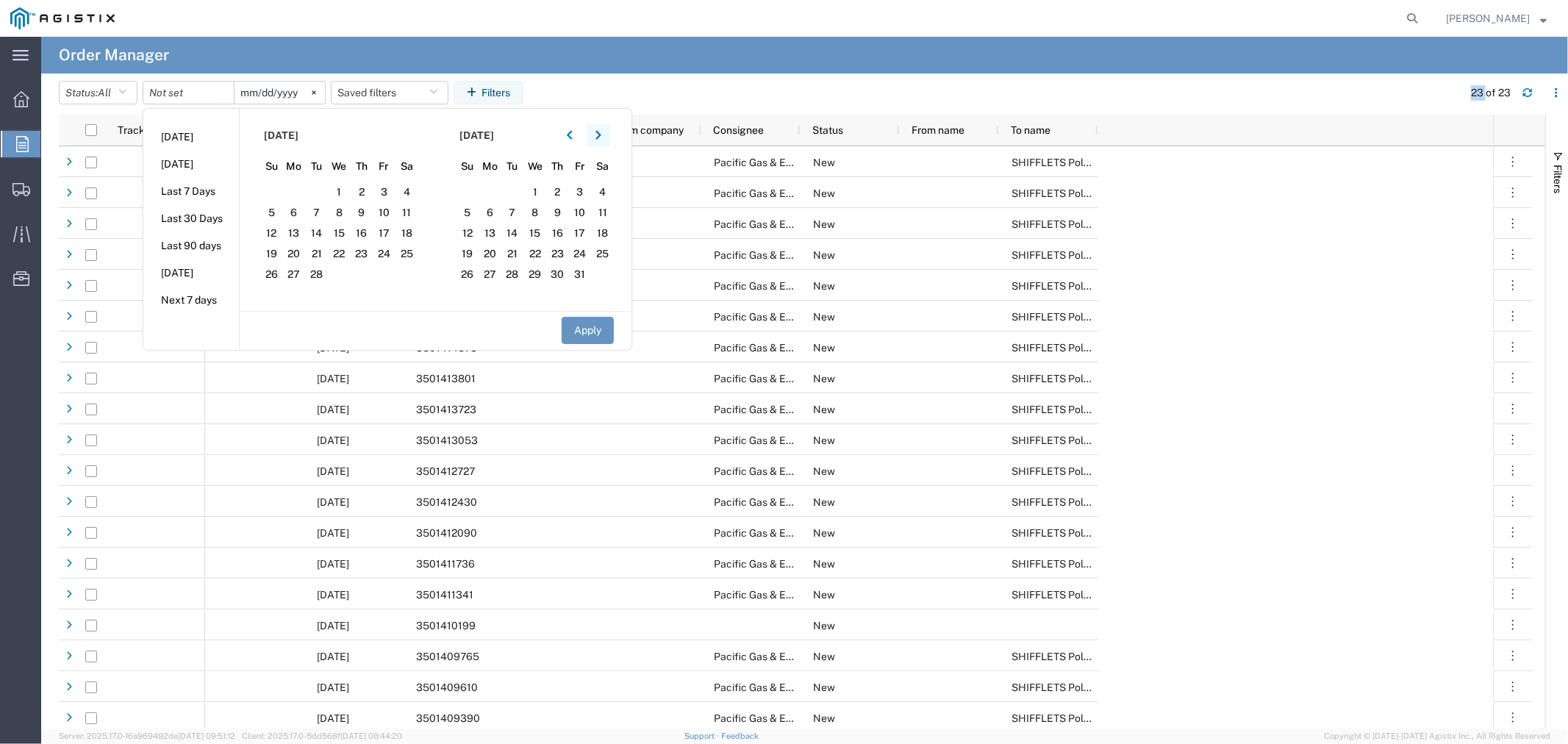
click at [608, 134] on button "button" at bounding box center [598, 135] width 23 height 23
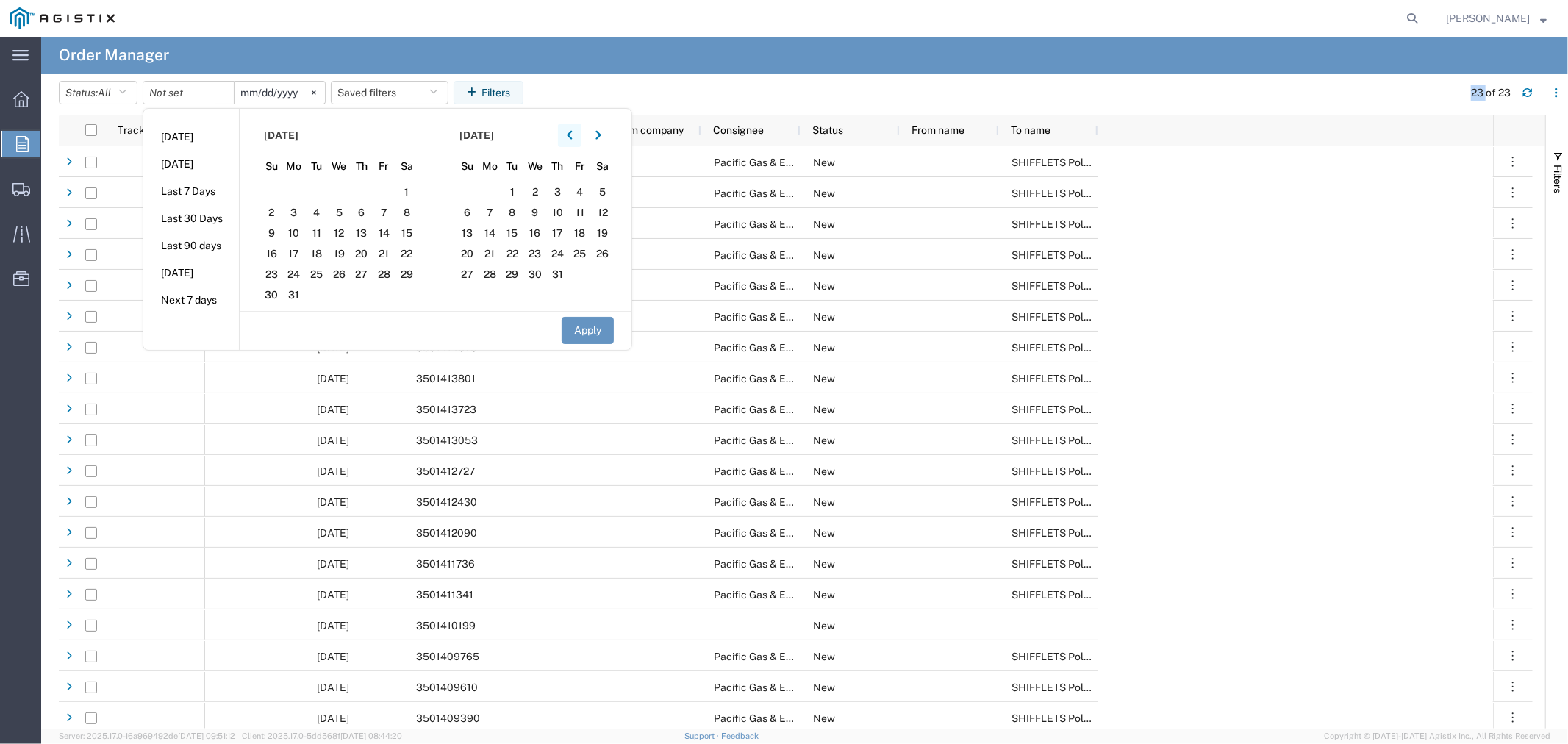
click at [572, 135] on icon "button" at bounding box center [570, 135] width 5 height 9
click at [572, 134] on icon "button" at bounding box center [570, 135] width 5 height 9
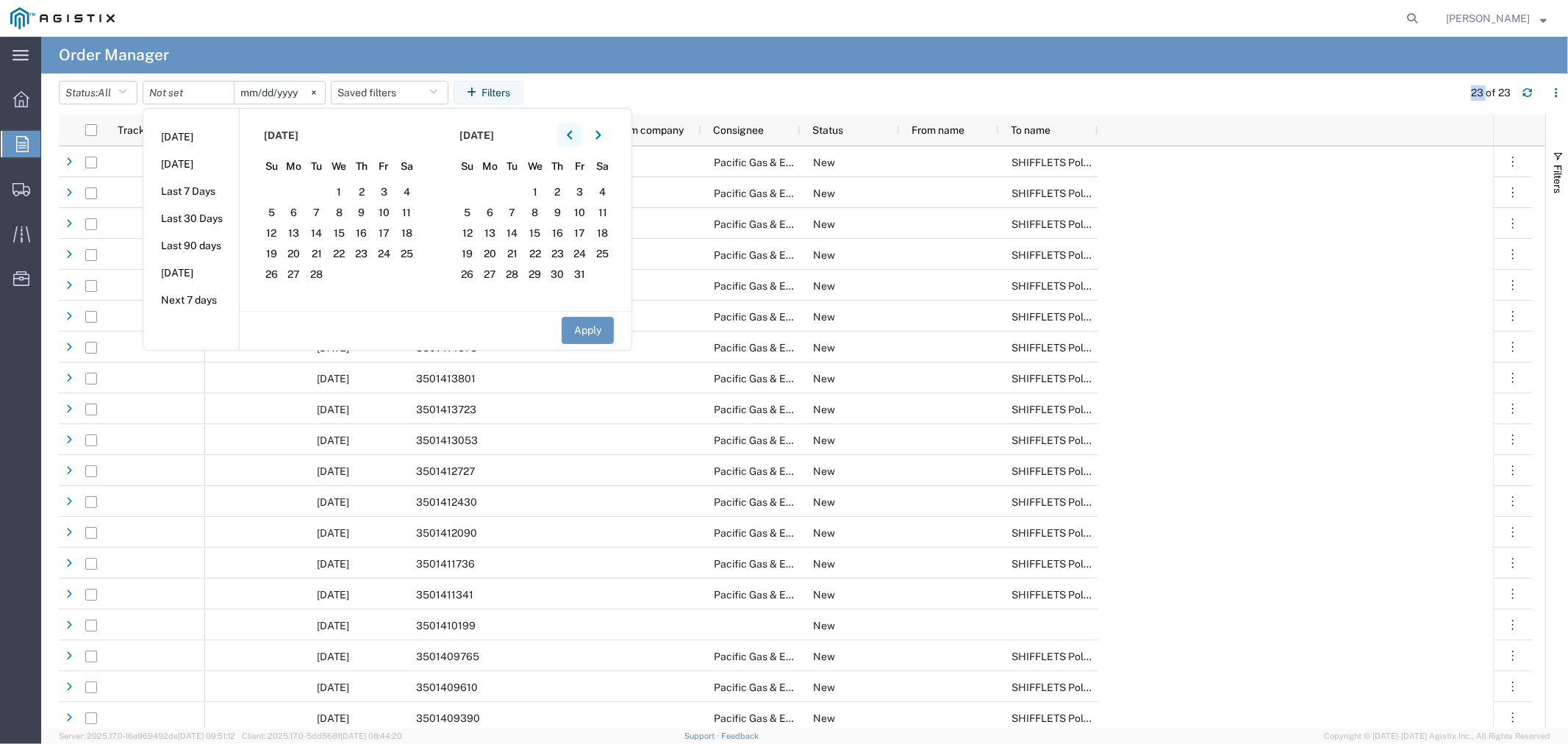
click at [572, 134] on icon "button" at bounding box center [570, 135] width 5 height 9
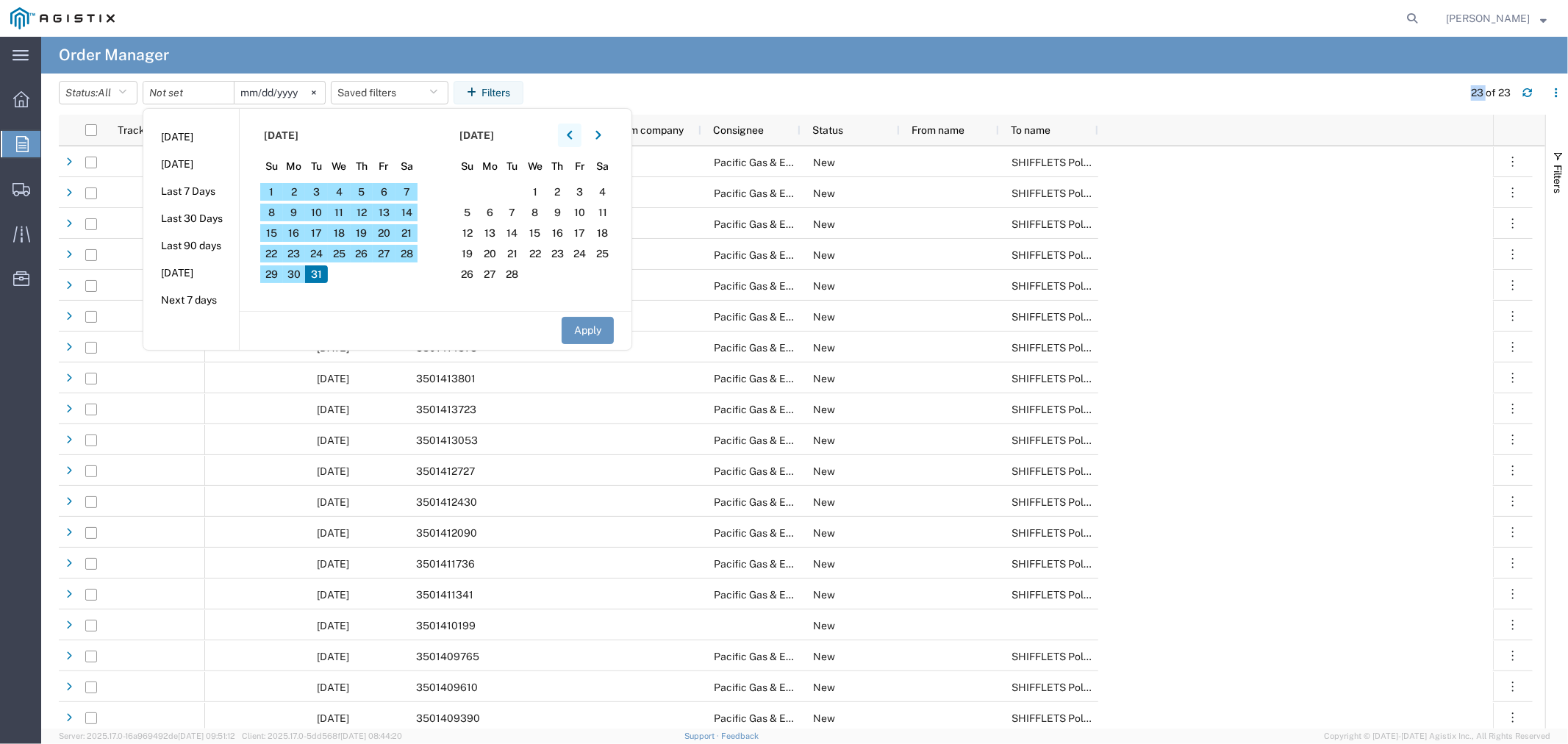
click at [572, 134] on icon "button" at bounding box center [570, 135] width 6 height 10
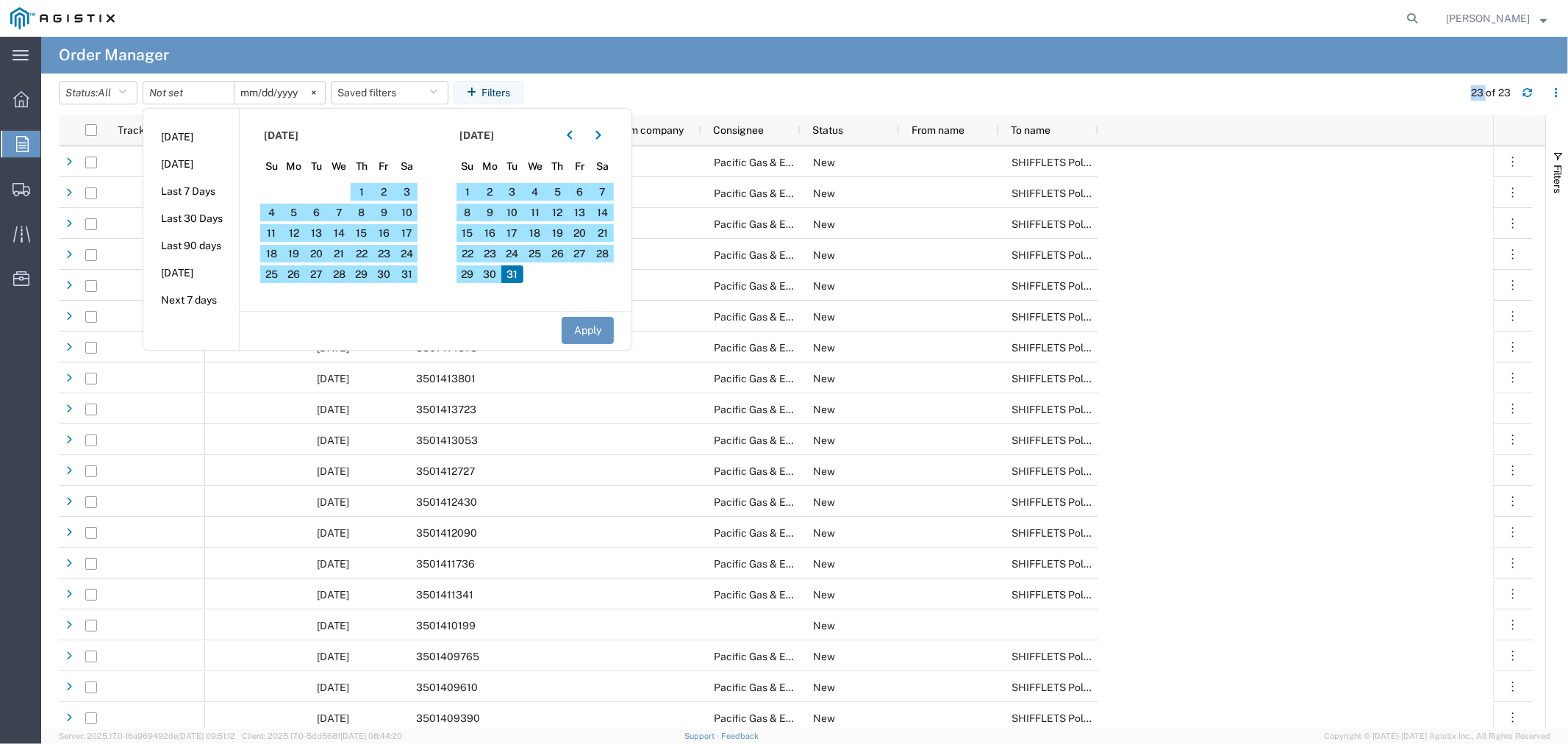
click at [515, 275] on span "31" at bounding box center [512, 274] width 22 height 17
click at [506, 255] on span "24" at bounding box center [512, 253] width 22 height 17
click at [513, 251] on span "24" at bounding box center [512, 253] width 22 height 17
click at [524, 255] on span "24" at bounding box center [512, 253] width 22 height 17
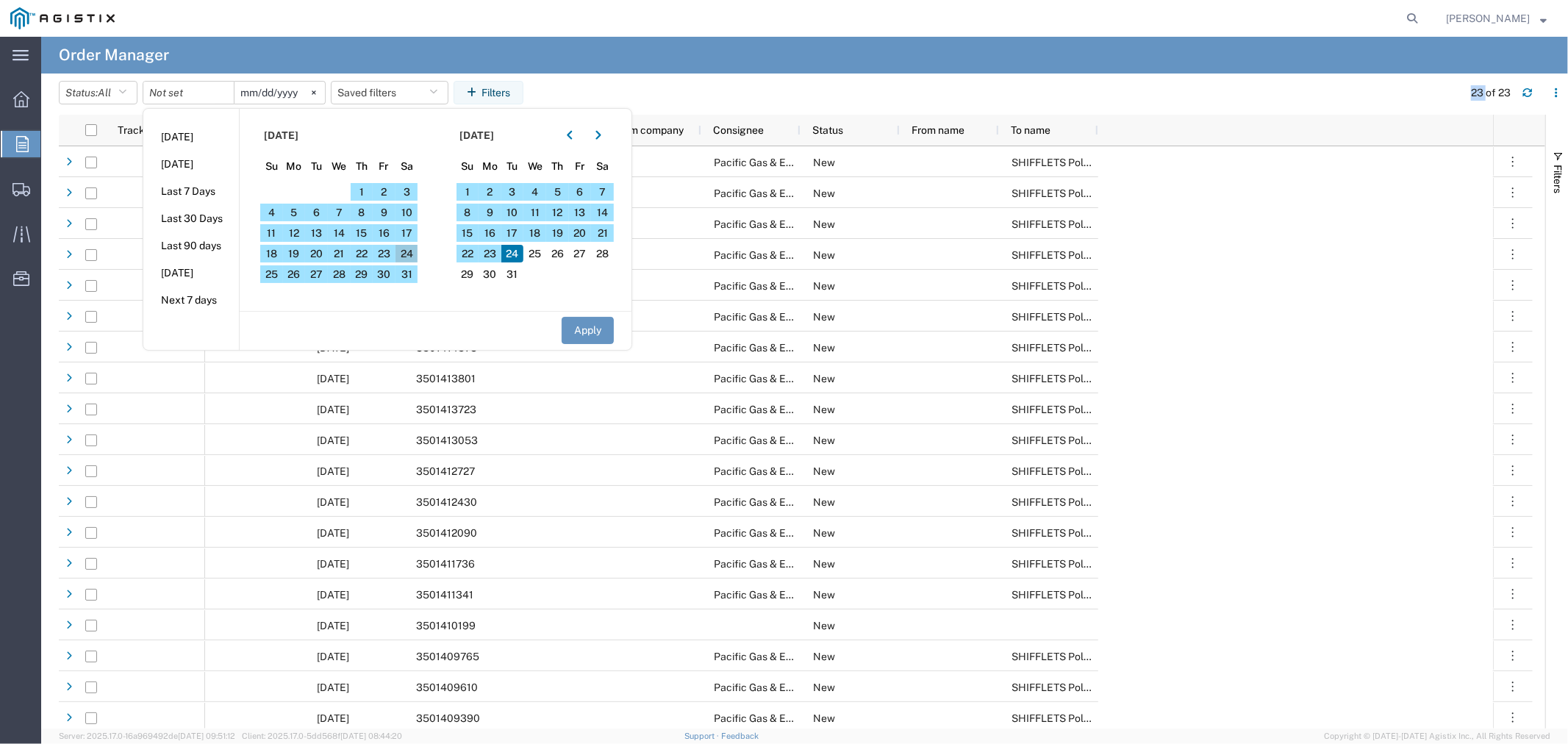
click at [403, 252] on span "24" at bounding box center [406, 253] width 22 height 17
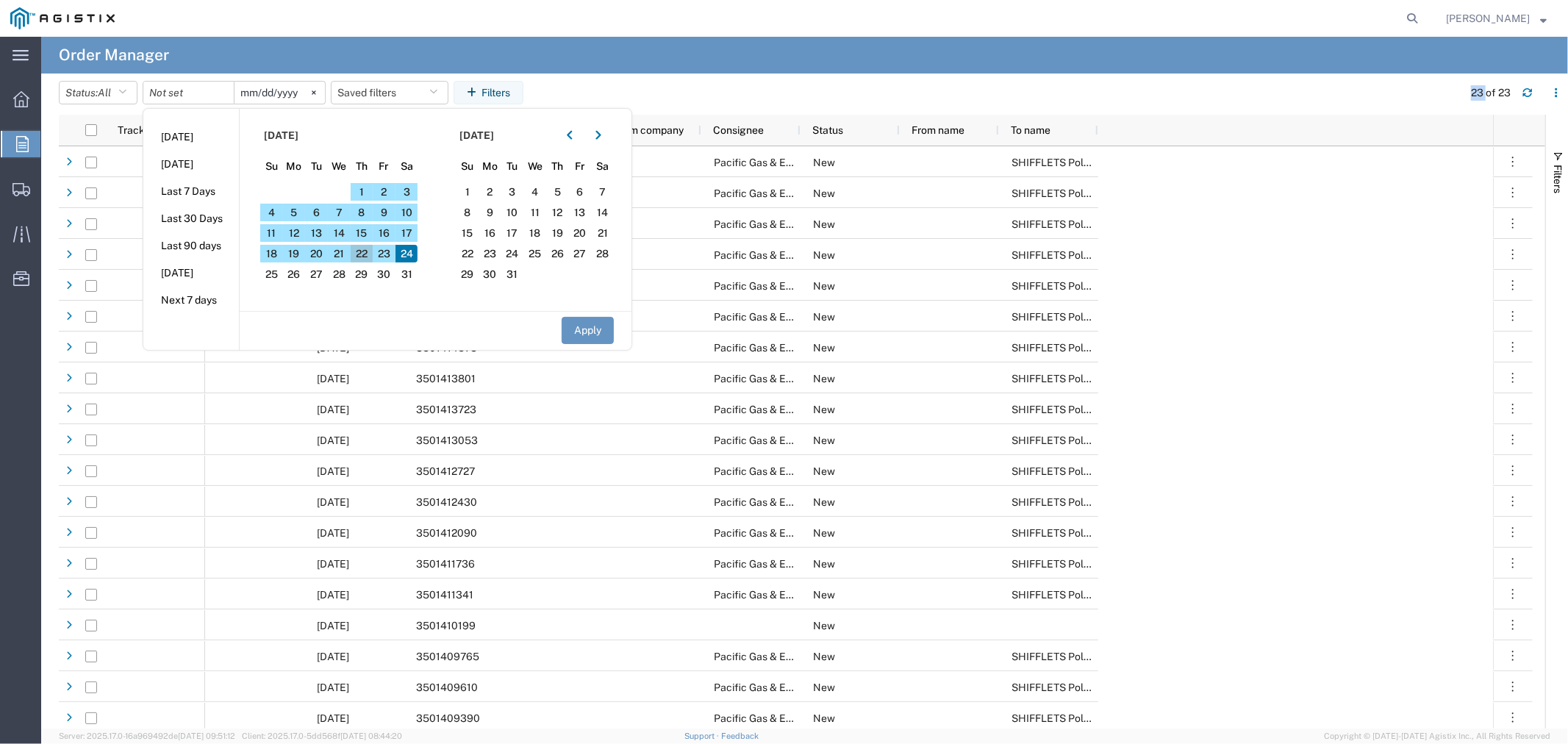
click at [359, 250] on span "22" at bounding box center [362, 253] width 22 height 17
click at [357, 185] on span "1" at bounding box center [362, 192] width 22 height 17
click at [517, 275] on span "31" at bounding box center [512, 274] width 22 height 17
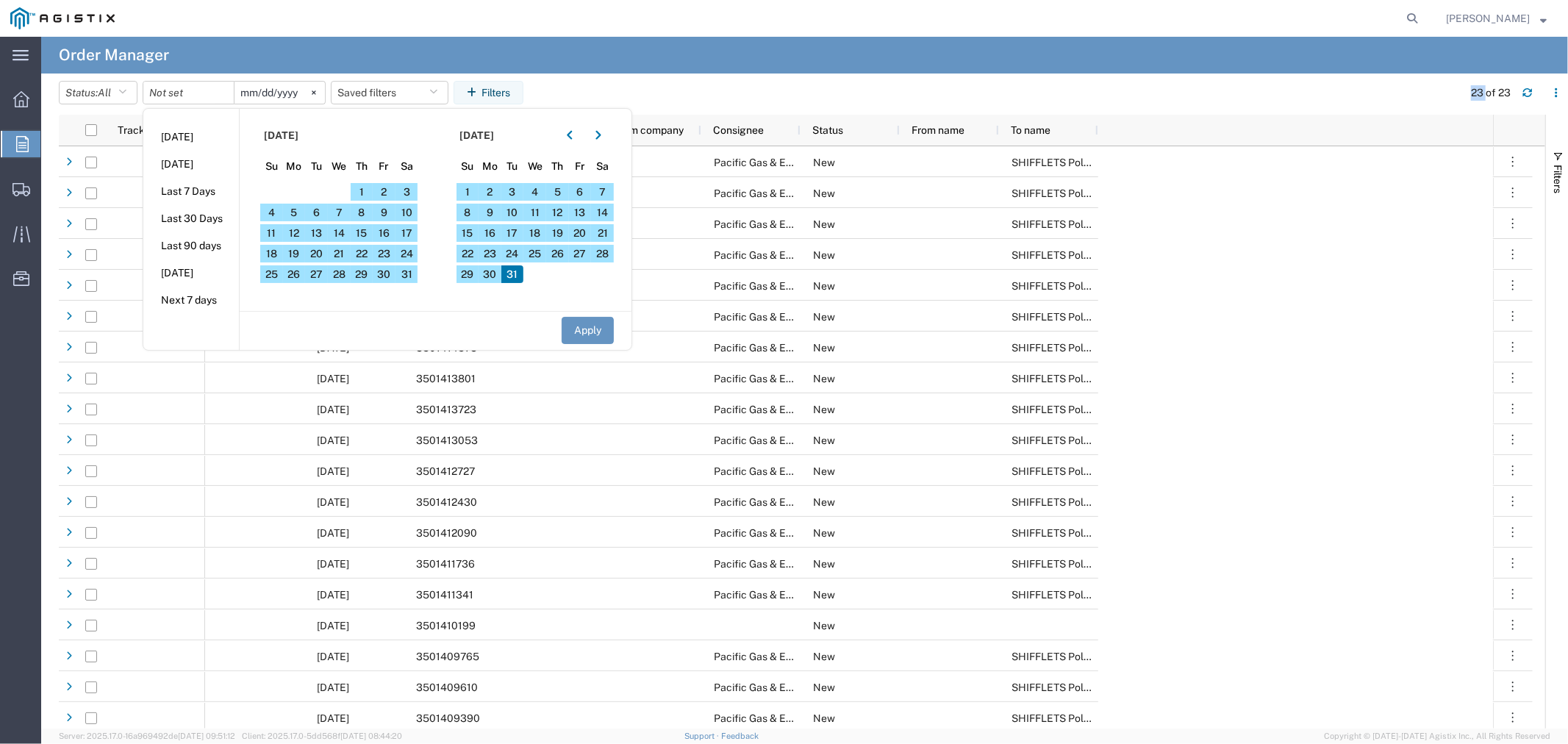
click at [517, 275] on span "31" at bounding box center [512, 274] width 22 height 17
click at [524, 253] on span "24" at bounding box center [512, 253] width 22 height 17
click at [515, 254] on span "24" at bounding box center [512, 253] width 22 height 17
click at [540, 250] on span "25" at bounding box center [534, 253] width 22 height 17
click at [559, 250] on span "26" at bounding box center [557, 253] width 22 height 17
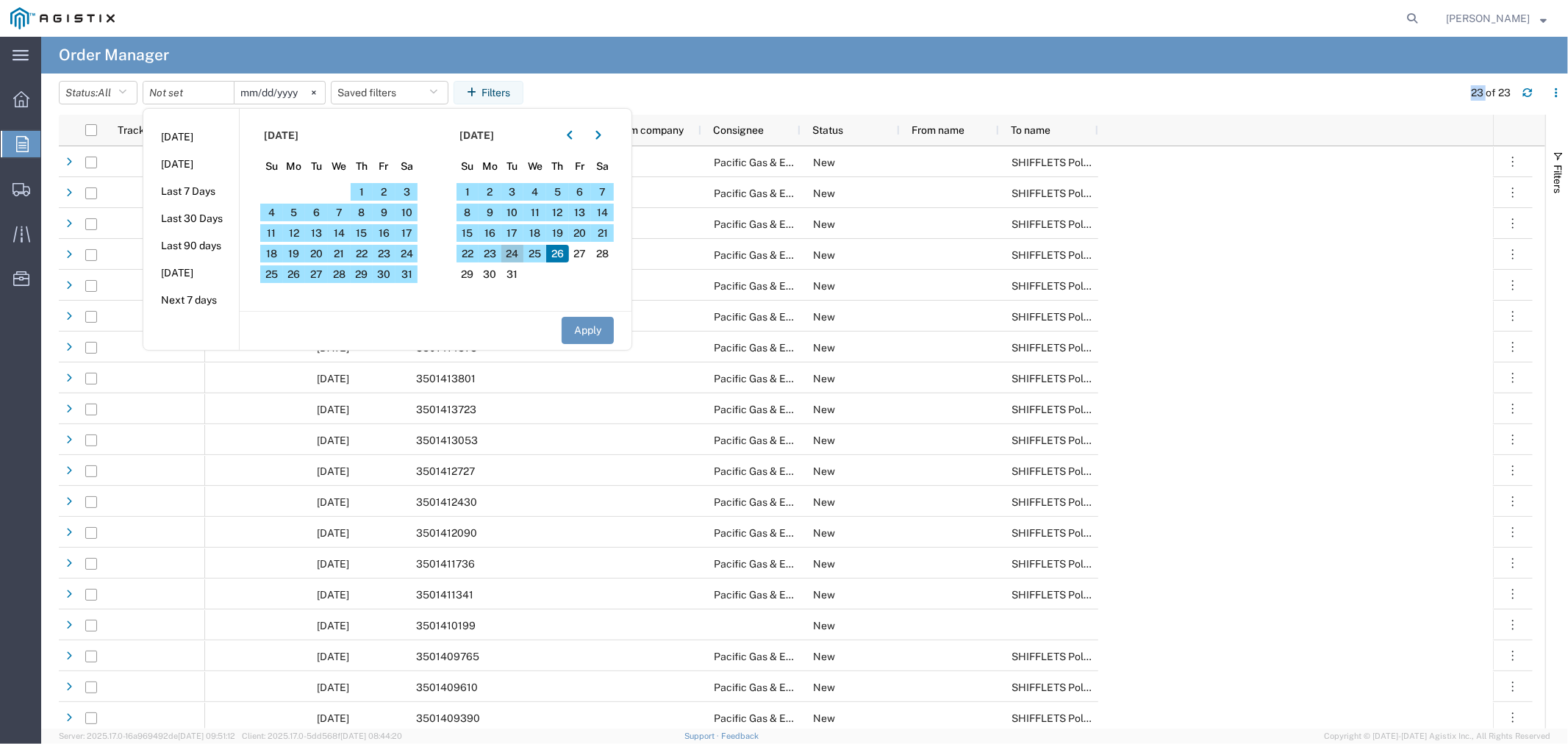
click at [505, 252] on span "24" at bounding box center [512, 253] width 22 height 17
click at [451, 248] on section "January 2023 Su Mo Tu We Th Fr Sa 1 2 3 4 5 6 7 8 9 10 11 12 13 14 15 16 17 18 …" at bounding box center [534, 210] width 197 height 202
click at [486, 221] on span "9" at bounding box center [489, 212] width 22 height 17
click at [501, 200] on span "2" at bounding box center [489, 192] width 22 height 17
click at [606, 140] on button "button" at bounding box center [598, 135] width 23 height 23
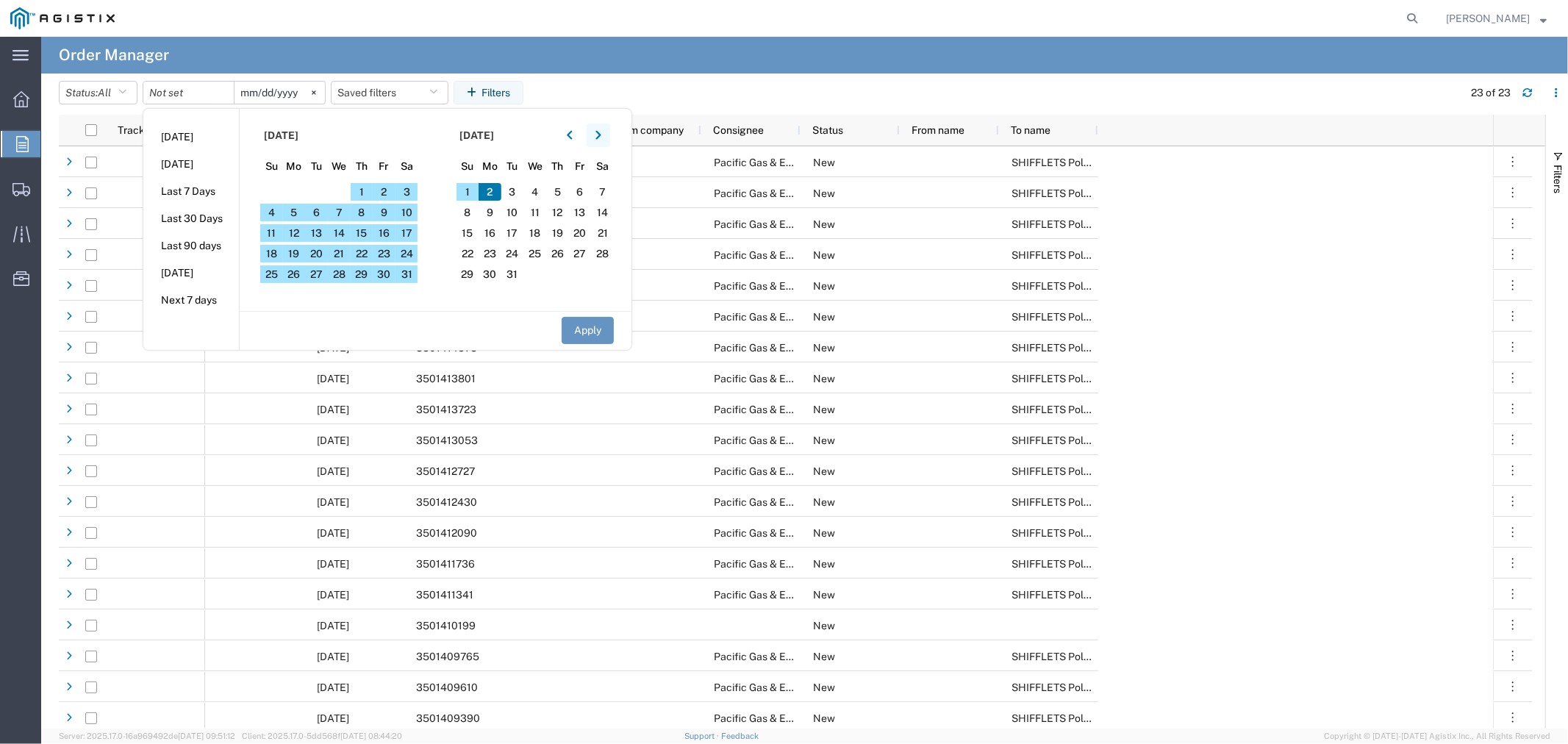
click at [606, 140] on button "button" at bounding box center [598, 135] width 23 height 23
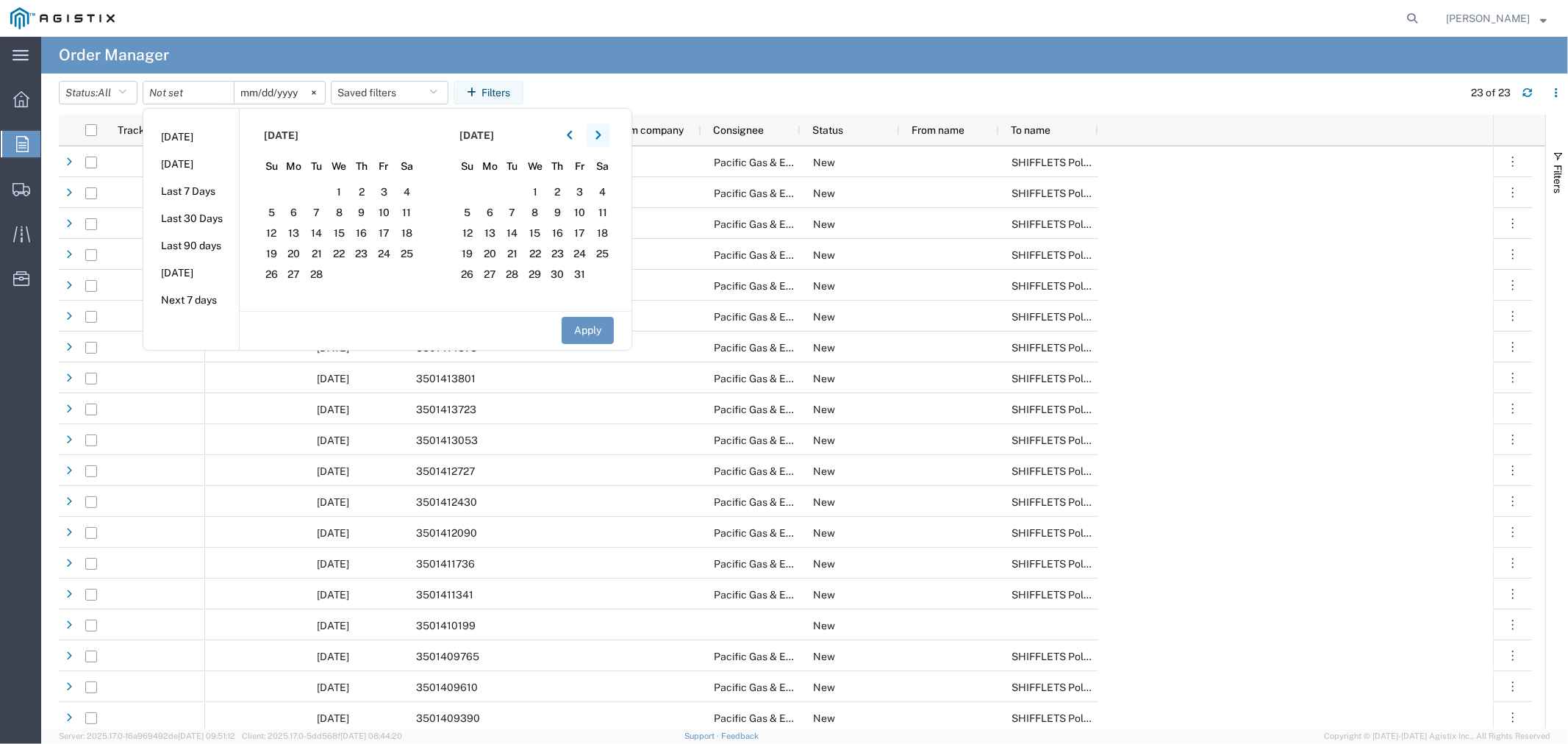
click at [606, 140] on button "button" at bounding box center [598, 135] width 23 height 23
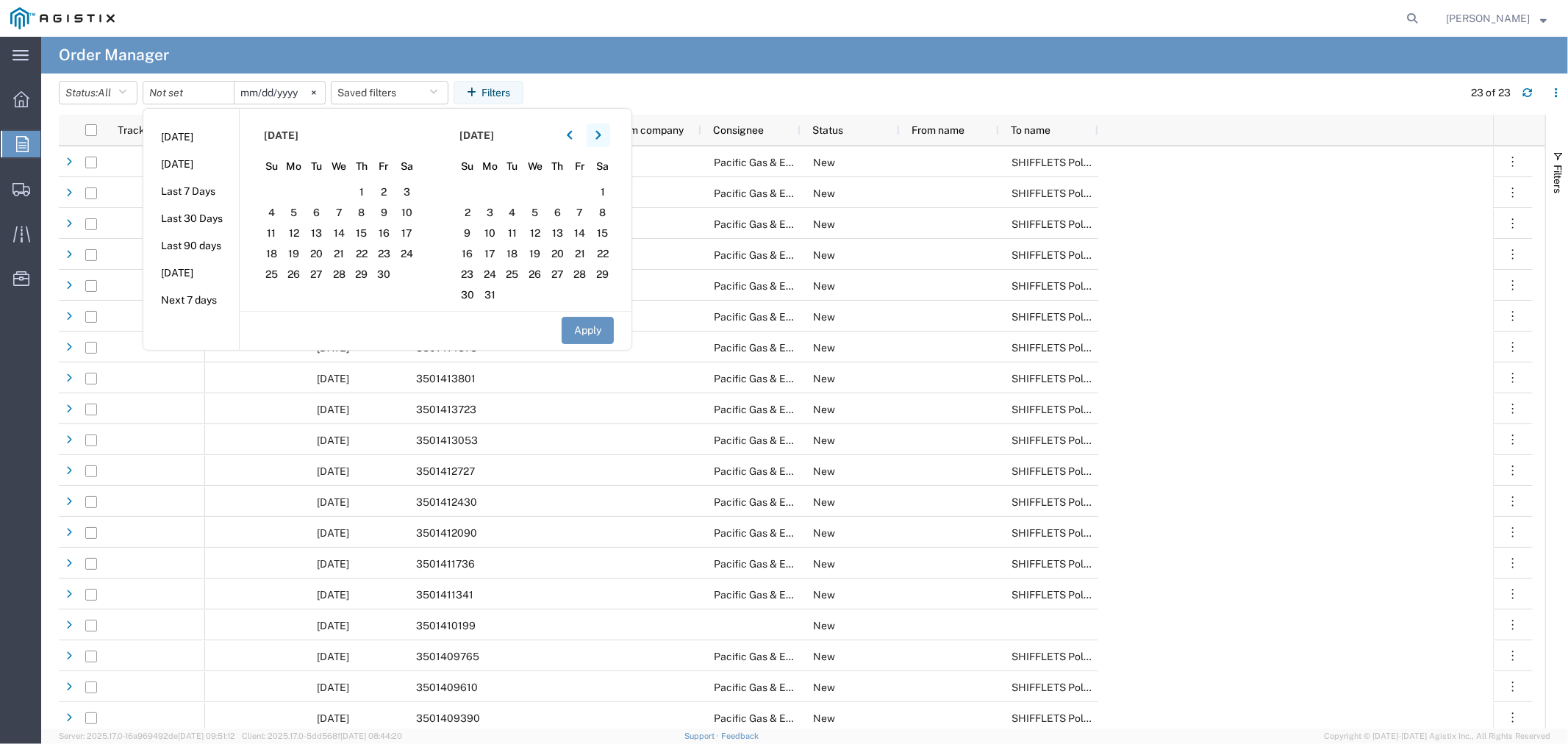
click at [606, 140] on button "button" at bounding box center [598, 135] width 23 height 23
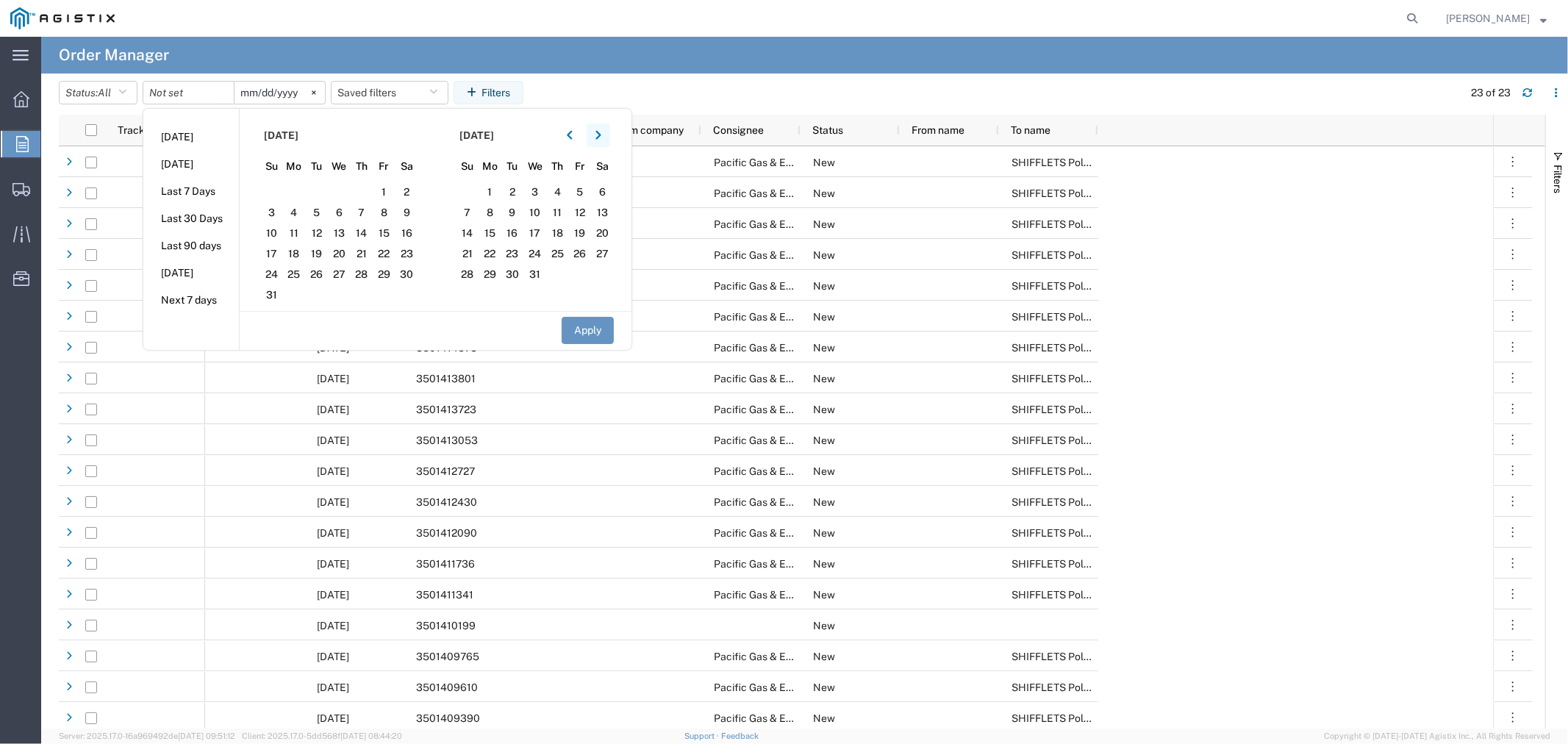
click at [606, 140] on button "button" at bounding box center [598, 135] width 23 height 23
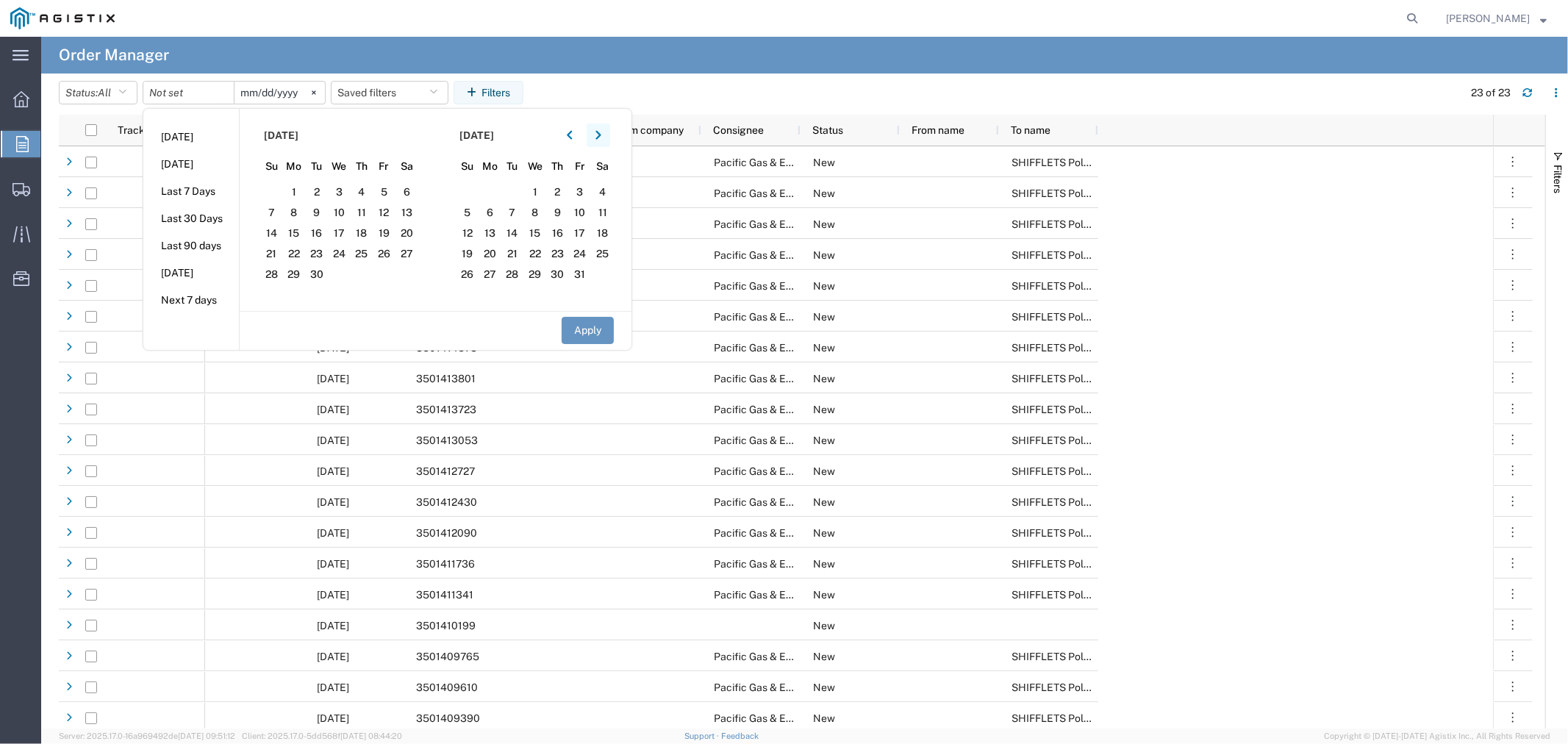
click at [606, 140] on button "button" at bounding box center [598, 135] width 23 height 23
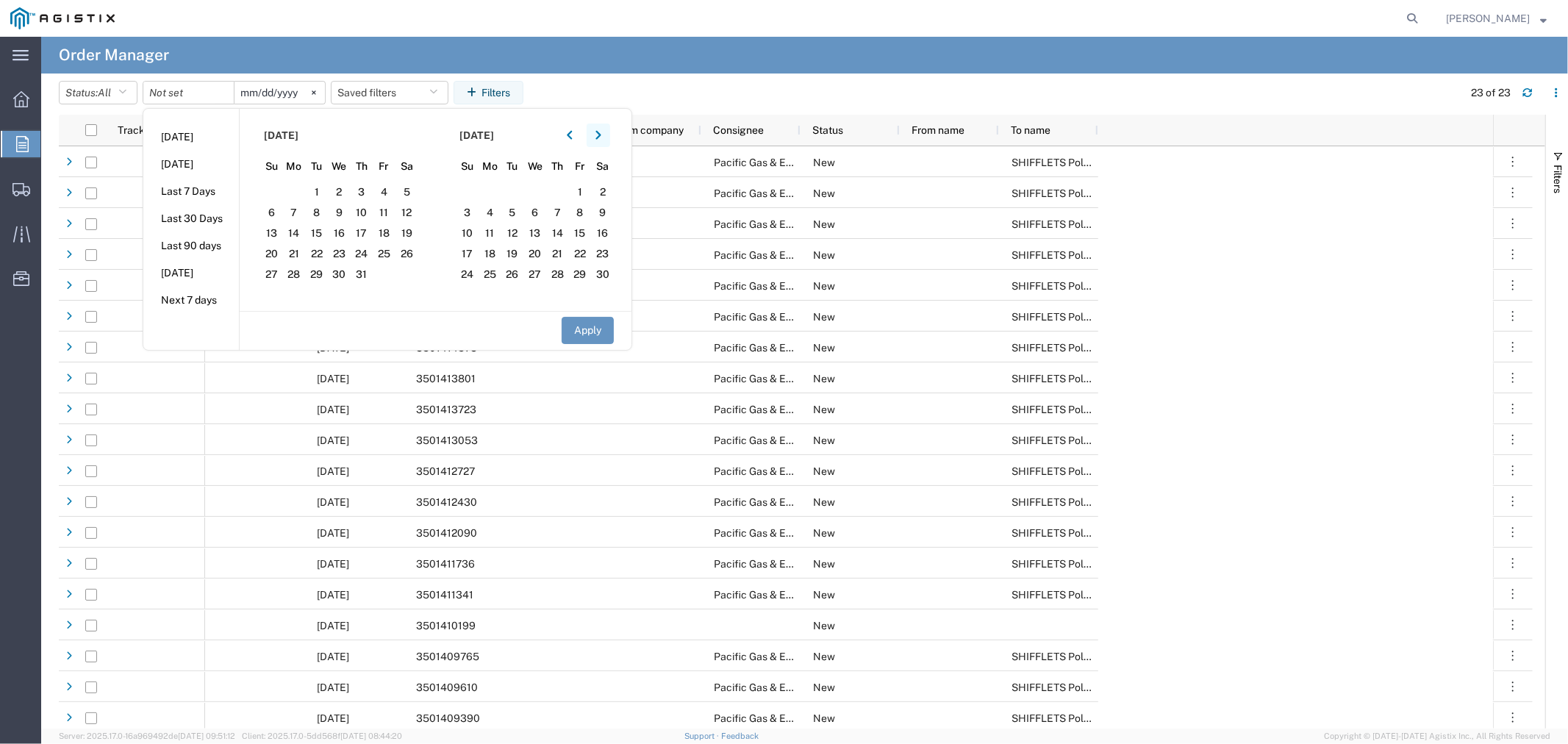
click at [606, 140] on button "button" at bounding box center [598, 135] width 23 height 23
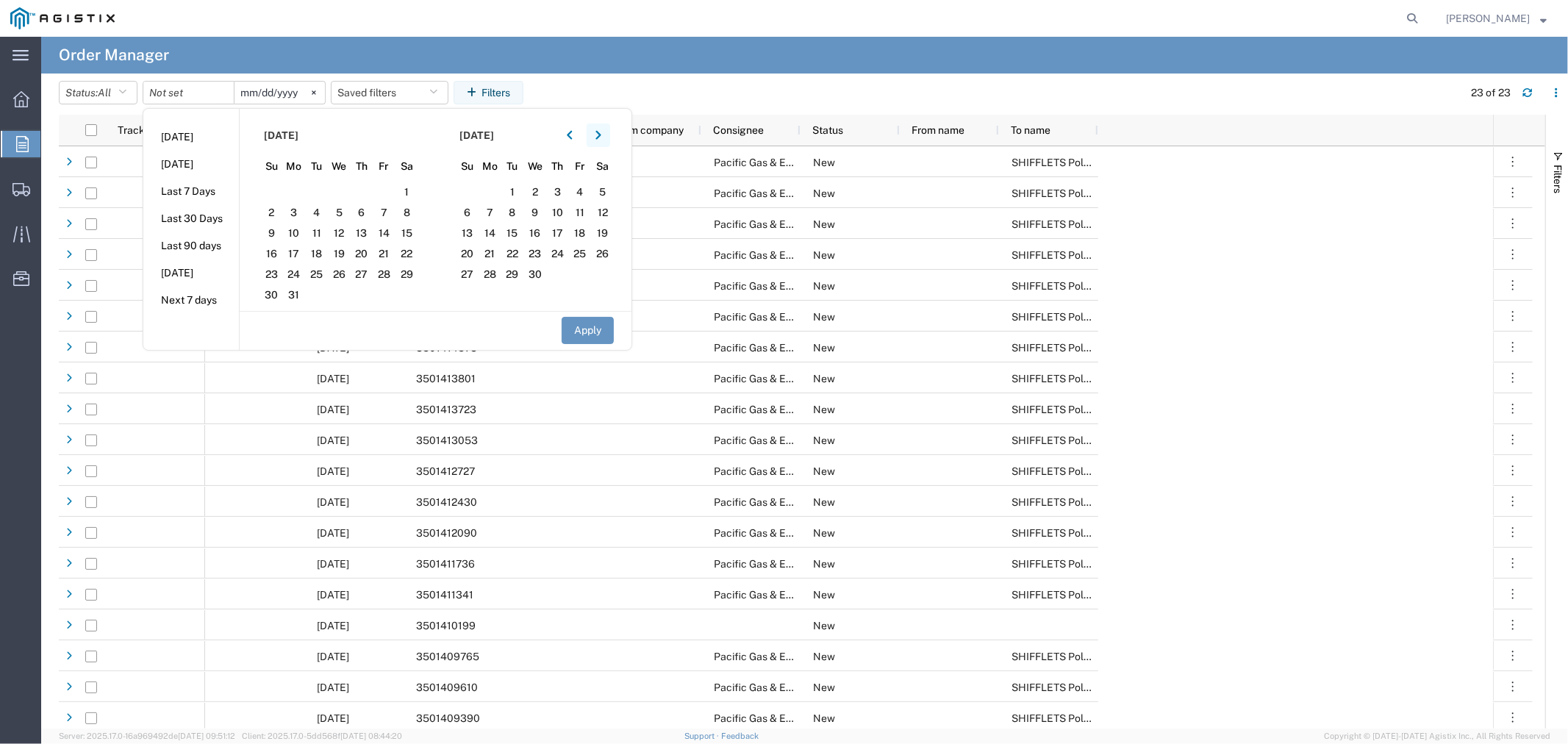
click at [606, 140] on button "button" at bounding box center [598, 135] width 23 height 23
click at [601, 140] on icon "button" at bounding box center [598, 135] width 6 height 10
click at [604, 141] on button "button" at bounding box center [598, 135] width 23 height 23
click at [469, 289] on span "31" at bounding box center [468, 294] width 22 height 17
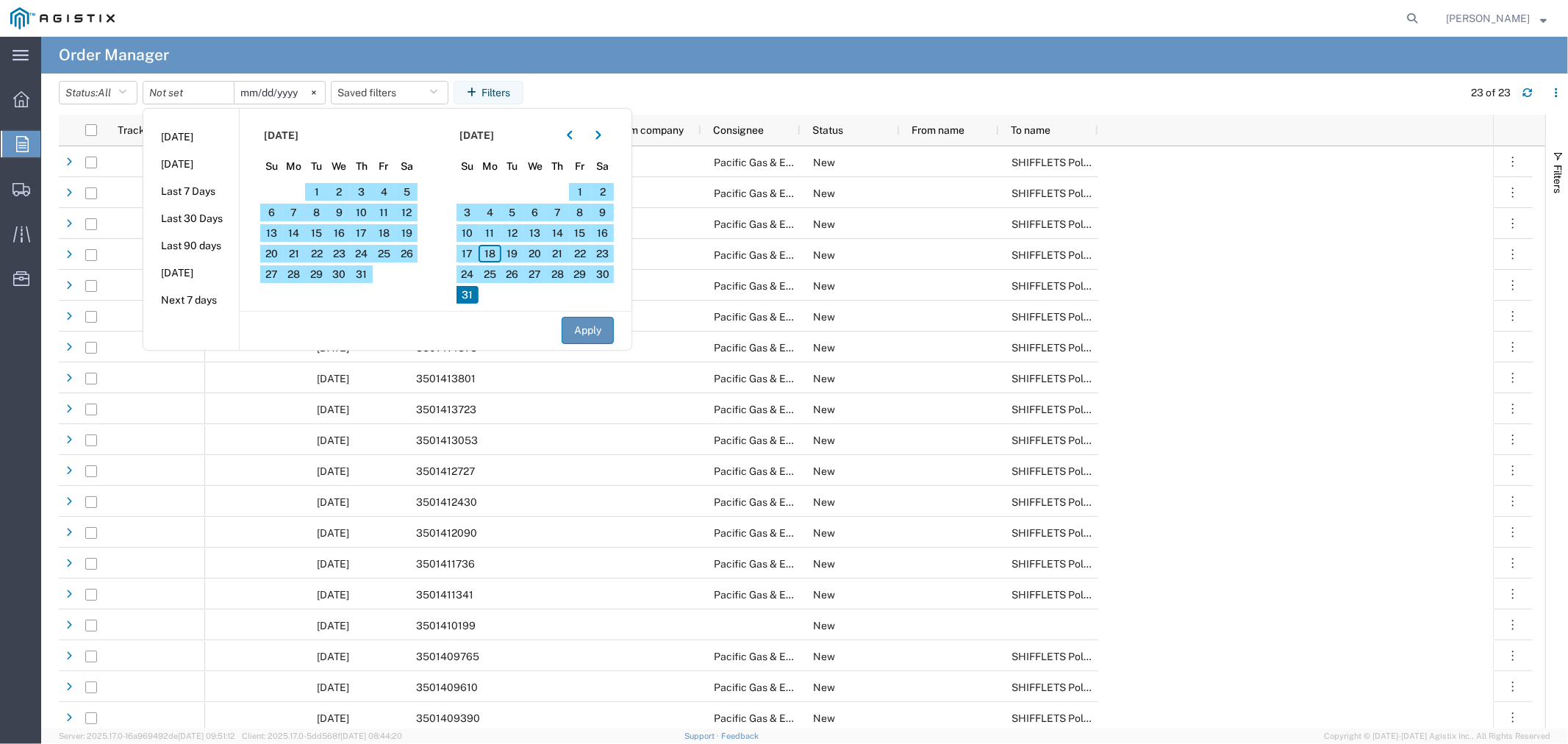
click at [570, 335] on button "Apply" at bounding box center [587, 330] width 52 height 27
type input "2022-02-27"
type input "2025-08-31"
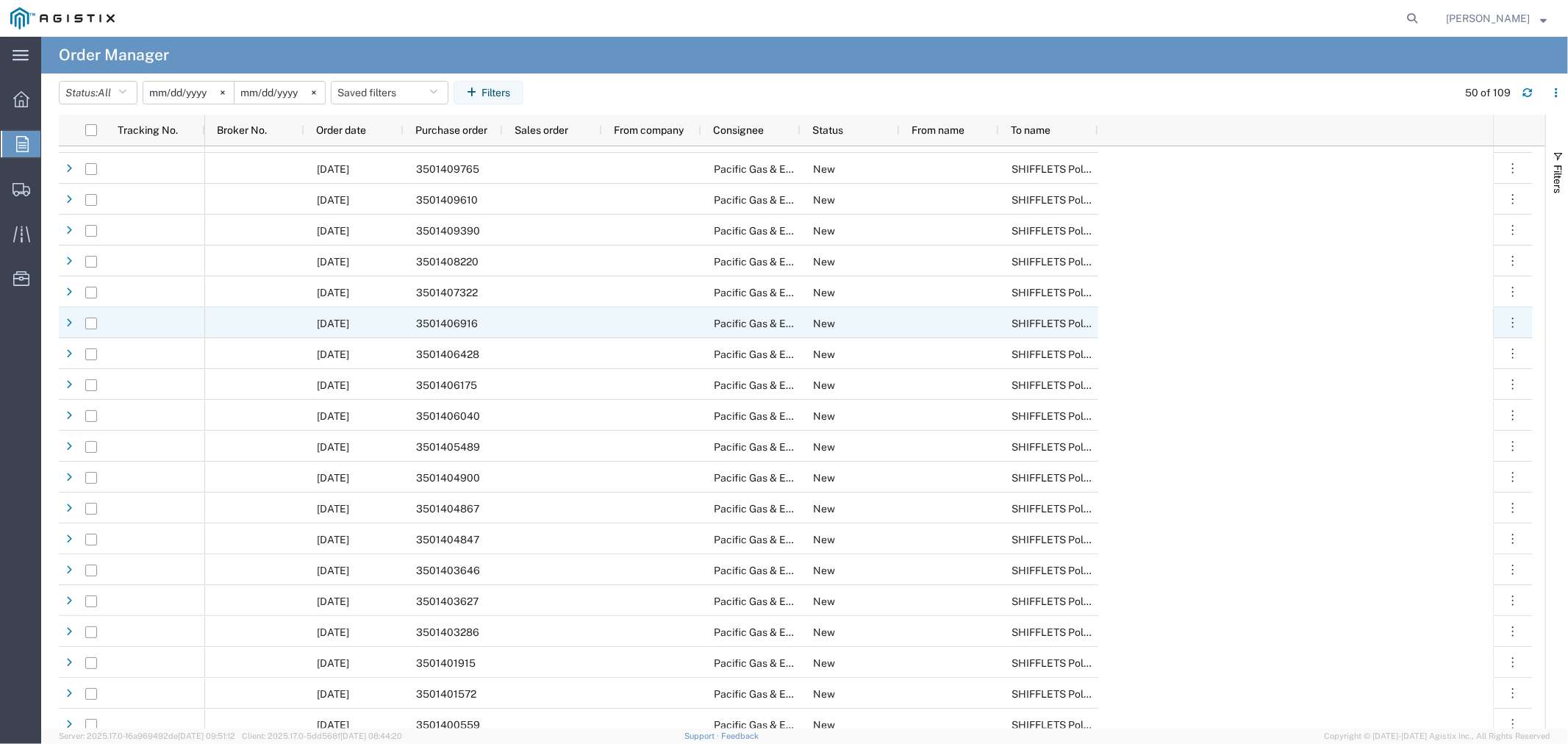
scroll to position [489, 0]
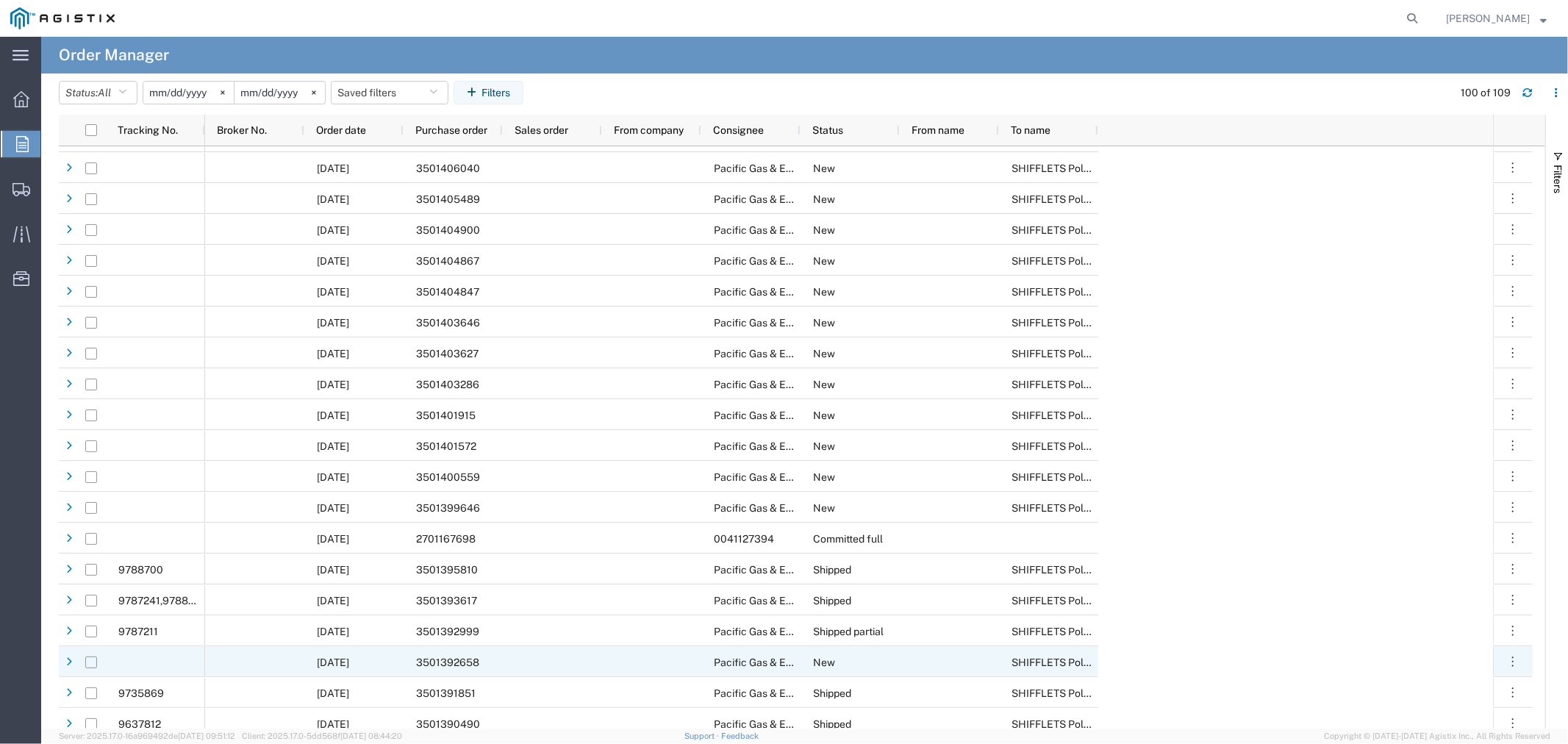
click at [87, 663] on input "Press Space to toggle row selection (unchecked)" at bounding box center [91, 663] width 12 height 12
checkbox input "true"
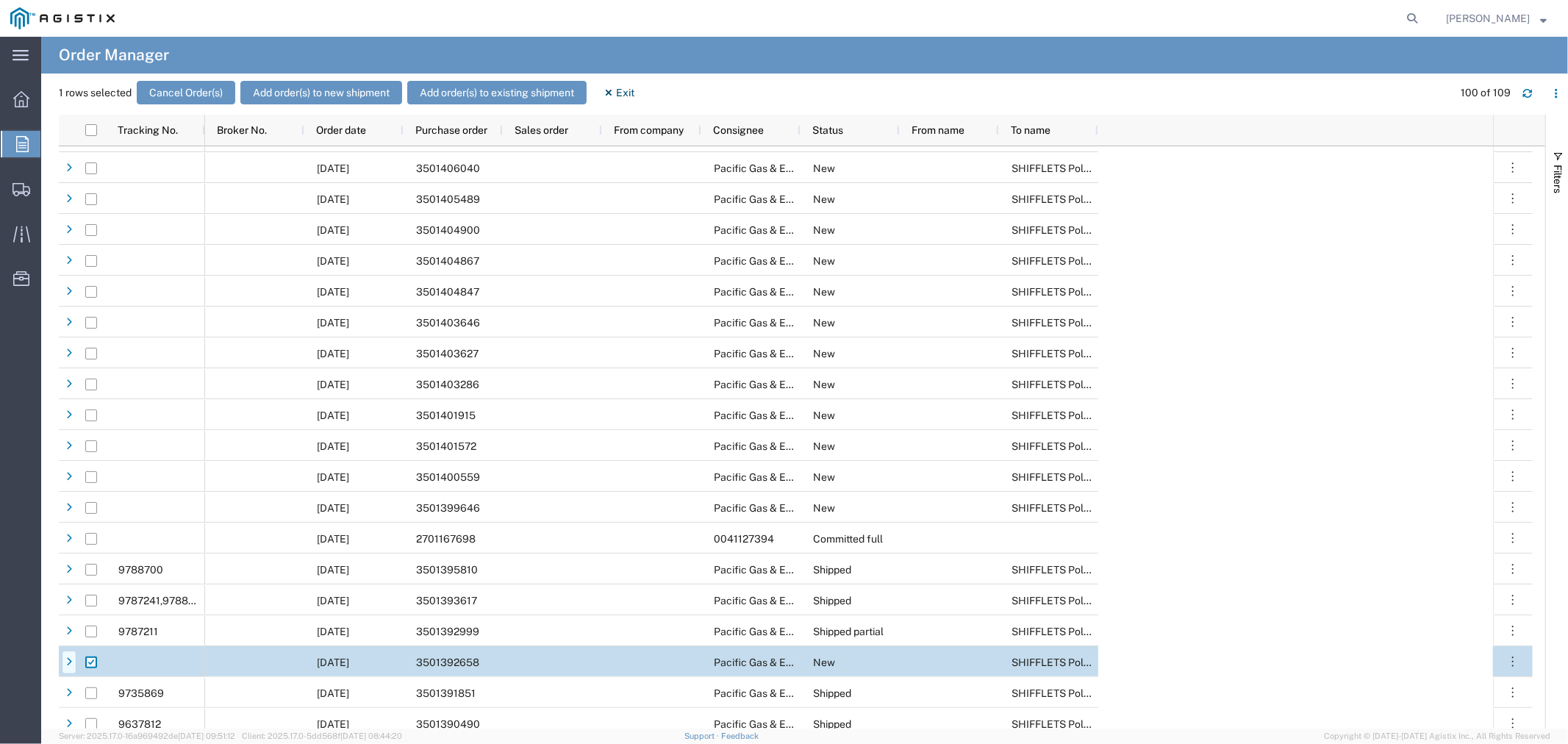
click at [68, 663] on icon at bounding box center [69, 663] width 6 height 10
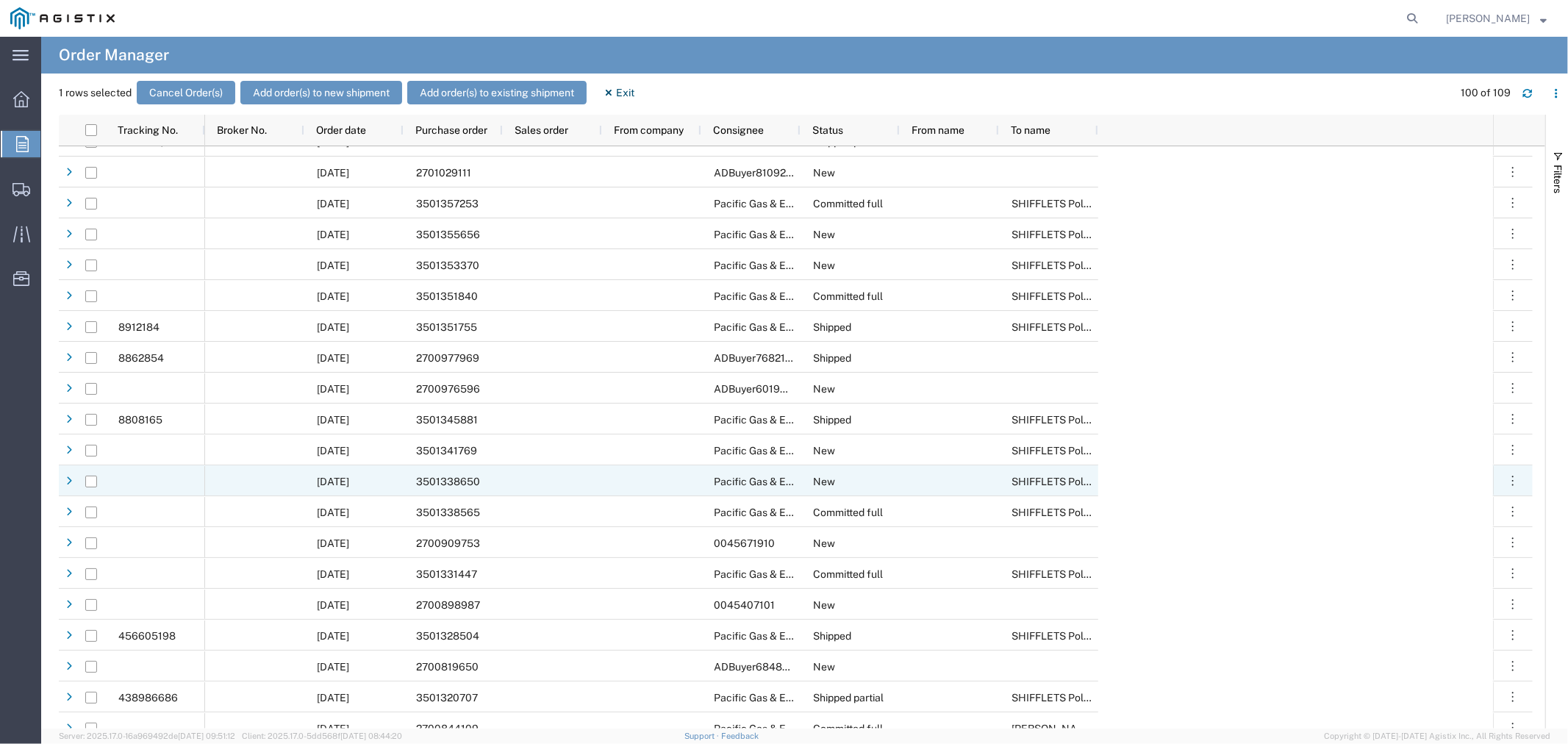
scroll to position [2370, 0]
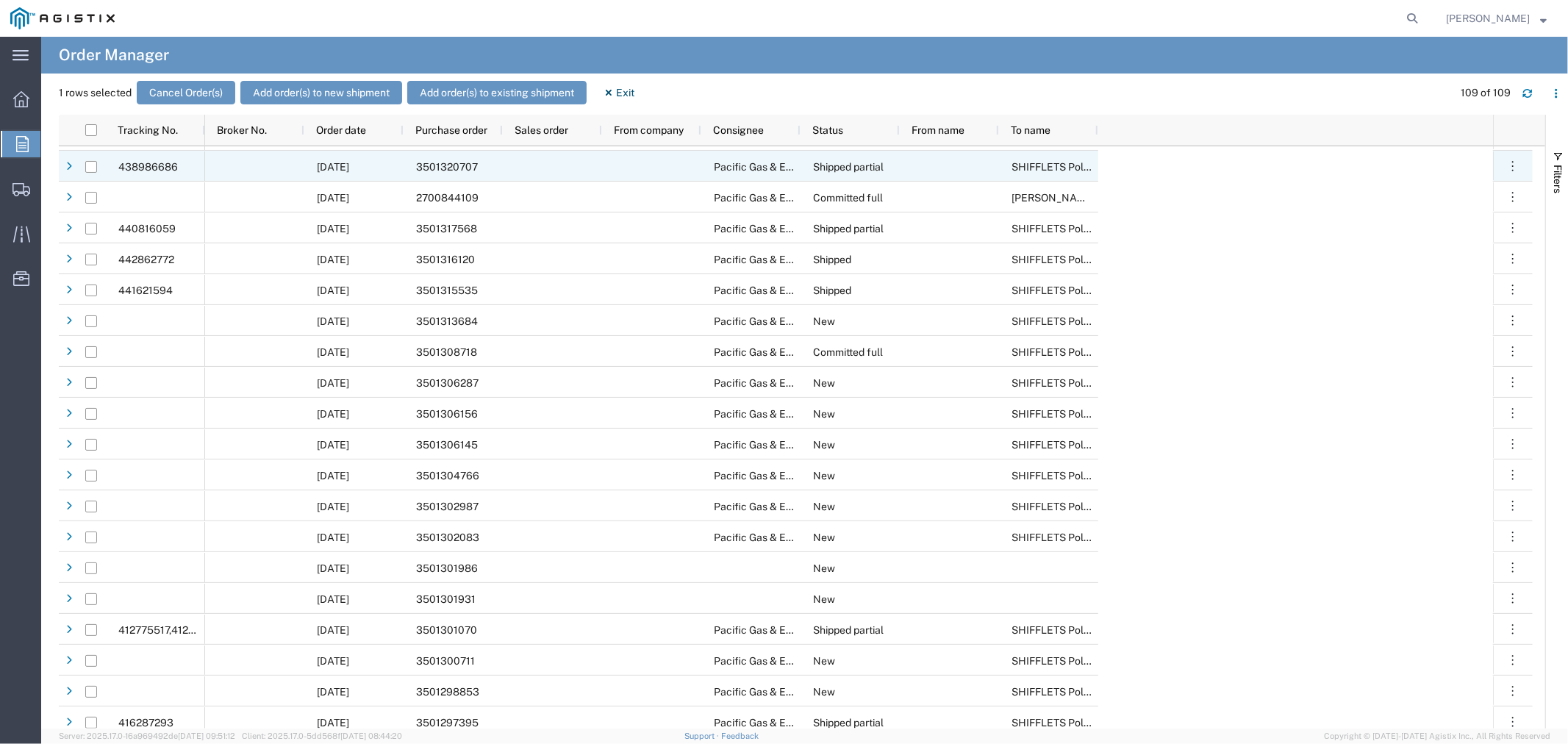
scroll to position [2673, 0]
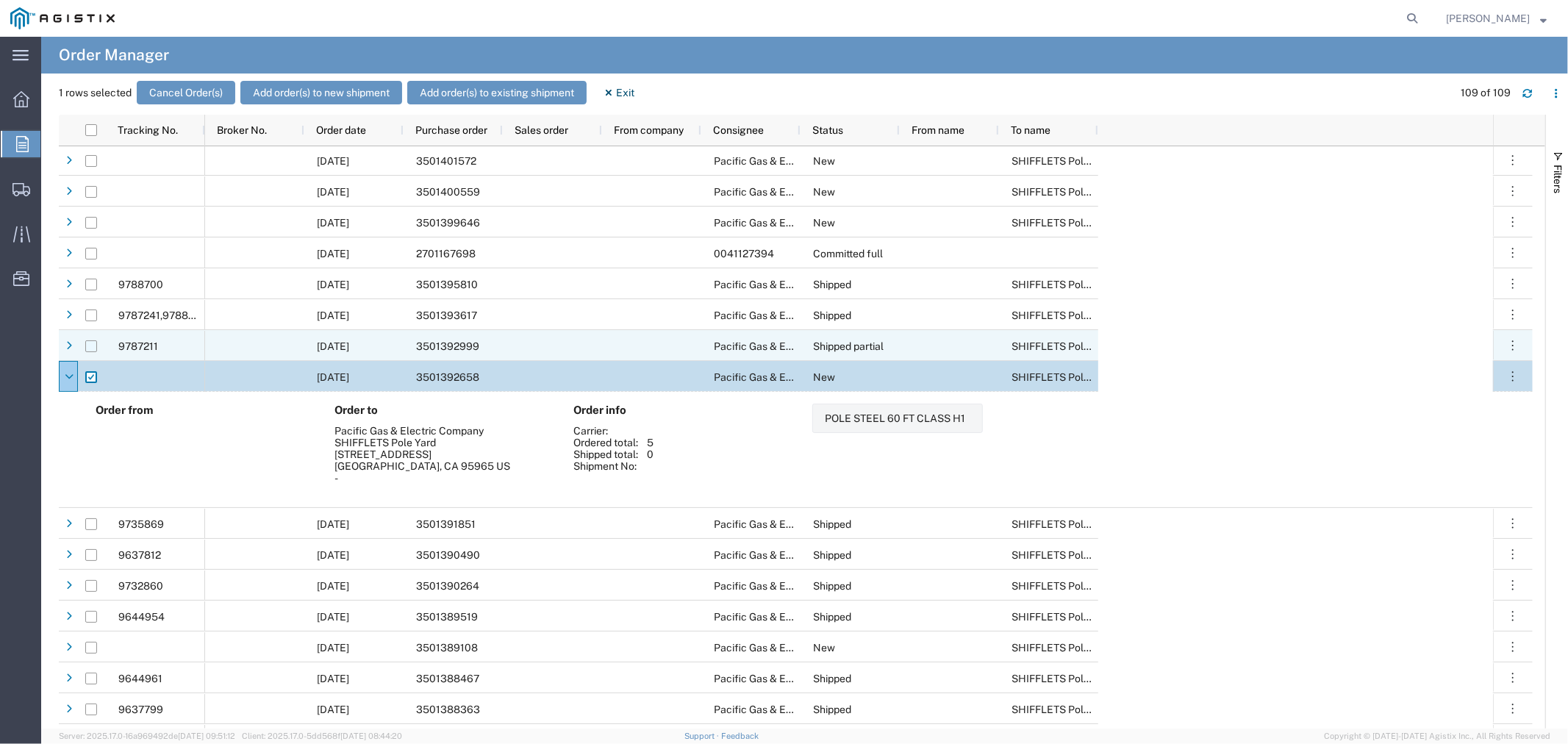
click at [90, 346] on input "Press Space to toggle row selection (unchecked)" at bounding box center [91, 346] width 12 height 12
checkbox input "true"
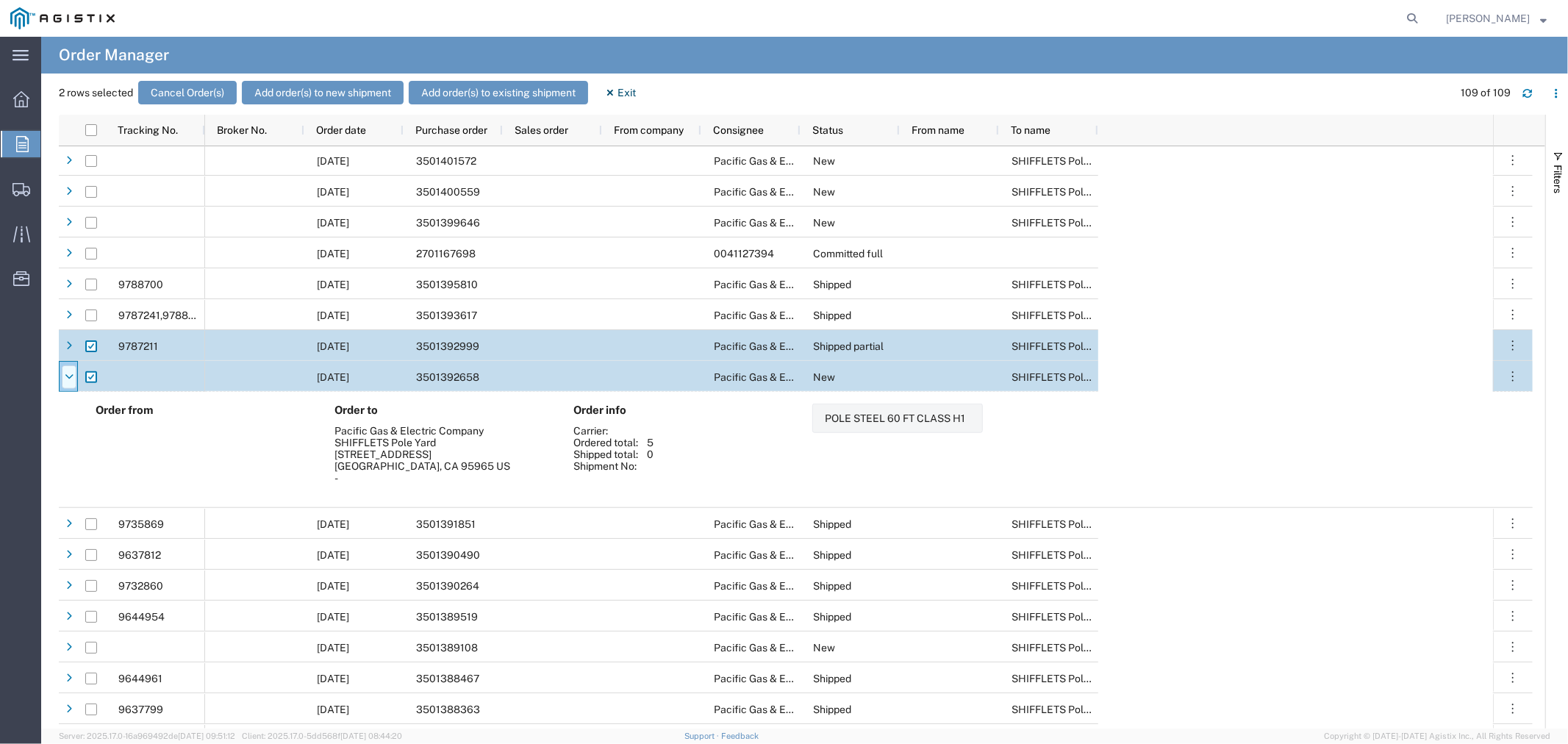
click at [75, 372] on div at bounding box center [69, 377] width 15 height 23
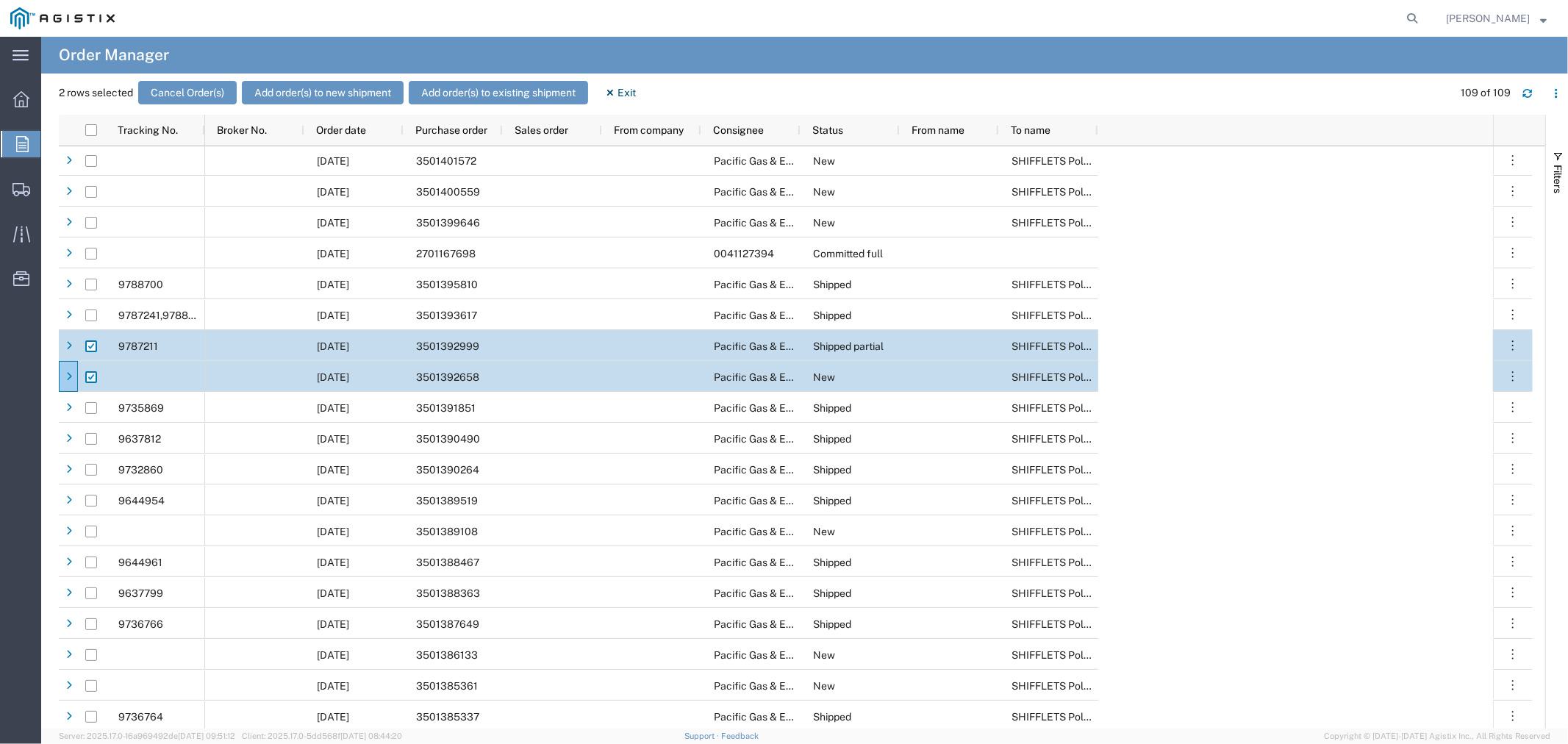
click at [88, 377] on input "Press Space to toggle row selection (checked)" at bounding box center [91, 377] width 12 height 12
checkbox input "false"
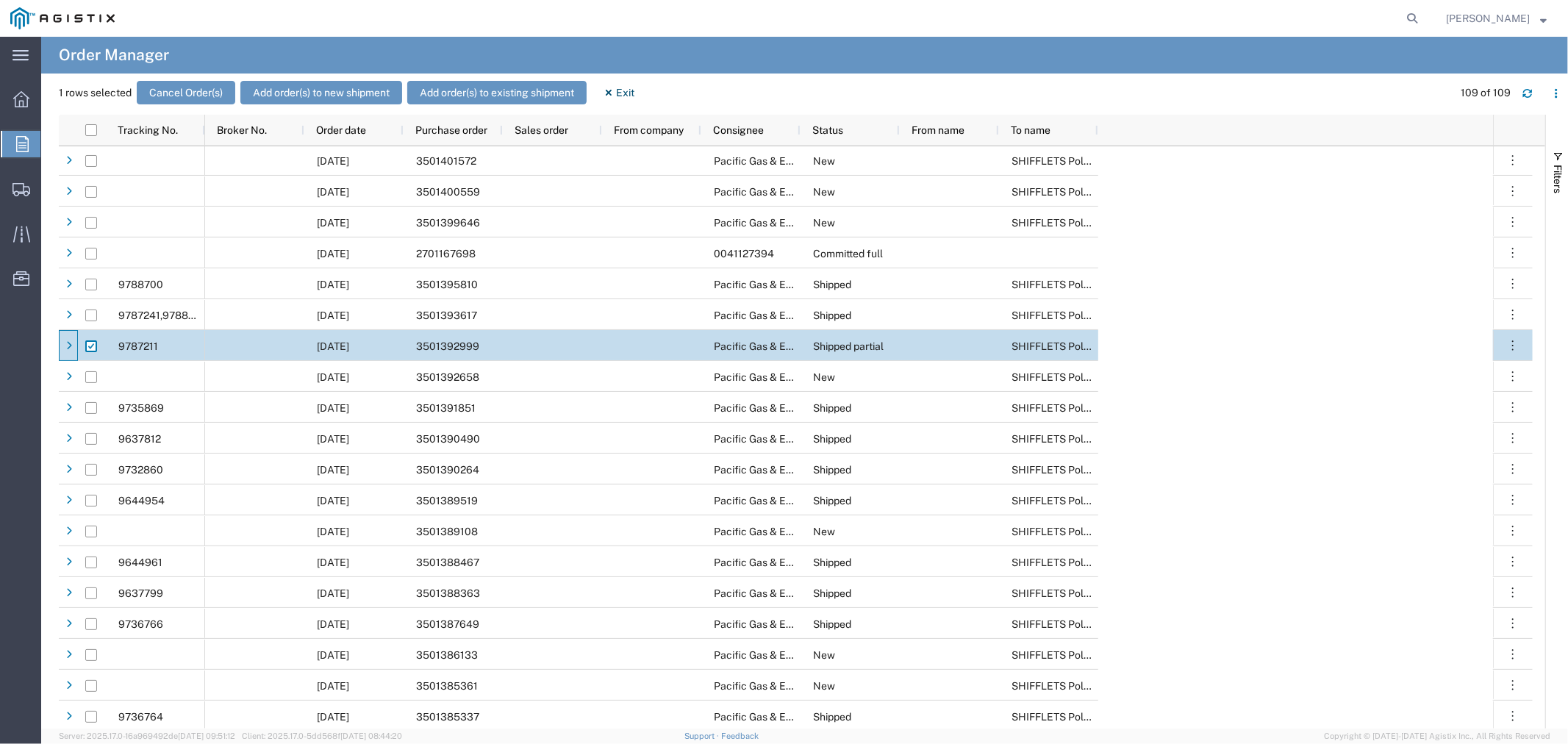
click at [69, 351] on div at bounding box center [69, 346] width 15 height 23
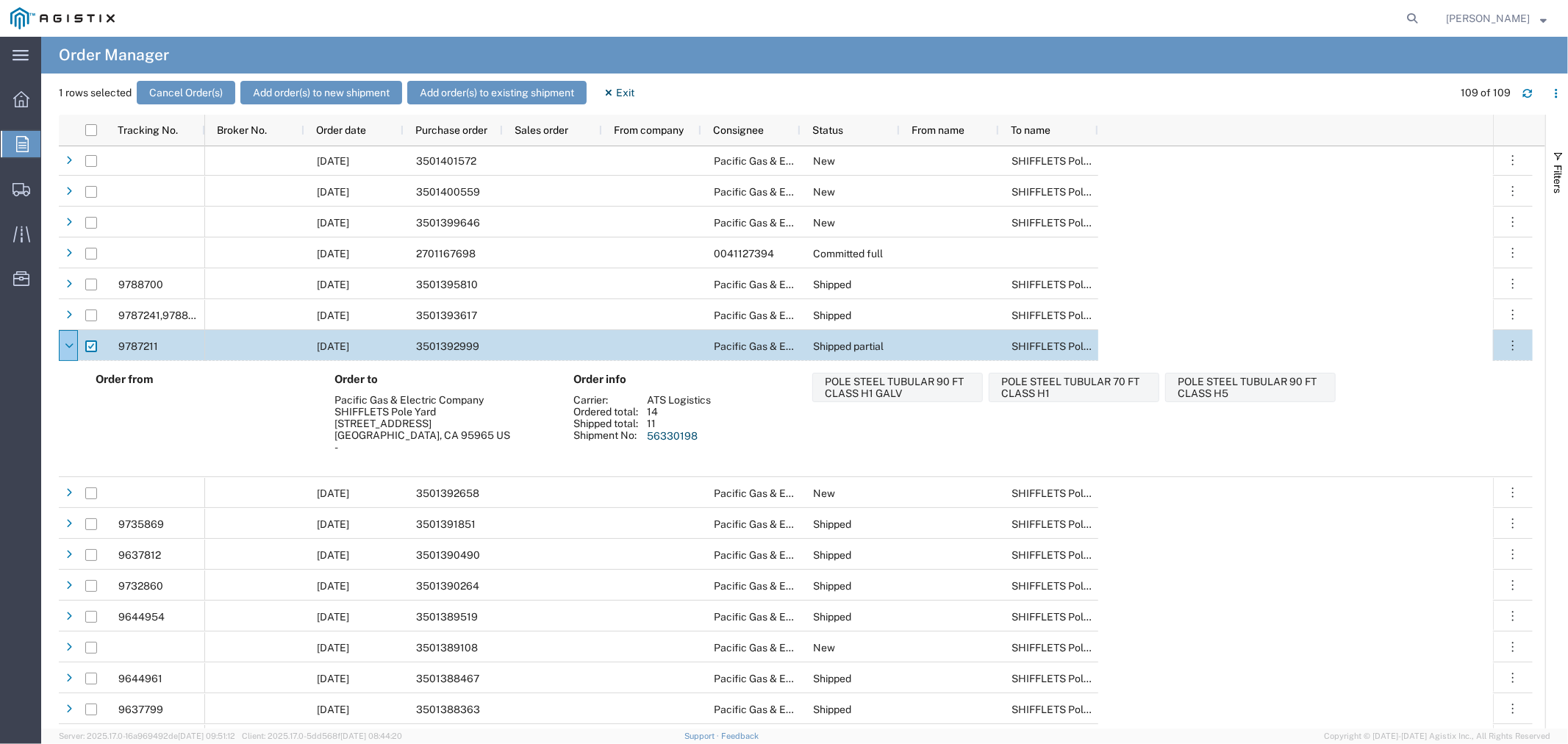
click at [90, 347] on input "Press Space to toggle row selection (checked)" at bounding box center [91, 346] width 12 height 12
checkbox input "false"
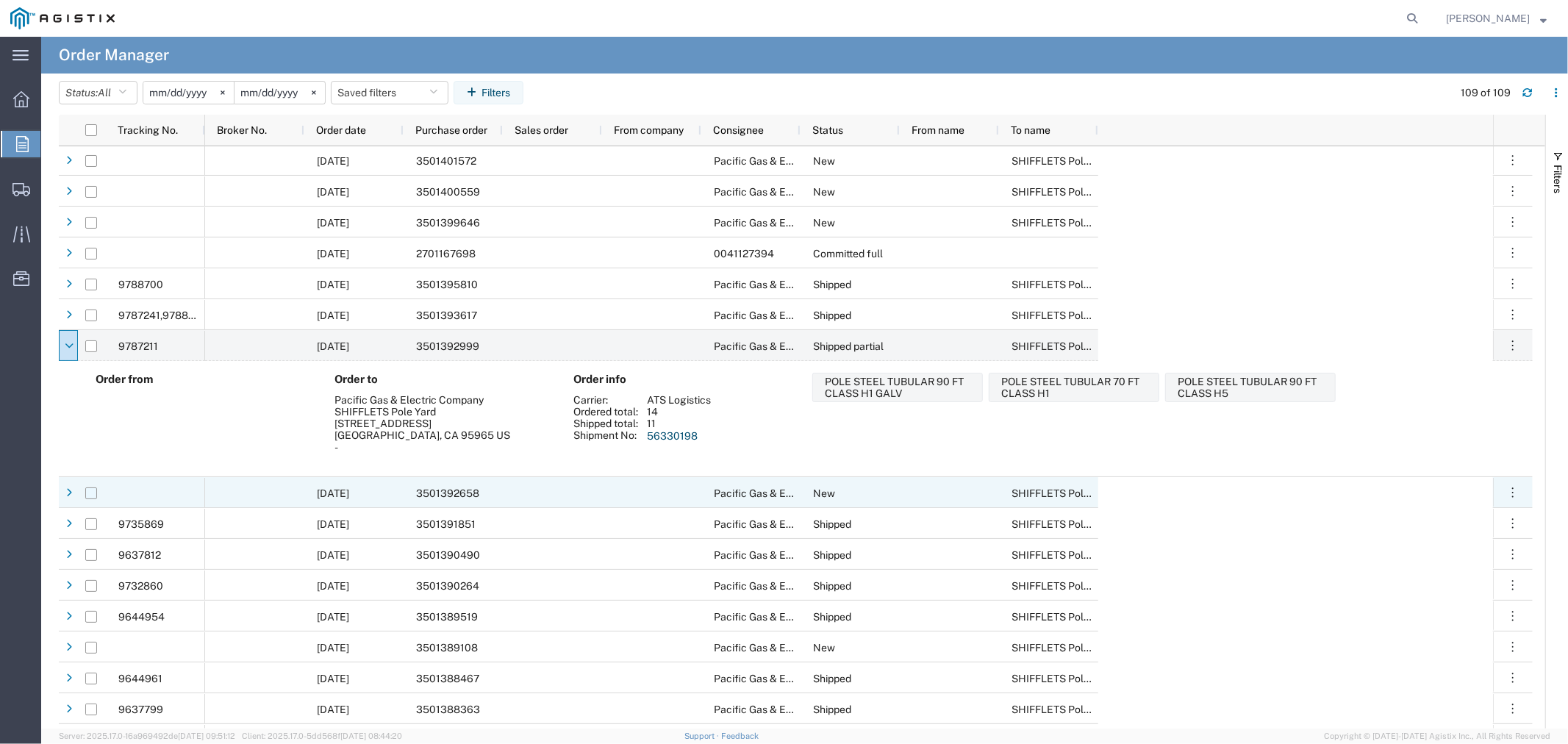
click at [88, 493] on input "Press Space to toggle row selection (unchecked)" at bounding box center [91, 494] width 12 height 12
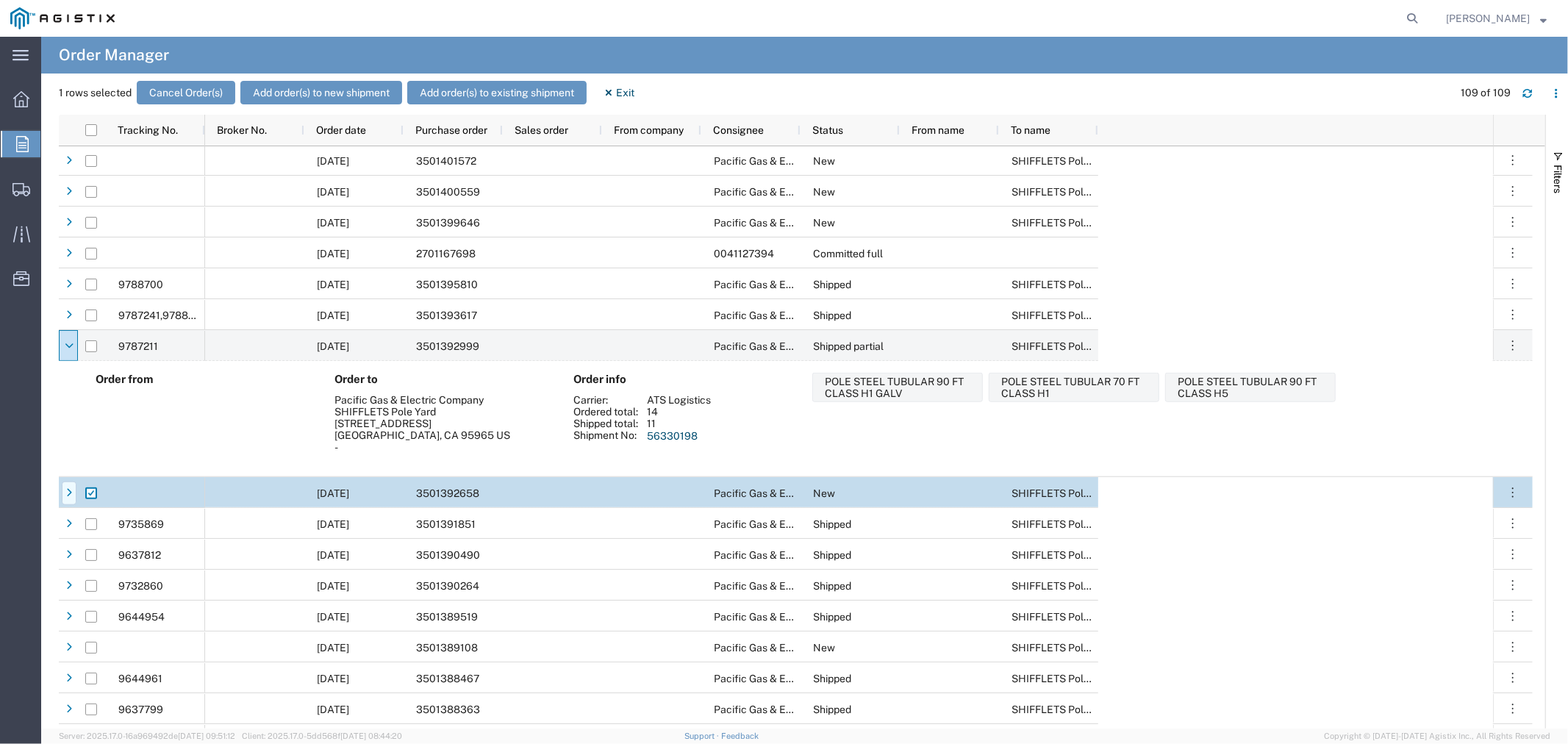
click at [63, 493] on div at bounding box center [69, 494] width 15 height 23
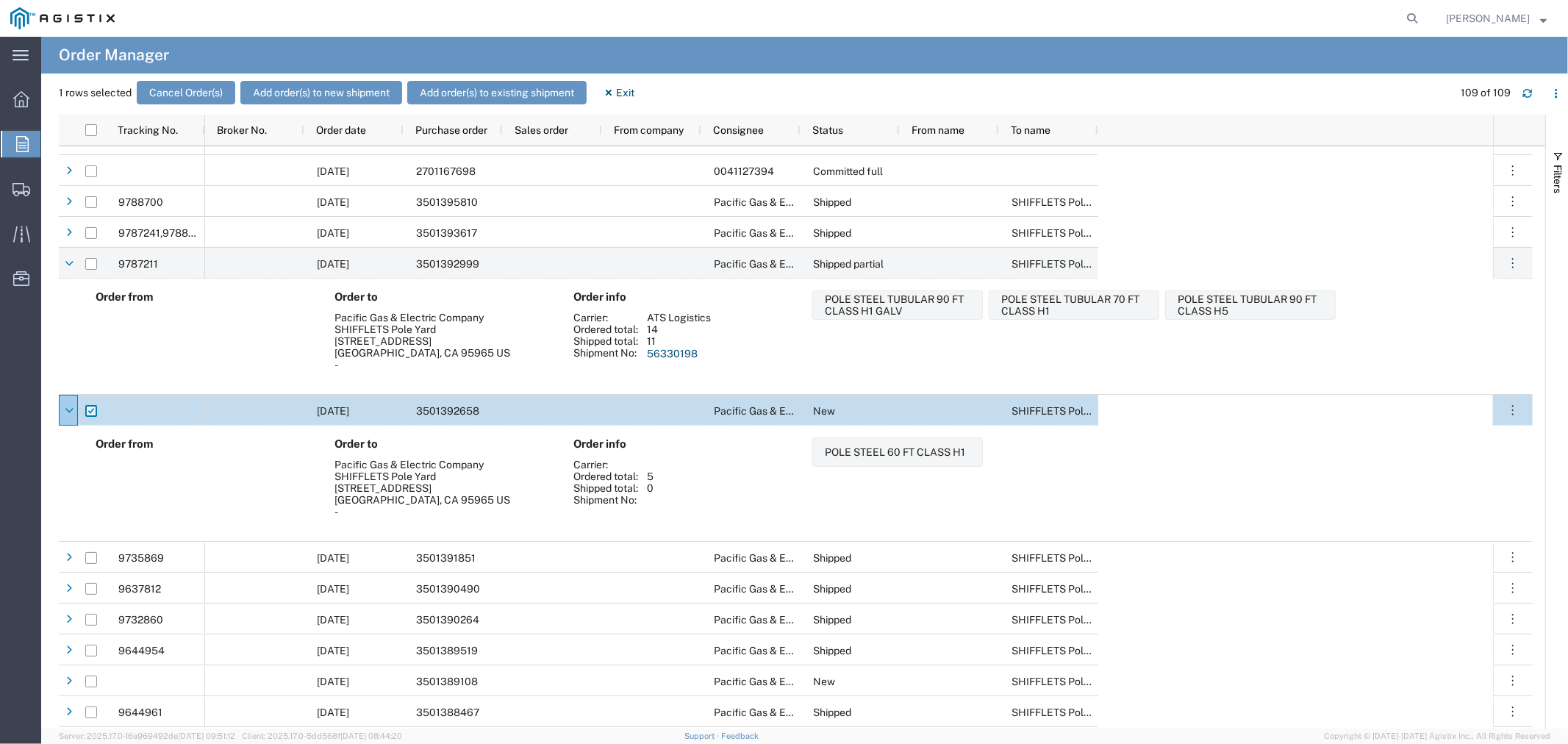
click at [89, 409] on input "Press Space to toggle row selection (checked)" at bounding box center [91, 411] width 12 height 12
checkbox input "false"
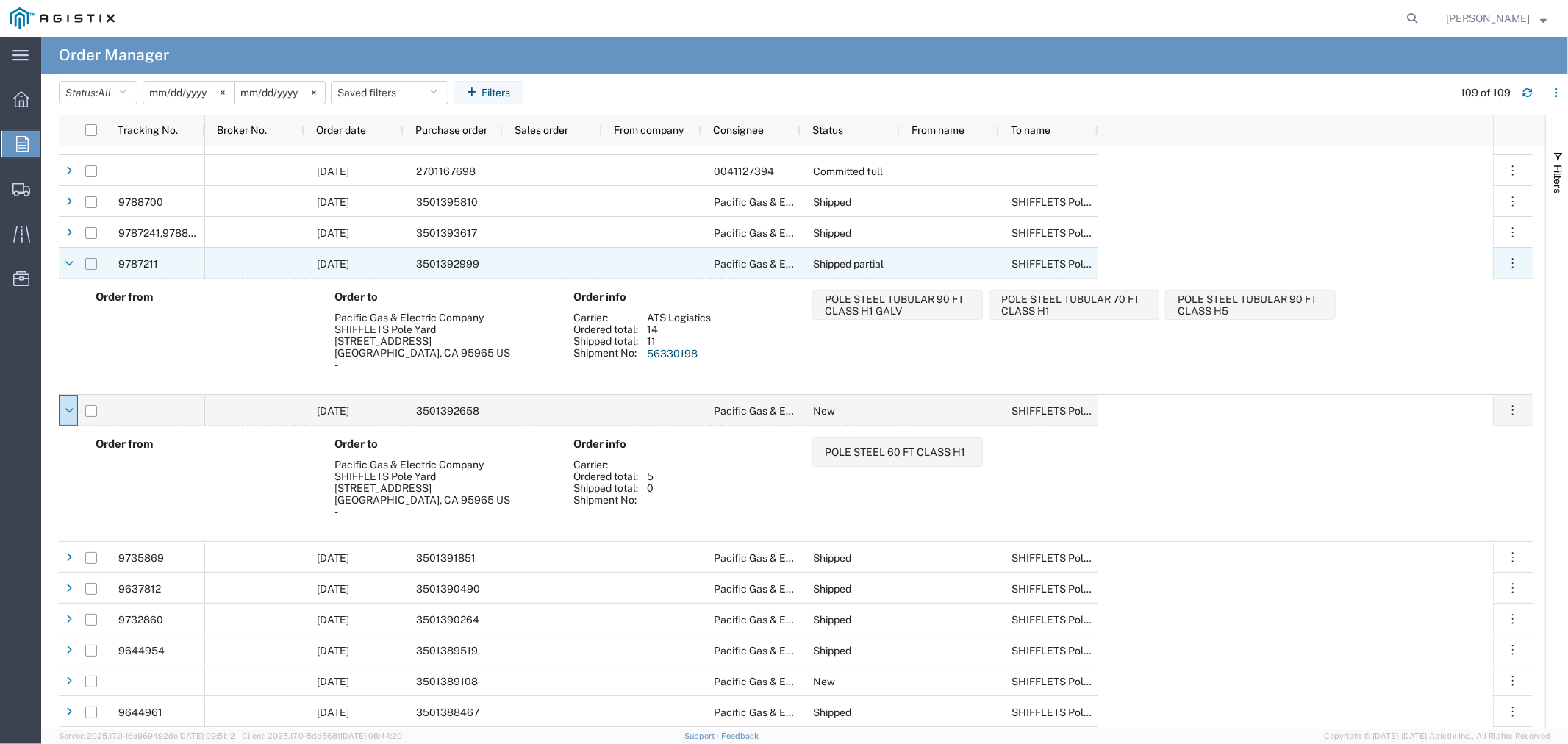
click at [90, 262] on input "Press Space to toggle row selection (unchecked)" at bounding box center [91, 264] width 12 height 12
checkbox input "true"
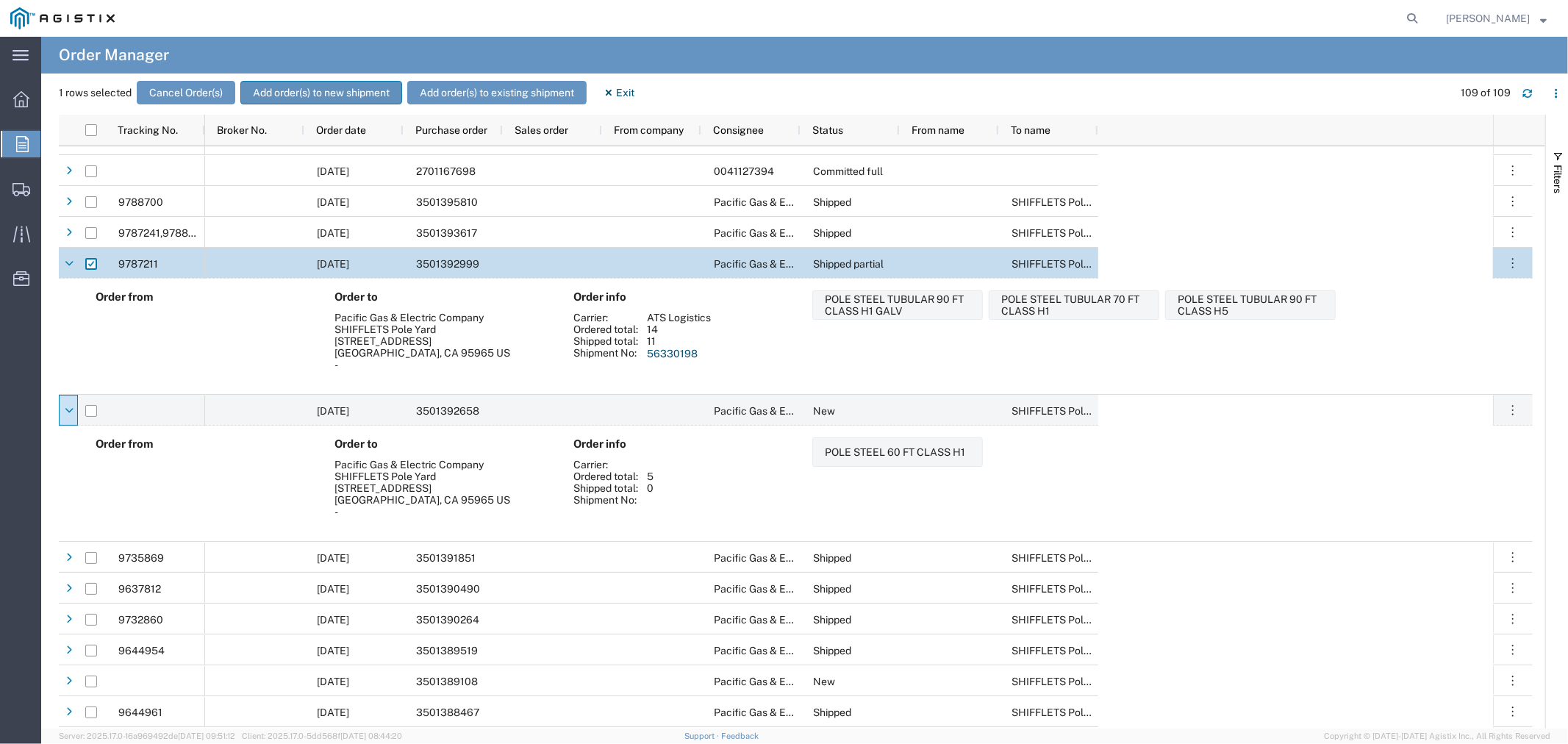
click at [325, 88] on button "Add order(s) to new shipment" at bounding box center [321, 93] width 162 height 23
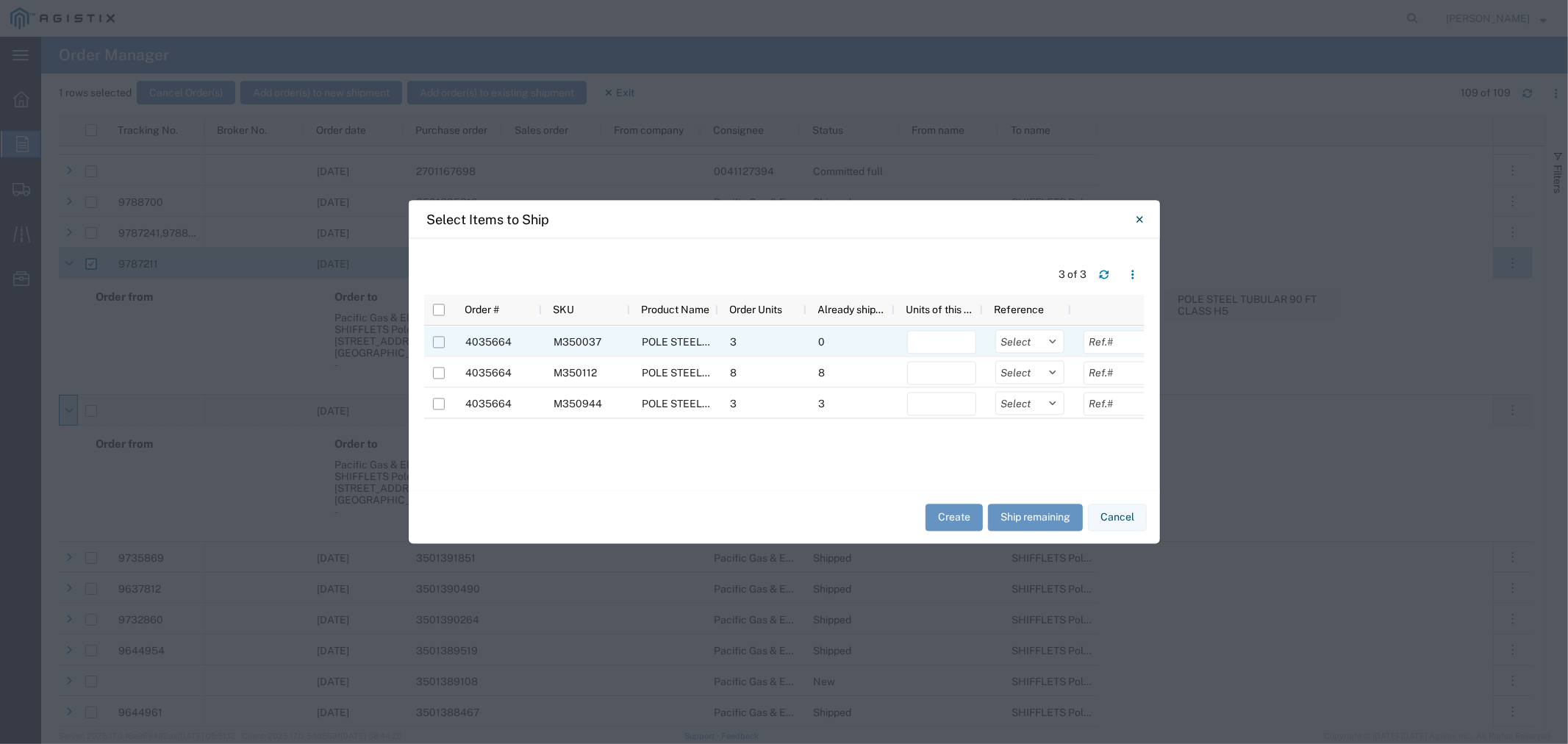
click at [444, 341] on input "Press Space to toggle row selection (unchecked)" at bounding box center [439, 343] width 12 height 12
checkbox input "true"
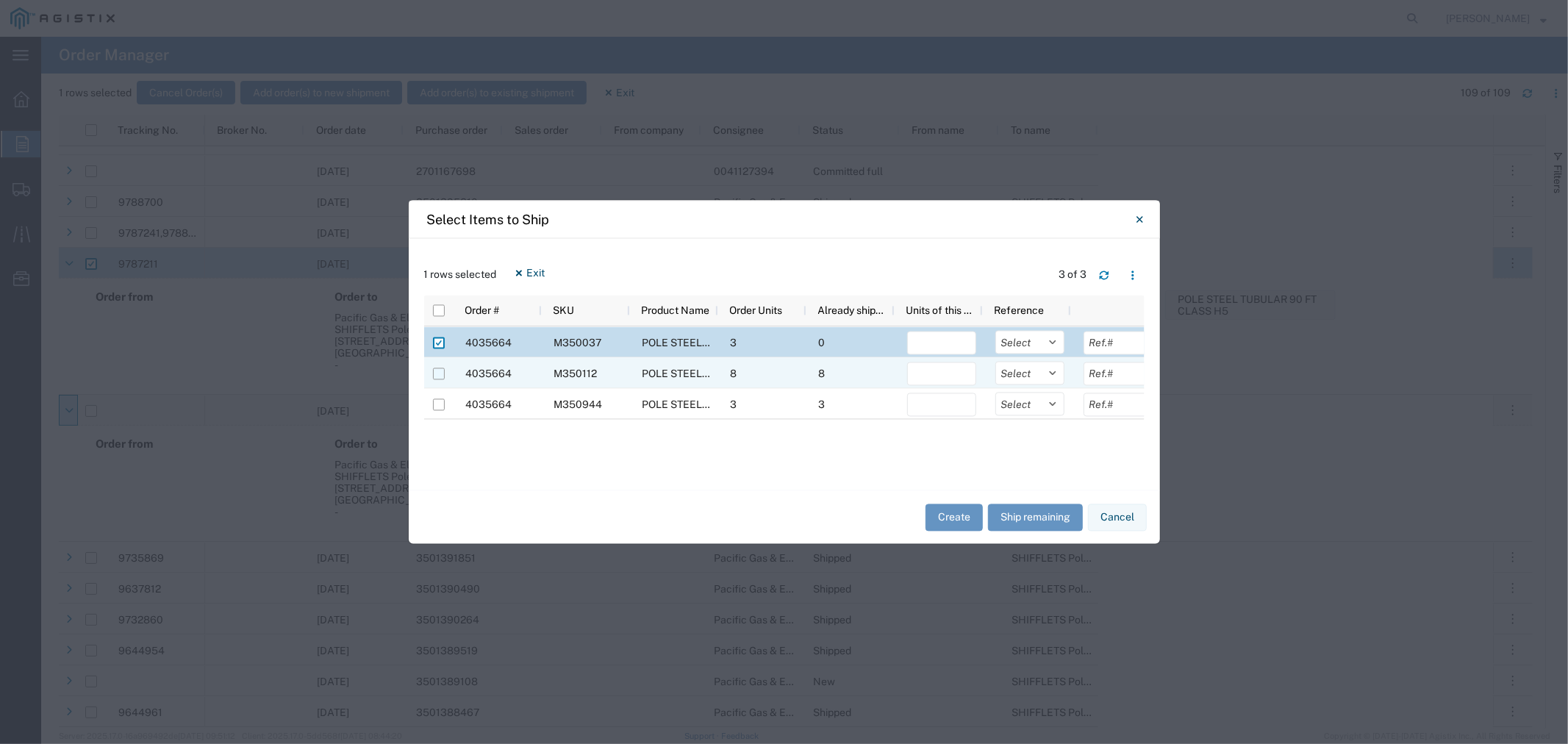
click at [439, 373] on input "Press Space to toggle row selection (unchecked)" at bounding box center [439, 374] width 12 height 12
checkbox input "true"
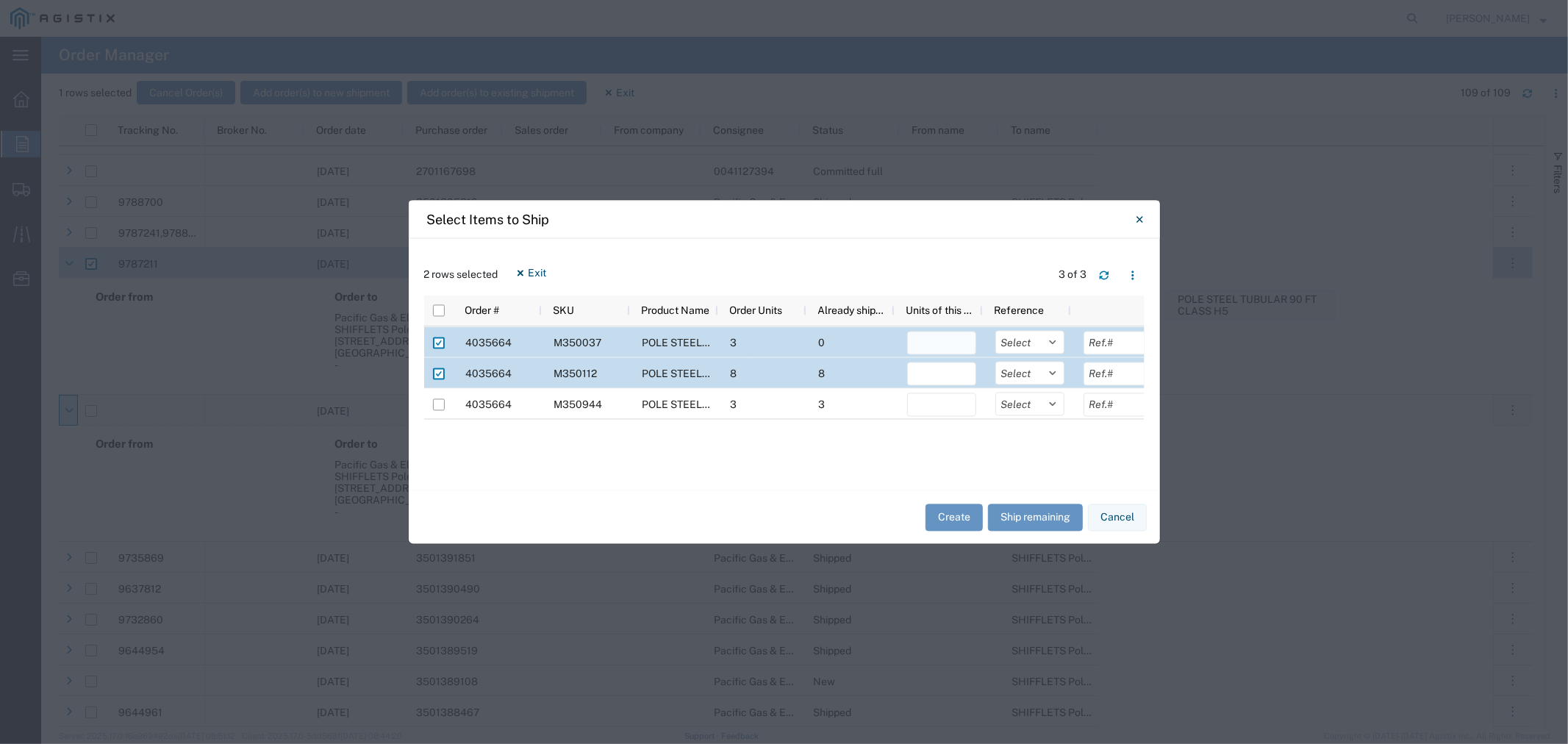
click at [961, 340] on input "number" at bounding box center [941, 343] width 69 height 23
type input "3"
click at [944, 369] on input "number" at bounding box center [941, 374] width 69 height 23
type input "3"
click at [1061, 346] on select "Select Purchase Order Delivery Number" at bounding box center [1029, 343] width 69 height 23
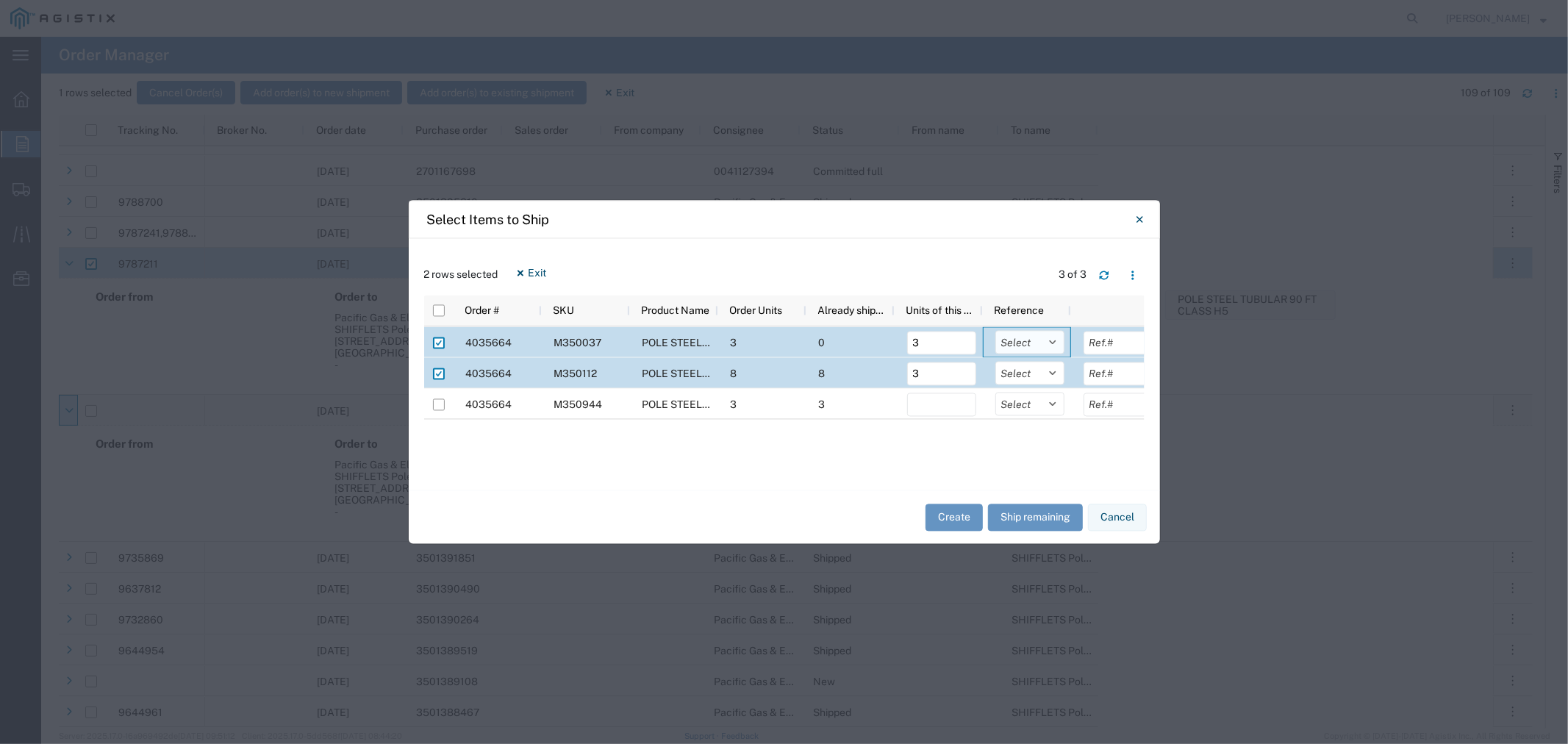
select select "PURCHORD"
click at [995, 331] on select "Select Purchase Order Delivery Number" at bounding box center [1029, 343] width 69 height 23
click at [1037, 380] on select "Select Purchase Order Delivery Number" at bounding box center [1029, 373] width 69 height 23
select select "PURCHORD"
click at [995, 362] on select "Select Purchase Order Delivery Number" at bounding box center [1029, 373] width 69 height 23
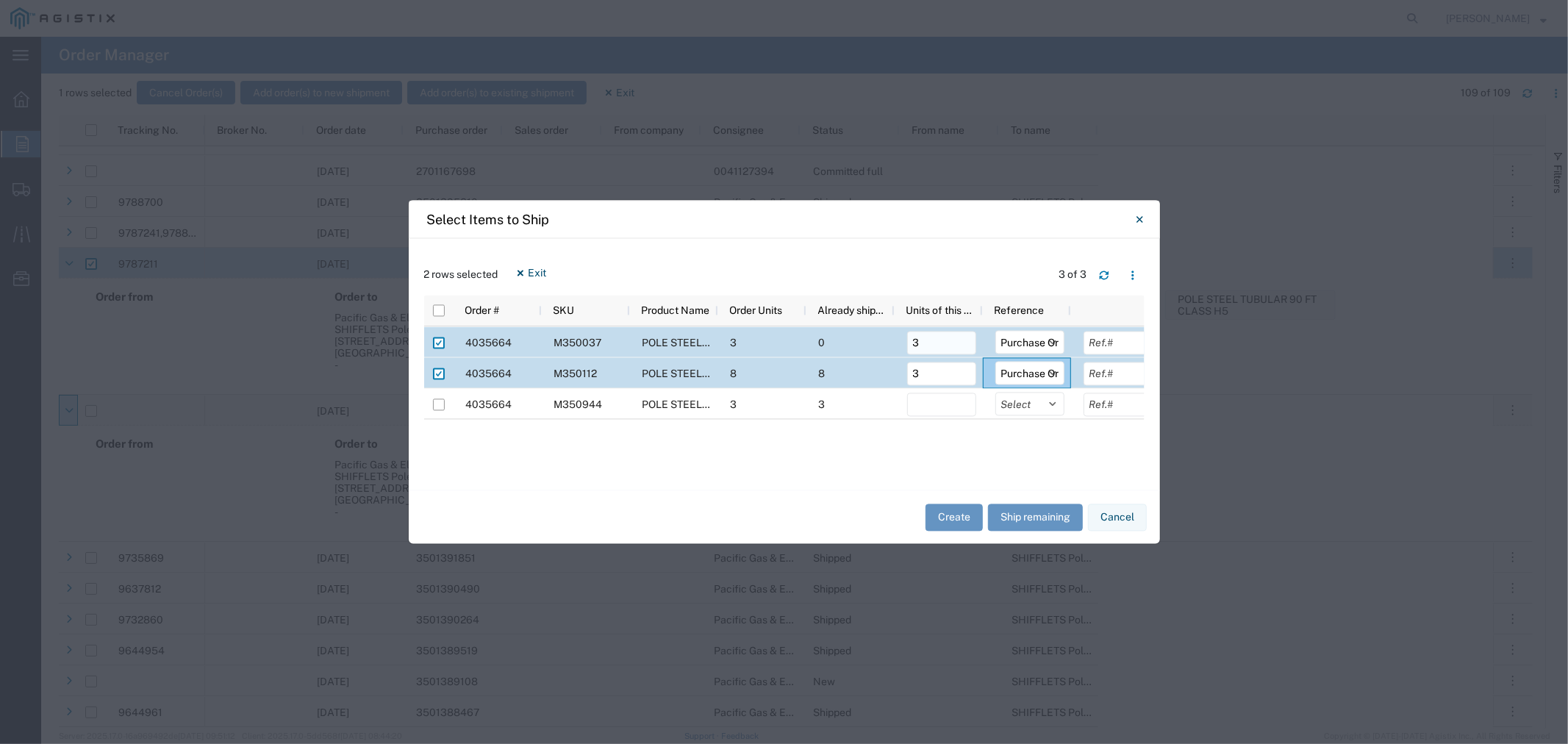
click at [945, 340] on input "3" at bounding box center [941, 343] width 69 height 23
drag, startPoint x: 934, startPoint y: 340, endPoint x: 891, endPoint y: 339, distance: 43.0
click at [891, 339] on div "4035664 M350037 POLE STEEL TUBULAR 90 FT CLASS H1 GALV 3 0 3 Select Purchase Or…" at bounding box center [792, 343] width 735 height 31
type input "6"
click at [934, 363] on input "3" at bounding box center [941, 374] width 69 height 23
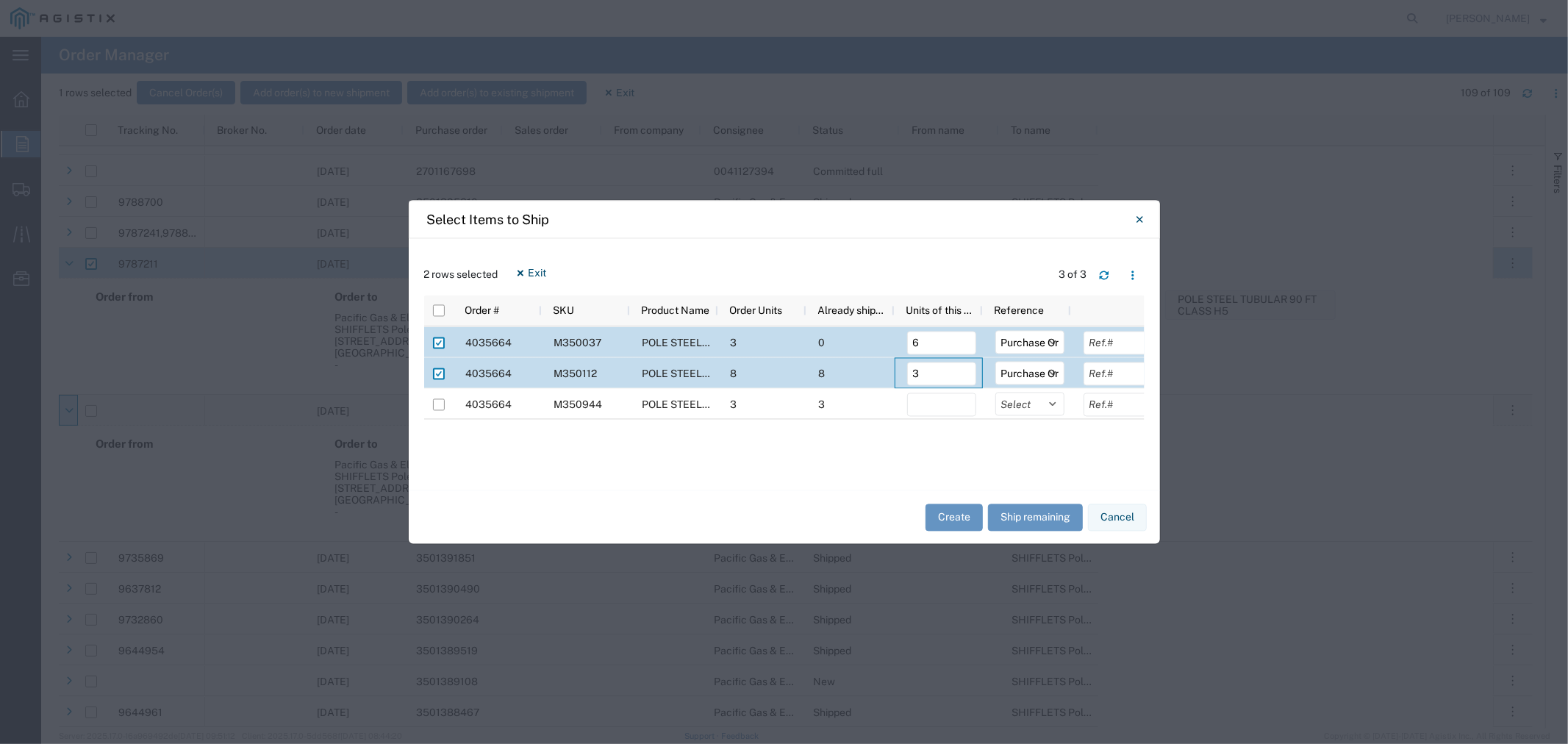
drag, startPoint x: 939, startPoint y: 370, endPoint x: 891, endPoint y: 370, distance: 48.0
click at [891, 370] on div "4035664 M350112 POLE STEEL TUBULAR 70 FT CLASS H1 8 8 3 Select Purchase Order D…" at bounding box center [792, 373] width 735 height 31
type input "10"
drag, startPoint x: 709, startPoint y: 221, endPoint x: 957, endPoint y: 255, distance: 250.3
click at [957, 239] on div "Select Items to Ship" at bounding box center [785, 220] width 751 height 38
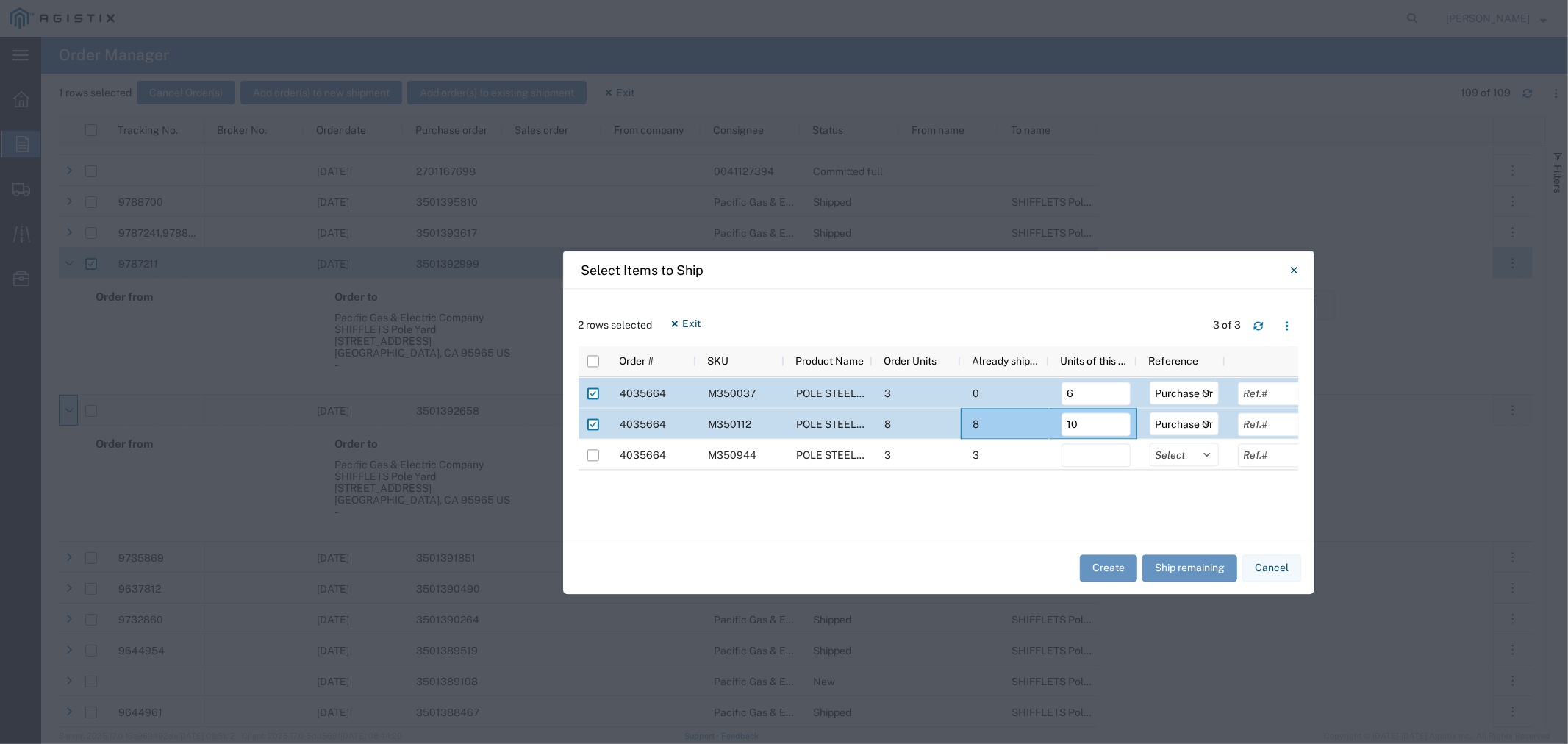
drag, startPoint x: 952, startPoint y: 256, endPoint x: 828, endPoint y: 204, distance: 134.5
click at [828, 251] on div "Select Items to Ship" at bounding box center [939, 270] width 751 height 38
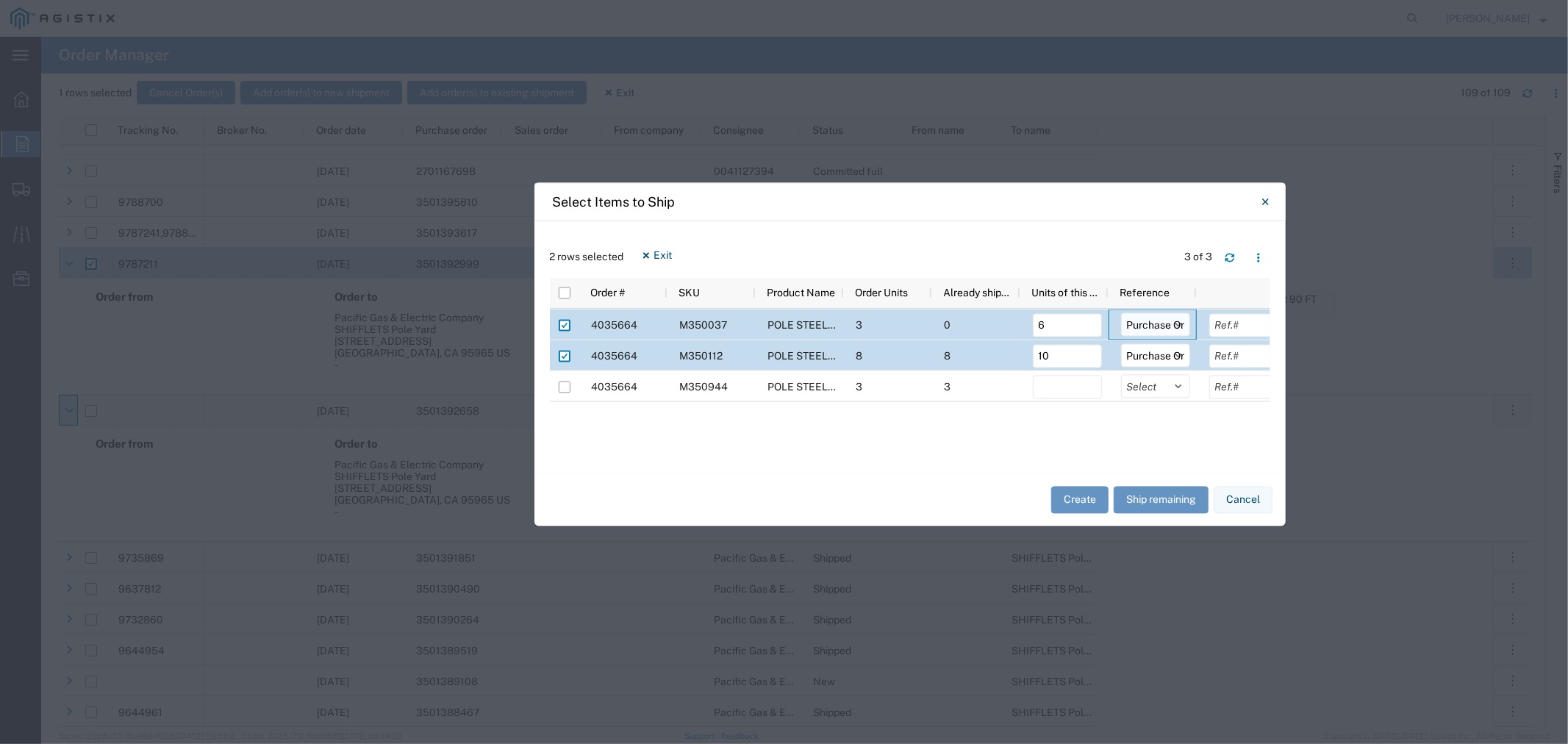
click at [1154, 321] on select "Select Purchase Order Delivery Number" at bounding box center [1155, 325] width 69 height 23
click at [1121, 314] on select "Select Purchase Order Delivery Number" at bounding box center [1155, 325] width 69 height 23
click at [1243, 321] on input "text" at bounding box center [1243, 326] width 69 height 23
paste input "3501392999"
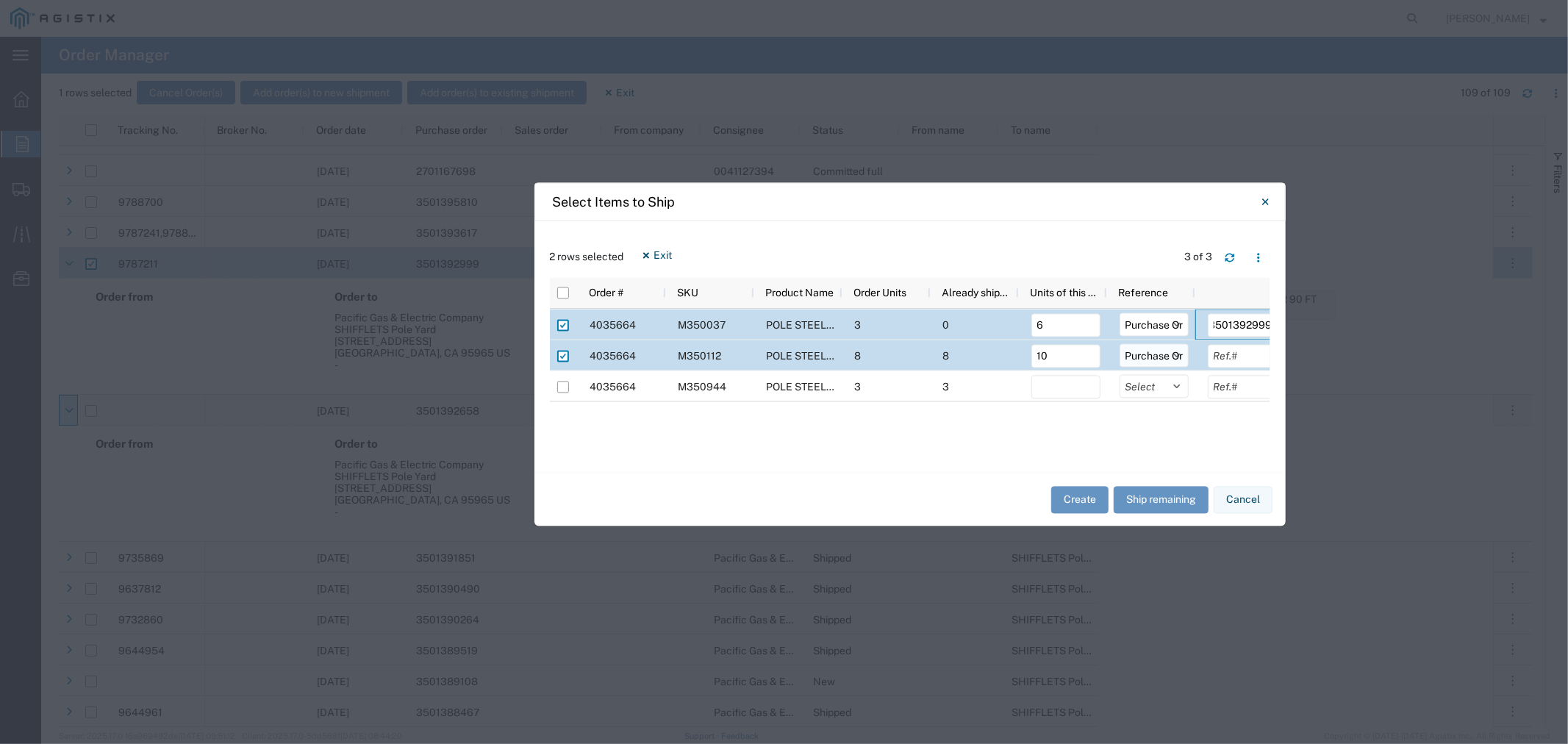
type input "3501392999"
click at [1150, 353] on select "Select Purchase Order Delivery Number" at bounding box center [1153, 356] width 69 height 23
click at [1119, 344] on select "Select Purchase Order Delivery Number" at bounding box center [1153, 356] width 69 height 23
click at [1224, 353] on input "text" at bounding box center [1242, 357] width 69 height 23
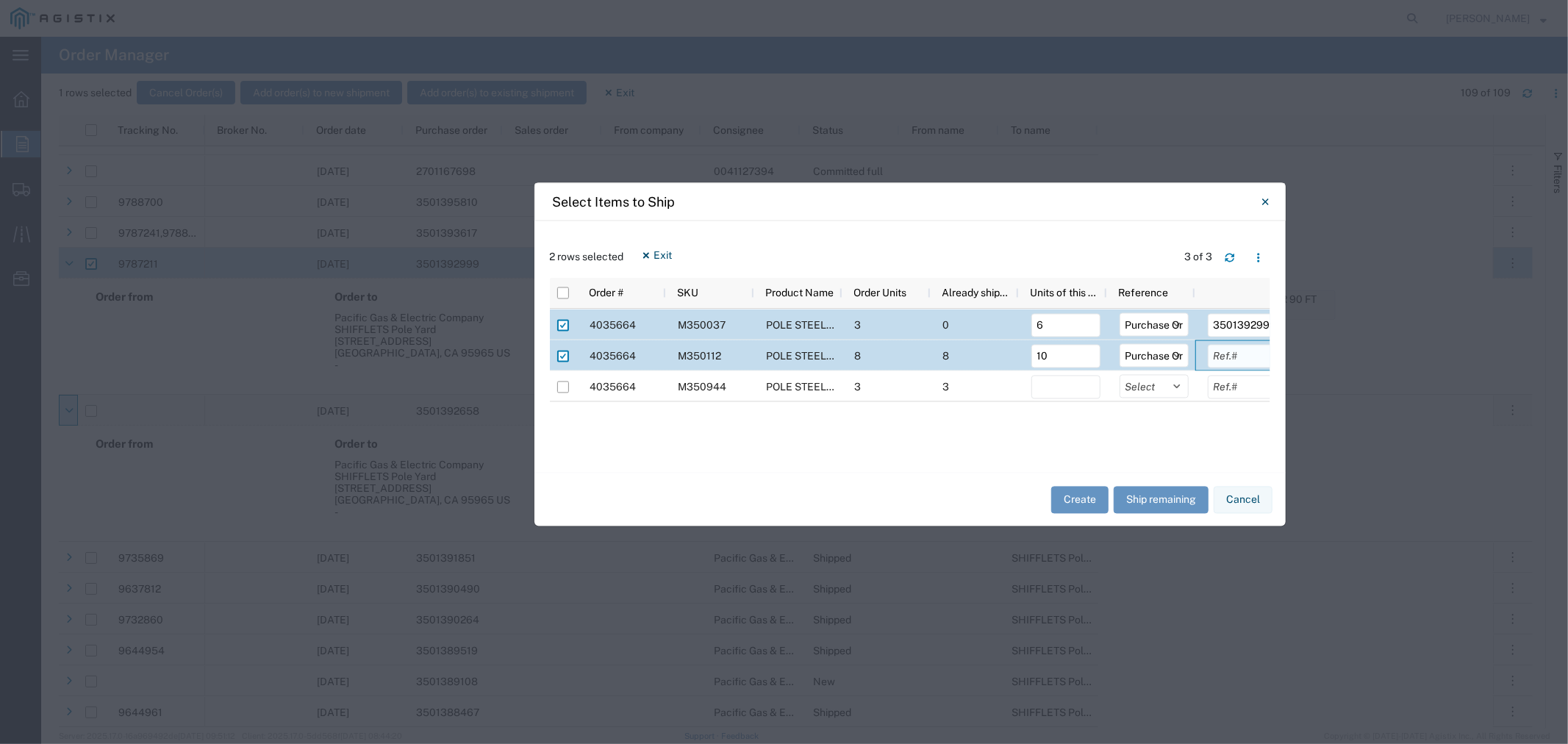
paste input "3501392658"
type input "3501392658"
click at [1079, 501] on button "Create" at bounding box center [1080, 499] width 57 height 27
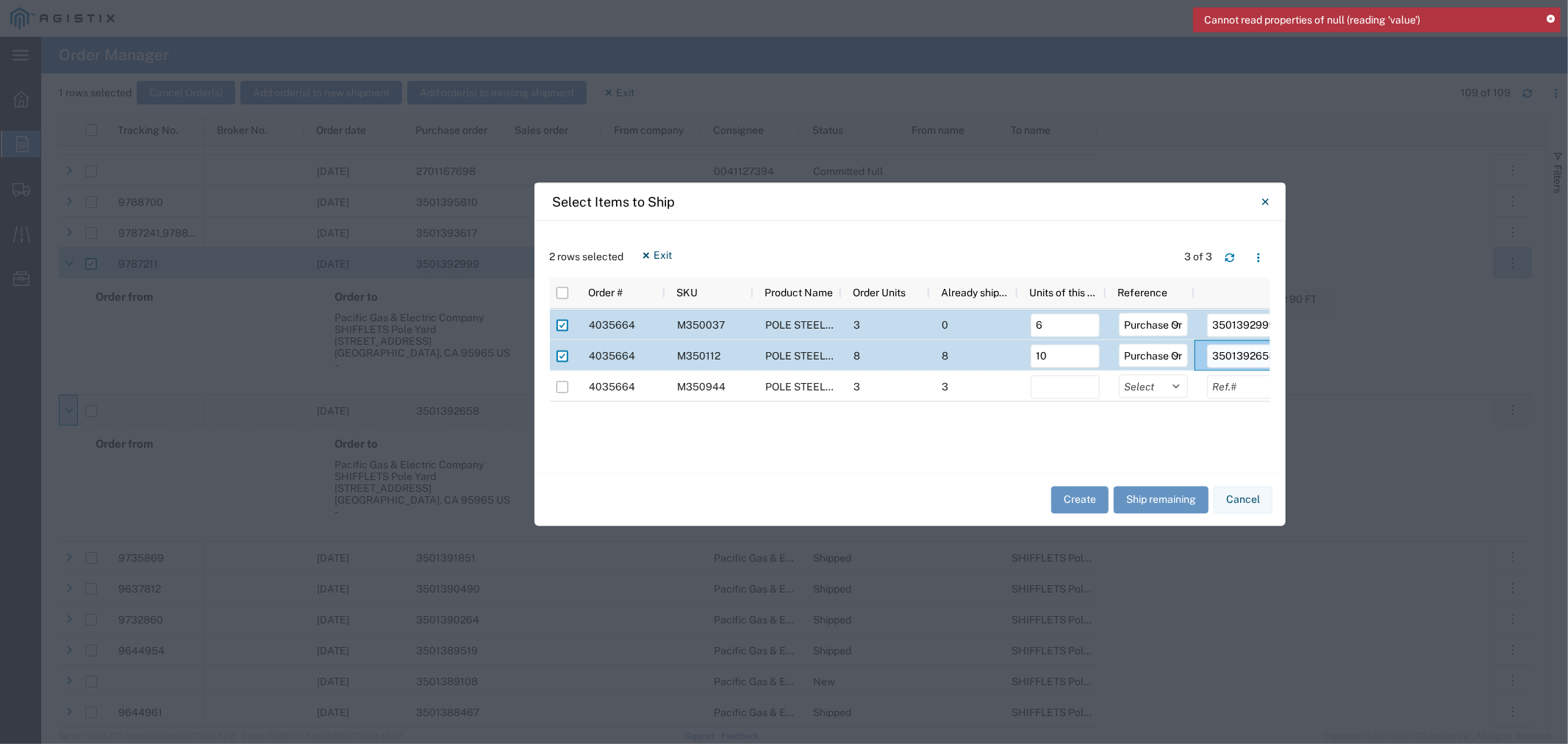
click at [1209, 350] on input "3501392658" at bounding box center [1241, 357] width 69 height 23
click at [1155, 353] on select "Select Purchase Order Delivery Number" at bounding box center [1153, 356] width 69 height 23
click at [1119, 344] on select "Select Purchase Order Delivery Number" at bounding box center [1153, 356] width 69 height 23
click at [1149, 316] on select "Select Purchase Order Delivery Number" at bounding box center [1153, 325] width 69 height 23
click at [1119, 314] on select "Select Purchase Order Delivery Number" at bounding box center [1153, 325] width 69 height 23
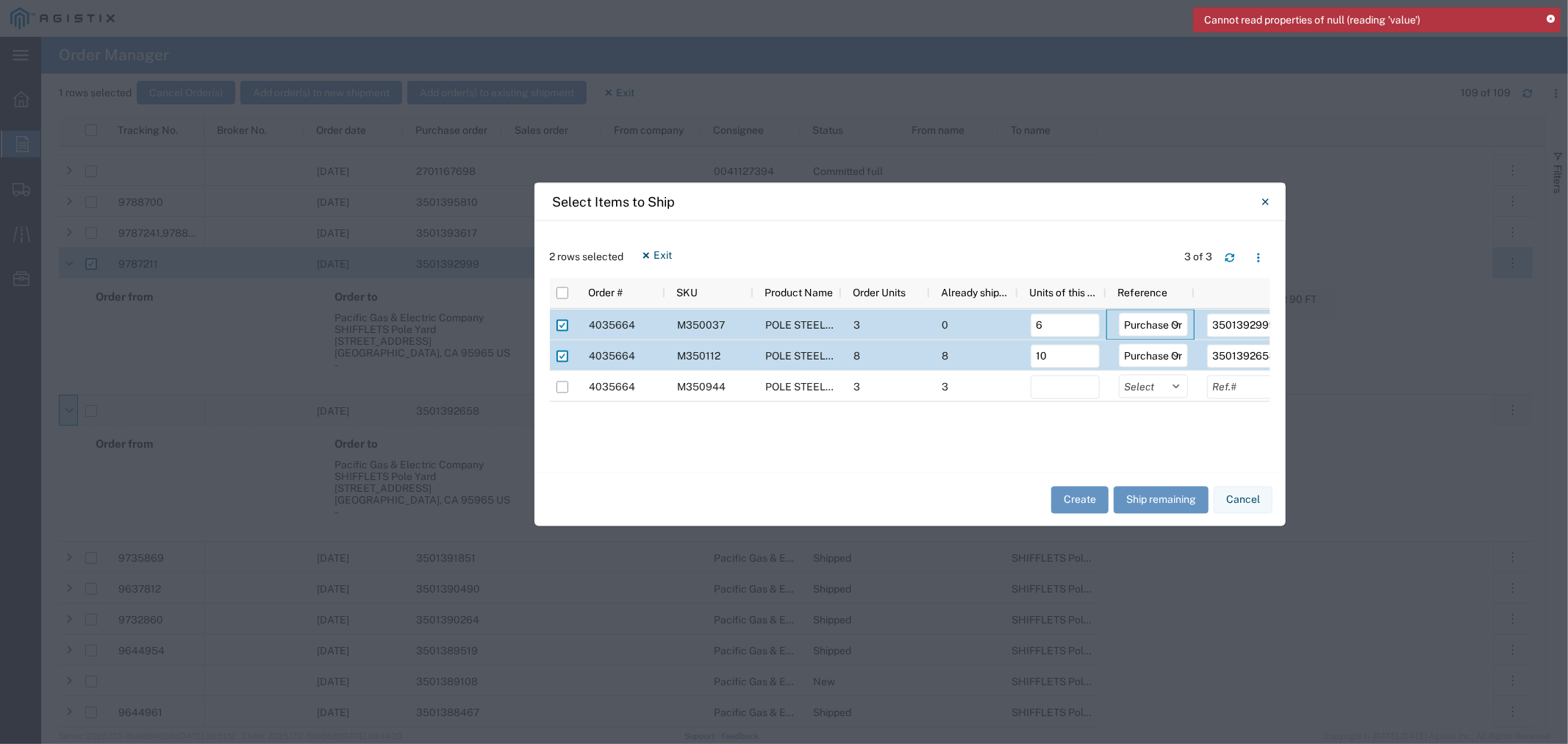
click at [957, 480] on div "Create Ship remaining Cancel" at bounding box center [910, 499] width 751 height 54
click at [1059, 497] on button "Create" at bounding box center [1080, 499] width 57 height 27
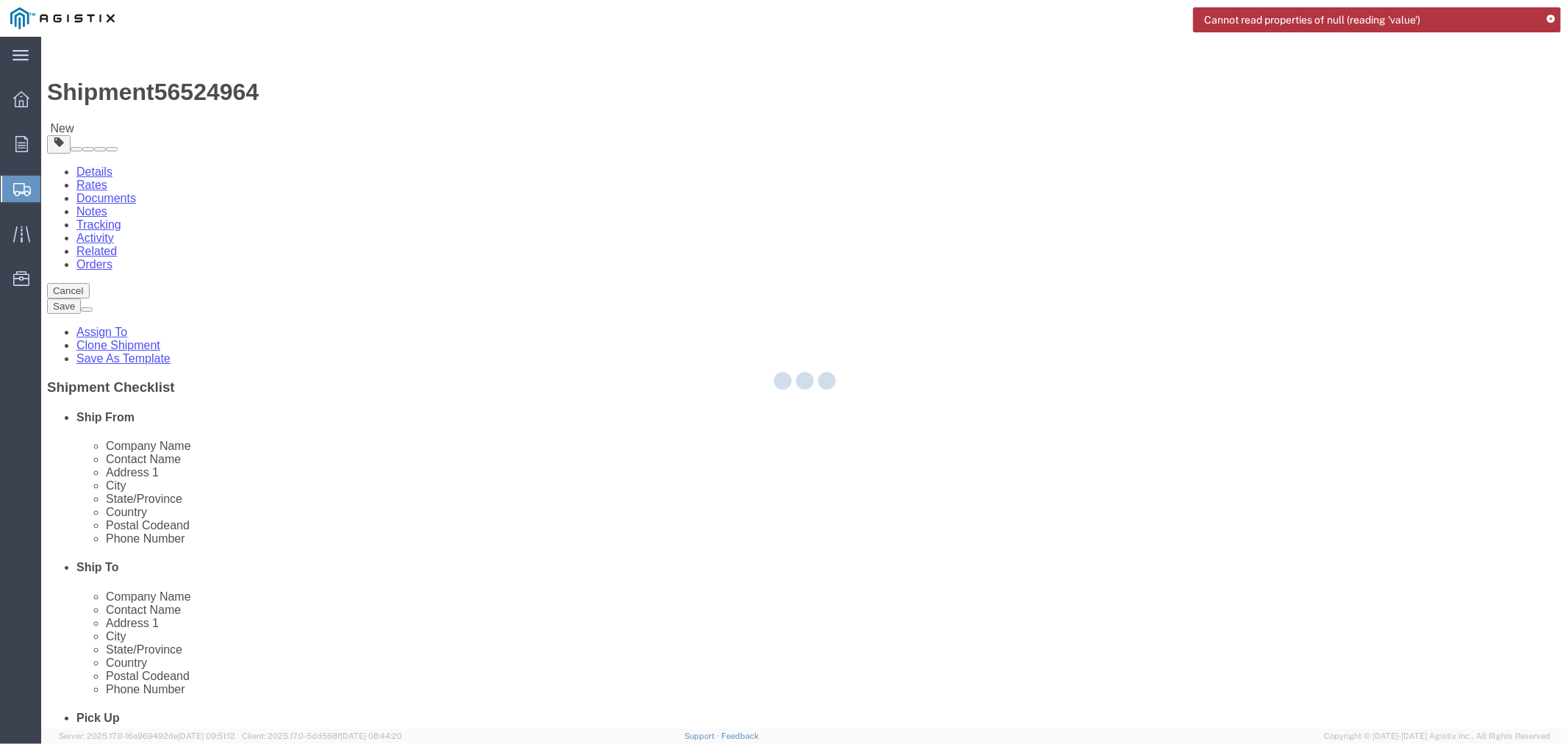
select select
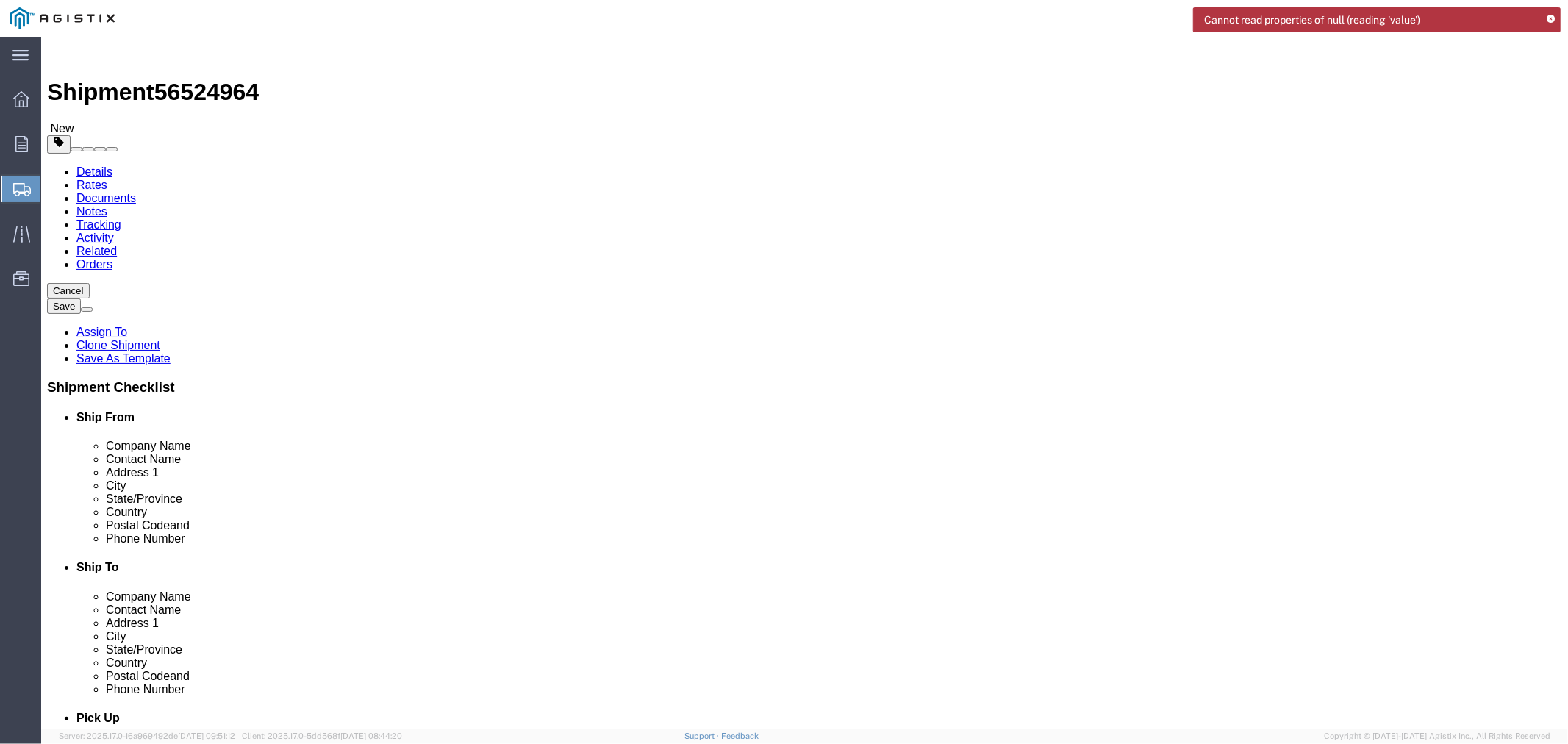
click select "Select All Others Fremont DC Fresno DC Wheatland DC"
select select "23082"
click select "Select All Others Fremont DC Fresno DC Wheatland DC"
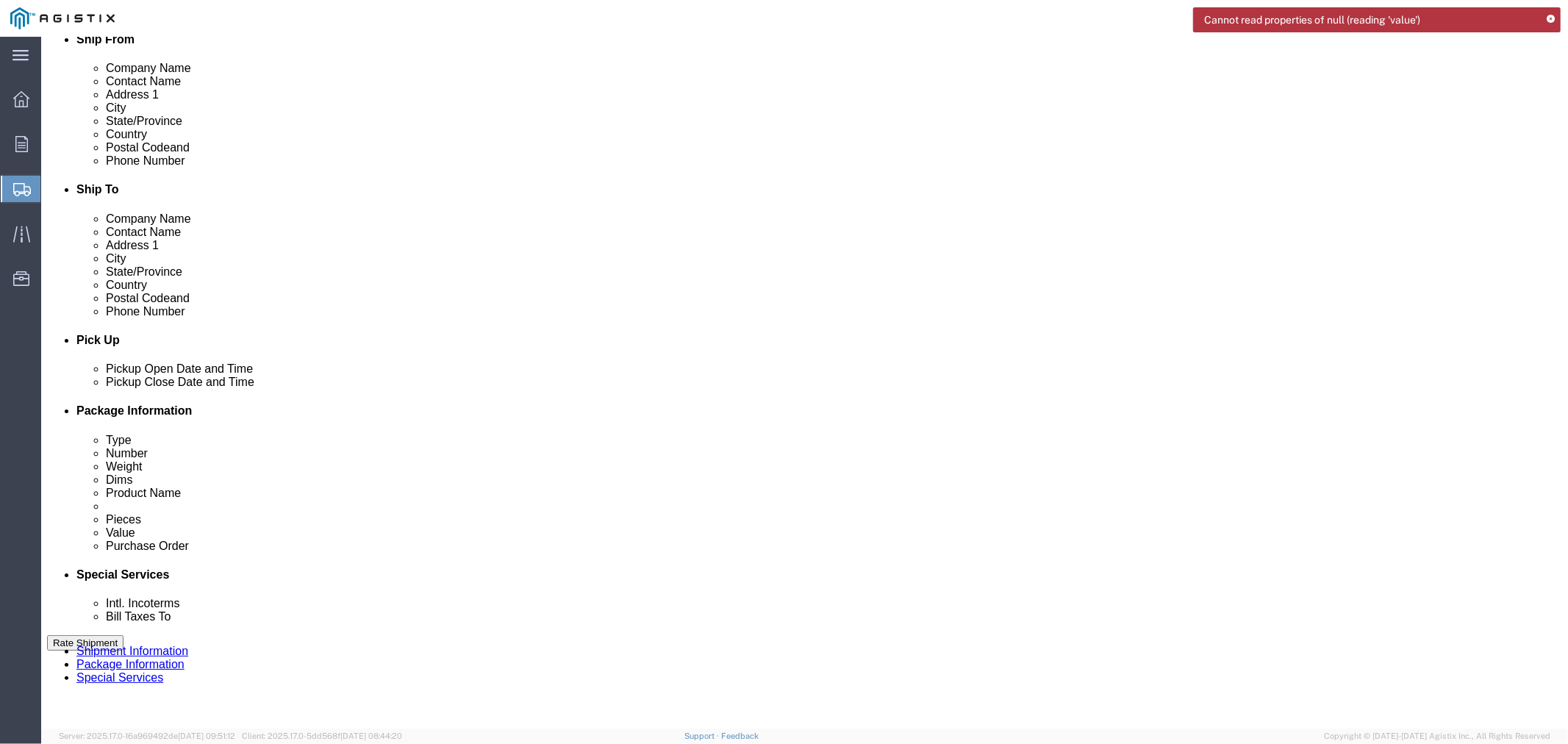
scroll to position [408, 0]
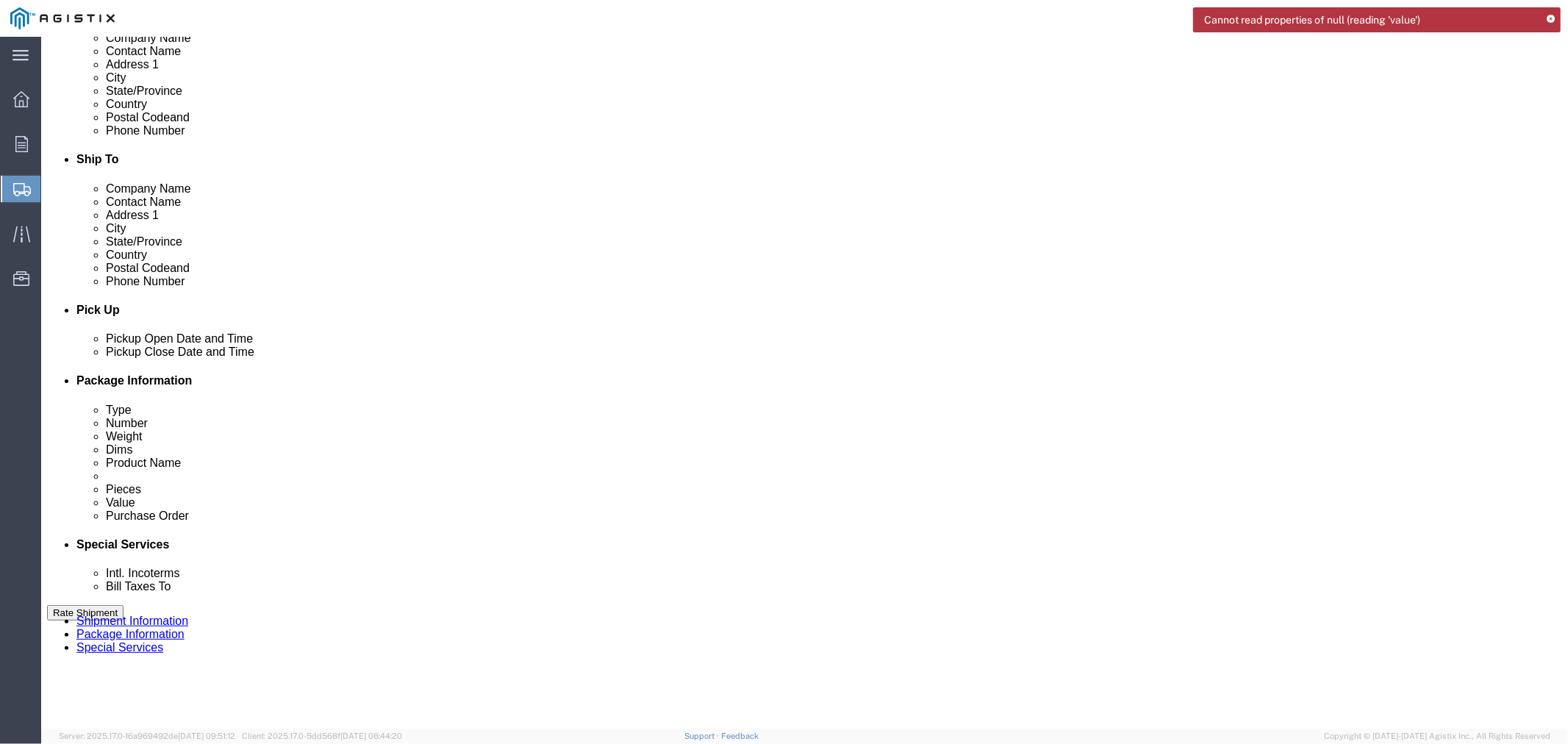
click select "Select Account Type Activity ID Airline Appointment Number ASN Batch Request # …"
select select "PURCHORD"
click select "Select Account Type Activity ID Airline Appointment Number ASN Batch Request # …"
click div "Select Account Type Activity ID Airline Appointment Number ASN Batch Request # …"
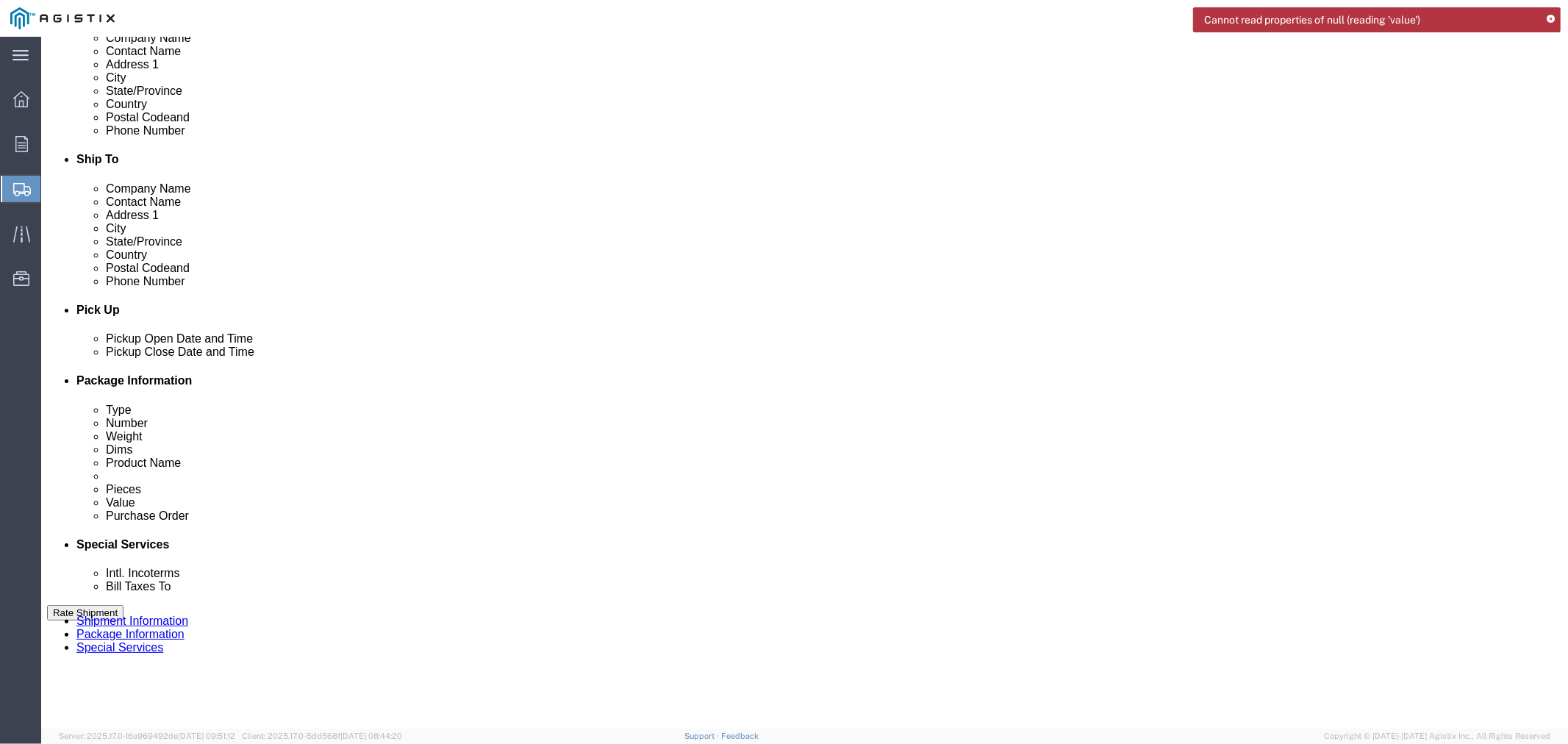
click input "text"
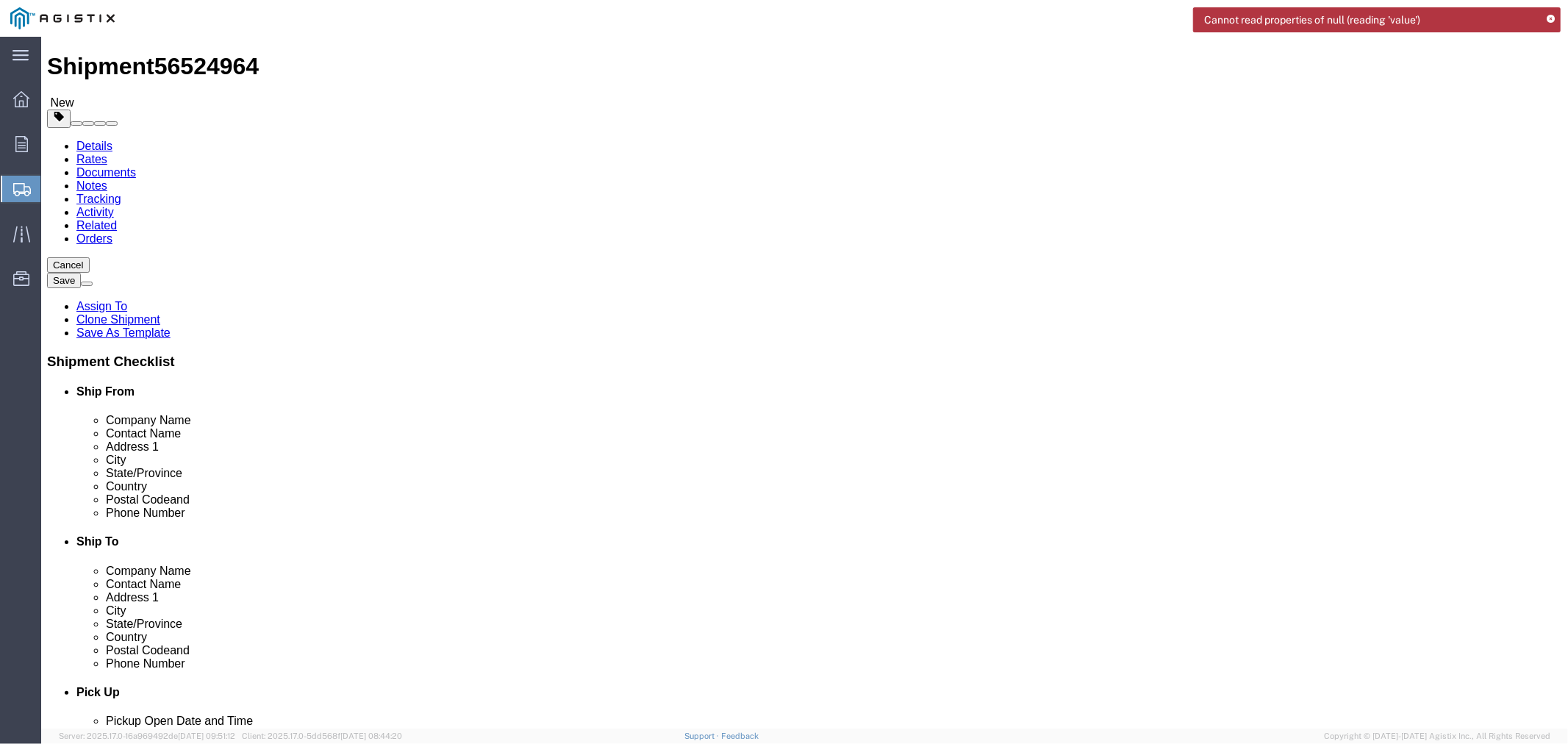
scroll to position [0, 0]
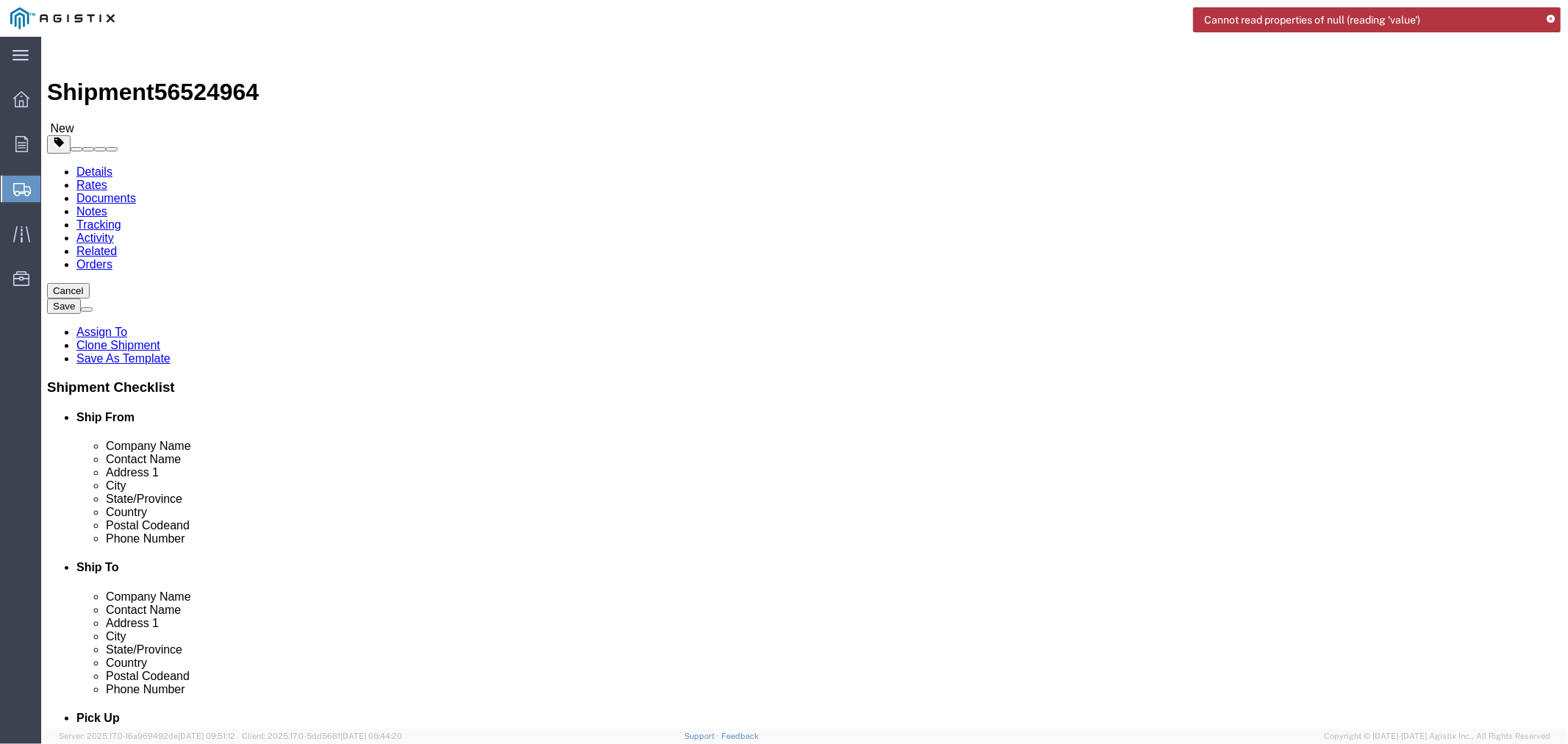
click span "56524964"
copy span "56524964"
click input "text"
paste input "TGM"
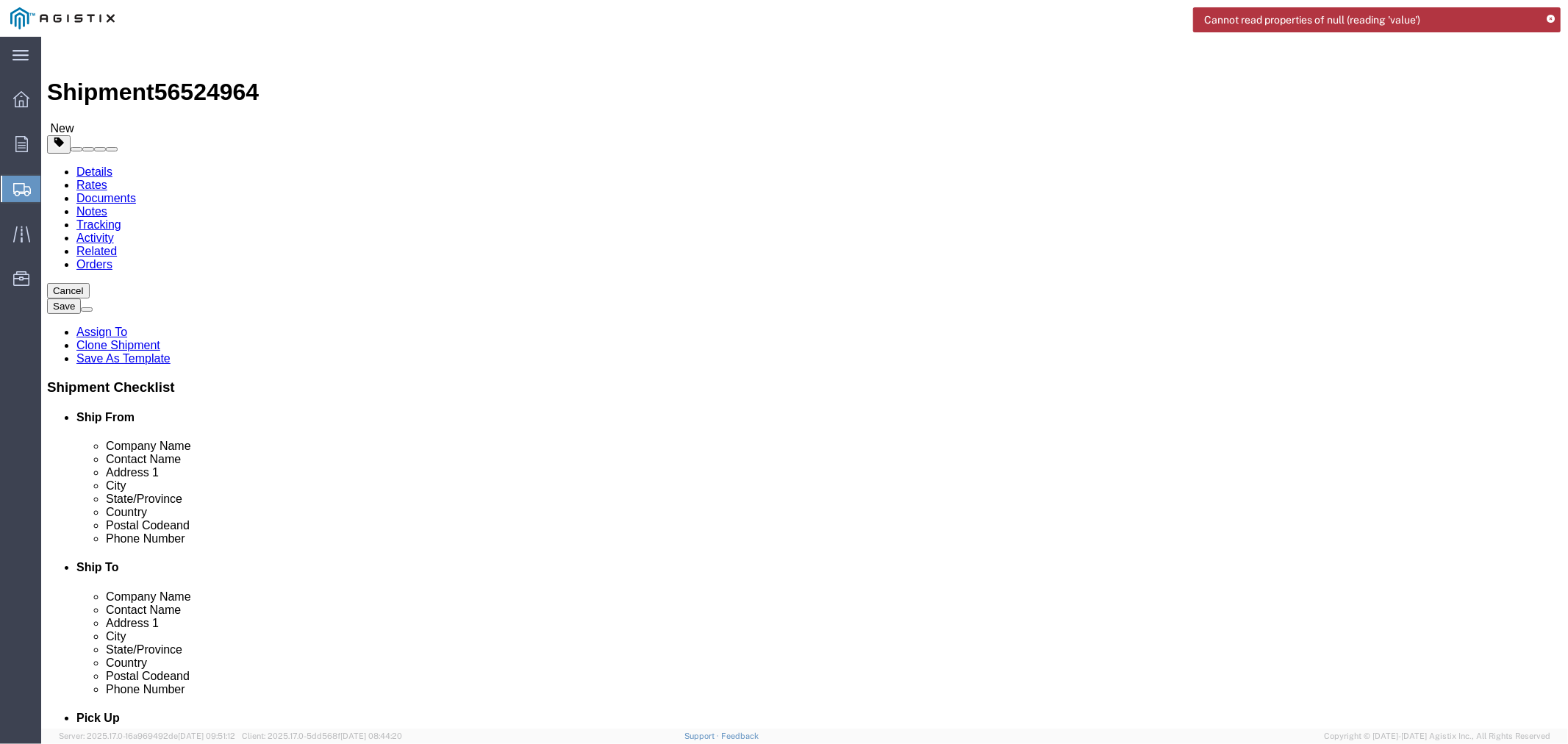
type input "TGM"
click div
click input "TGM"
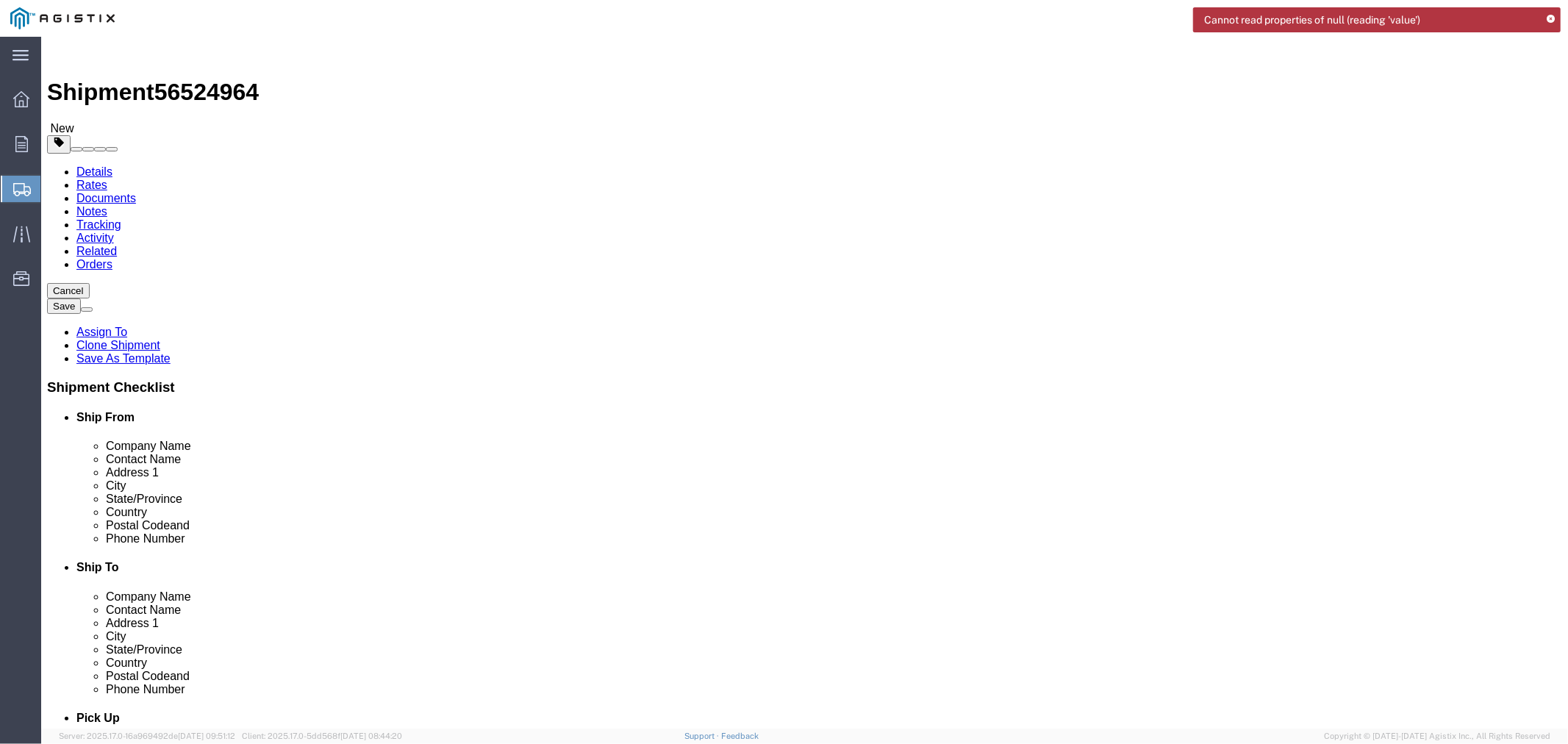
click input "text"
paste input "VERONICA MORENO"
type input "VERONICA MORENO"
click input "text"
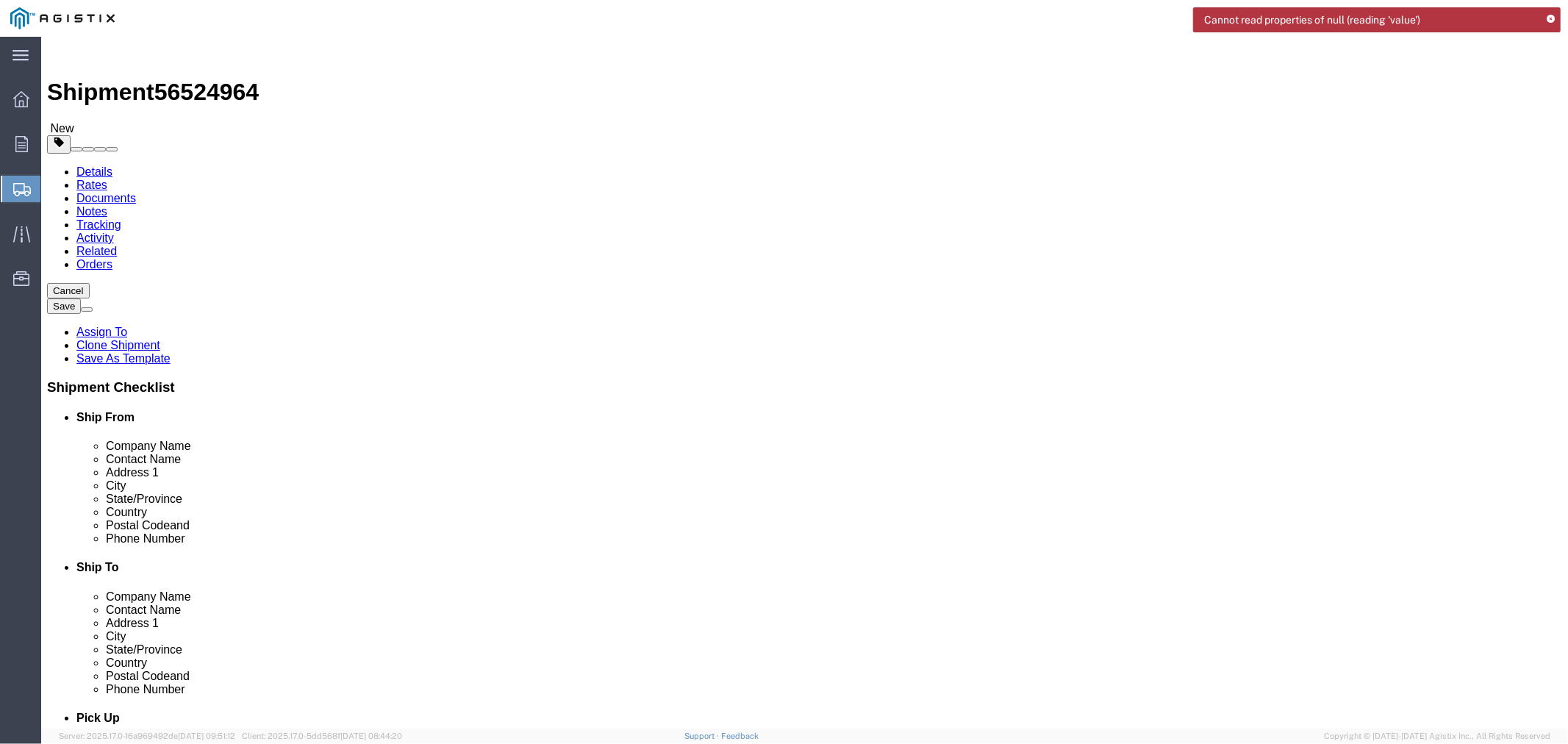
click input "text"
paste input "3688 ADAMS CIRCLE"
type input "3688 ADAMS CIRCLE"
drag, startPoint x: 255, startPoint y: 508, endPoint x: 280, endPoint y: 515, distance: 26.0
click input "text"
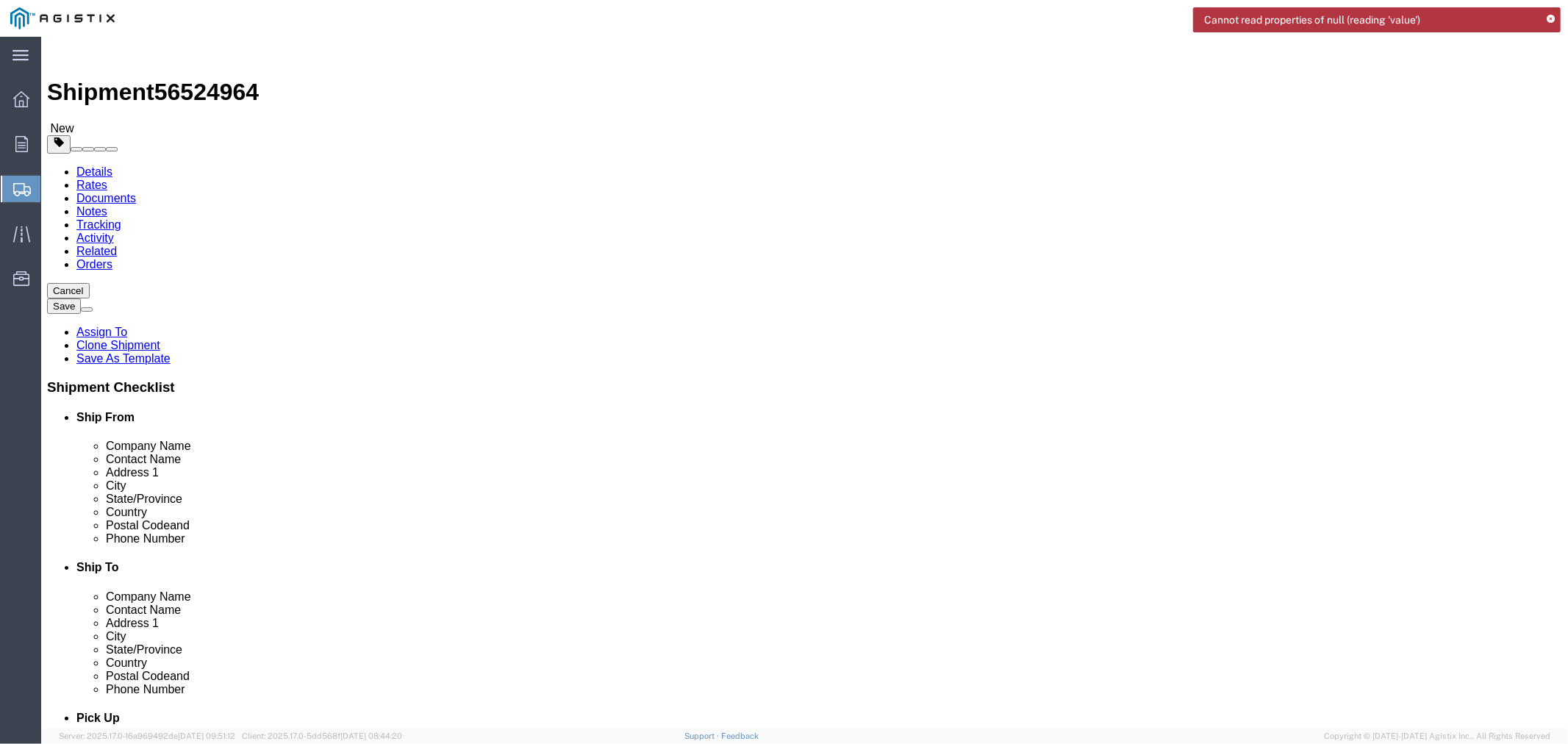
paste input "EAGLE PASS,"
type input "EAGLE PASS"
type input "te"
click div "Postal Code"
click input "text"
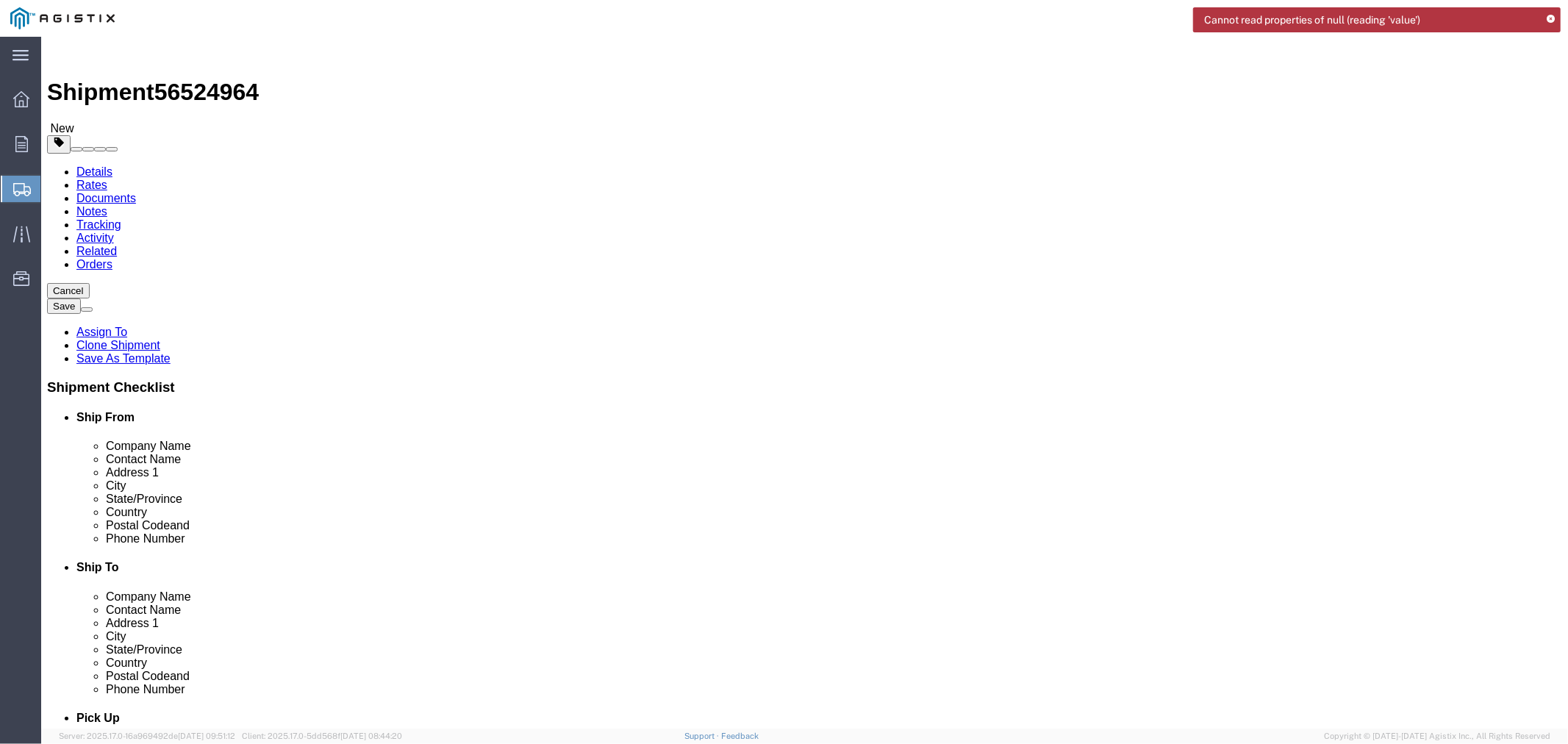
paste input "78852"
type input "78852"
click input "text"
drag, startPoint x: 291, startPoint y: 616, endPoint x: 322, endPoint y: 620, distance: 31.3
click input "text"
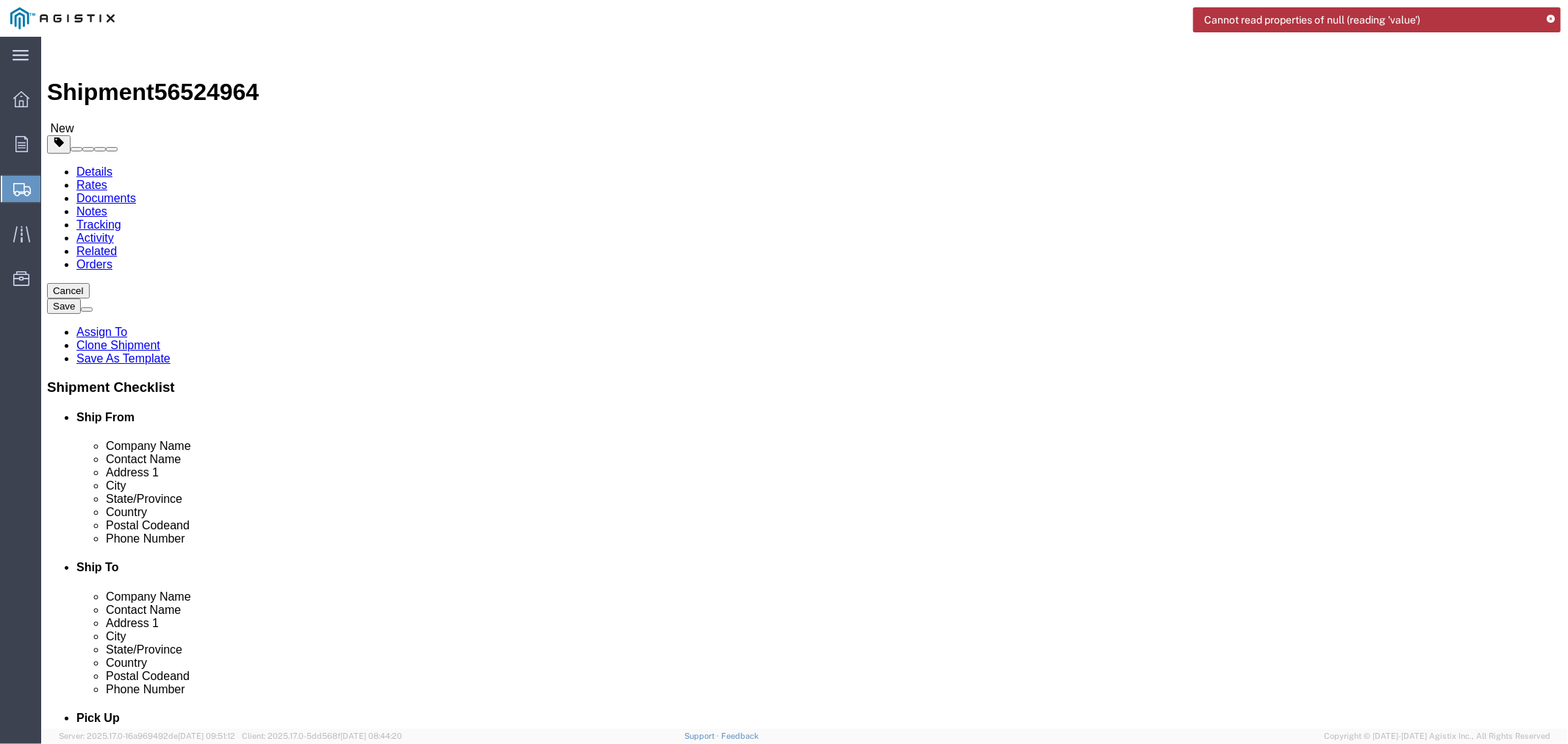
paste input "8303191813"
type input "8303191813"
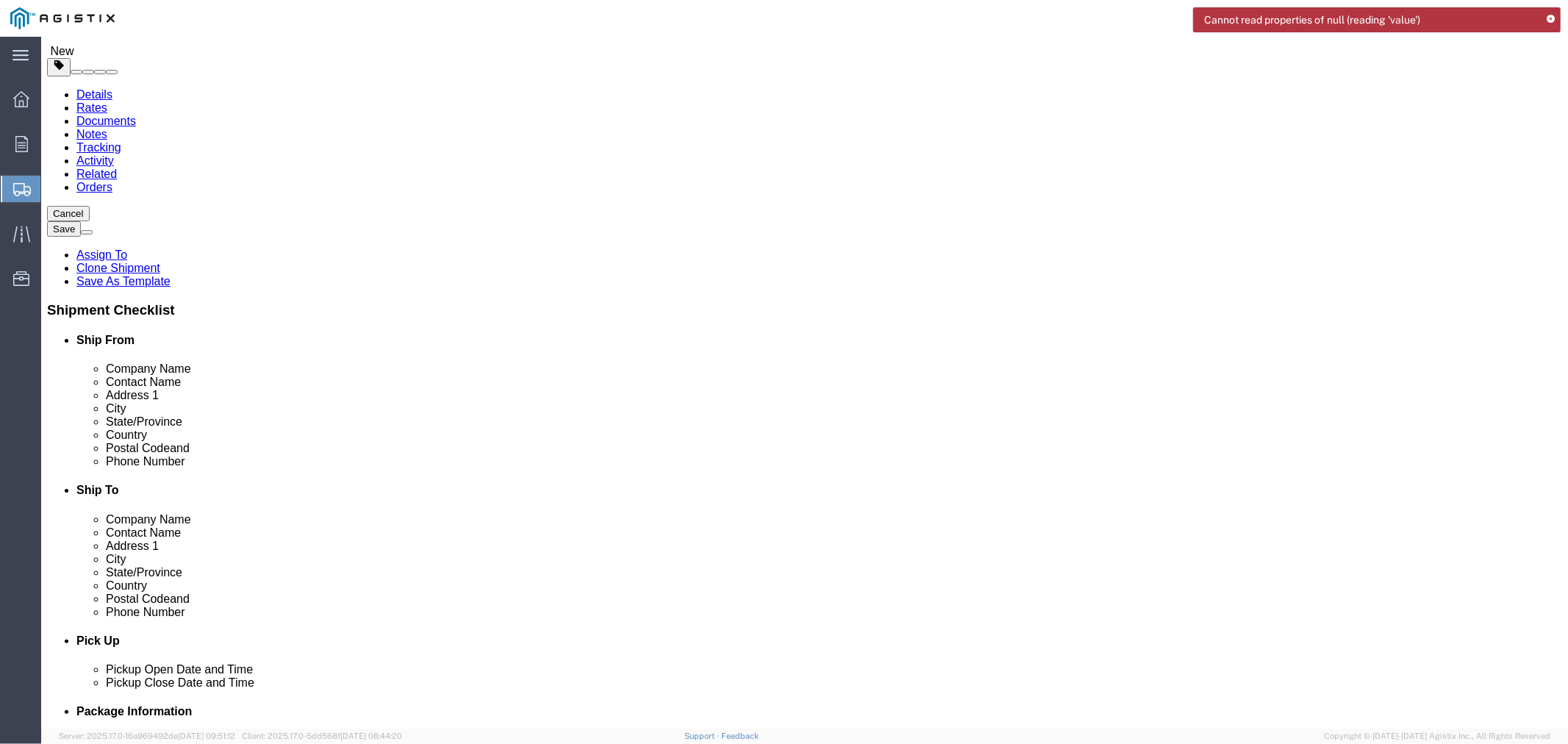
scroll to position [327, 0]
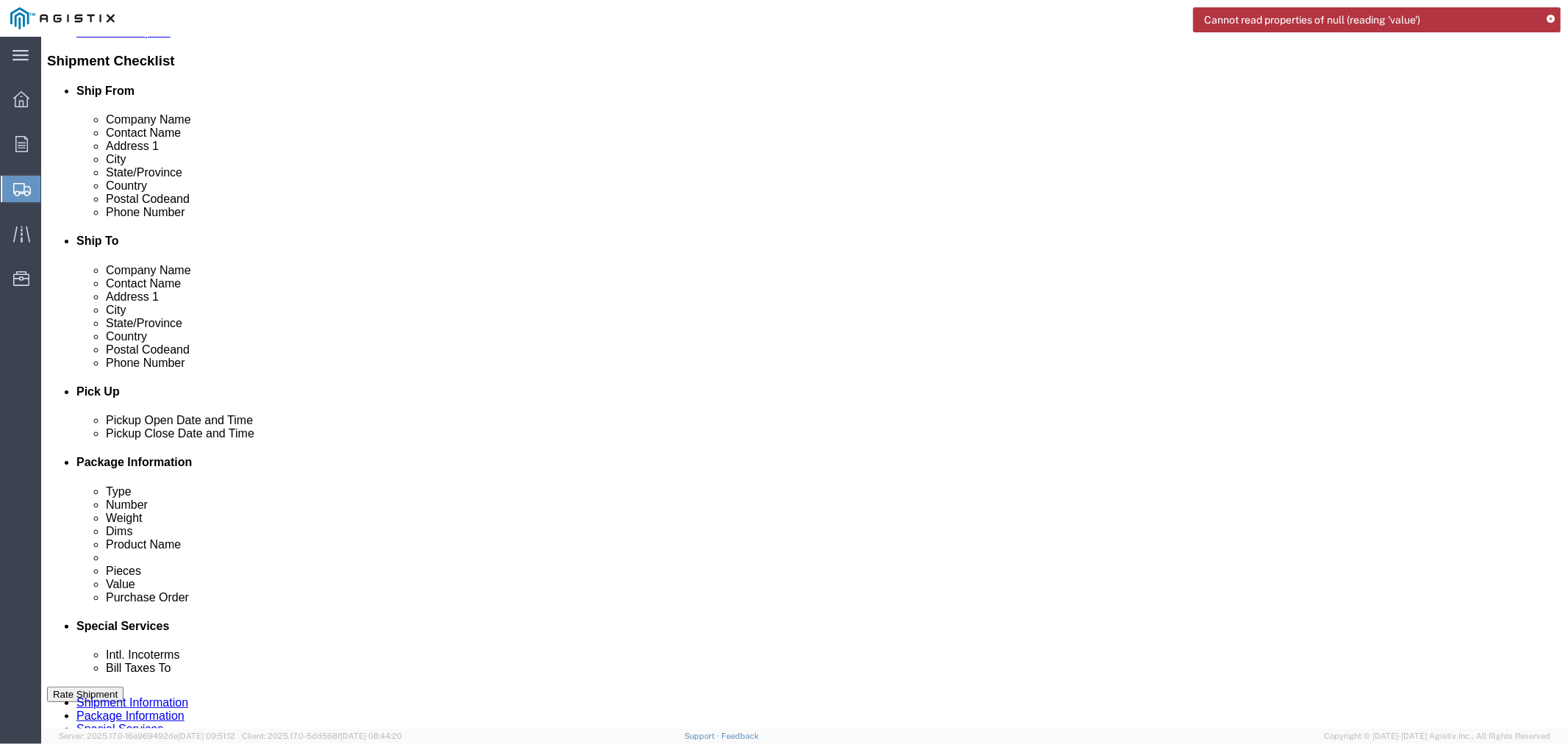
click input "-"
paste input "(800)344-4997"
type input "(800)344-4997"
click div "Ship To Location Location My Profile Location (OBSOLETE) BURNEY SC - GC TRAILER…"
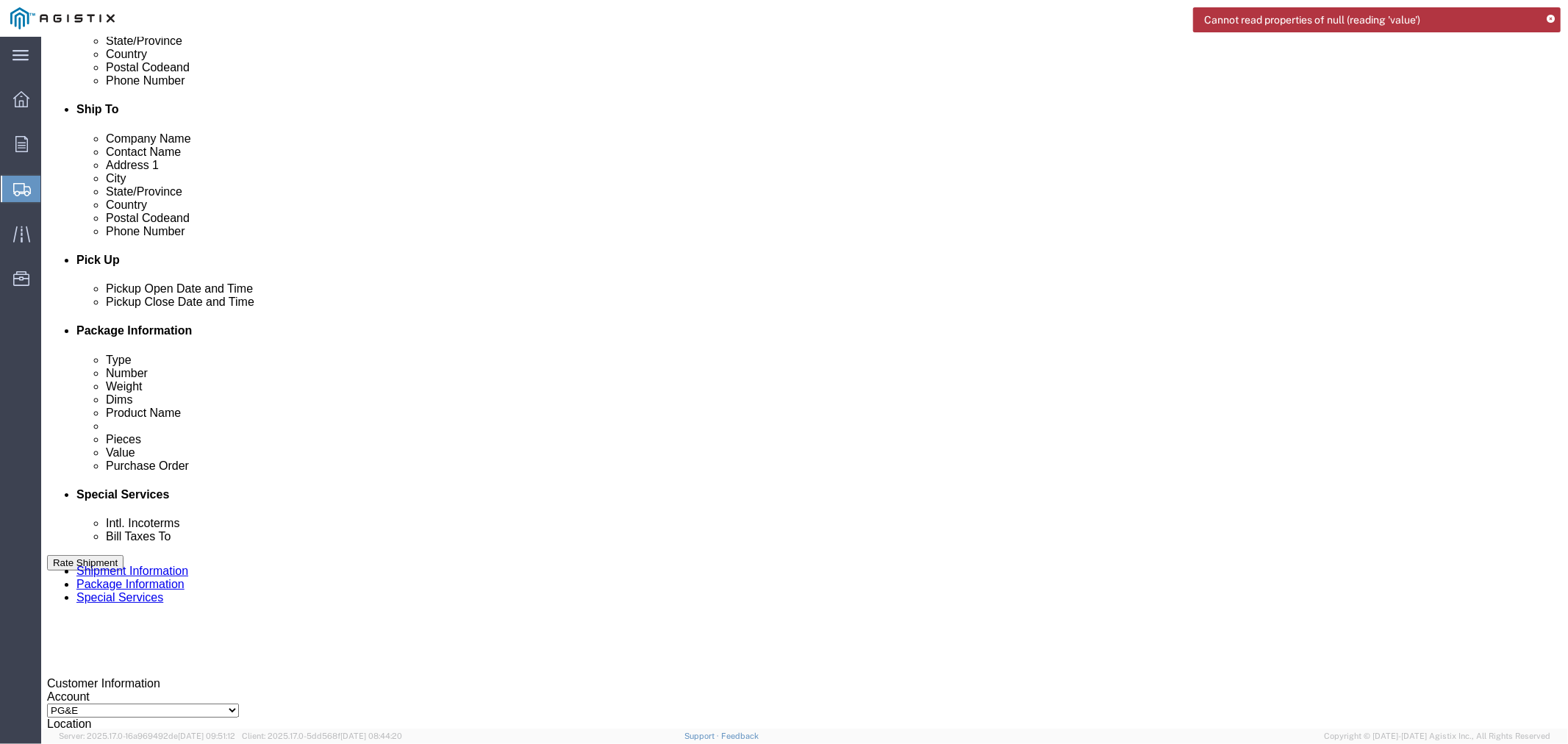
scroll to position [489, 0]
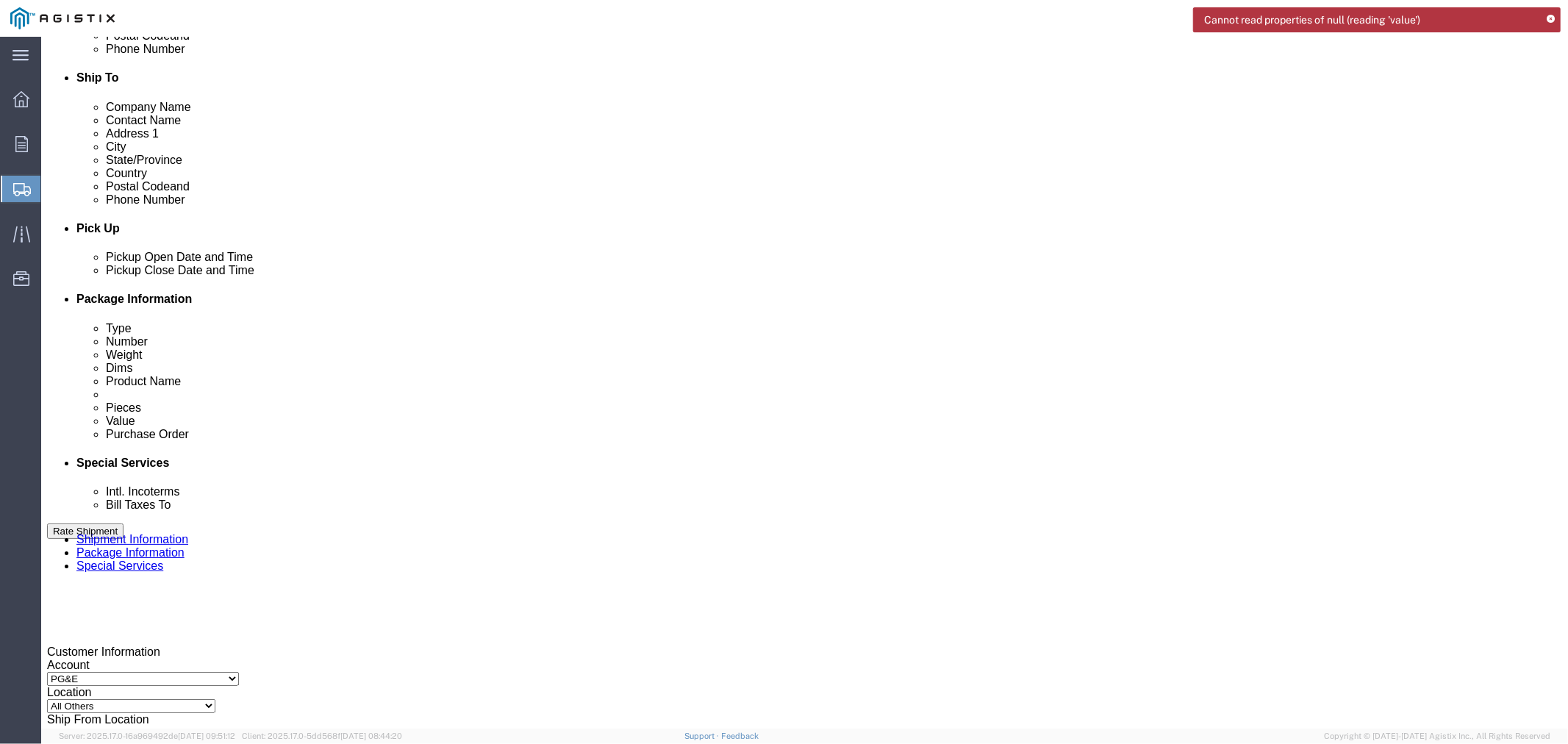
click div "Aug 18 2025 11:00 AM"
click button "Apply"
click div "Sep 15 2025 11:00 AM"
click span
drag, startPoint x: 814, startPoint y: 669, endPoint x: 807, endPoint y: 664, distance: 8.6
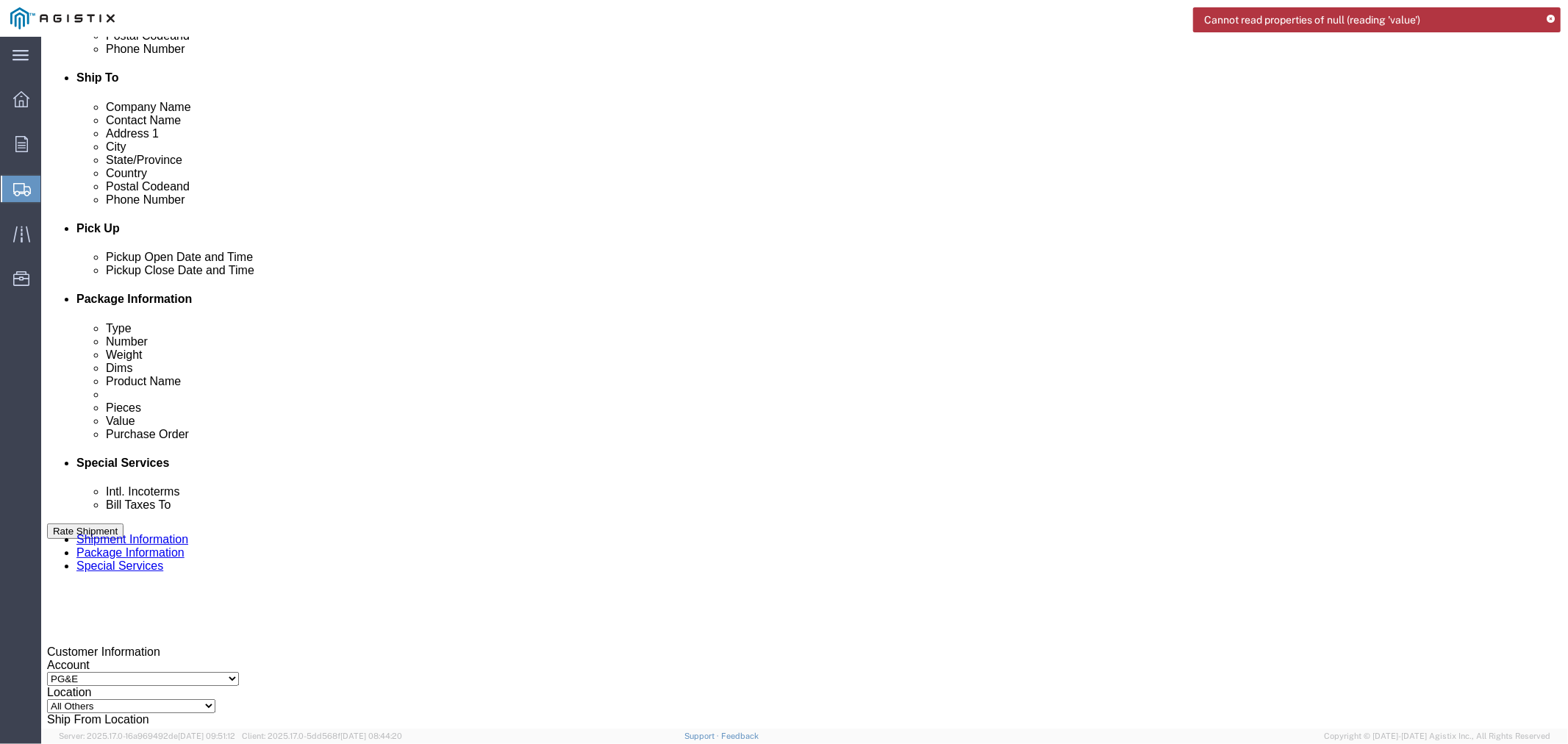
click button "Apply"
click div "Sep 15 2025 12:00 PM"
click span
click button "Apply"
click div "Delivery by Date Delivery Start Date Delivery Start Time Deliver Open Date and …"
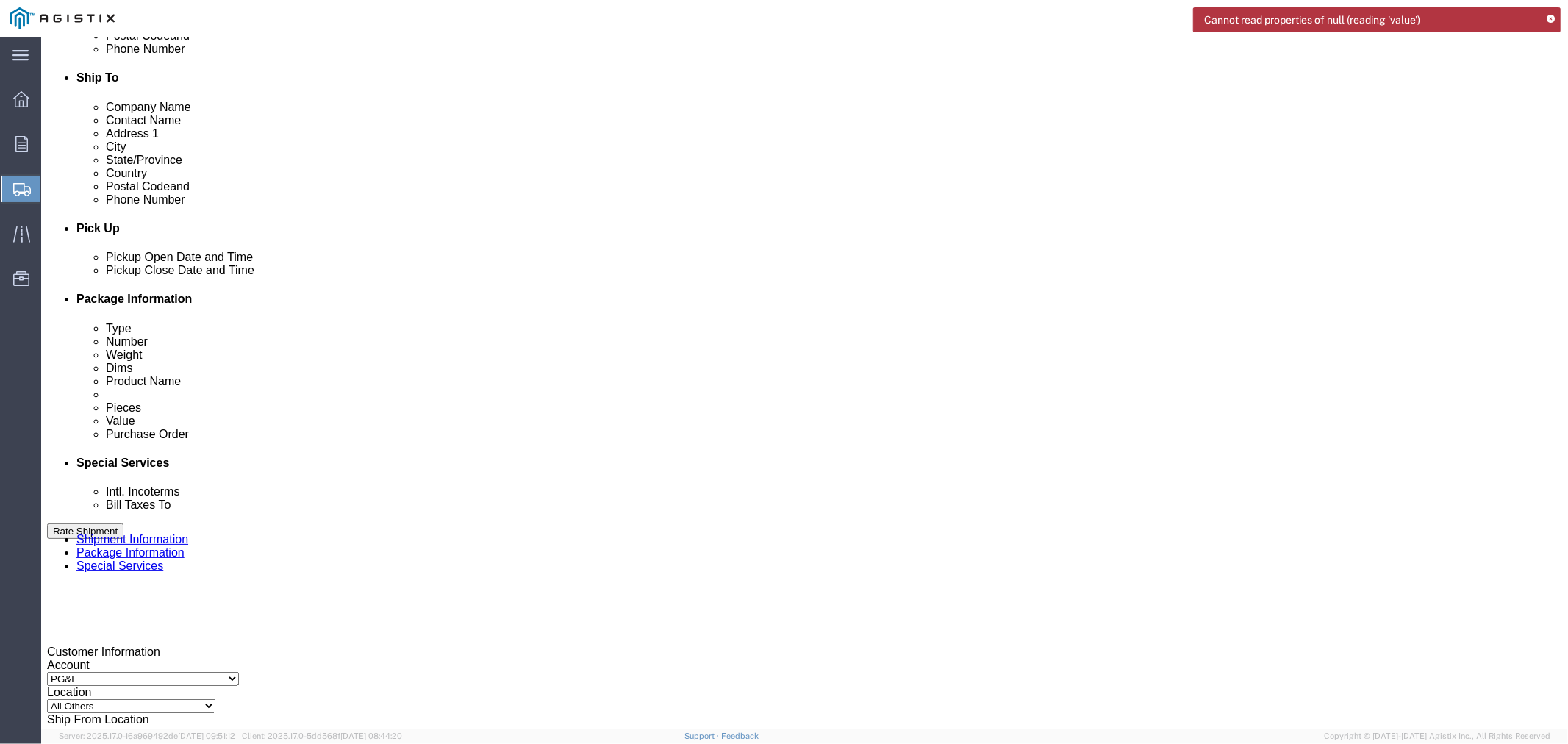
click input "3501392999"
click input "text"
paste input "3501392658"
type input "3501392658"
click div "Customer Information Account Select Meyer Utility Structures LLC PG&E Location …"
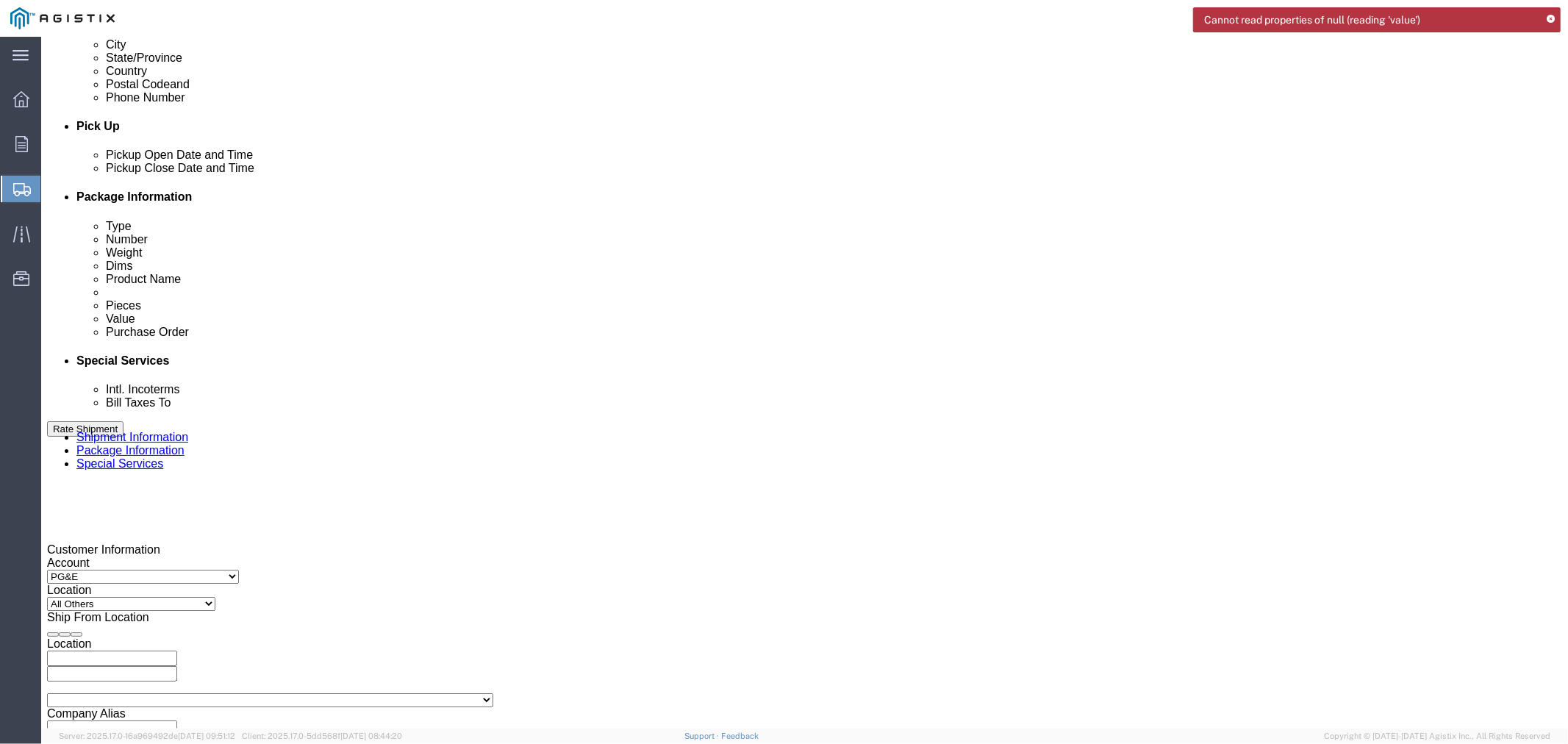
scroll to position [653, 0]
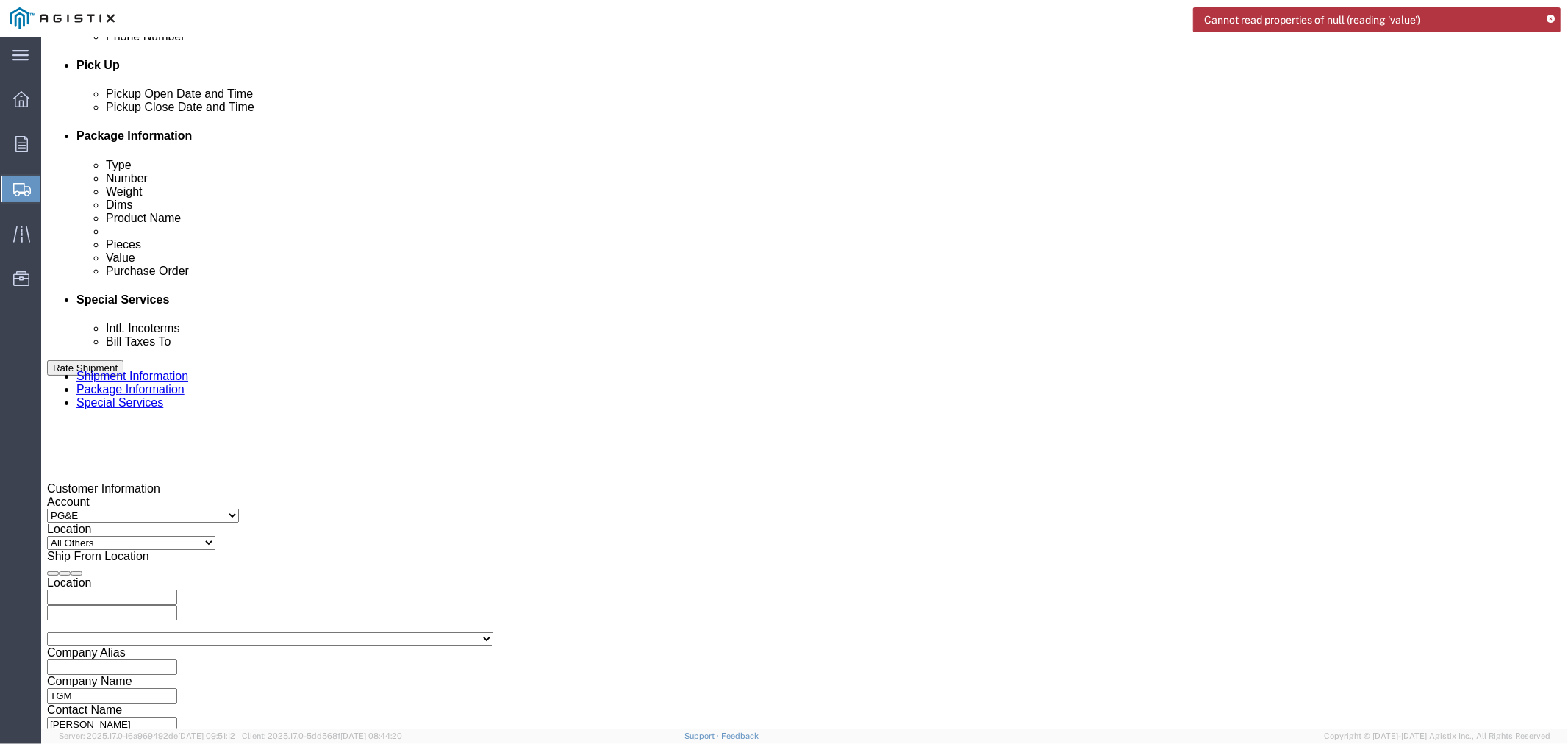
click div "Vehicle Select Size Select Container Number Owner Select Shipper Vessel"
click select "Select Air Less than Truckload Multi-Leg Ocean Freight Rail Small Parcel Truckl…"
select select "TL"
click select "Select Air Less than Truckload Multi-Leg Ocean Freight Rail Small Parcel Truckl…"
click select "Select 1-Ton (PSS) 10 Wheel 10 Yard Dump Truck 20 Yard Dump Truck Bobtail Botto…"
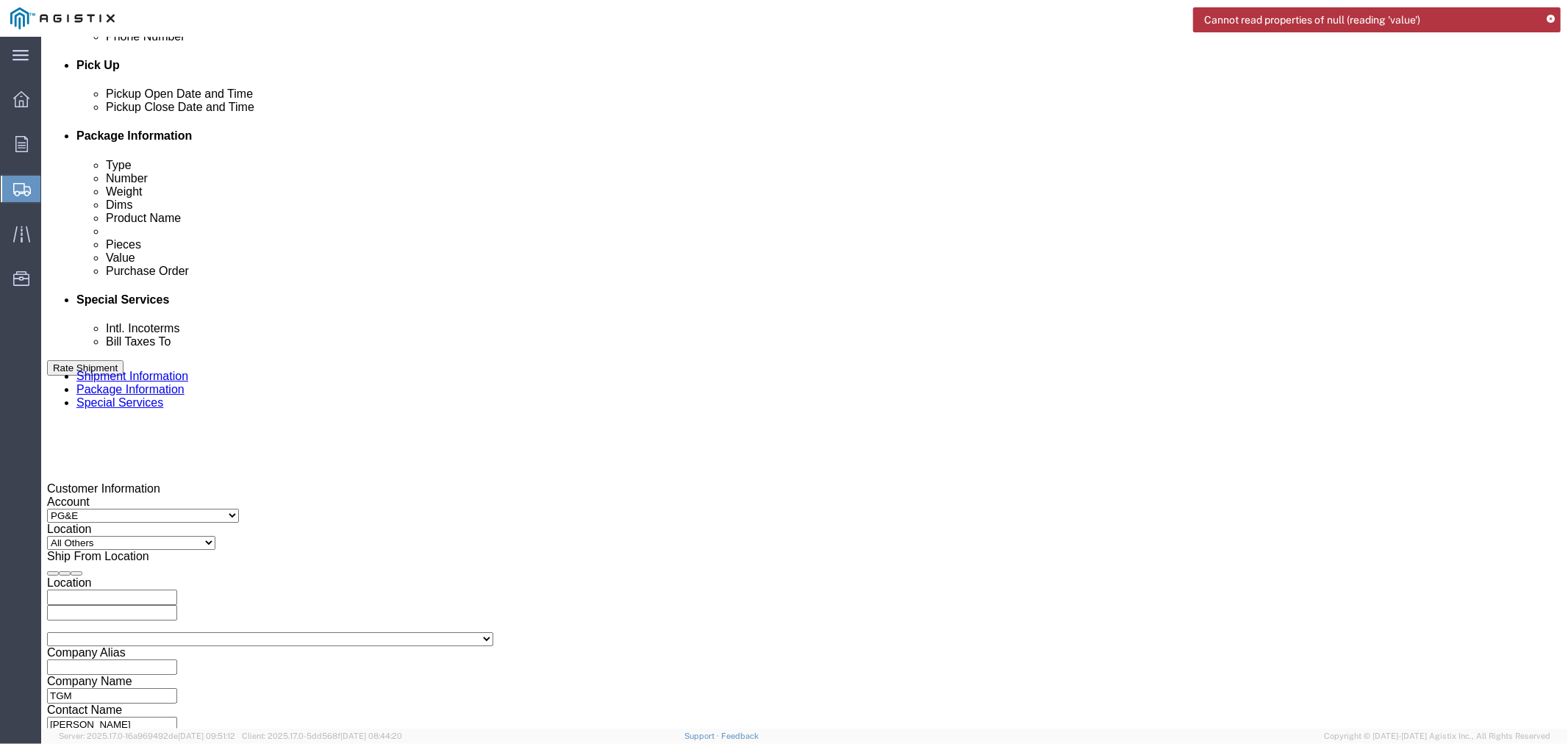
select select "FLBD"
click select "Select 1-Ton (PSS) 10 Wheel 10 Yard Dump Truck 20 Yard Dump Truck Bobtail Botto…"
click div "Previous Continue"
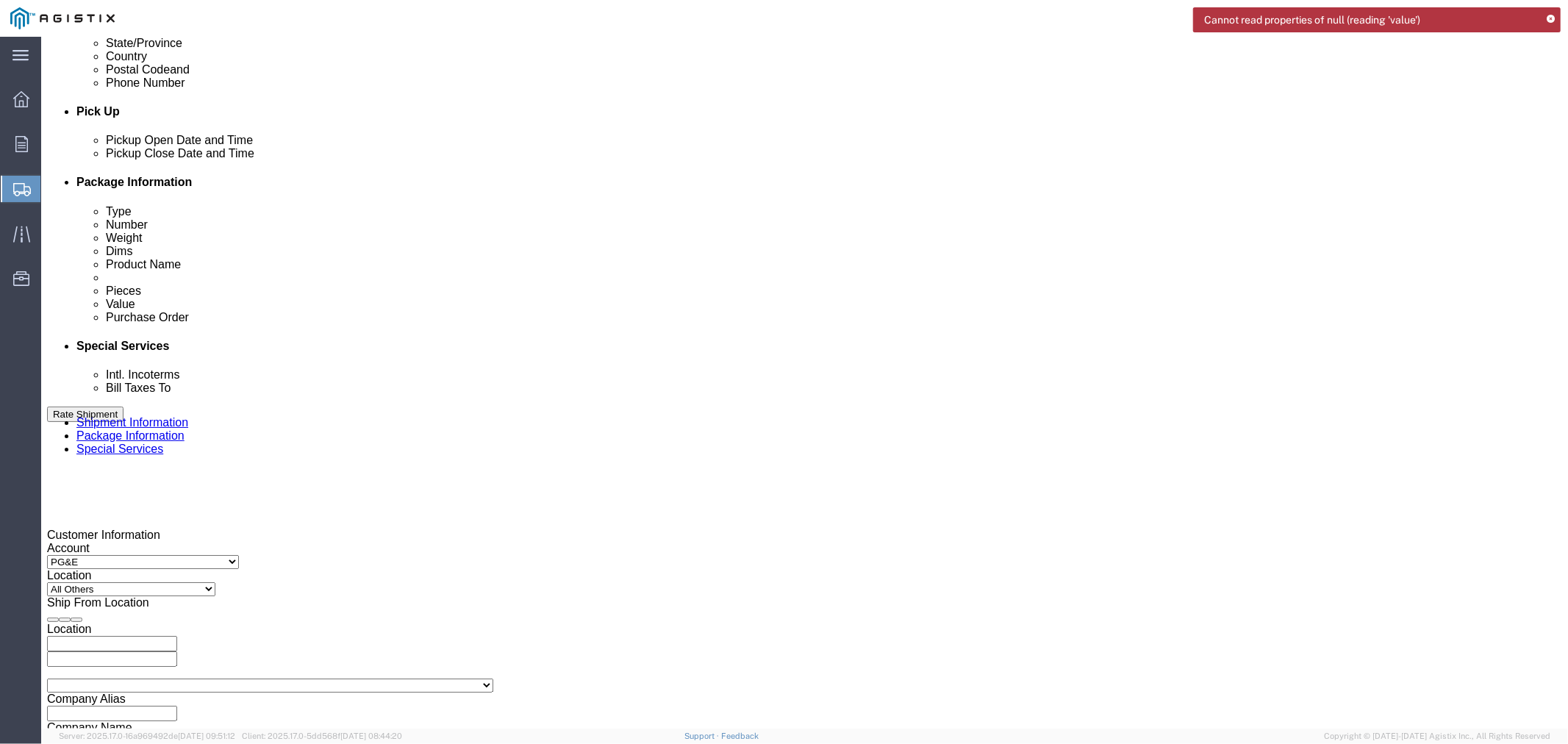
scroll to position [697, 0]
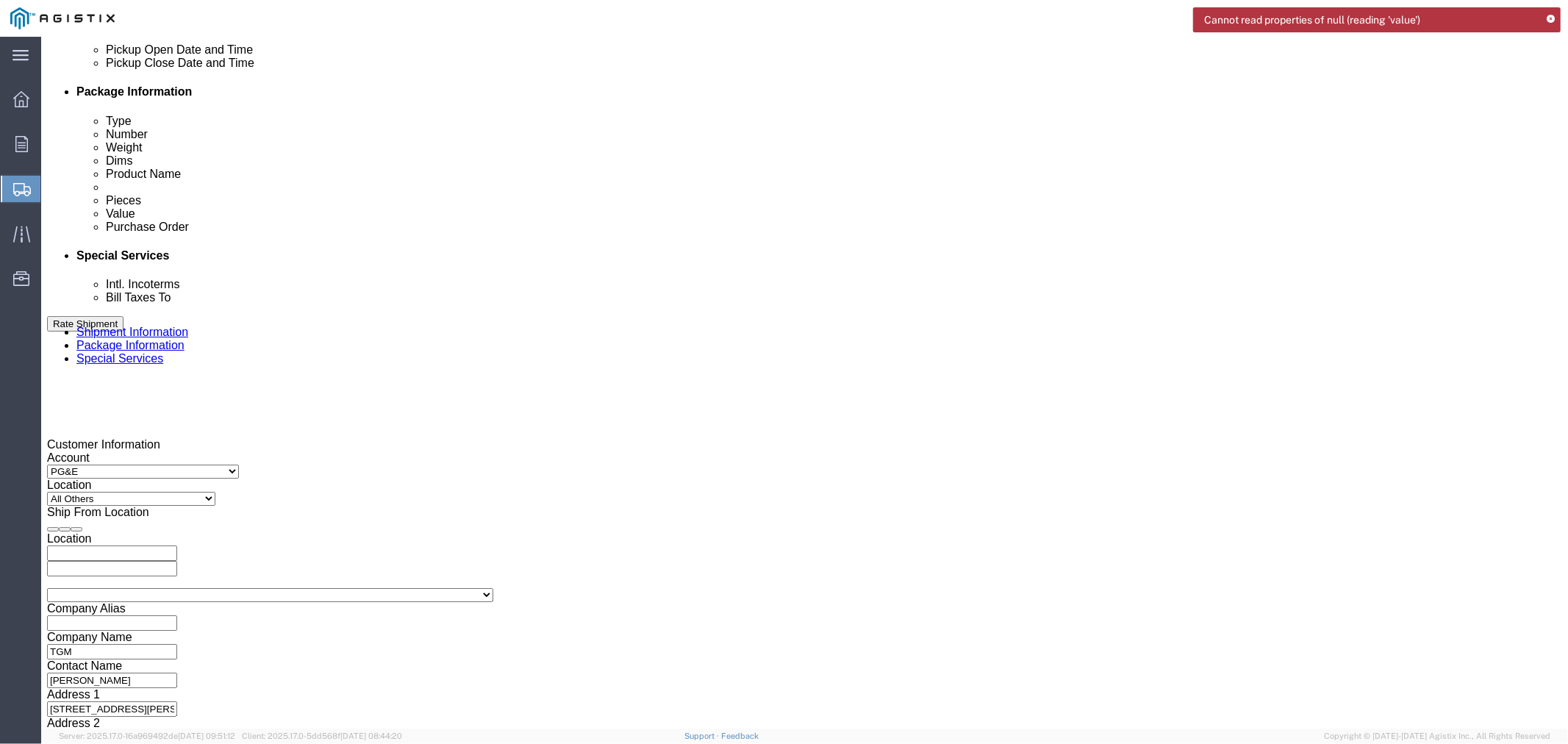
click button "Continue"
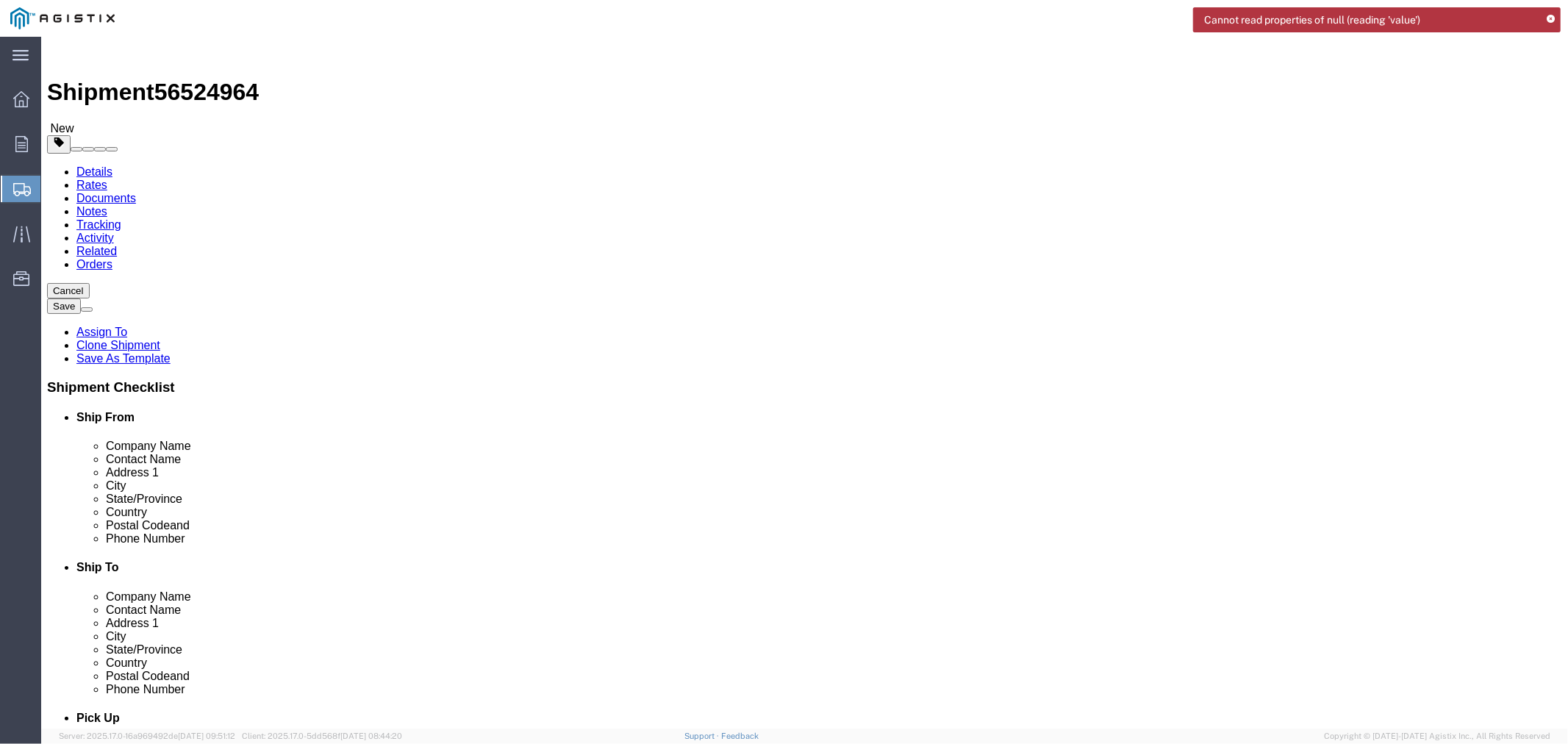
click select "Select Bulk Bundle(s) Cardboard Box(es) Carton(s) Crate(s) Drum(s) (Fiberboard)…"
select select "BNDL"
click select "Select Bulk Bundle(s) Cardboard Box(es) Carton(s) Crate(s) Drum(s) (Fiberboard)…"
drag, startPoint x: 250, startPoint y: 280, endPoint x: 218, endPoint y: 278, distance: 32.1
click div "0"
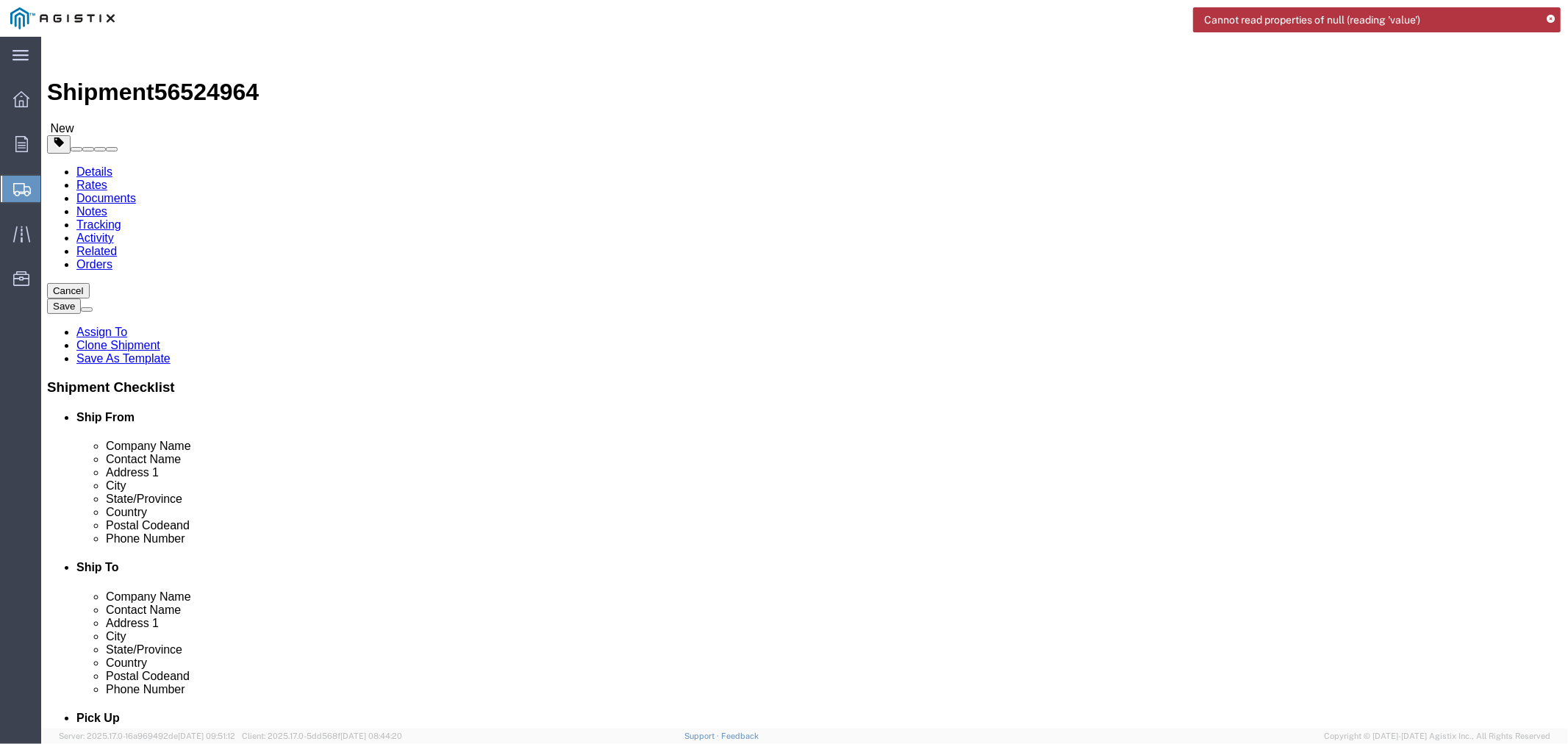
click input "0"
drag, startPoint x: 190, startPoint y: 292, endPoint x: 192, endPoint y: 282, distance: 10.2
click div "Number 0"
type input "16"
drag, startPoint x: 1099, startPoint y: 390, endPoint x: 282, endPoint y: 379, distance: 817.1
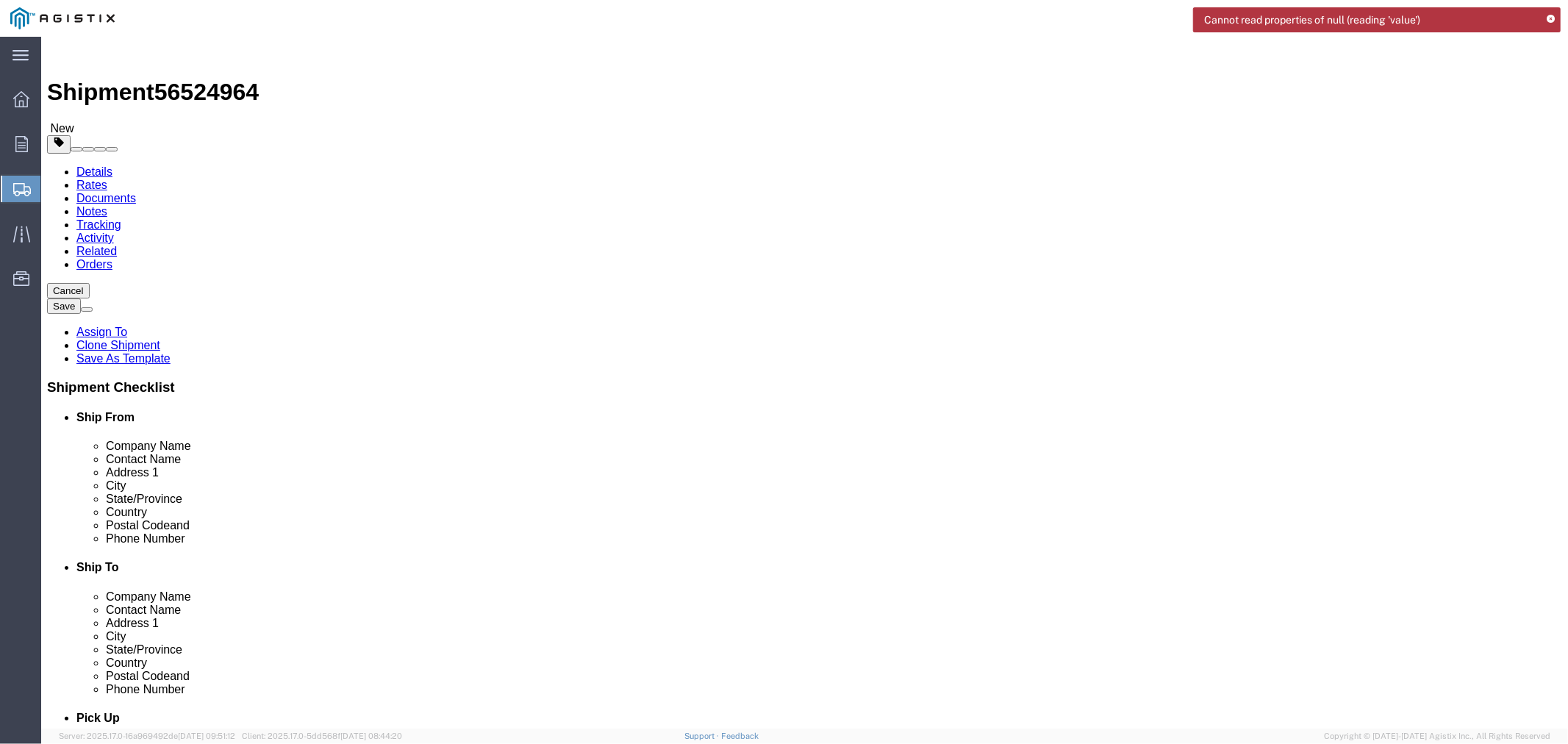
click div "Previous Continue"
drag, startPoint x: 256, startPoint y: 312, endPoint x: 189, endPoint y: 311, distance: 67.0
click div "Dimensions Length 0.00 x Width 0.00 x Height 0.00 Select cm ft in"
type input "636"
click div "Previous Continue"
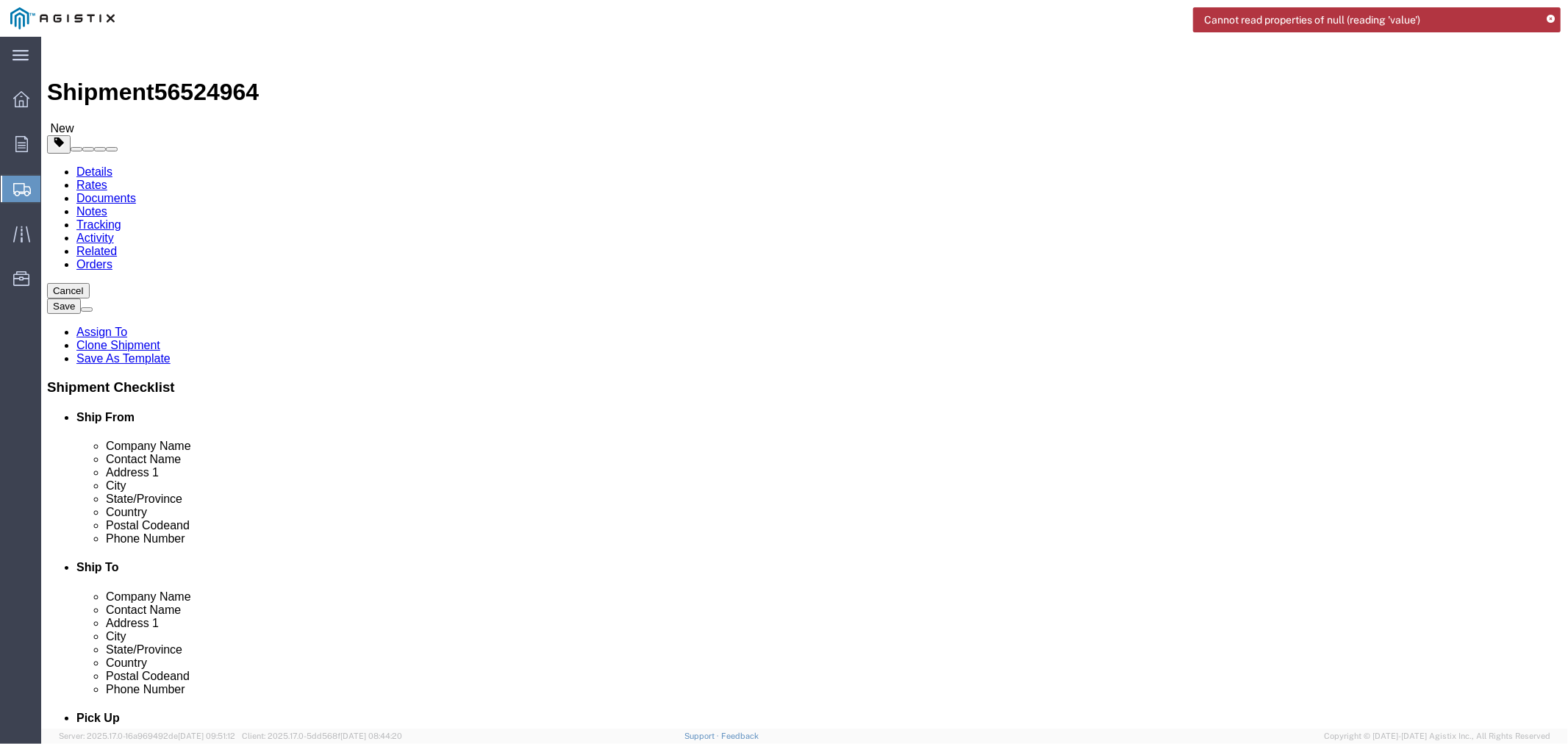
drag, startPoint x: 312, startPoint y: 306, endPoint x: 302, endPoint y: 301, distance: 11.2
click div "Length 636 x Width 0.00 x Height 0.00 Select cm ft in"
type input "95"
drag, startPoint x: 424, startPoint y: 312, endPoint x: 386, endPoint y: 313, distance: 38.0
click div "Length 636 x Width 95 x Height 0.00 Select cm ft in"
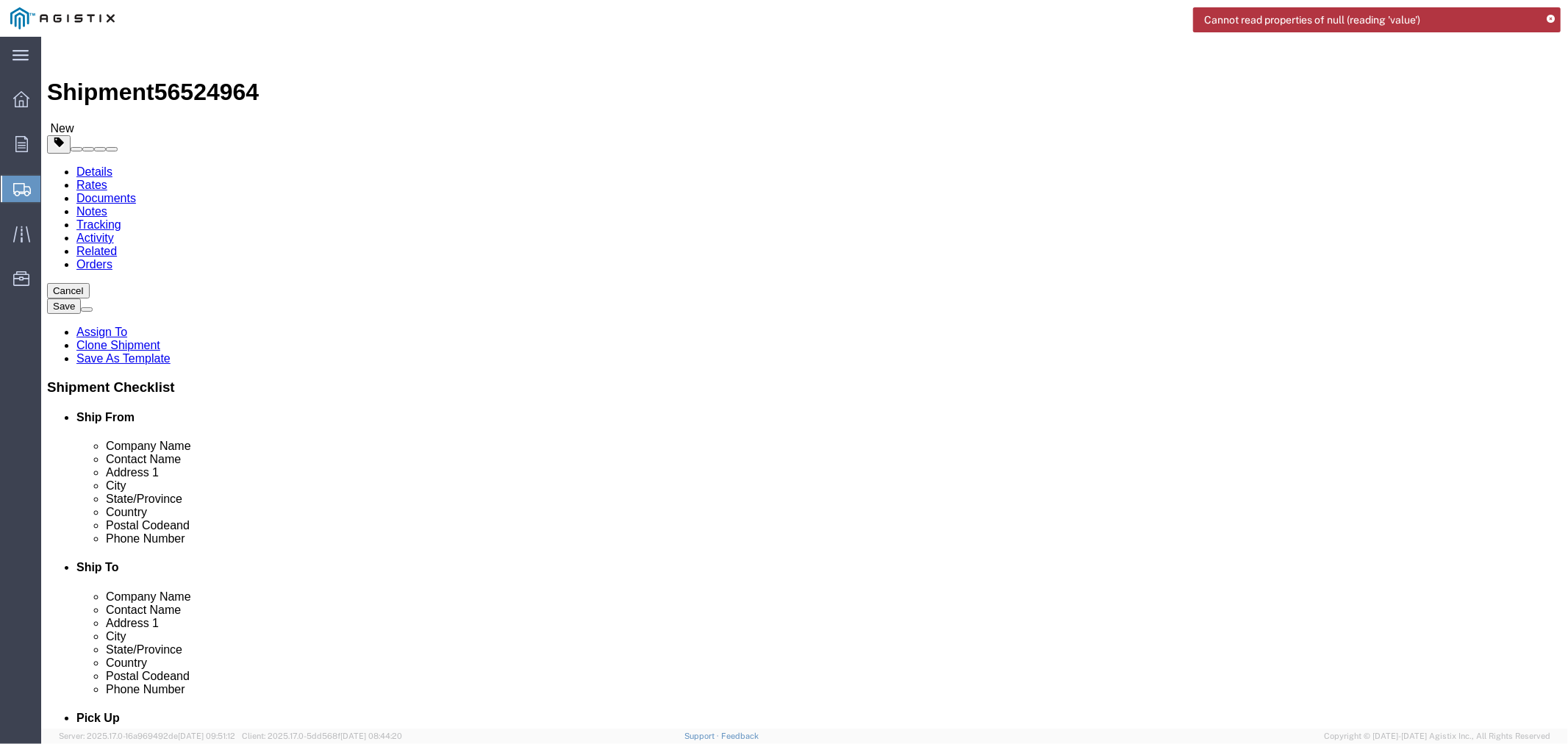
type input "95"
click div "Previous Continue"
click input "0.00"
drag, startPoint x: 255, startPoint y: 343, endPoint x: 210, endPoint y: 344, distance: 45.0
click div "Weight 0.00 Select kgs lbs Ship. t°"
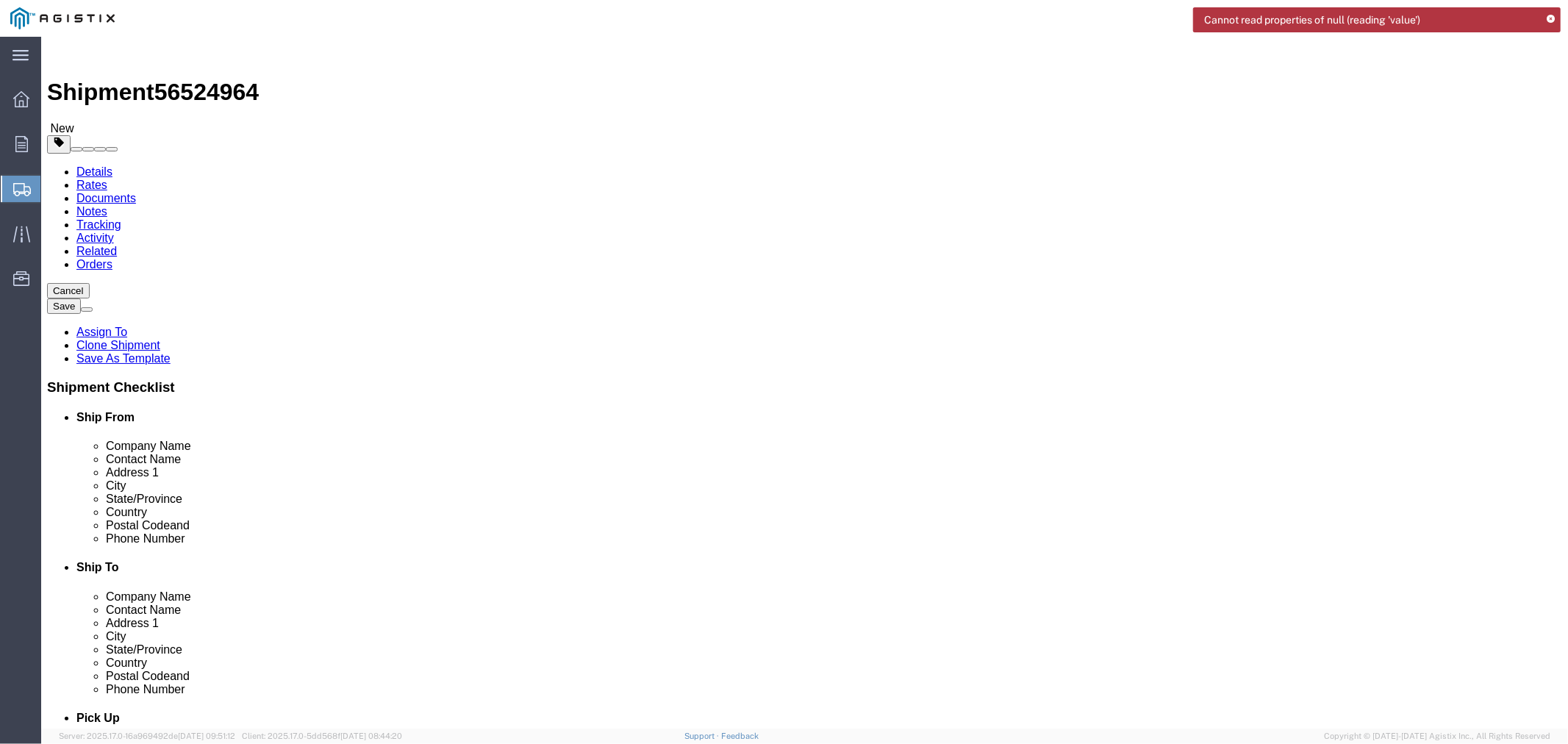
type input "20000"
click div "Previous Continue"
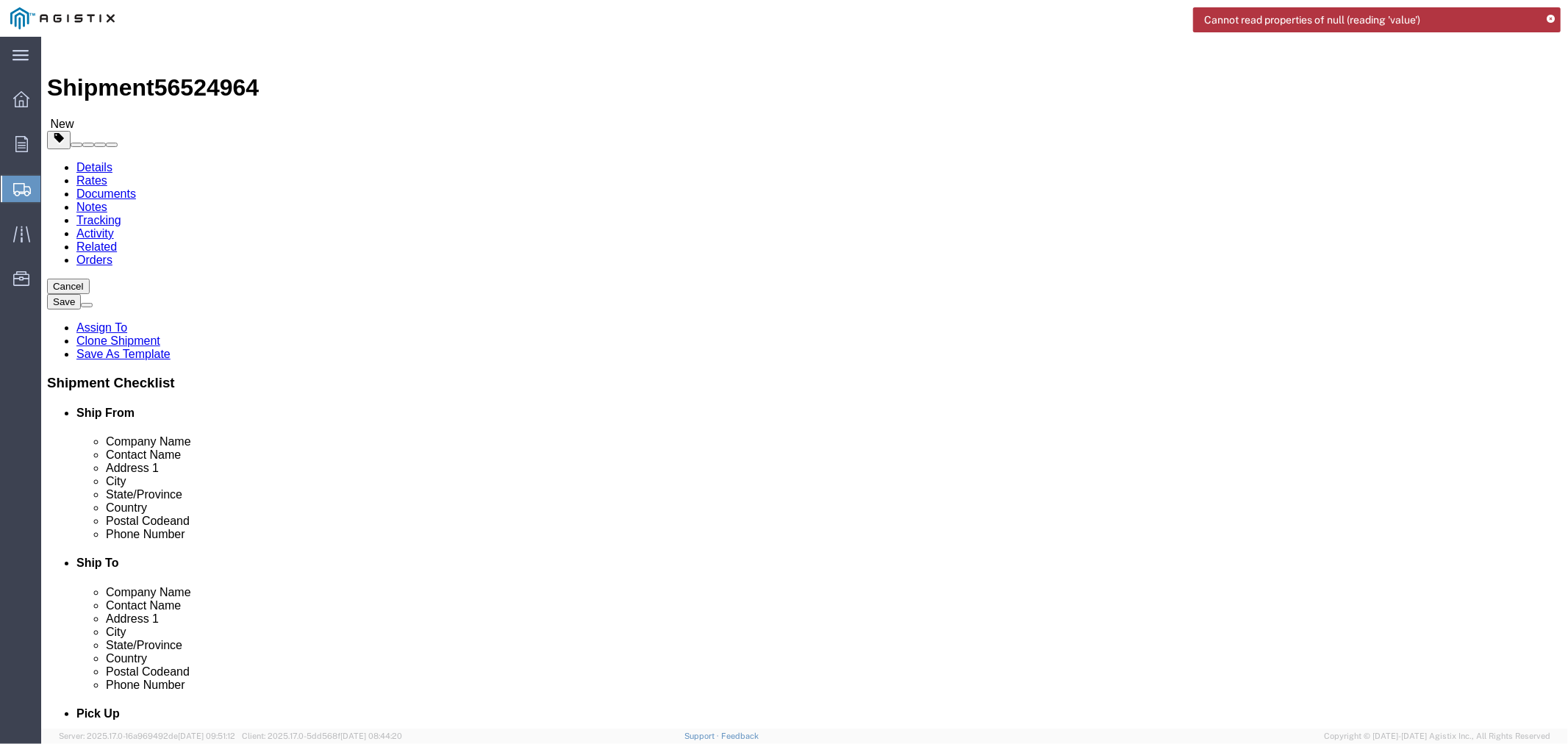
scroll to position [11, 0]
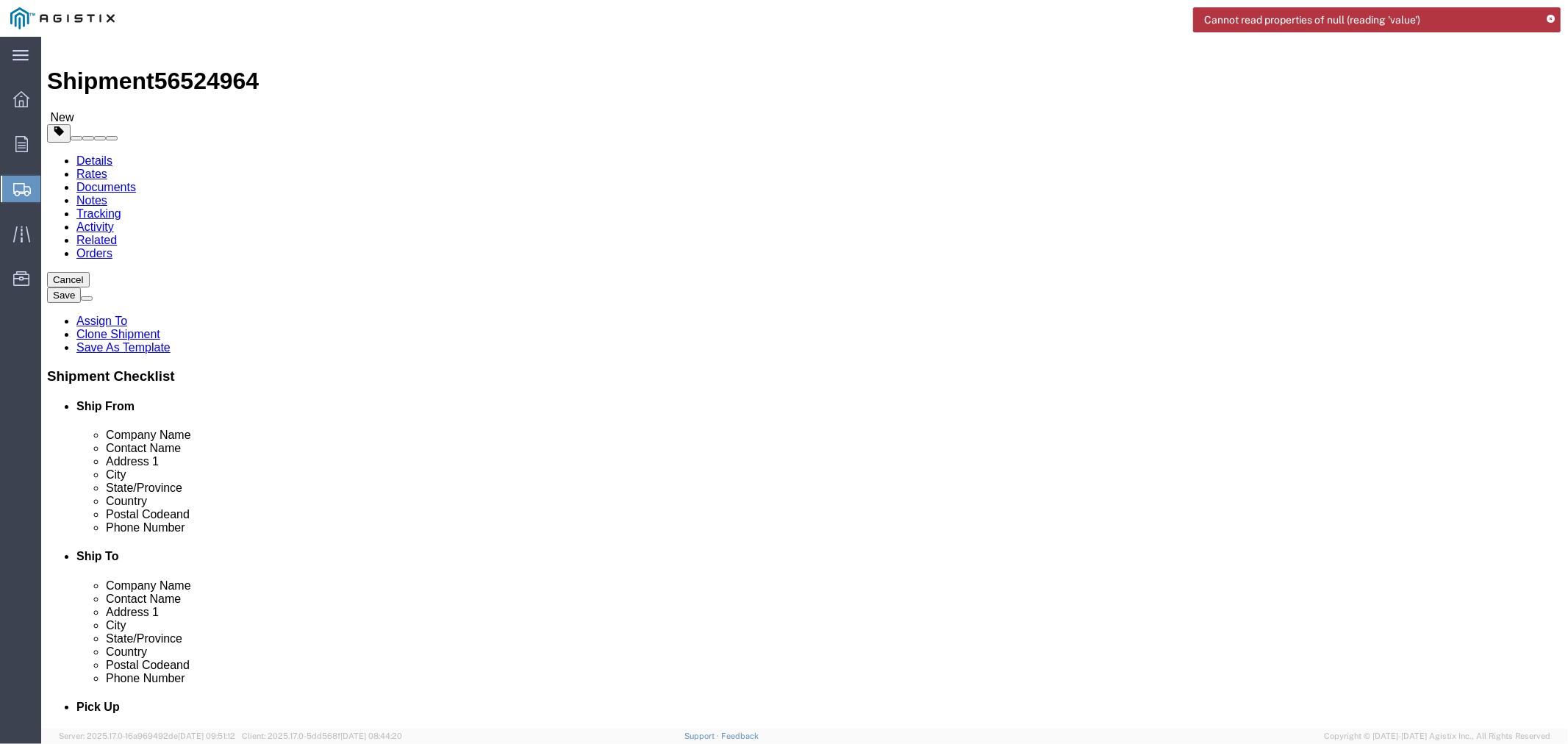
click dd
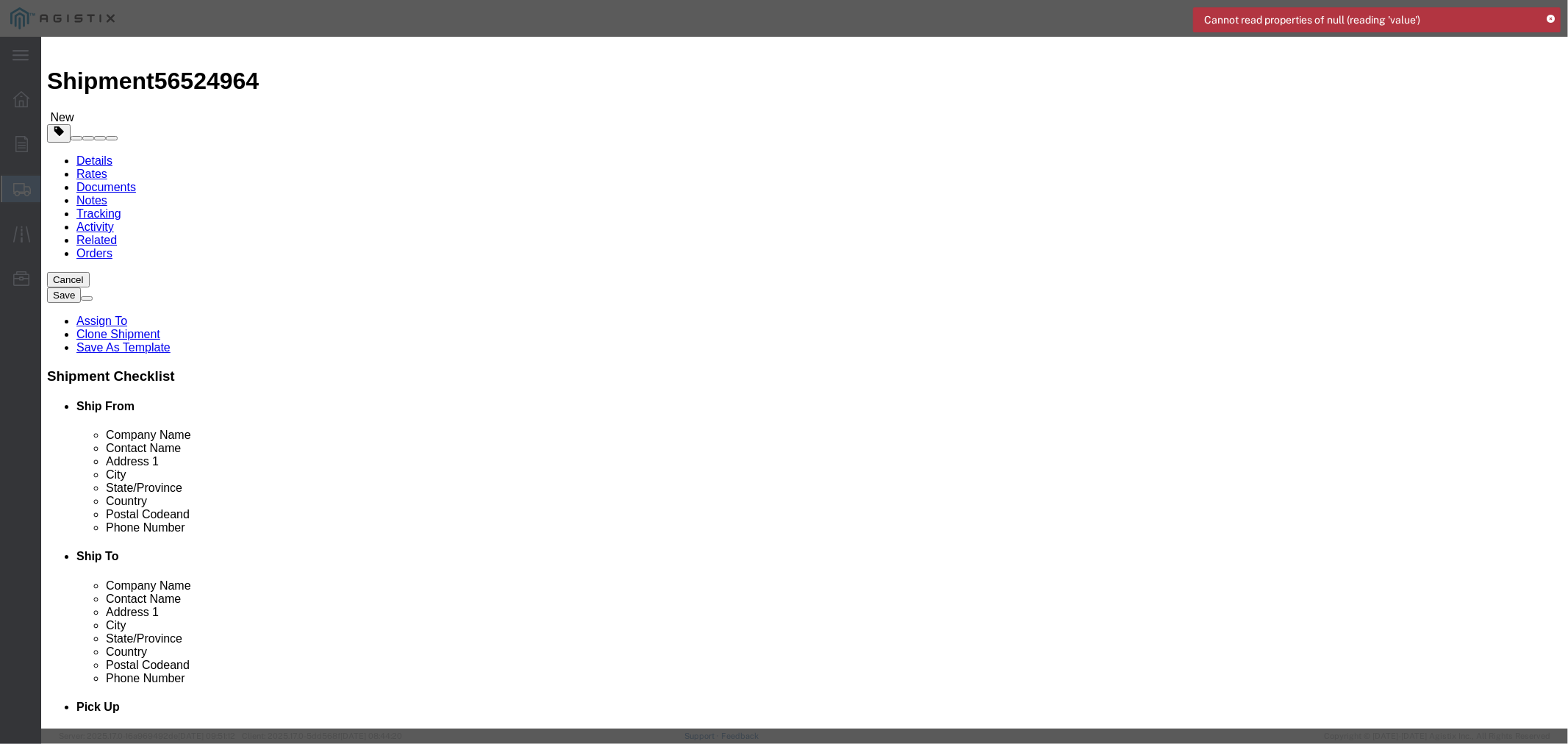
click input "POLE STEEL TUBULAR 90 FT CLASS H1 GALV"
paste input "3501392999"
type input "3501392999"
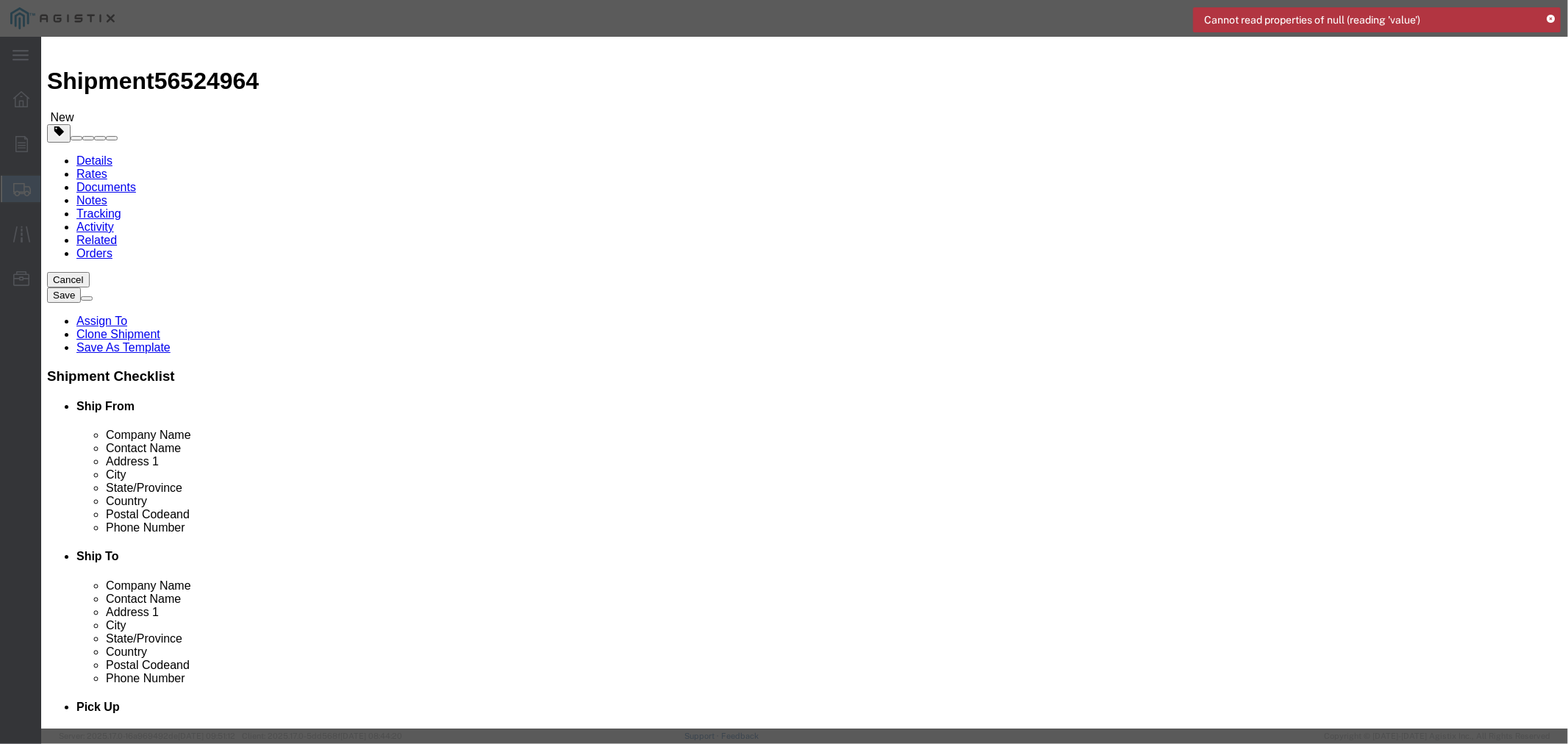
click input "text"
type input "1"
click textarea
click button "Save & Close"
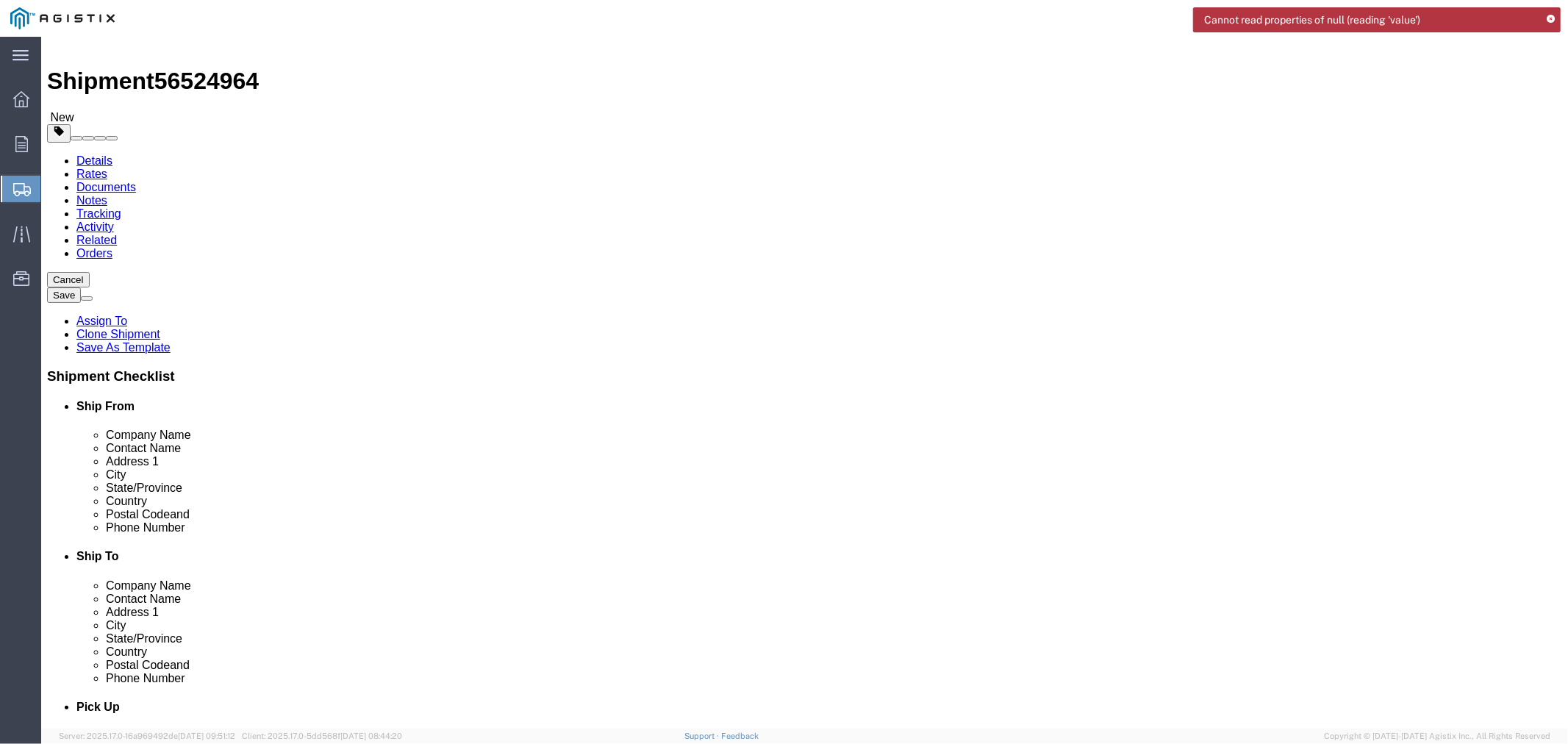
click dd "10.00 Each"
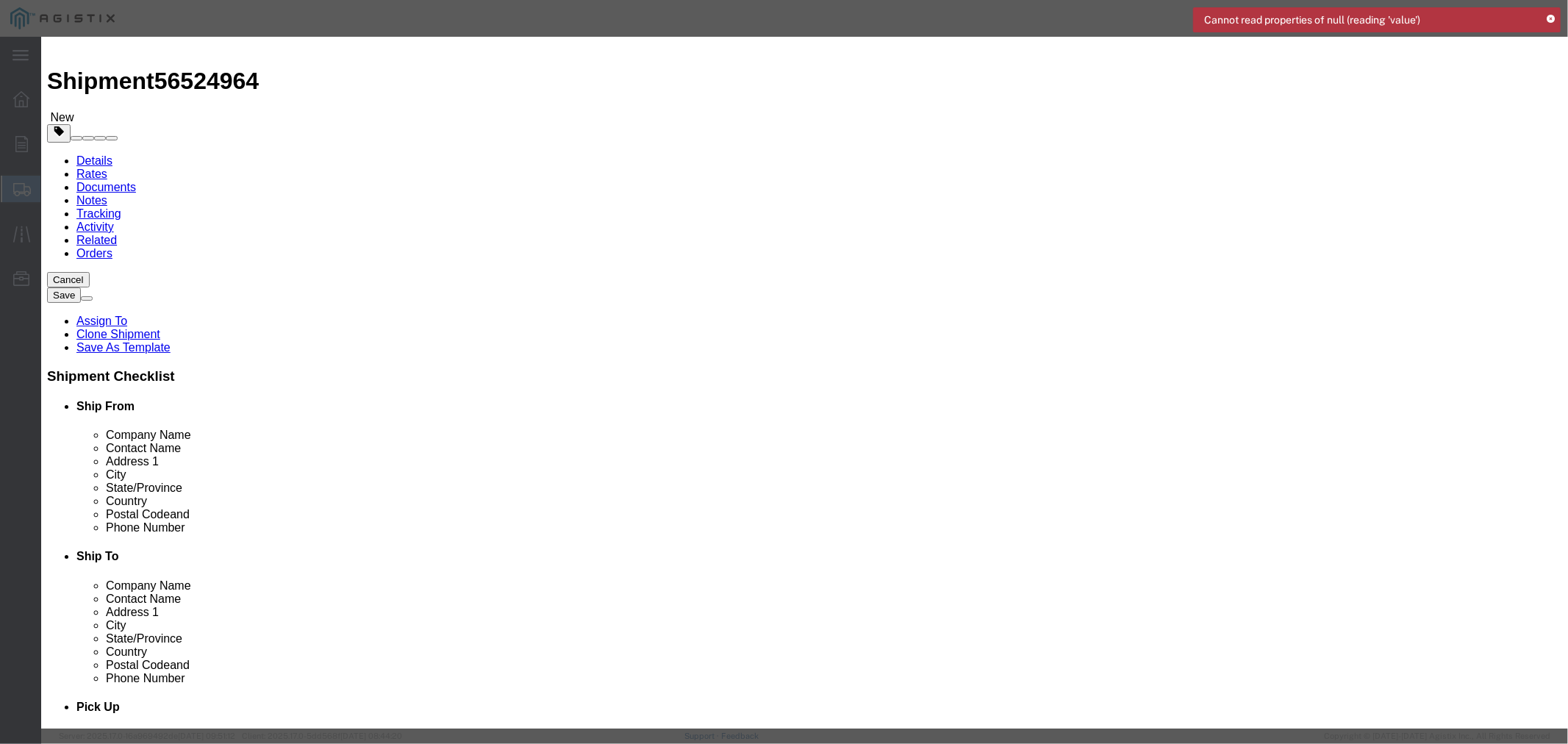
click input "POLE STEEL TUBULAR 70 FT CLASS H1"
paste input "3501392658"
type input "3501392658"
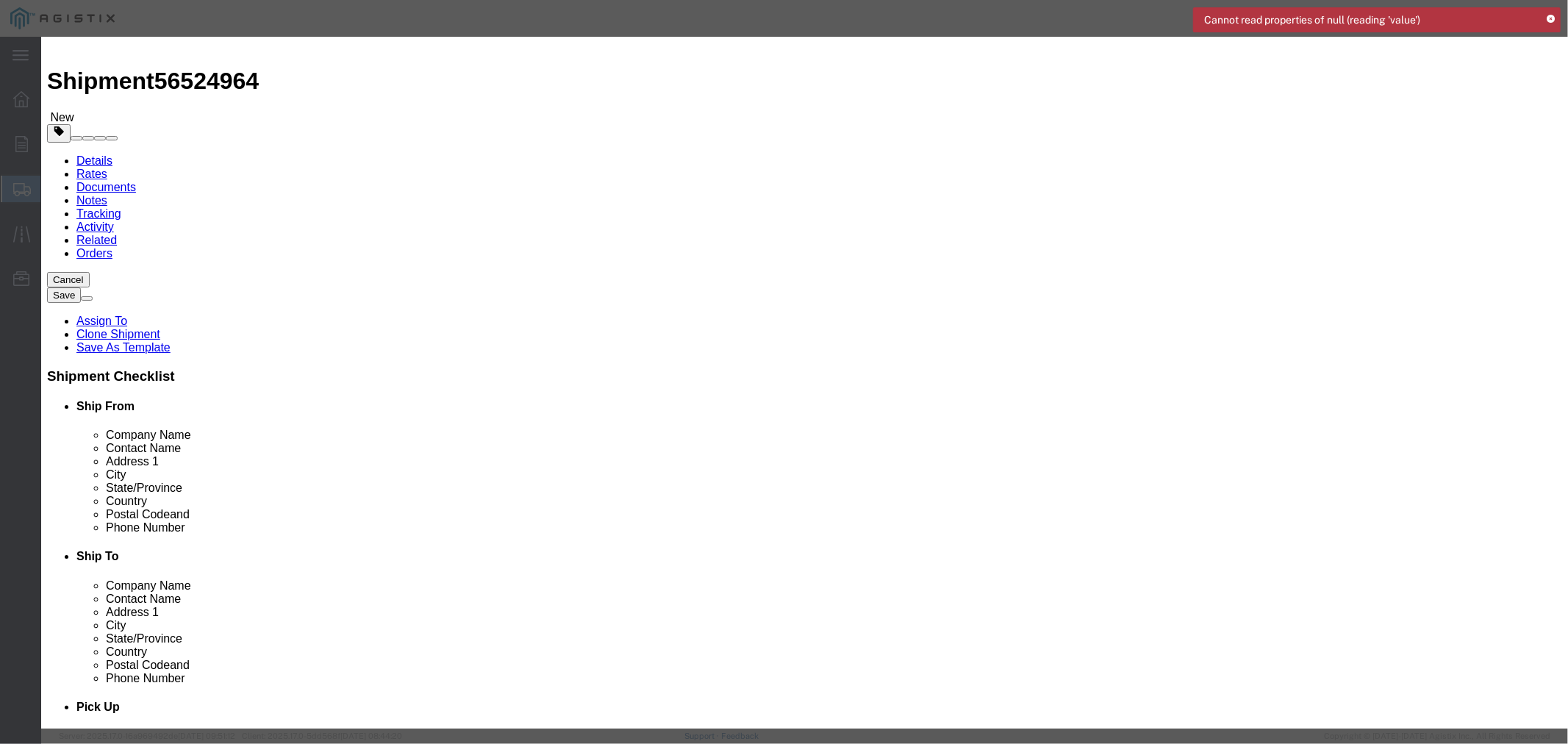
click input "text"
type input "1"
click input "M350112"
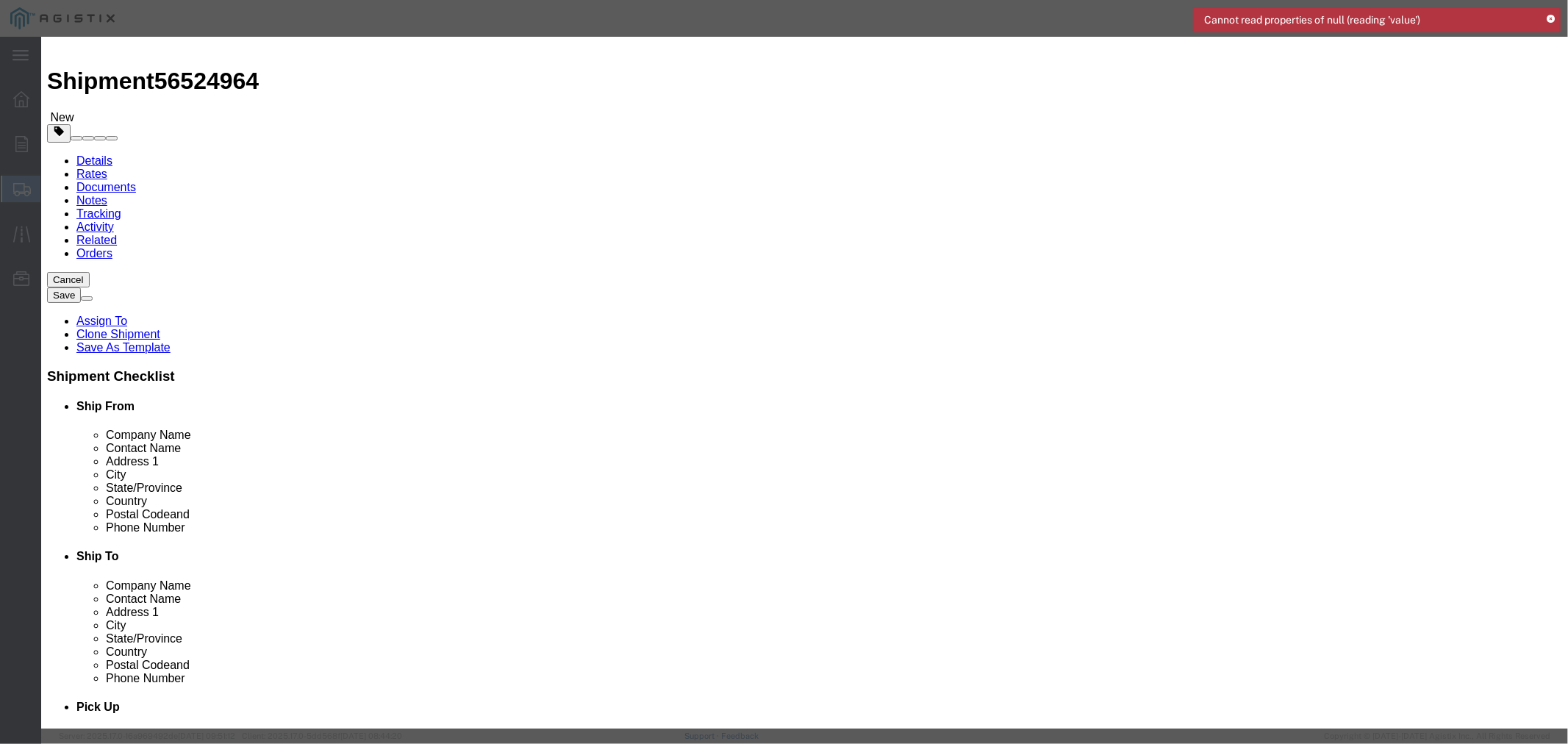
paste input "031"
type input "M350031"
click div "Product Name 3501392658 Pieces 10.00 Select Bag Barrels 100Board Feet Bottle Bo…"
click button "Save & Close"
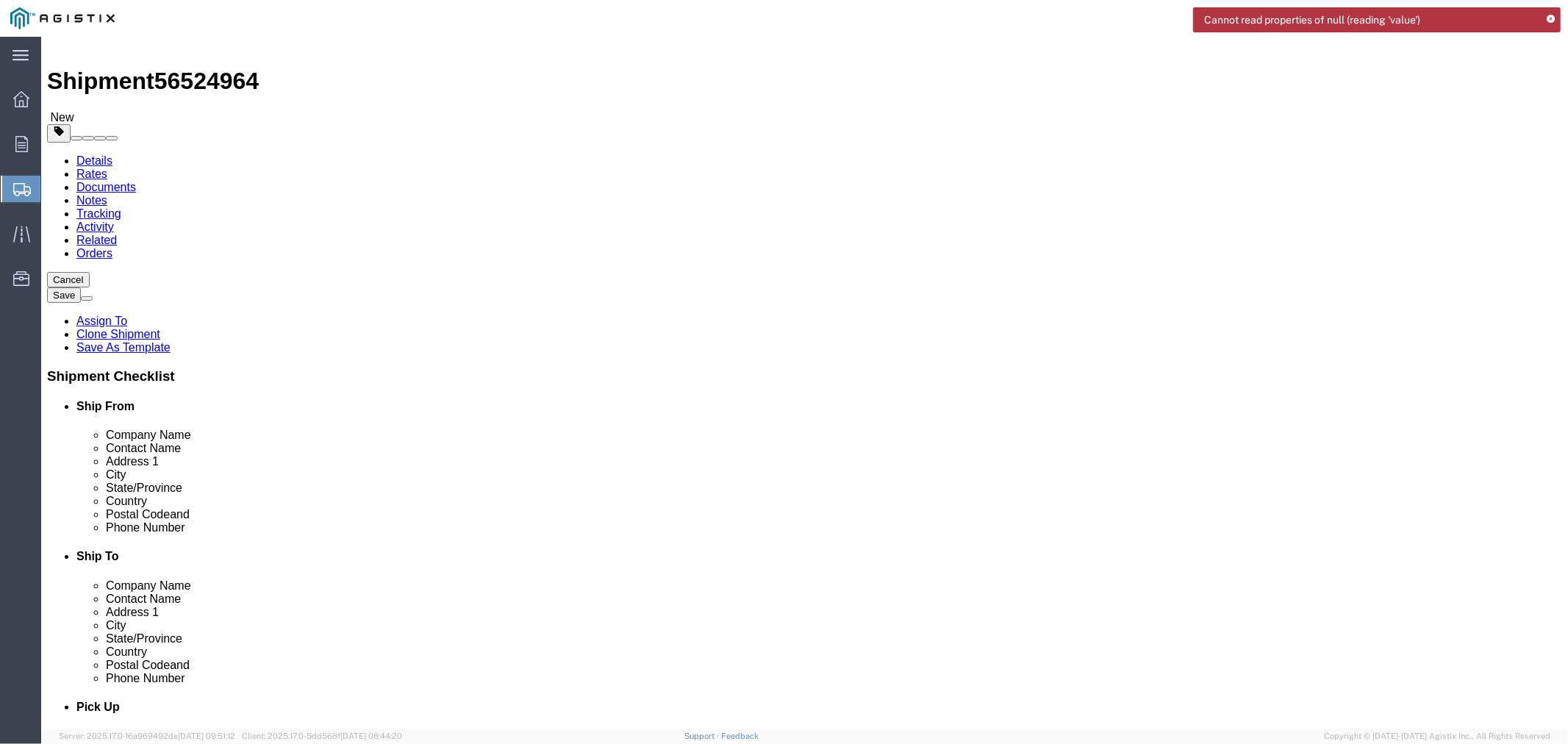
click div "Previous Continue"
click button "Continue"
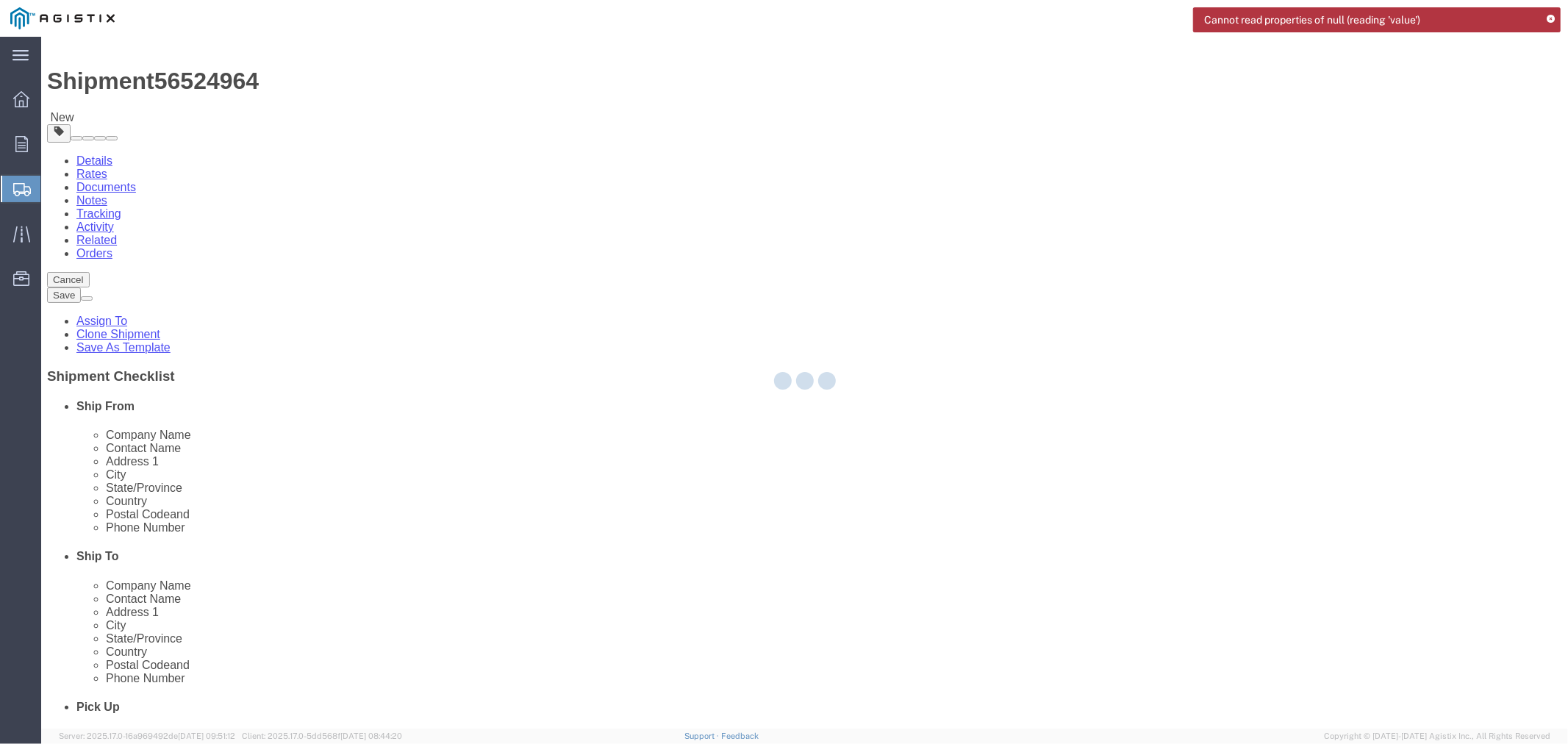
select select
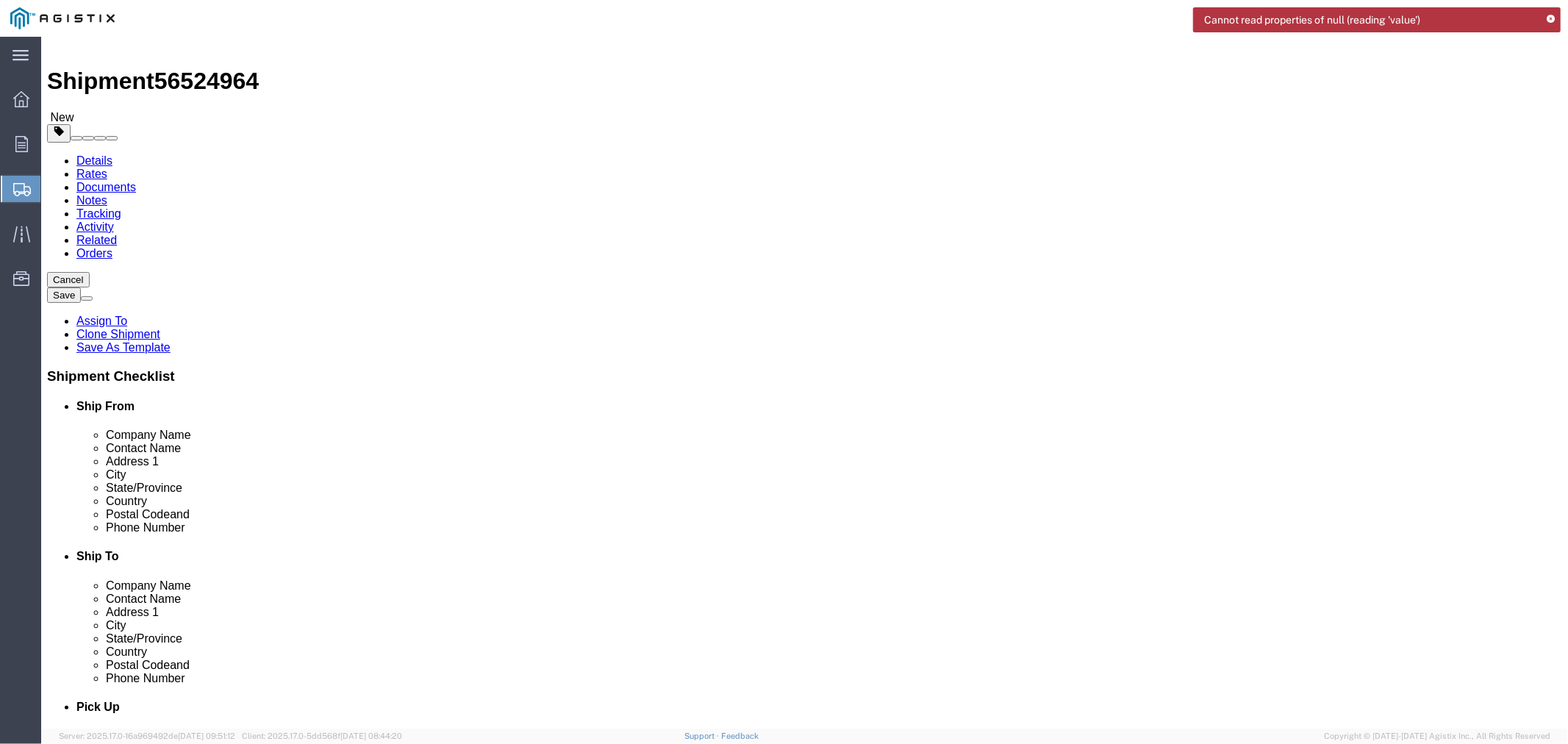
drag, startPoint x: 722, startPoint y: 323, endPoint x: 729, endPoint y: 324, distance: 7.1
click textarea
paste textarea "MUST SCHEDULE WITH SITE B4 SENDING A DRIVER TO PU TRAILER #P531930 STATUS: LOAD…"
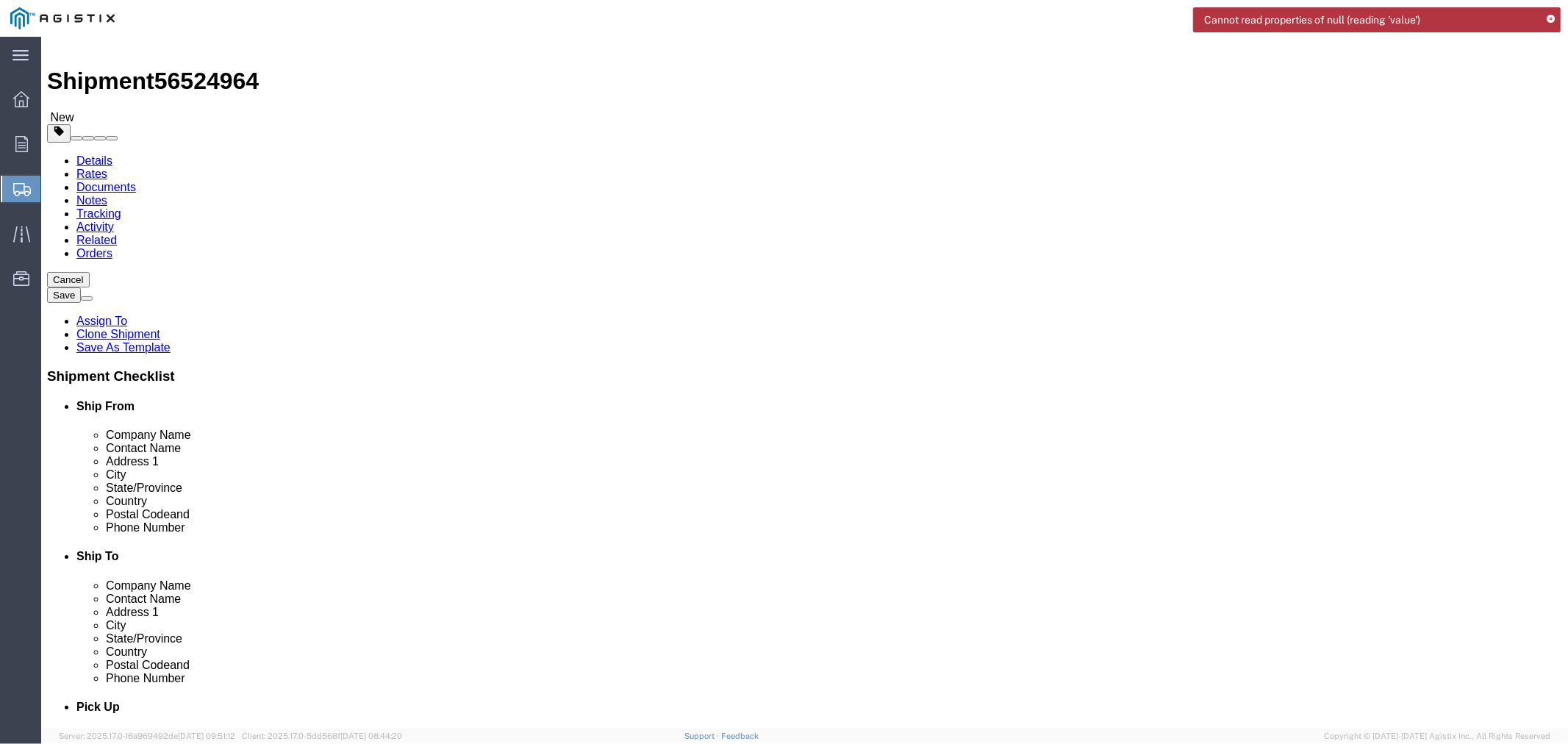
click textarea "MUST SCHEDULE WITH SITE B4 SENDING A DRIVER TO PU TRAILER #P531930 STATUS: LOAD…"
paste textarea "1"
drag, startPoint x: 712, startPoint y: 346, endPoint x: 739, endPoint y: 343, distance: 27.2
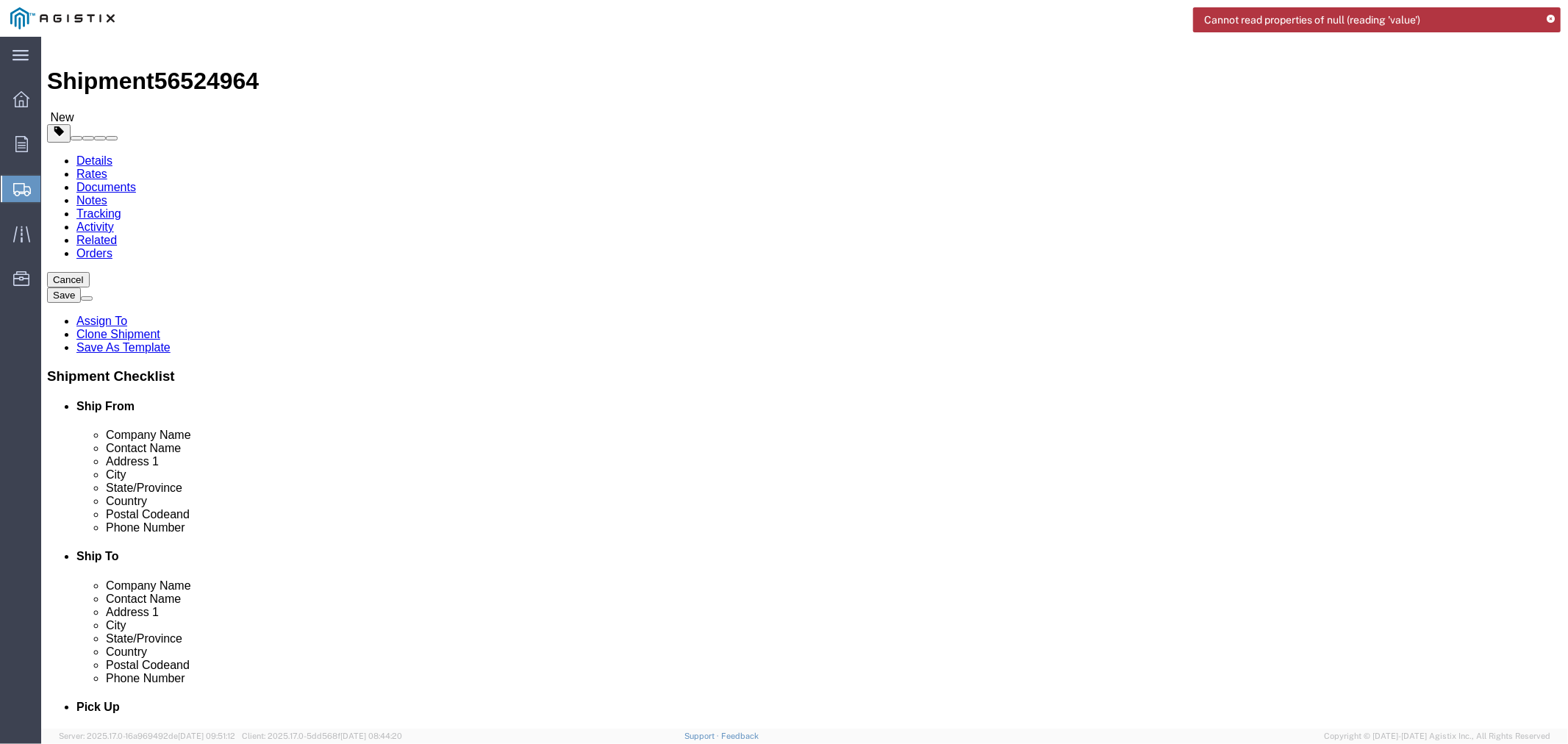
click textarea "MUST SCHEDULE WITH SITE B4 SENDING A DRIVER TO PU TRAILER #P531931 STATUS: LOAD…"
type textarea "MUST SCHEDULE WITH SITE B4 SENDING A DRIVER TO PU TRAILER #P531931 STATUS: LOAD…"
click div "Instructions"
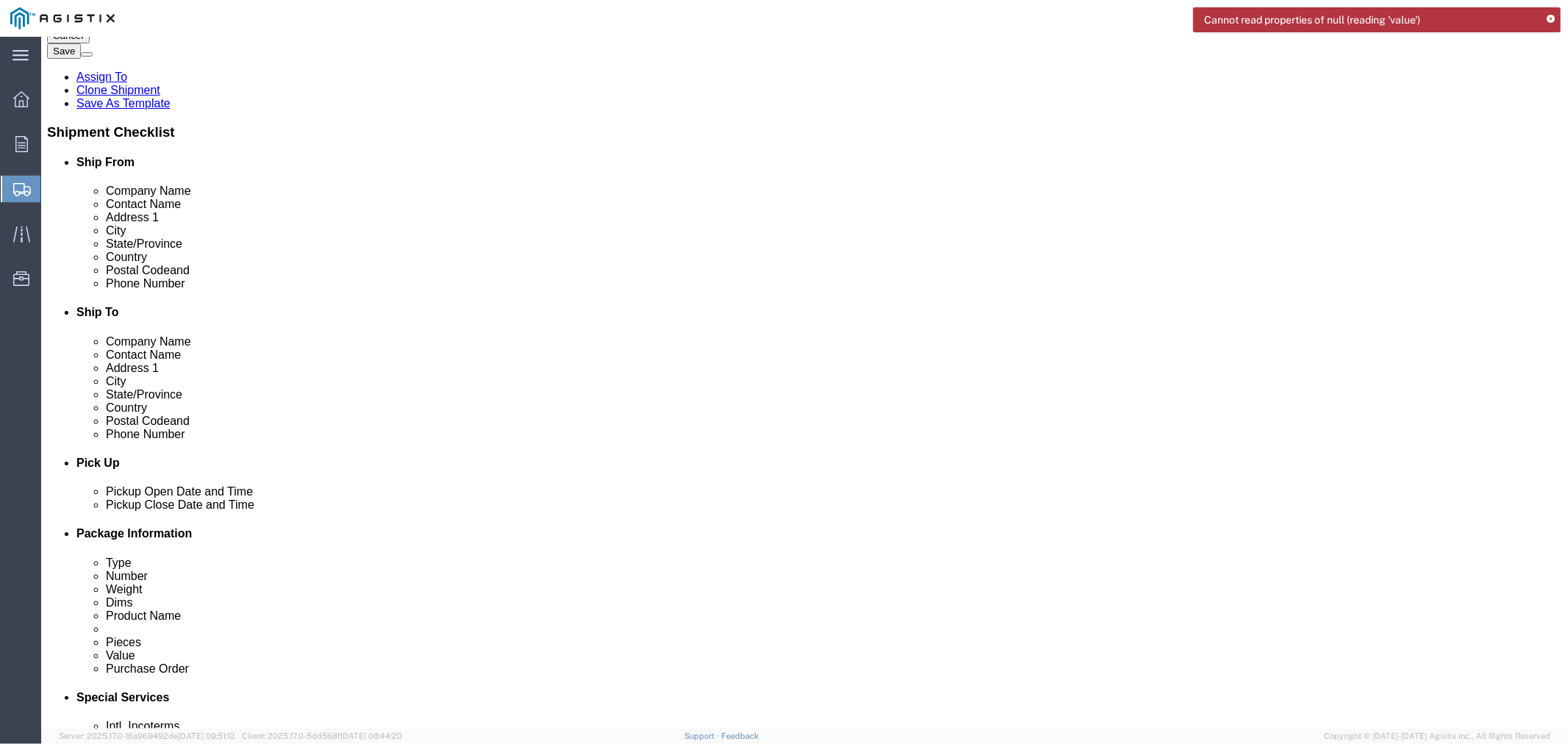
scroll to position [256, 0]
click input "text"
type input "jorge.barrera@arcosa.com"
drag, startPoint x: 346, startPoint y: 487, endPoint x: 353, endPoint y: 488, distance: 7.1
type input "jorge.barrera@arcosa.com"
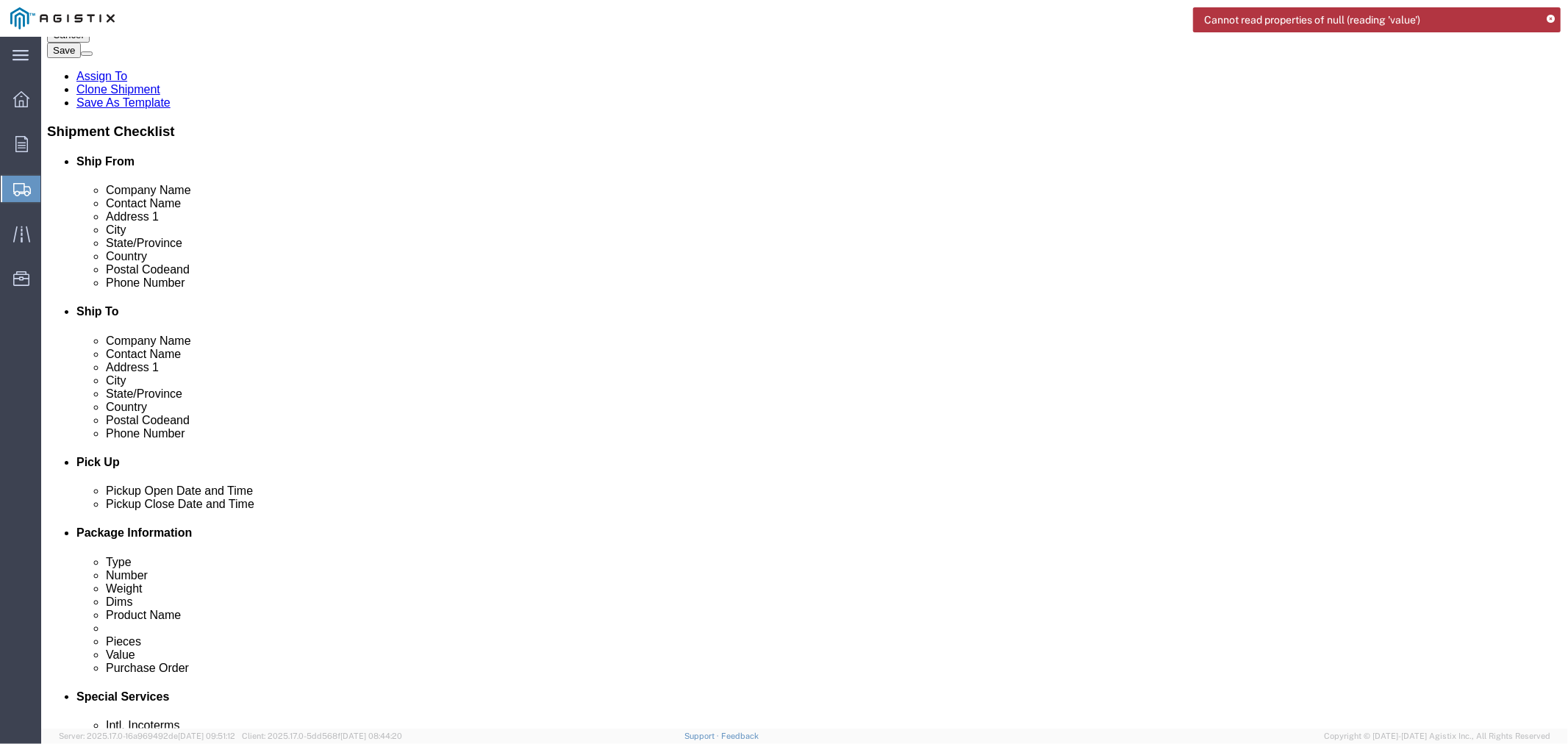
click input "Include shipping documents"
checkbox input "true"
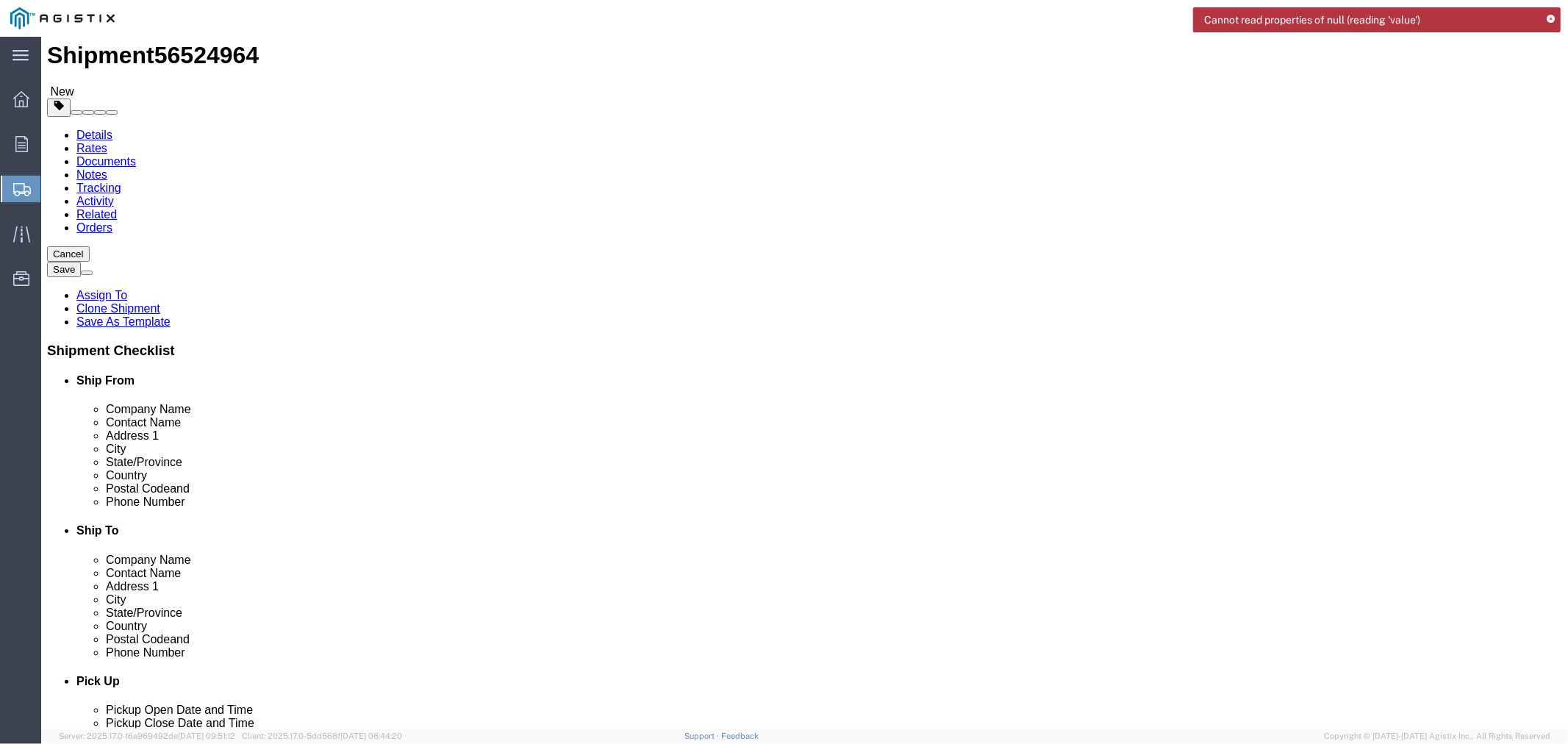
scroll to position [0, 0]
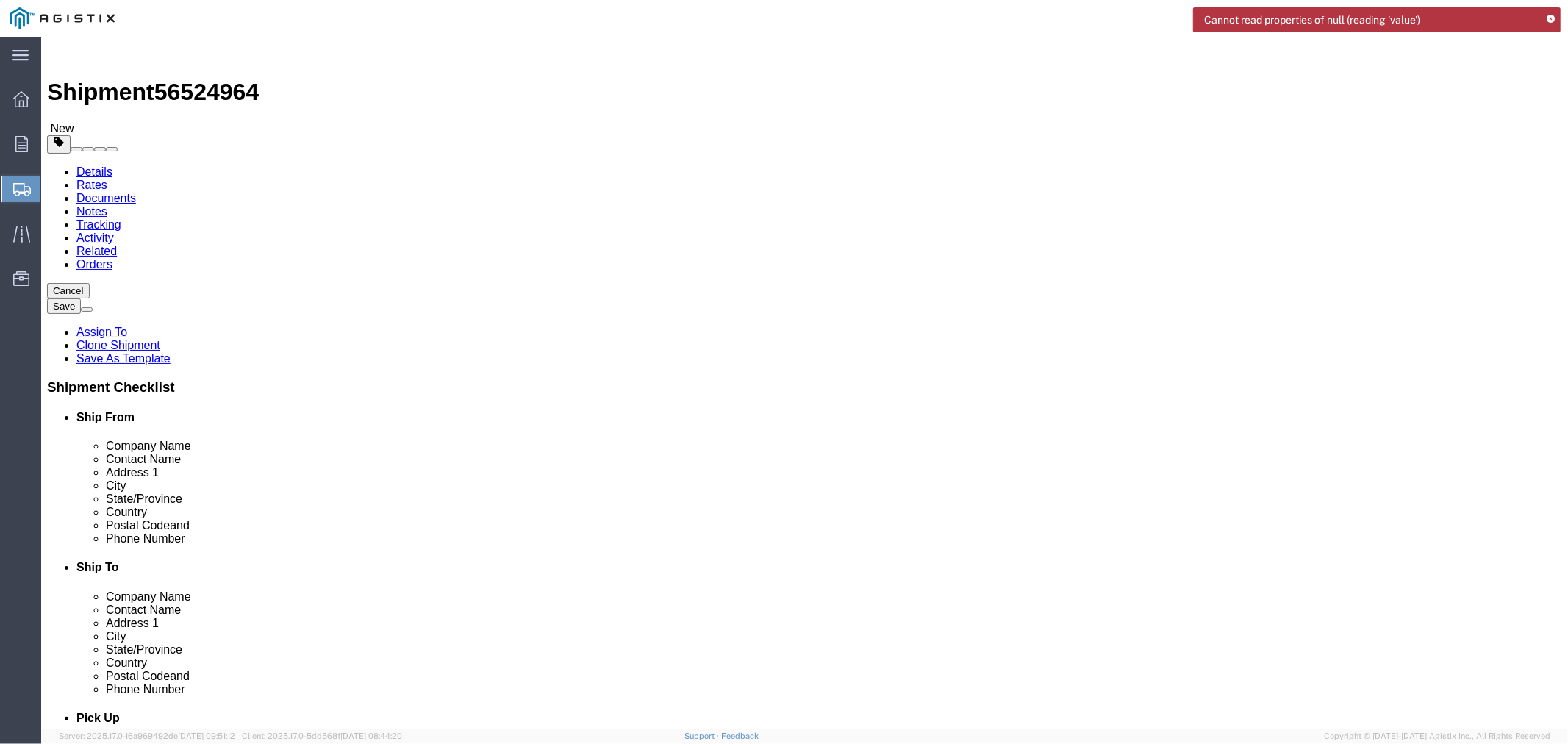
click textarea "MUST SCHEDULE WITH SITE B4 SENDING A DRIVER TO PU TRAILER #P531931 STATUS: LOAD…"
drag, startPoint x: 634, startPoint y: 310, endPoint x: 966, endPoint y: 437, distance: 355.5
click div "Manage special services Handling Options Hold at Location Return Info Service O…"
click textarea "MUST SCHEDULE WITH SITE B4 SENDING A DRIVER TO PU TRAILER #P531931 STATUS: LOAD…"
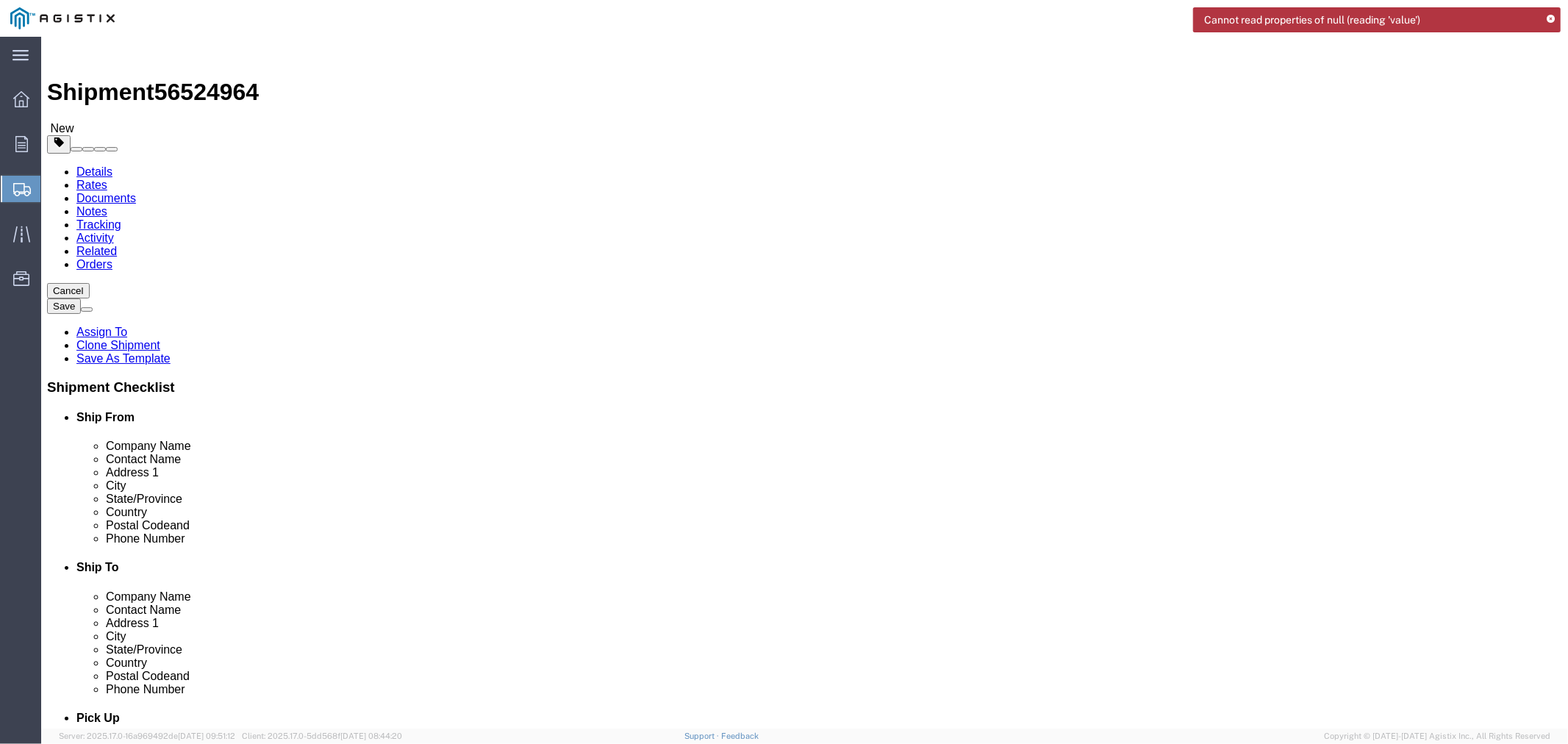
click textarea "MUST SCHEDULE WITH SITE B4 SENDING A DRIVER TO PU TRAILER #P531931 STATUS: LOAD…"
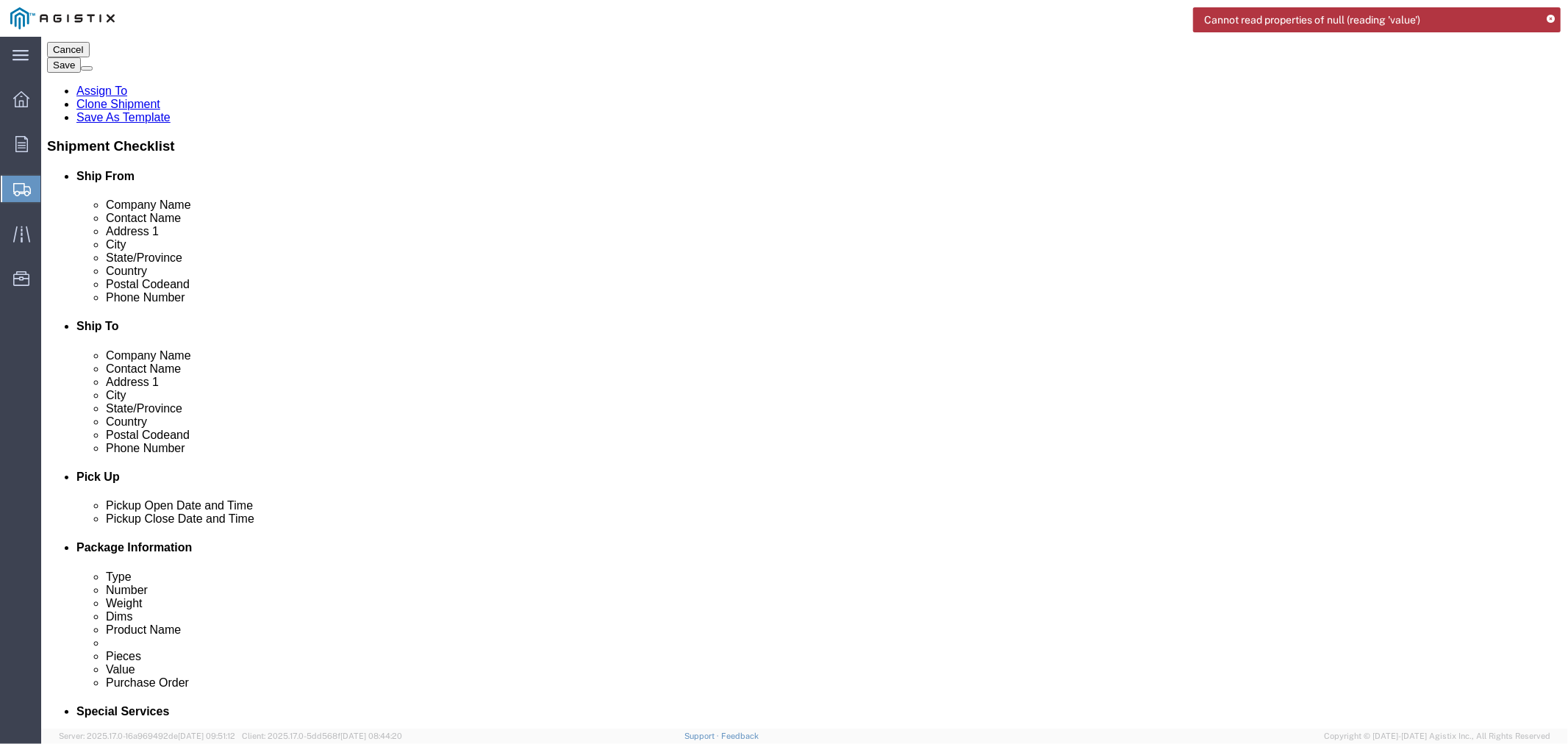
scroll to position [245, 0]
click span "56524964"
copy span "56524964"
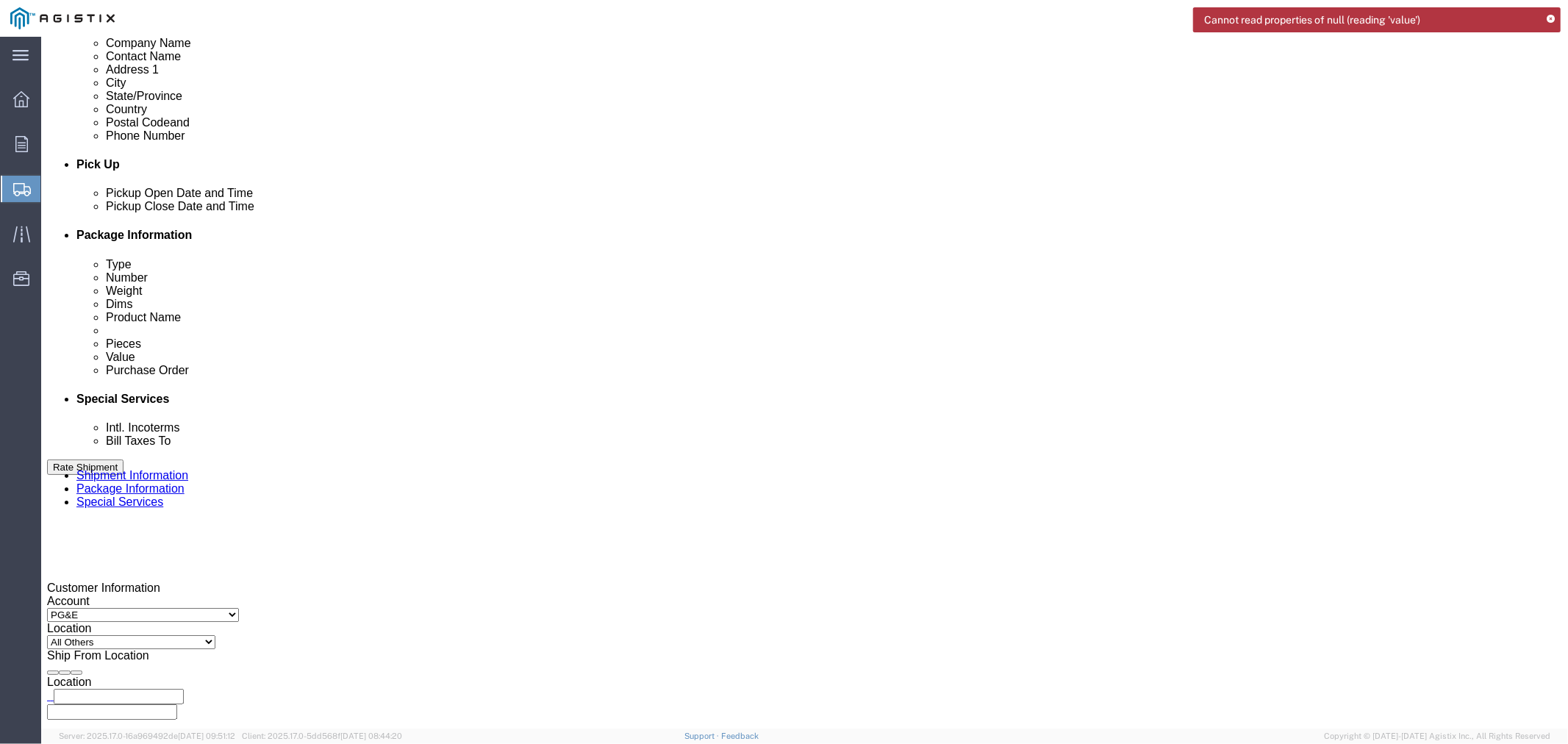
scroll to position [571, 0]
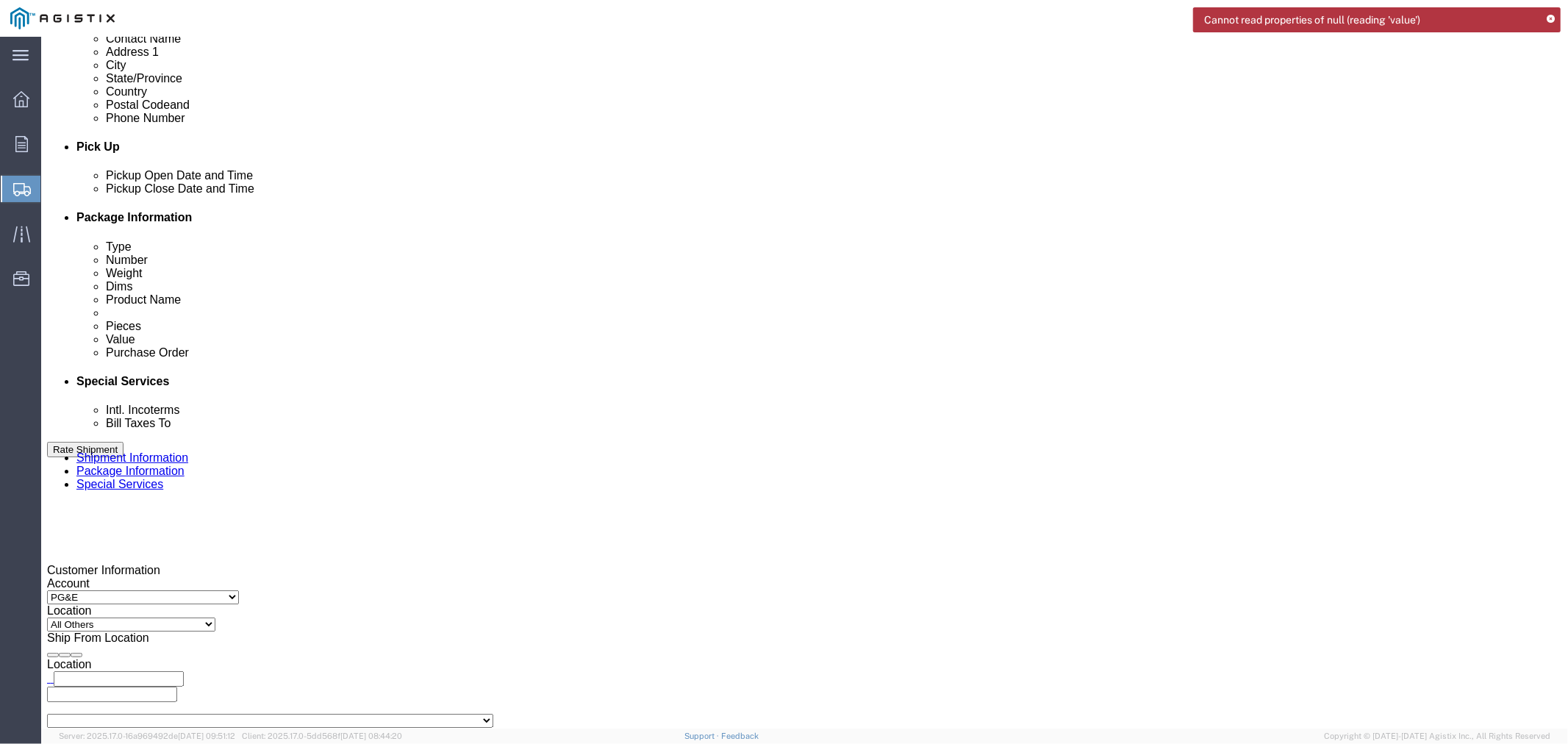
click button "Rate Shipment"
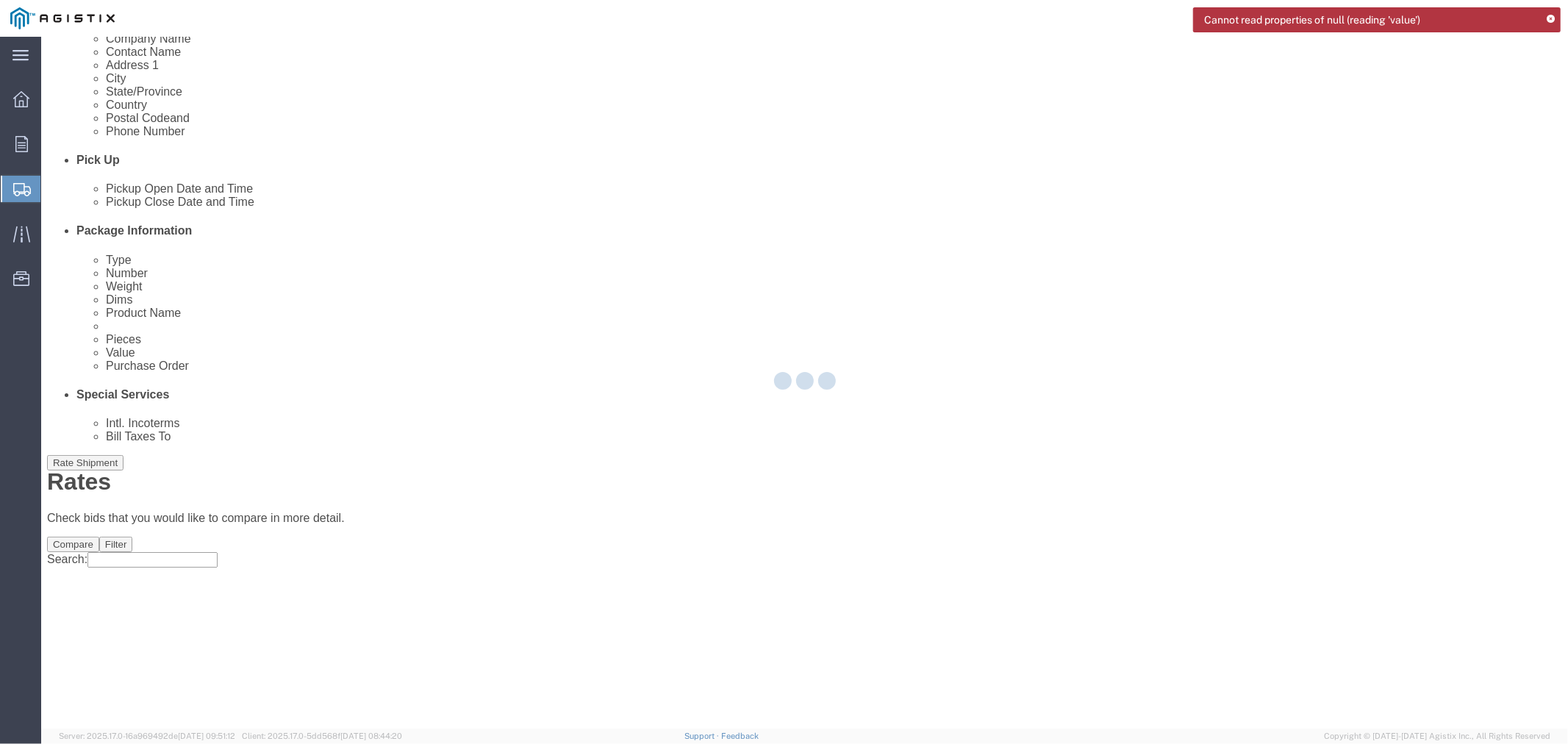
scroll to position [0, 0]
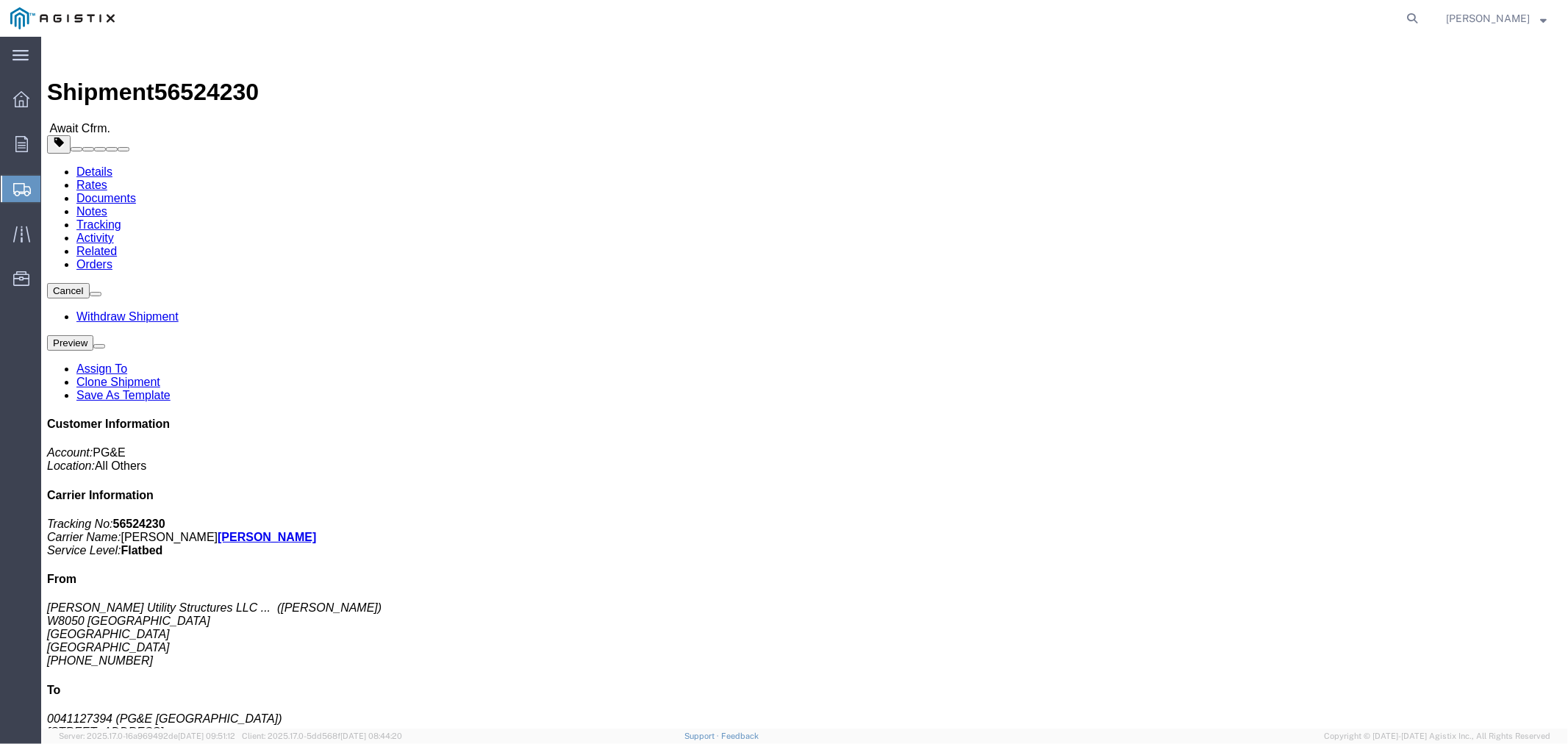
drag, startPoint x: 490, startPoint y: 217, endPoint x: 512, endPoint y: 226, distance: 23.8
click address "0041127394 (PG&E [GEOGRAPHIC_DATA]) [STREET_ADDRESS] [PHONE_NUMBER]"
drag, startPoint x: 523, startPoint y: 262, endPoint x: 540, endPoint y: 265, distance: 17.3
click div "Leg 1 - Truckload Vehicle 1: Flat Bed Number of trucks: 1"
drag, startPoint x: 620, startPoint y: 256, endPoint x: 698, endPoint y: 270, distance: 79.2
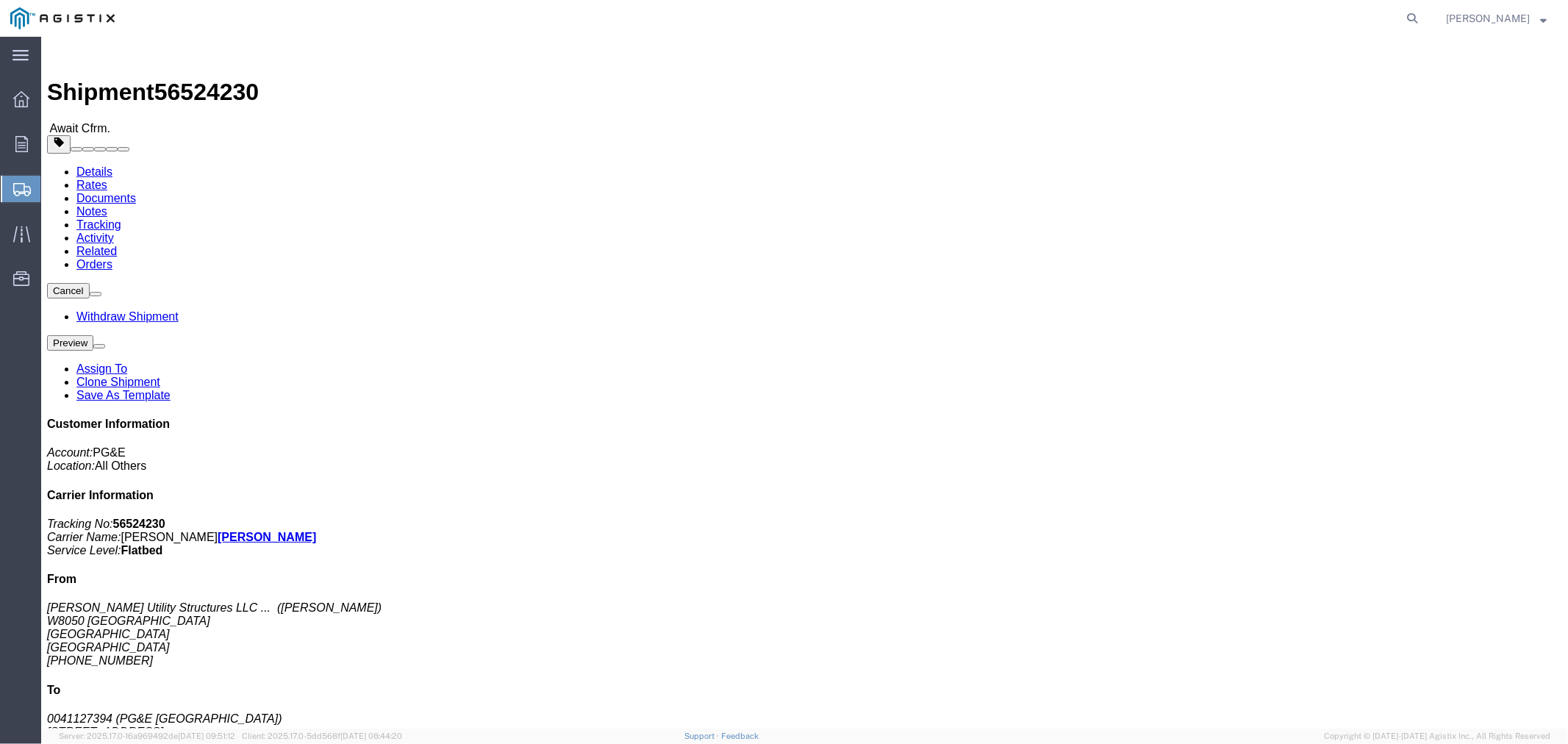
click div "Leg 1 - Truckload Vehicle 1: Flat Bed Number of trucks: 1"
